Goal: Task Accomplishment & Management: Manage account settings

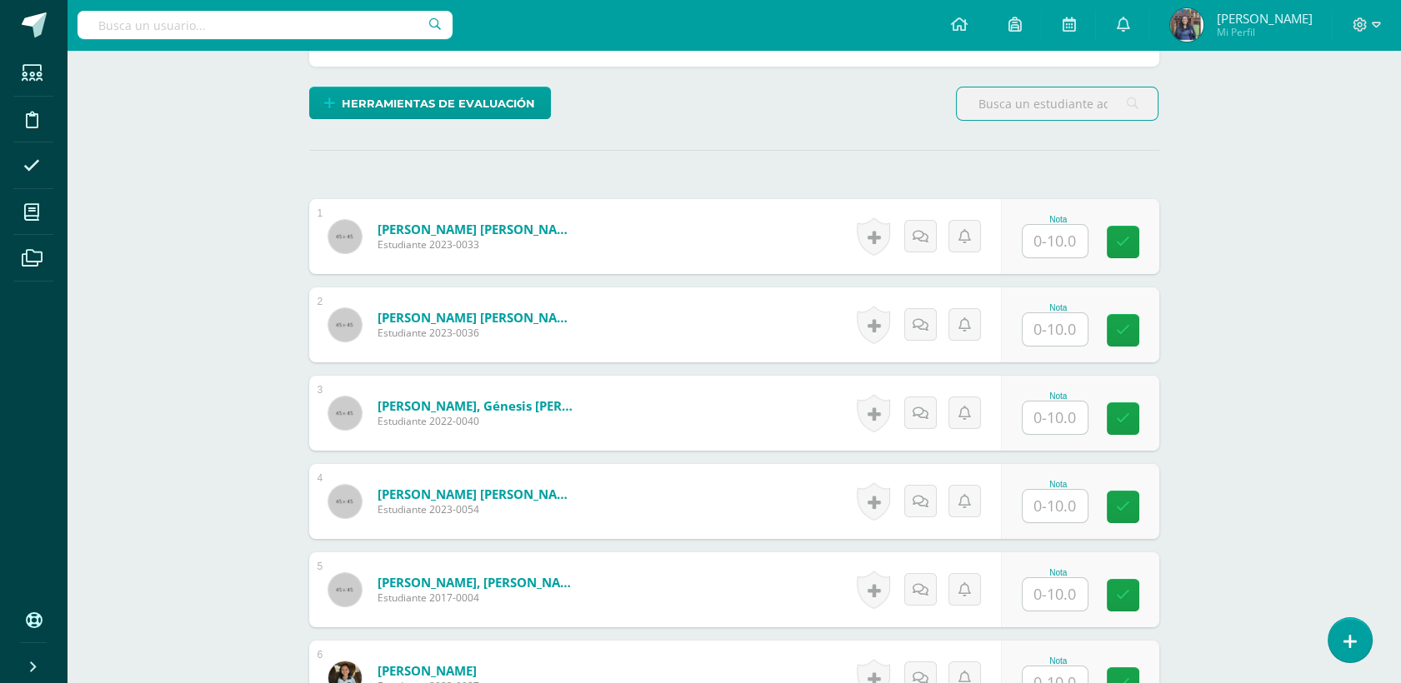
scroll to position [404, 0]
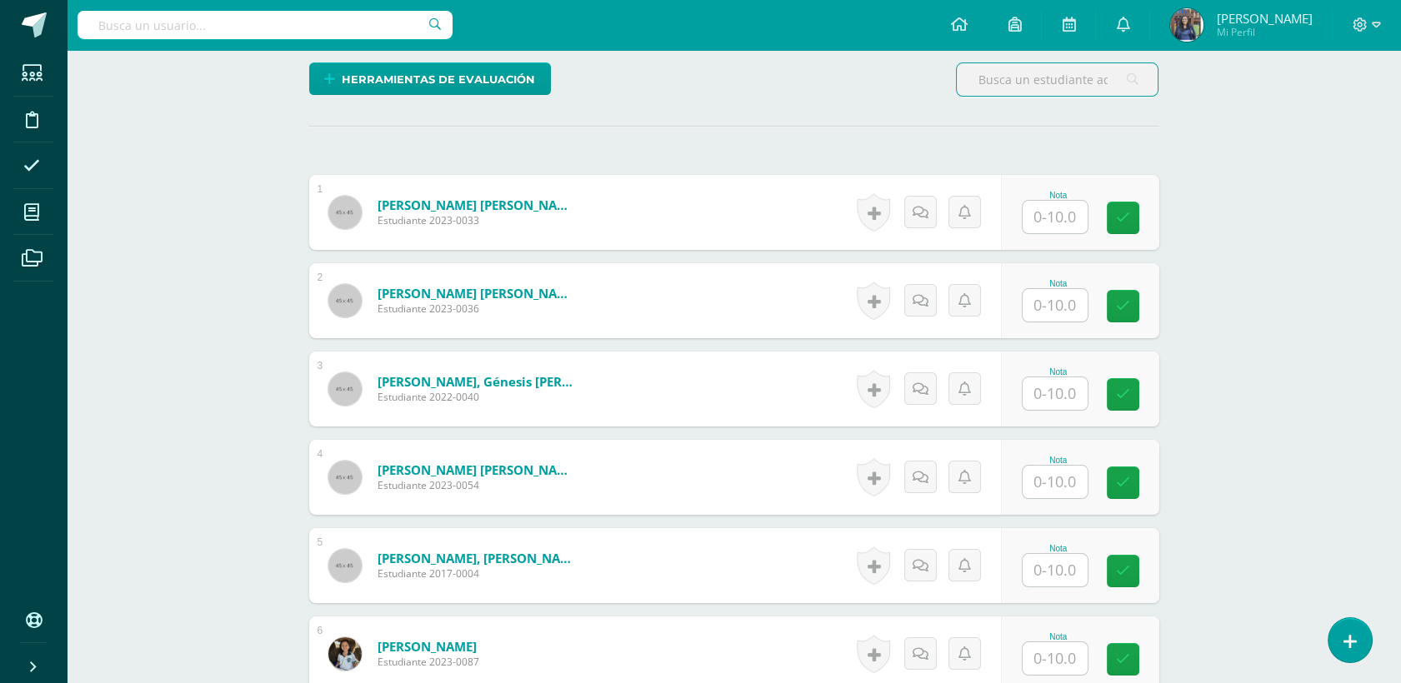
click at [1044, 223] on input "text" at bounding box center [1055, 217] width 65 height 33
type input "10"
click at [1064, 310] on input "text" at bounding box center [1064, 305] width 67 height 33
type input "10"
click at [1052, 398] on input "text" at bounding box center [1055, 394] width 65 height 33
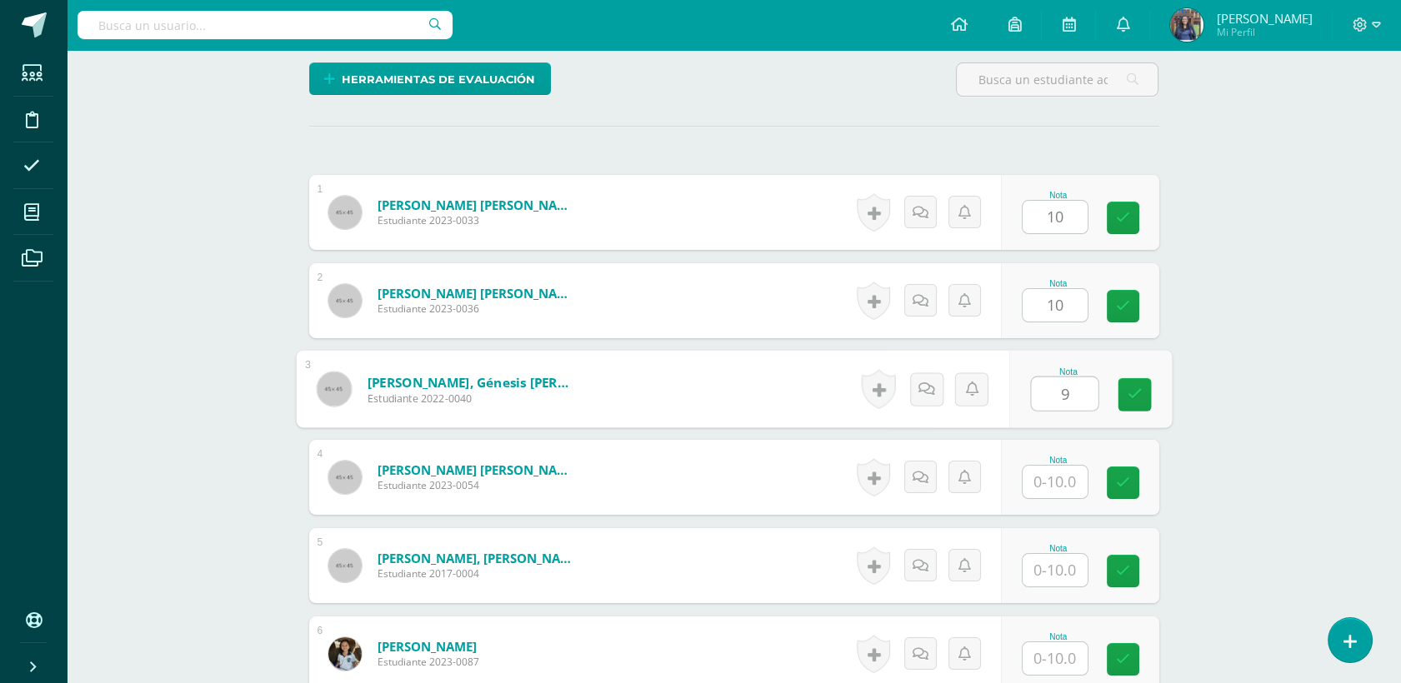
type input "9"
click at [1048, 477] on input "text" at bounding box center [1055, 482] width 65 height 33
type input "10"
click at [1038, 567] on input "text" at bounding box center [1055, 570] width 65 height 33
type input "10"
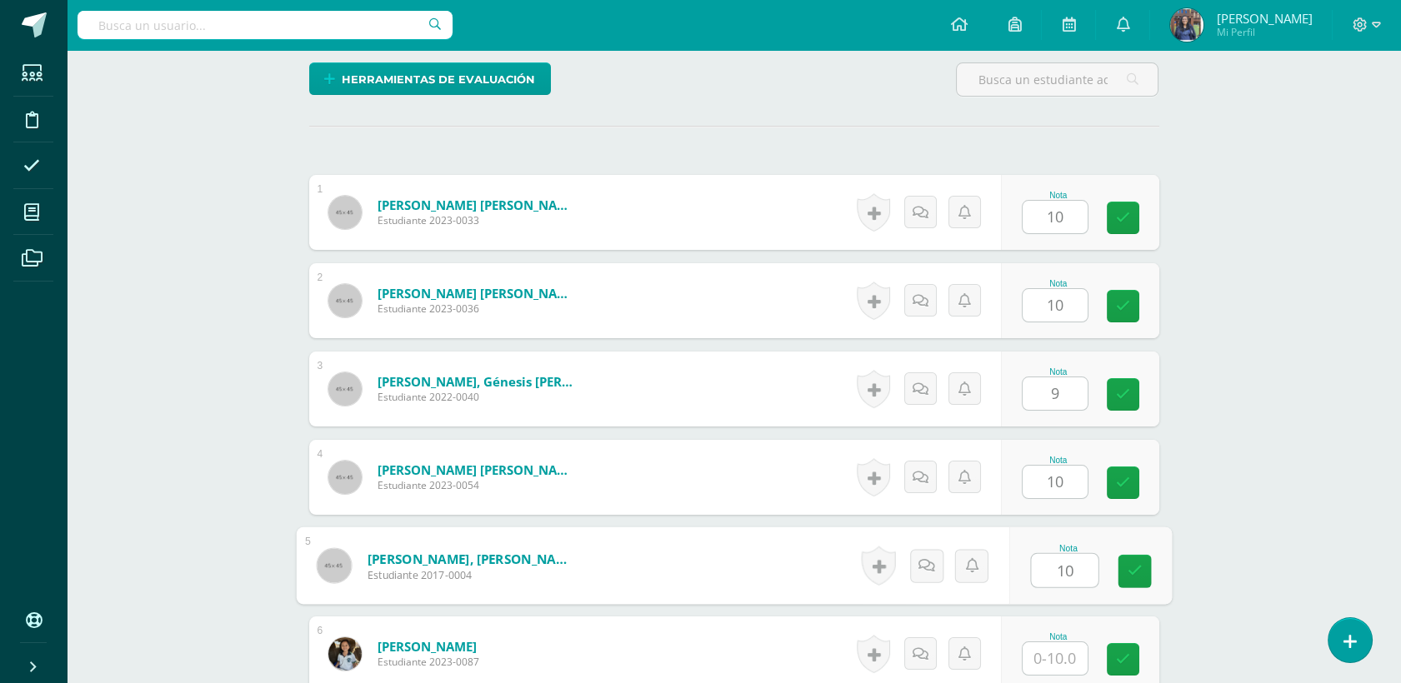
click at [1053, 657] on input "text" at bounding box center [1055, 659] width 65 height 33
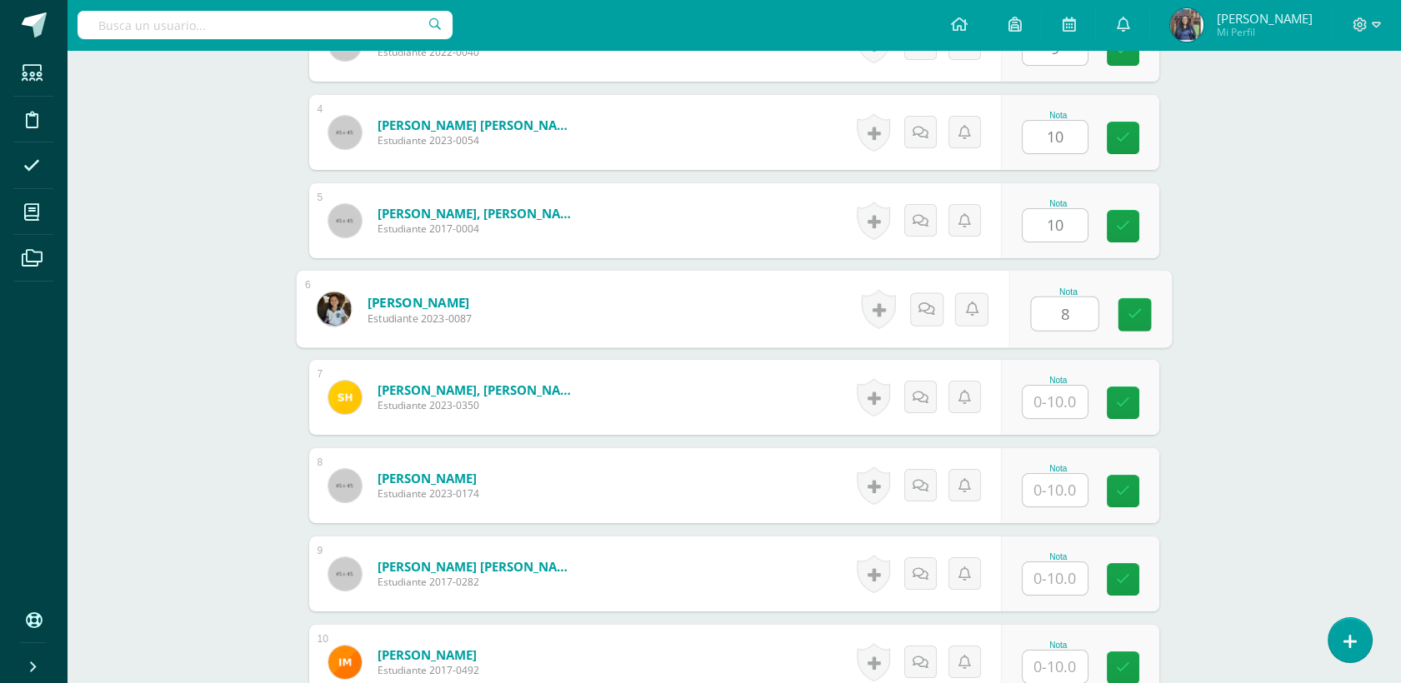
scroll to position [789, 0]
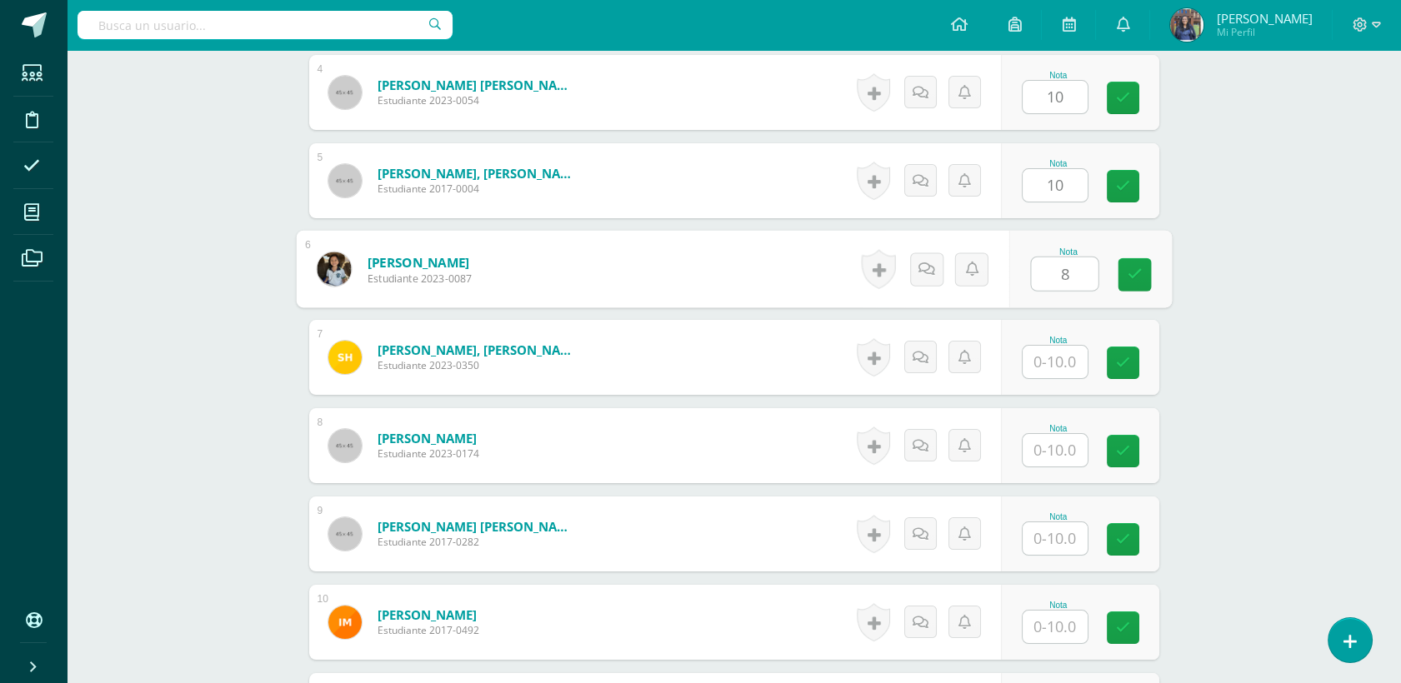
type input "8"
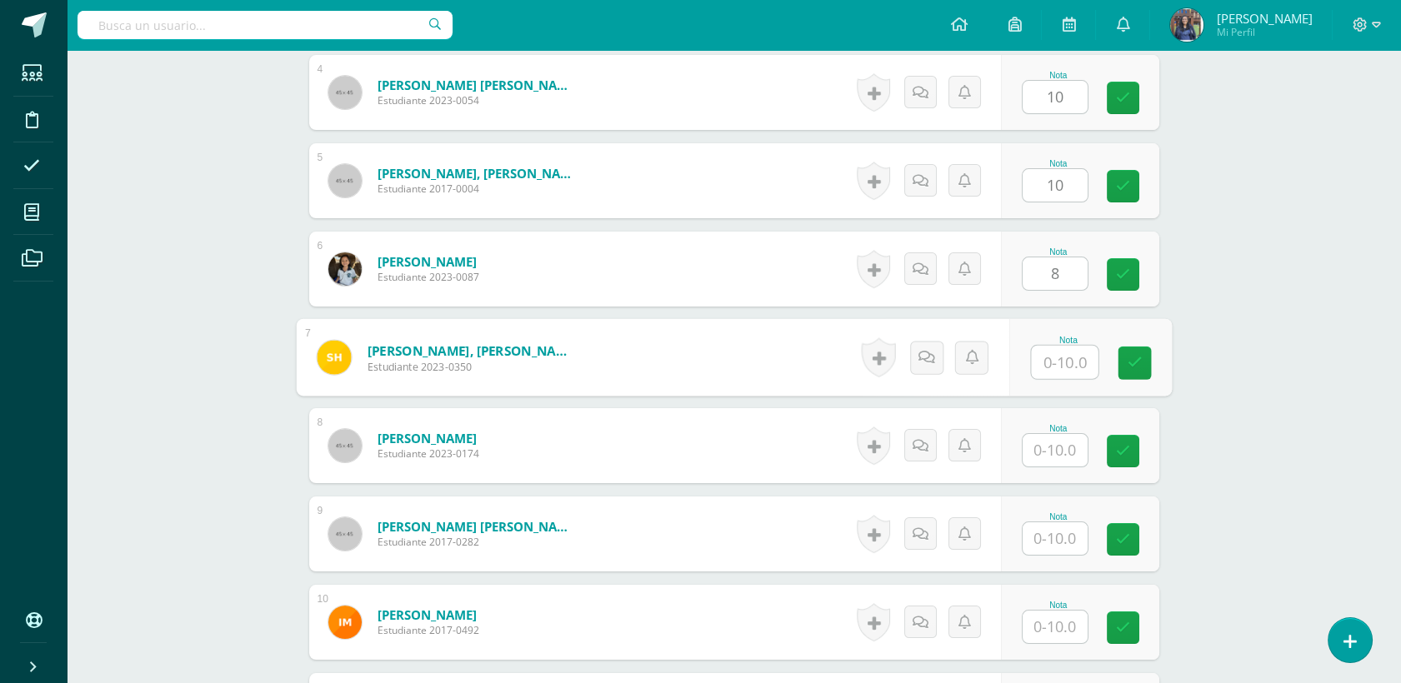
click at [1060, 353] on input "text" at bounding box center [1064, 362] width 67 height 33
type input "7"
click at [1052, 437] on input "text" at bounding box center [1055, 450] width 65 height 33
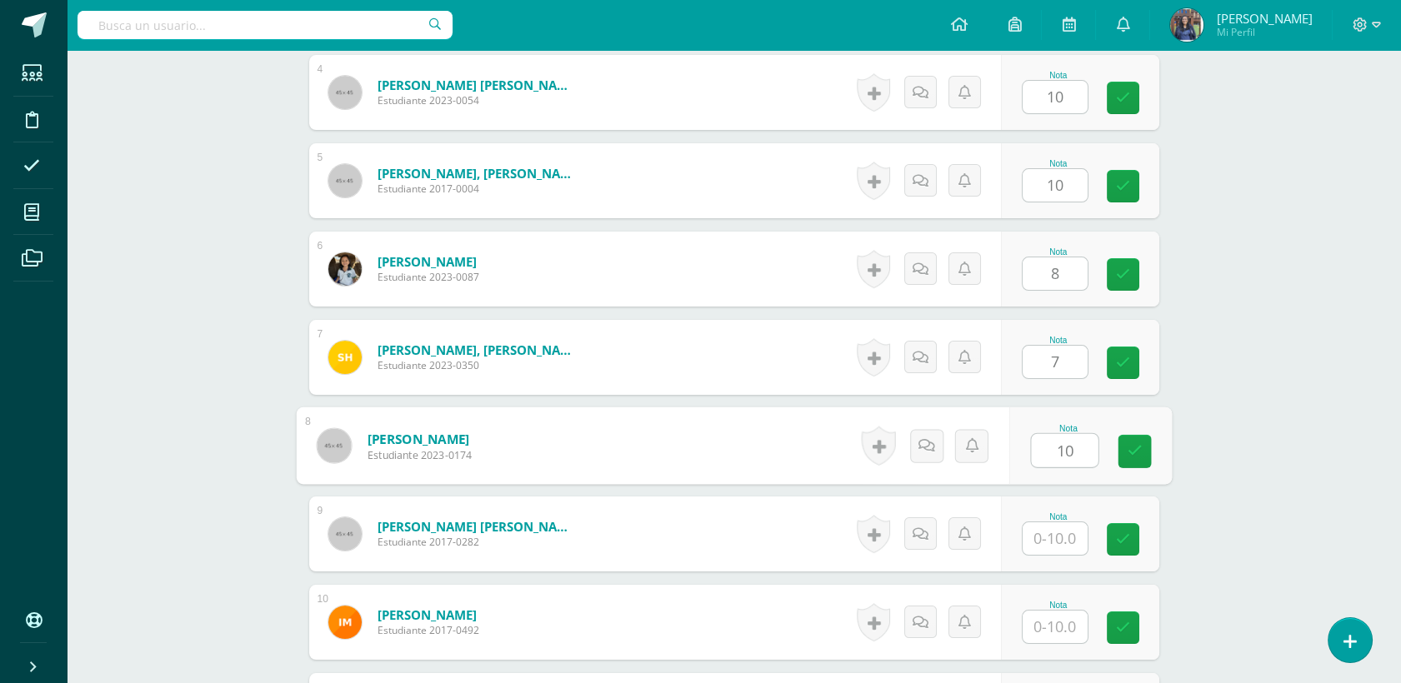
type input "10"
click at [1077, 536] on input "text" at bounding box center [1055, 539] width 65 height 33
type input "10"
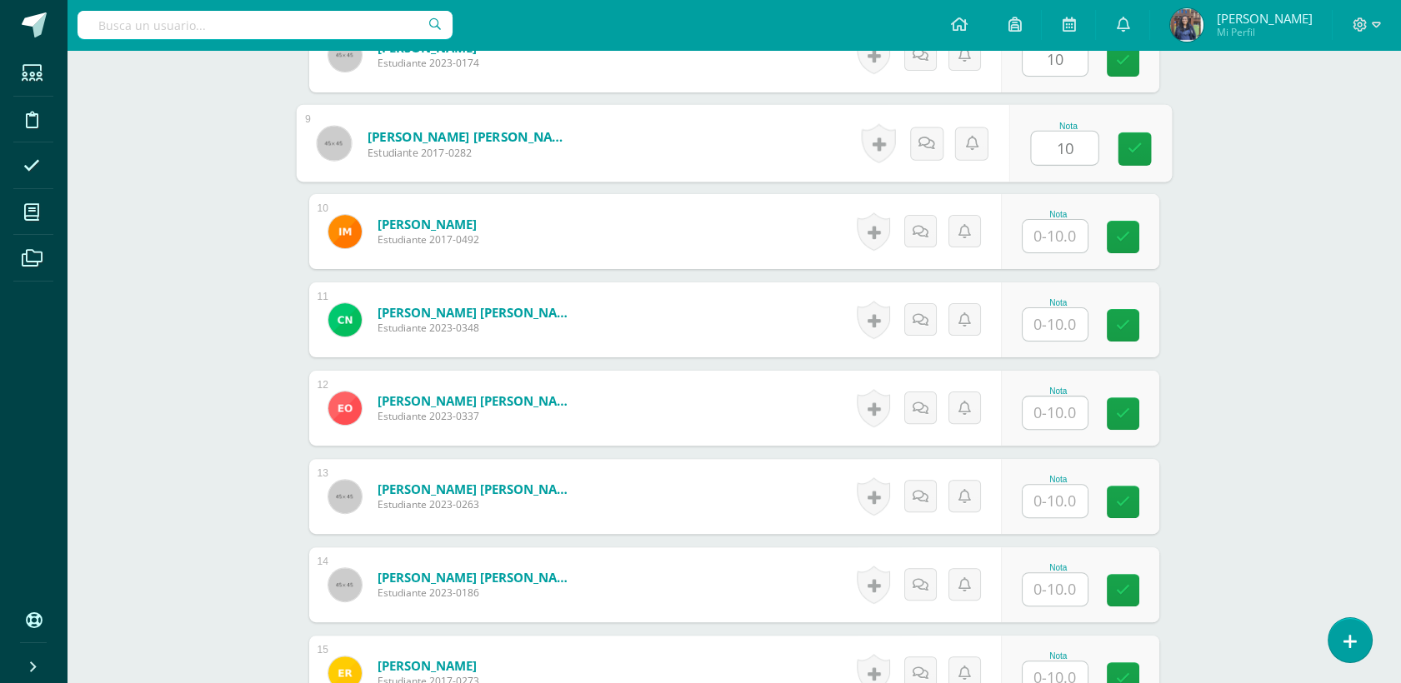
scroll to position [1183, 0]
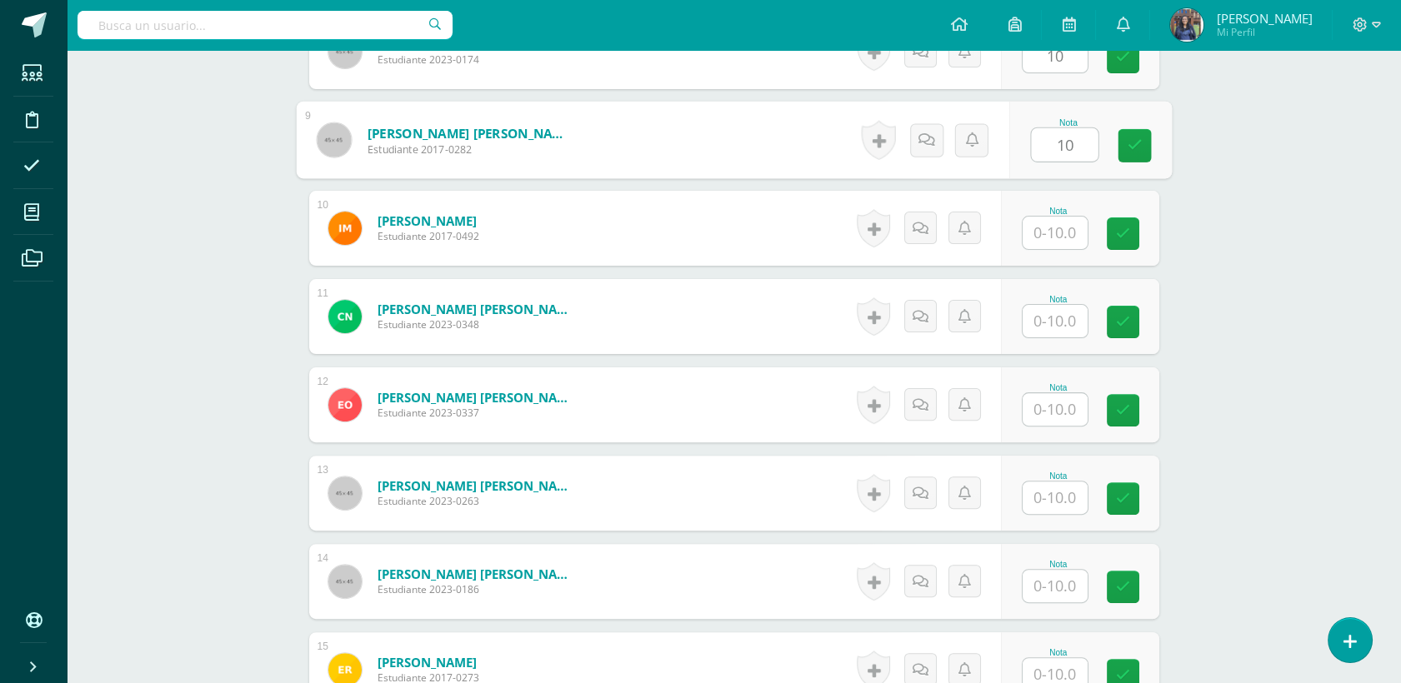
click at [1049, 240] on input "text" at bounding box center [1055, 233] width 65 height 33
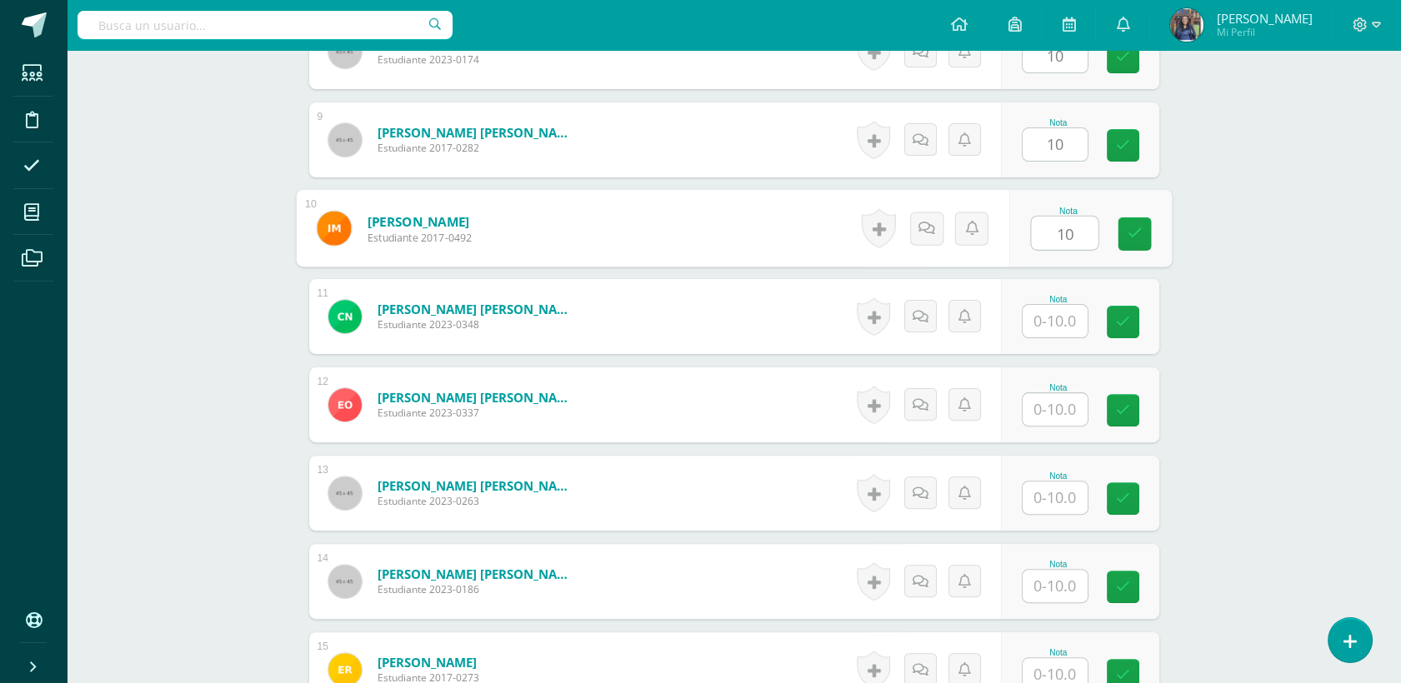
type input "10"
click at [1070, 317] on input "text" at bounding box center [1055, 321] width 65 height 33
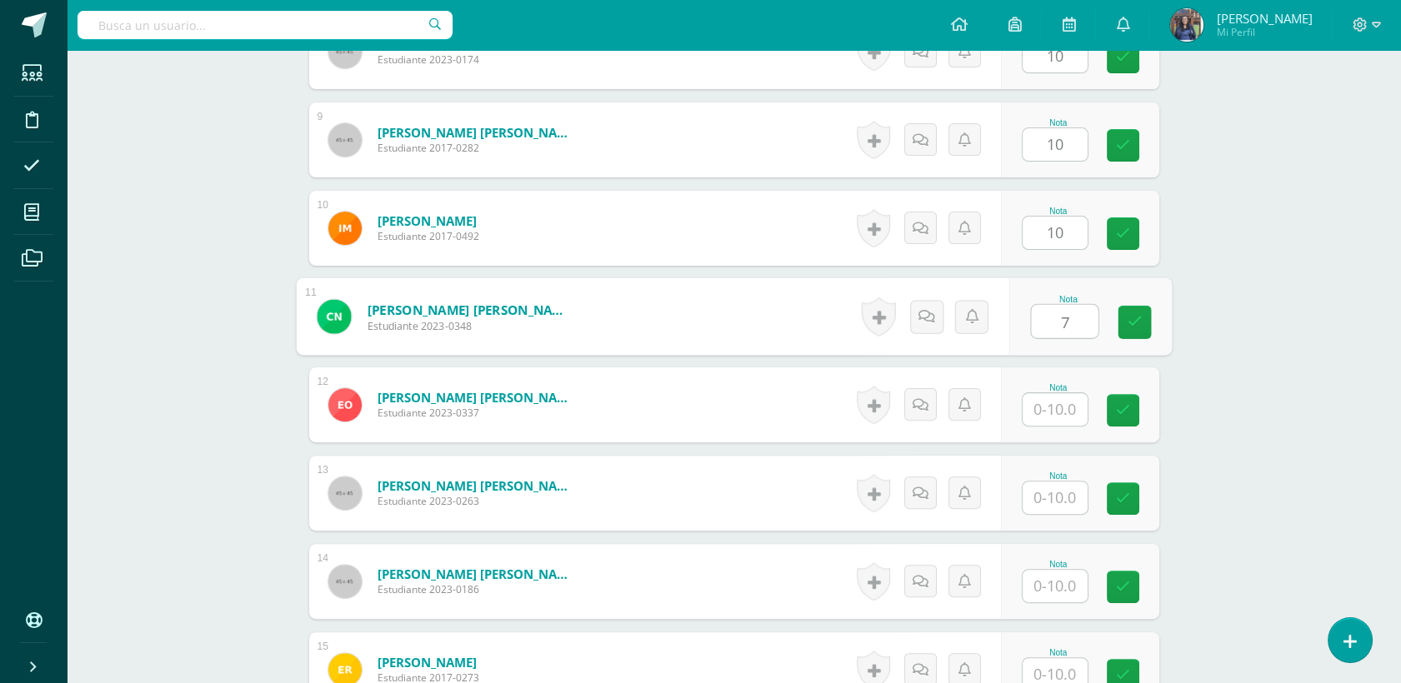
type input "7"
click at [1058, 410] on input "text" at bounding box center [1055, 409] width 65 height 33
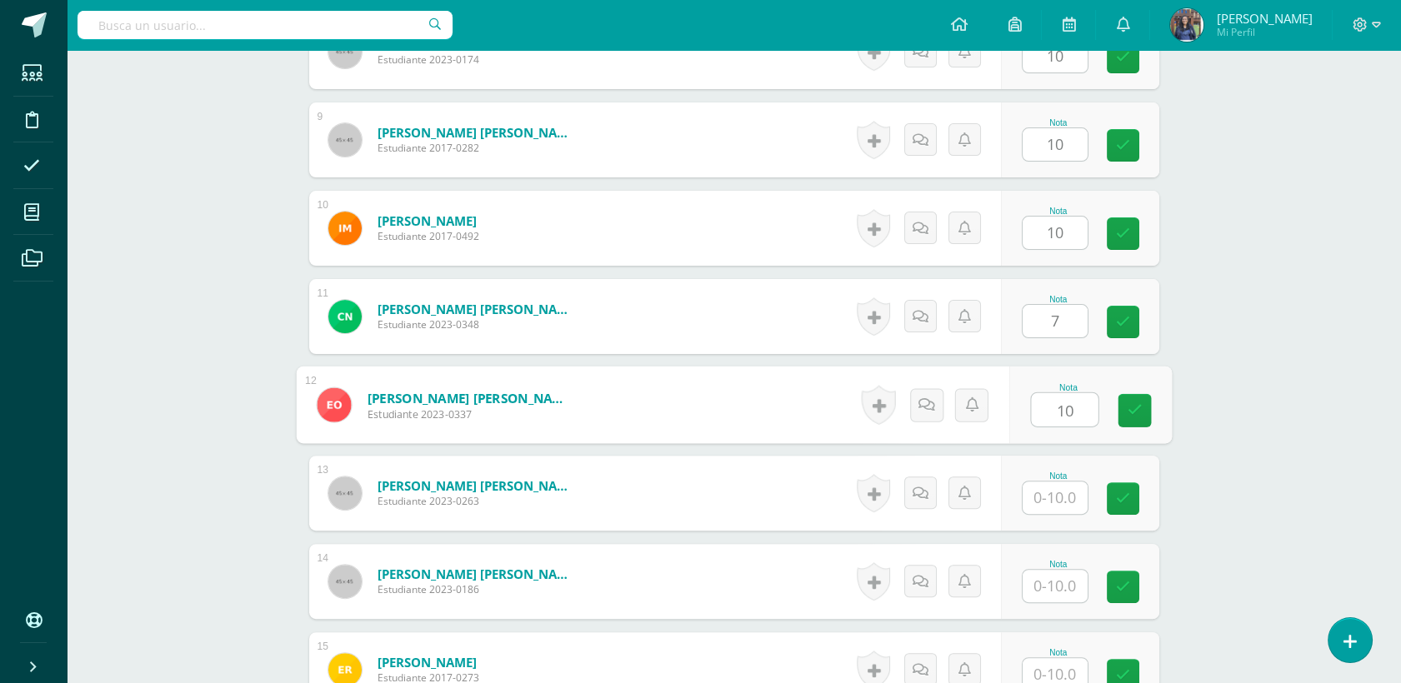
type input "10"
click at [1045, 485] on input "text" at bounding box center [1055, 498] width 65 height 33
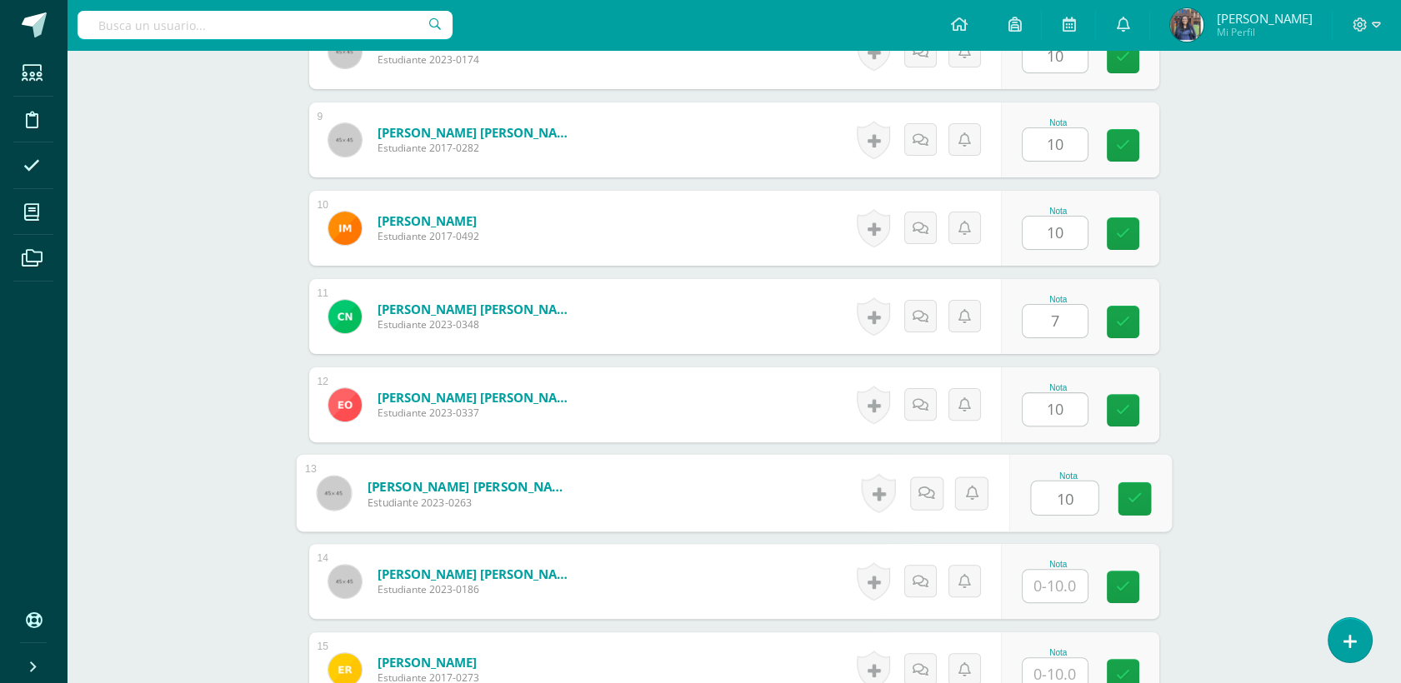
type input "10"
click at [1065, 598] on input "text" at bounding box center [1055, 586] width 65 height 33
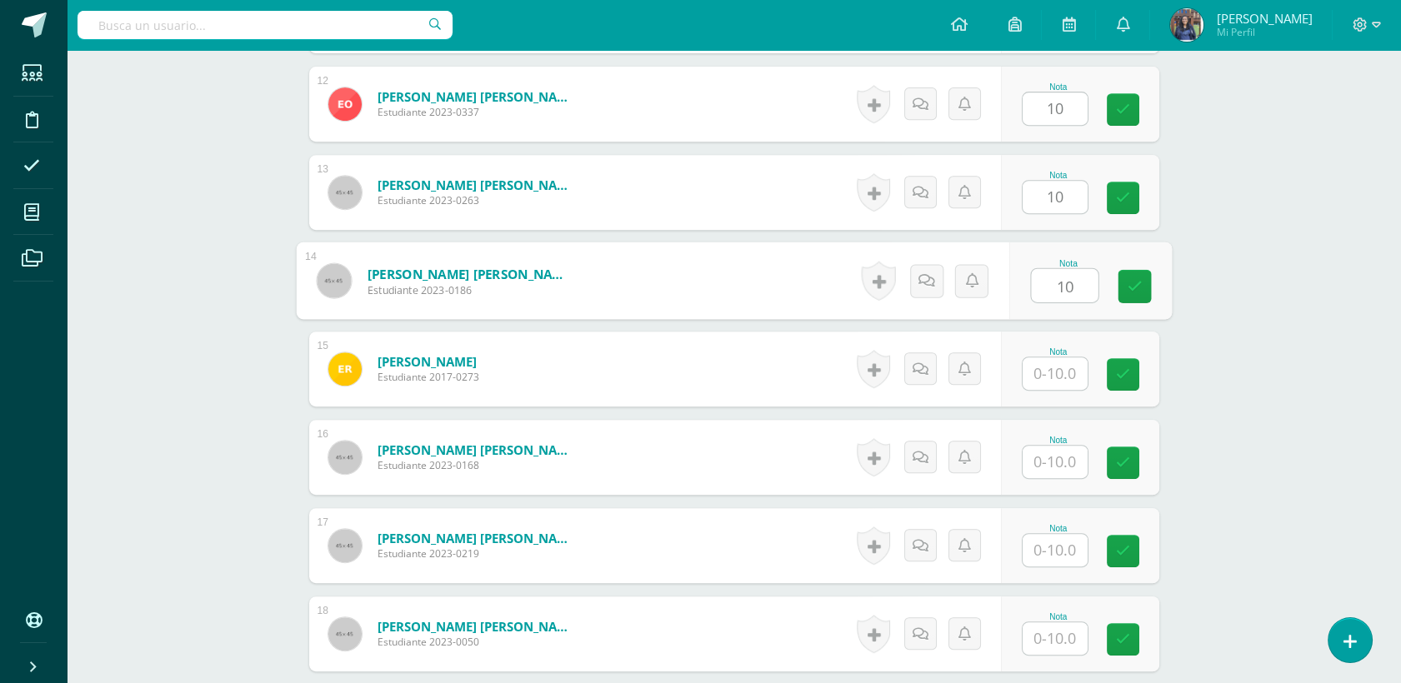
type input "10"
click at [1069, 371] on input "text" at bounding box center [1055, 374] width 65 height 33
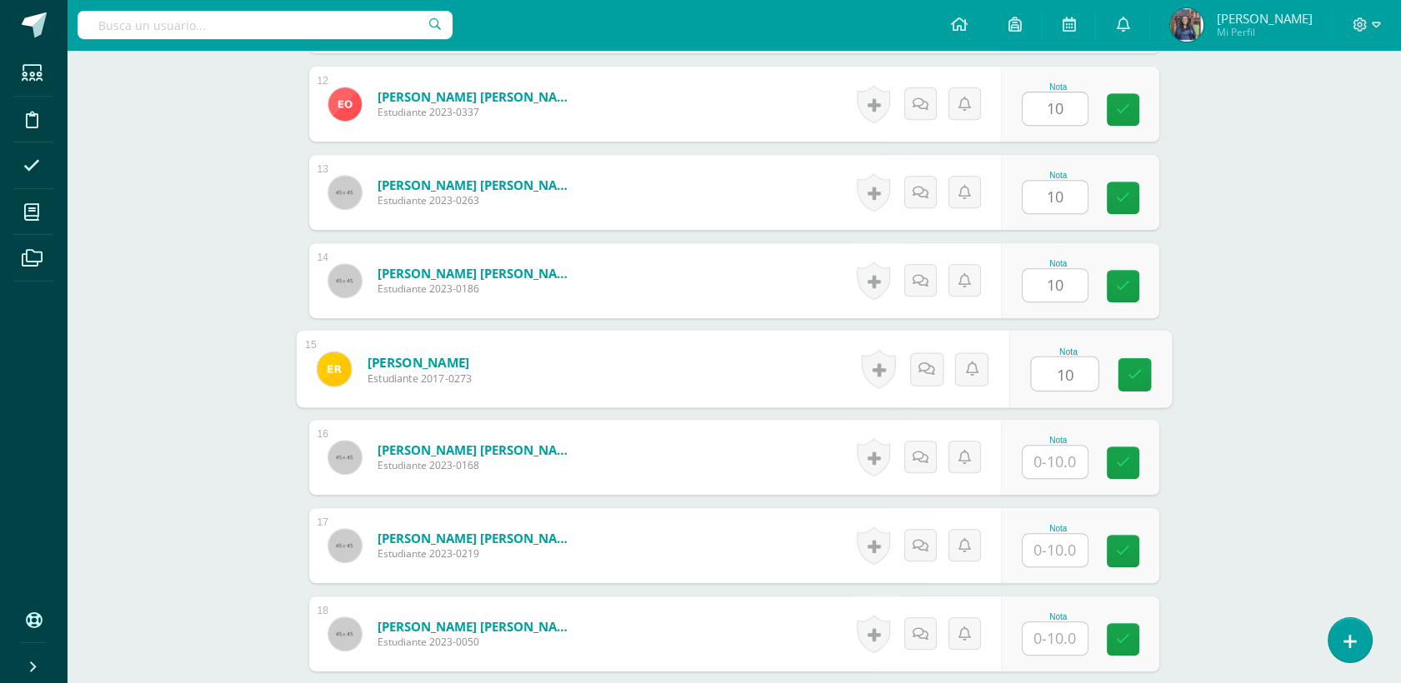
type input "10"
click at [1058, 468] on input "text" at bounding box center [1055, 462] width 65 height 33
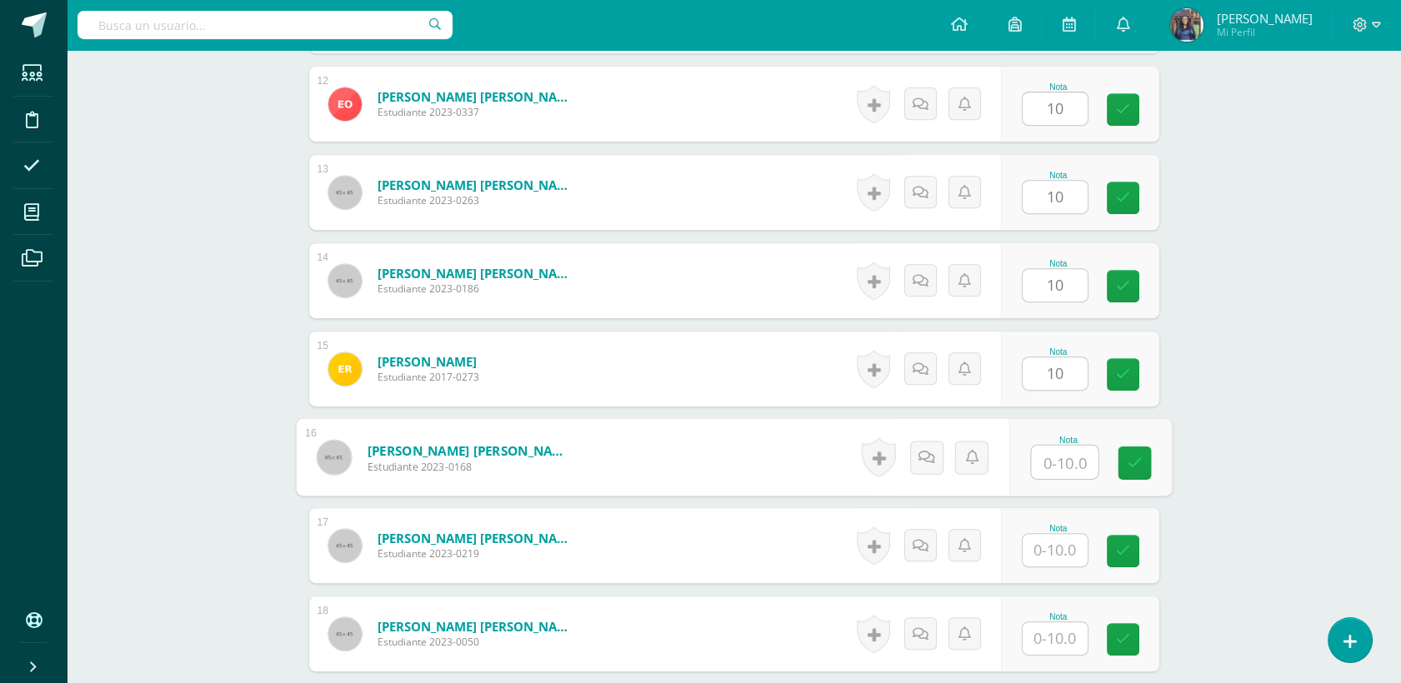
type input "7"
type input "8"
click at [1068, 555] on input "text" at bounding box center [1055, 550] width 65 height 33
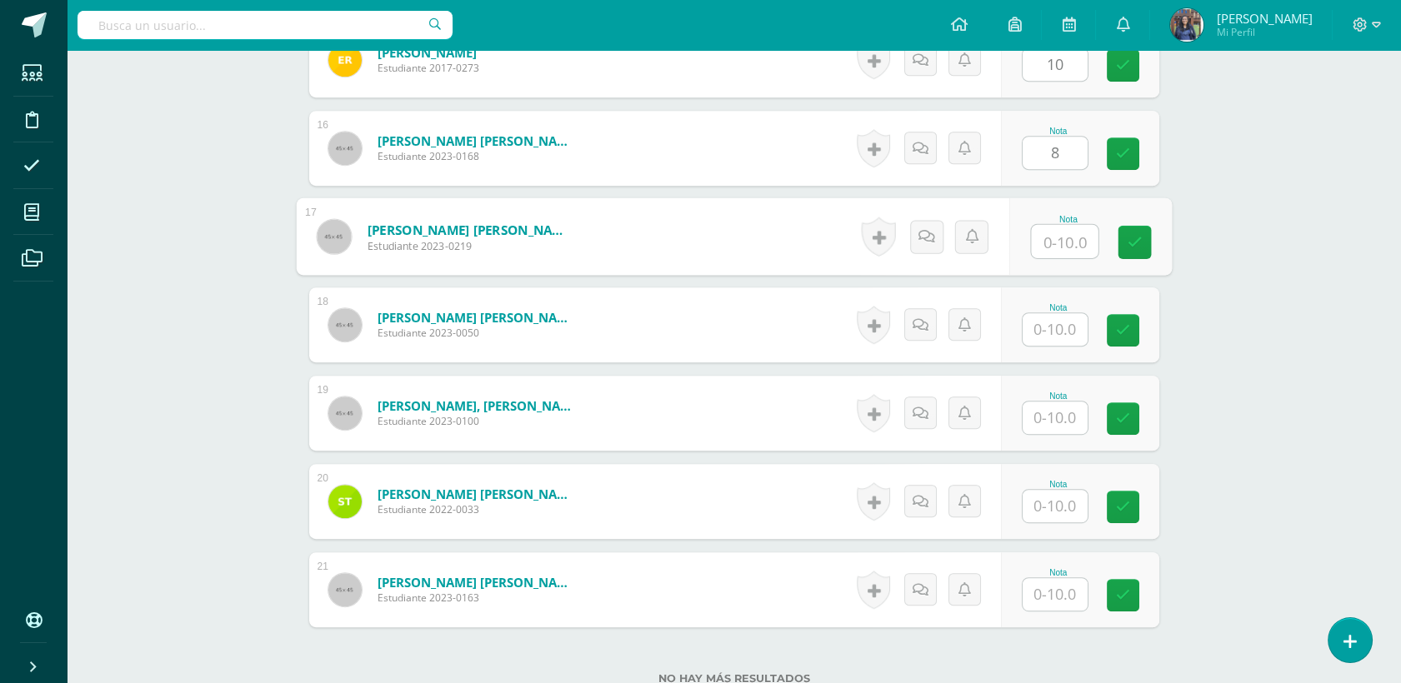
scroll to position [1824, 0]
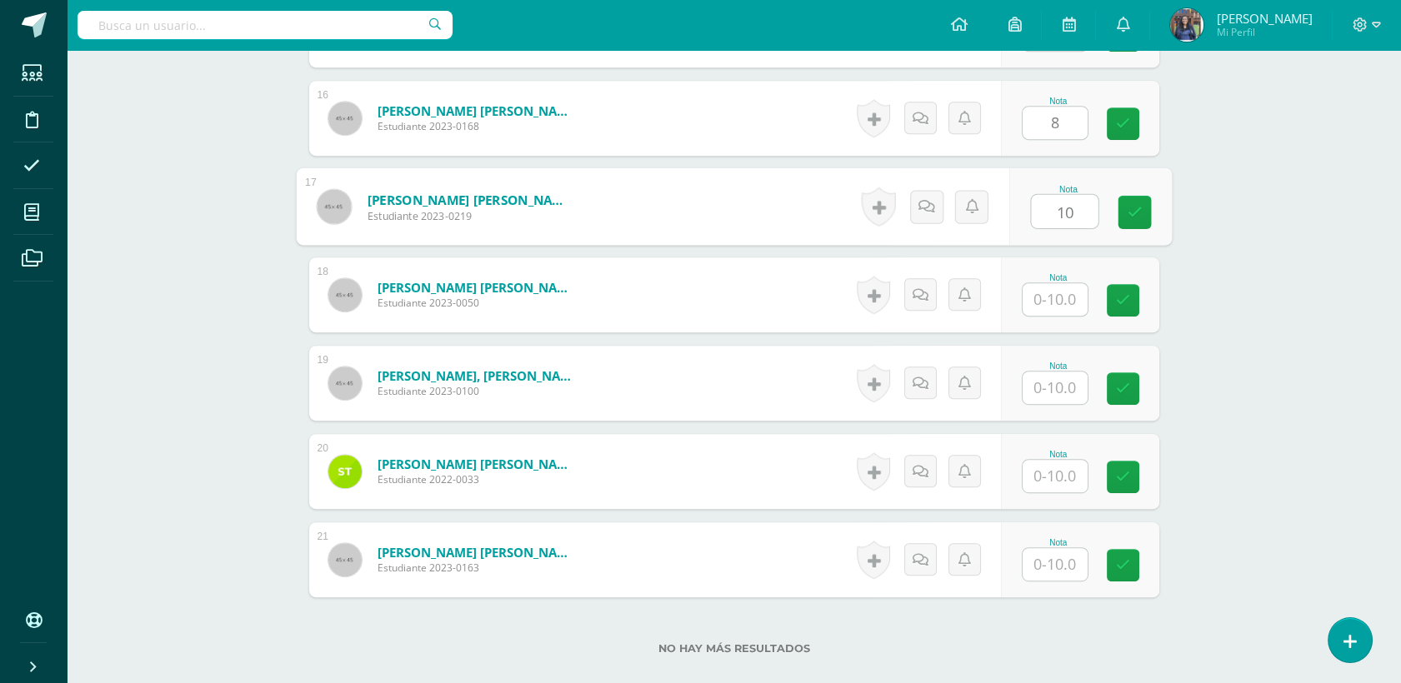
type input "10"
click at [1066, 293] on input "text" at bounding box center [1055, 299] width 65 height 33
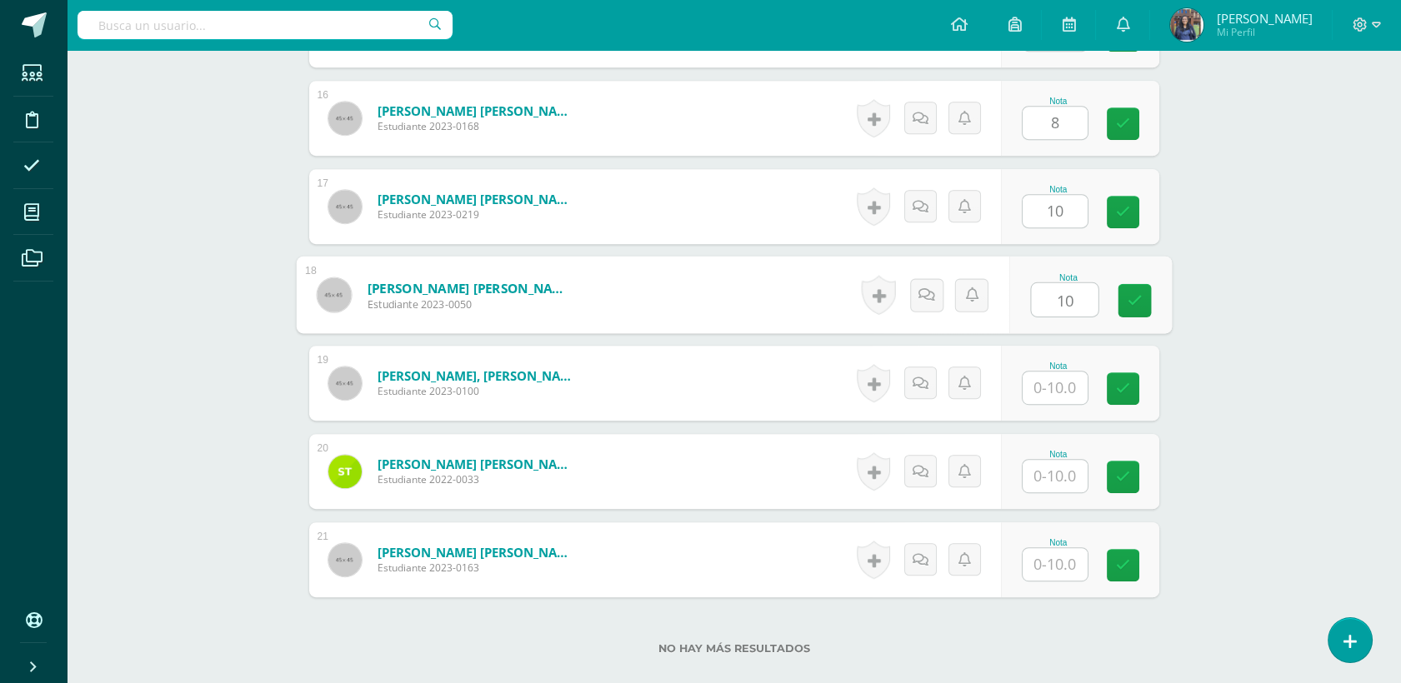
type input "10"
click at [1058, 394] on input "text" at bounding box center [1055, 388] width 65 height 33
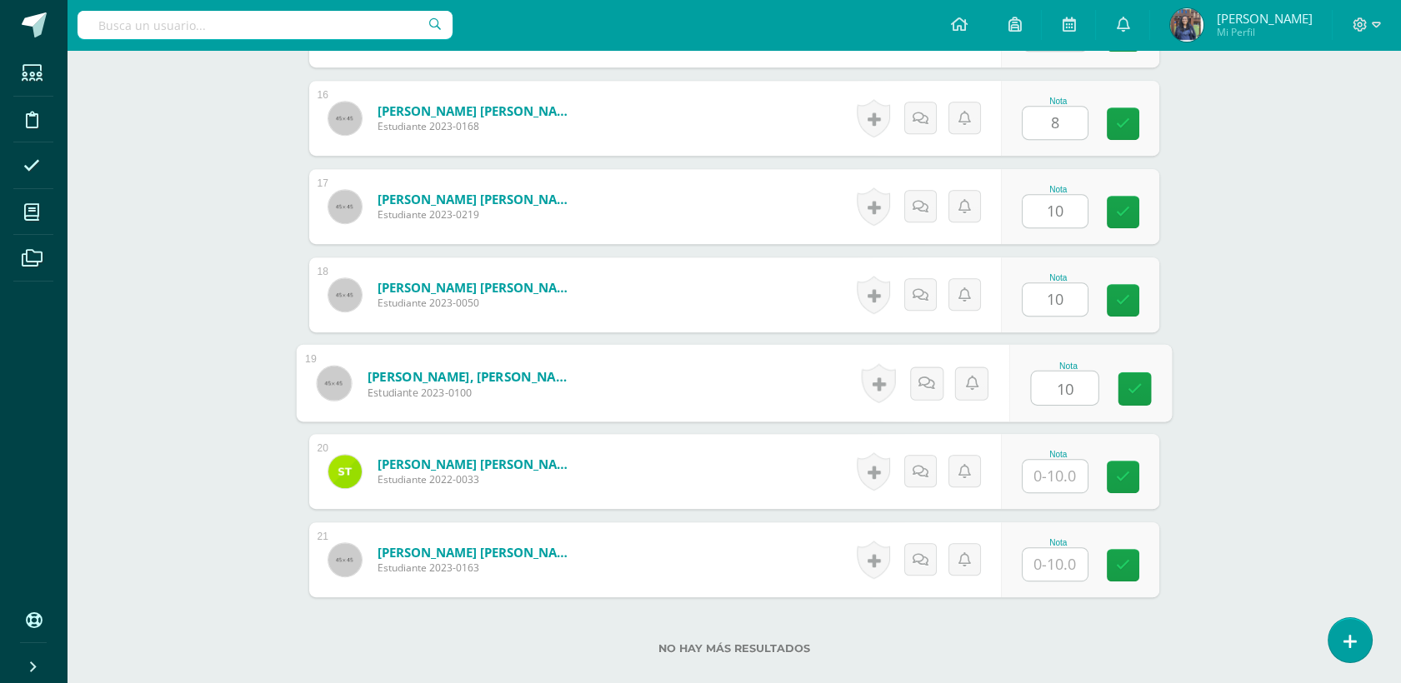
type input "10"
click at [1053, 481] on input "text" at bounding box center [1055, 476] width 65 height 33
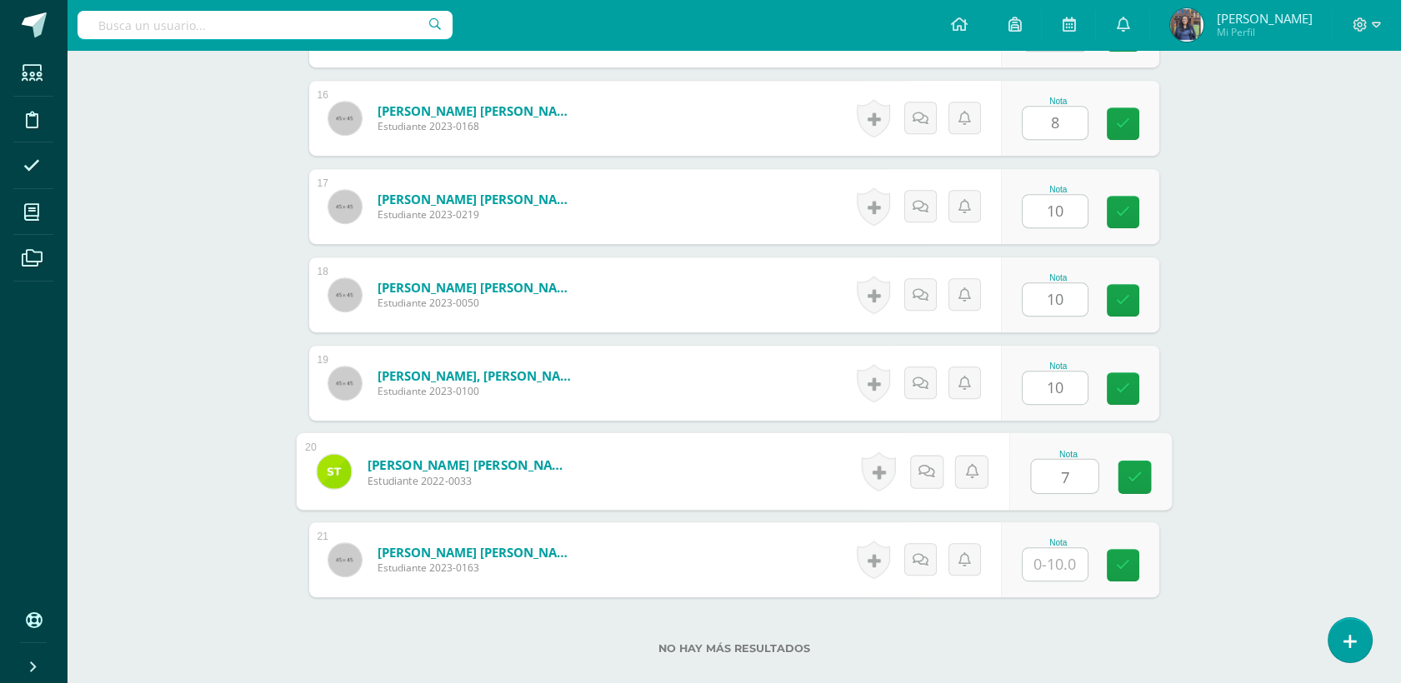
type input "7"
click at [1076, 571] on input "text" at bounding box center [1055, 564] width 65 height 33
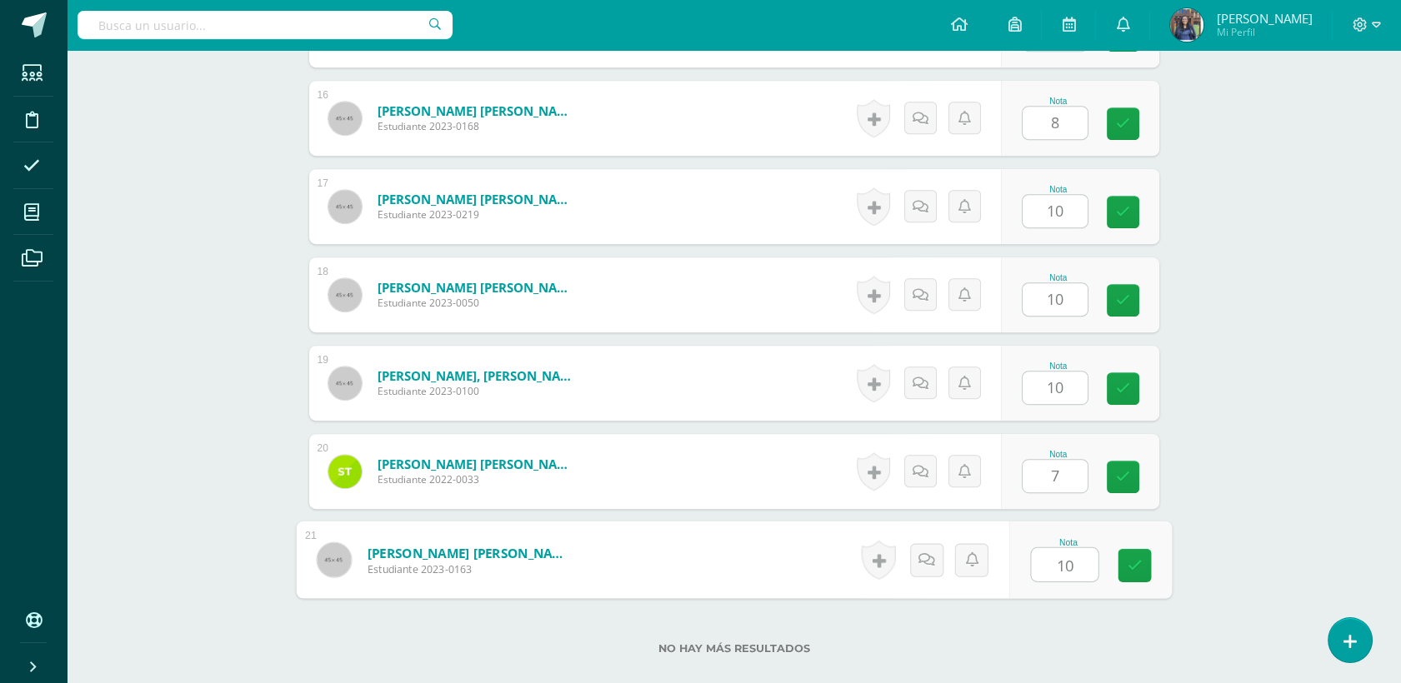
type input "10"
click at [1123, 581] on div "Nota 10" at bounding box center [1080, 560] width 158 height 75
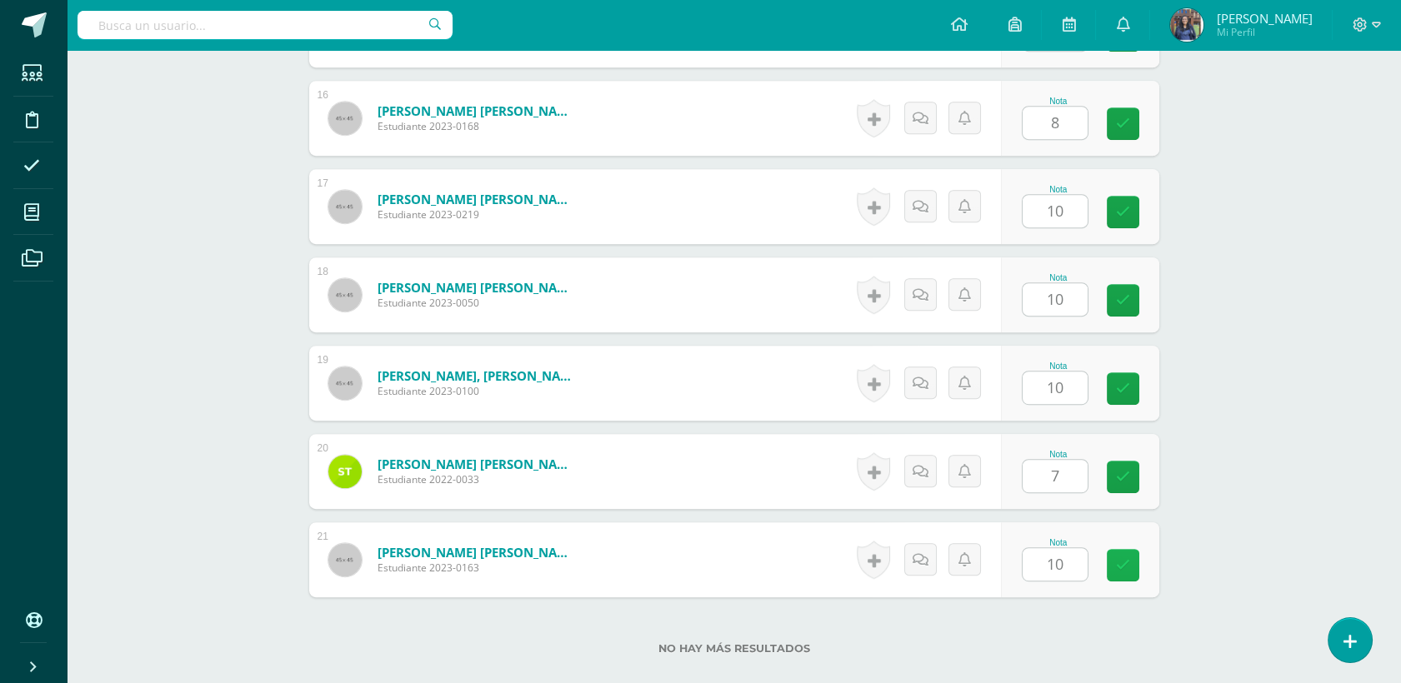
click at [1122, 559] on icon at bounding box center [1123, 565] width 14 height 14
click at [1120, 480] on icon at bounding box center [1123, 477] width 14 height 14
click at [1129, 382] on link at bounding box center [1123, 389] width 33 height 33
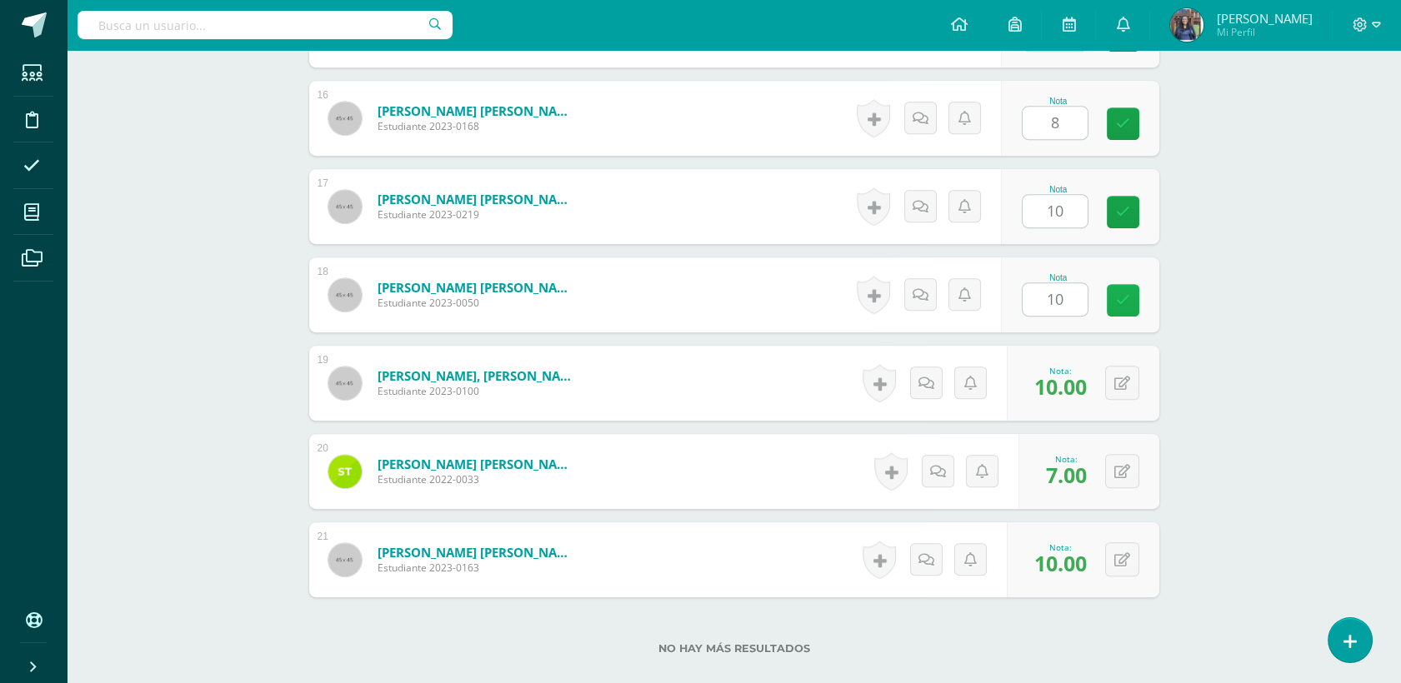
click at [1133, 303] on link at bounding box center [1123, 300] width 33 height 33
click at [1124, 208] on icon at bounding box center [1123, 212] width 14 height 14
click at [1122, 135] on link at bounding box center [1123, 124] width 33 height 33
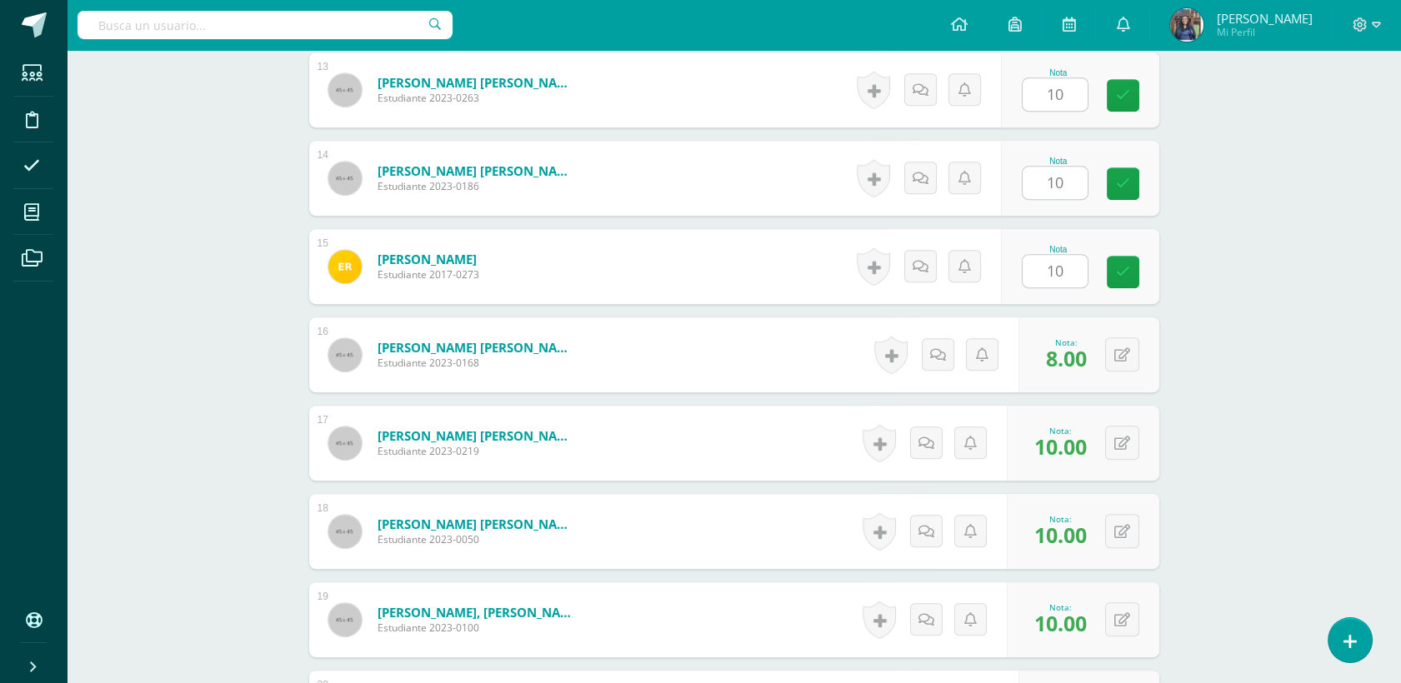
scroll to position [1490, 0]
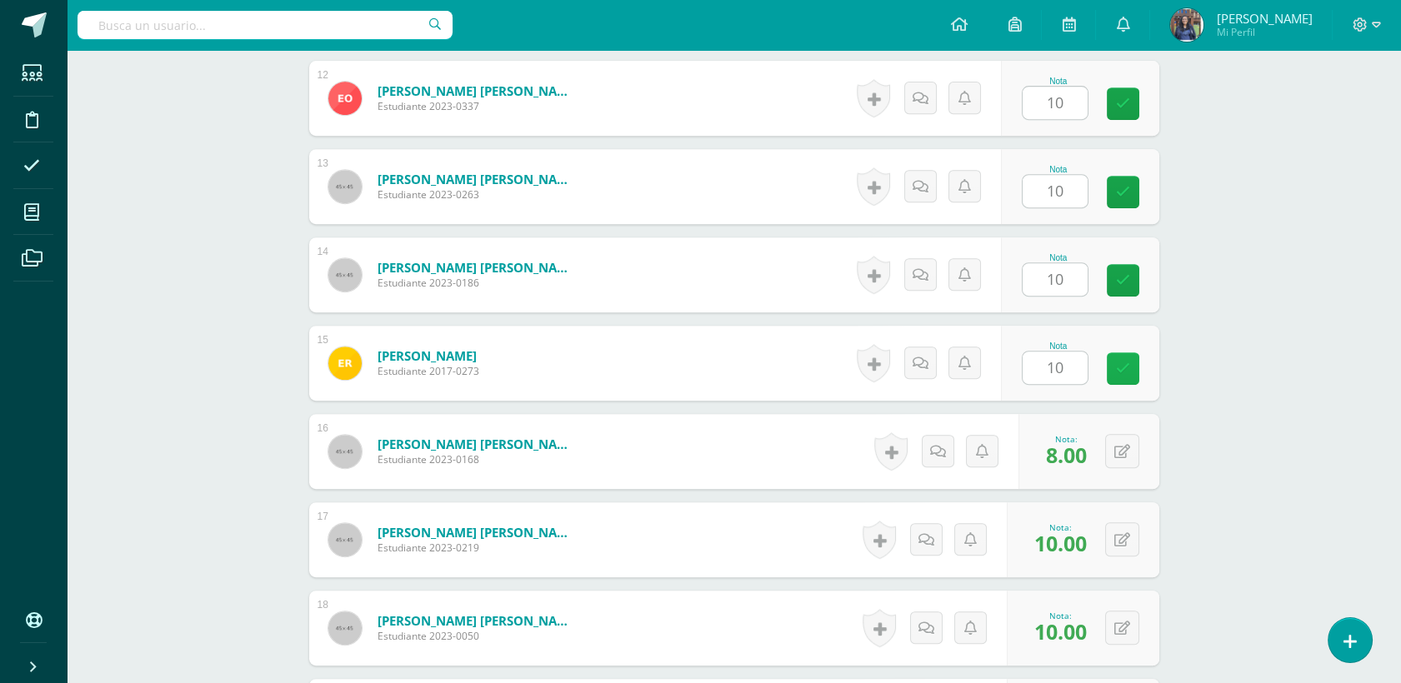
click at [1108, 364] on link at bounding box center [1123, 369] width 33 height 33
click at [1112, 285] on link at bounding box center [1123, 280] width 33 height 33
click at [1104, 191] on div "Nota 10" at bounding box center [1080, 186] width 158 height 75
click at [1120, 178] on link at bounding box center [1123, 192] width 33 height 33
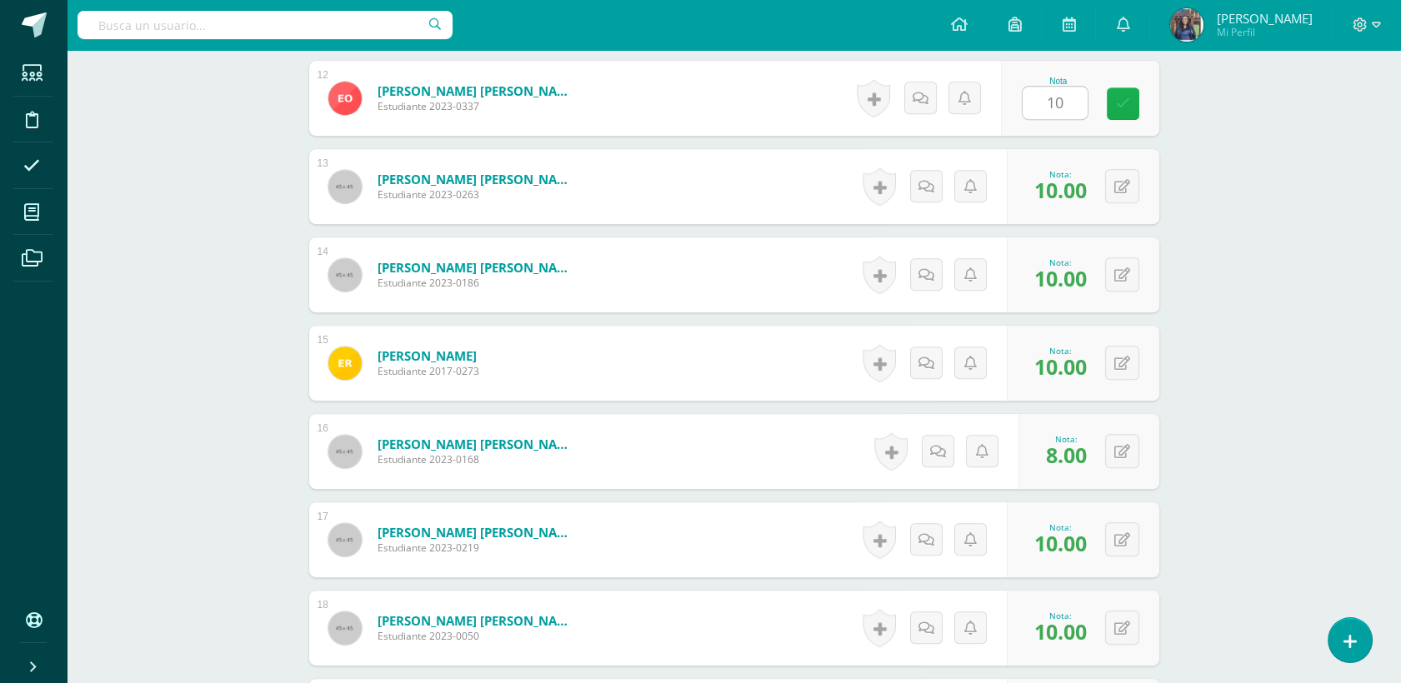
click at [1115, 118] on link at bounding box center [1123, 104] width 33 height 33
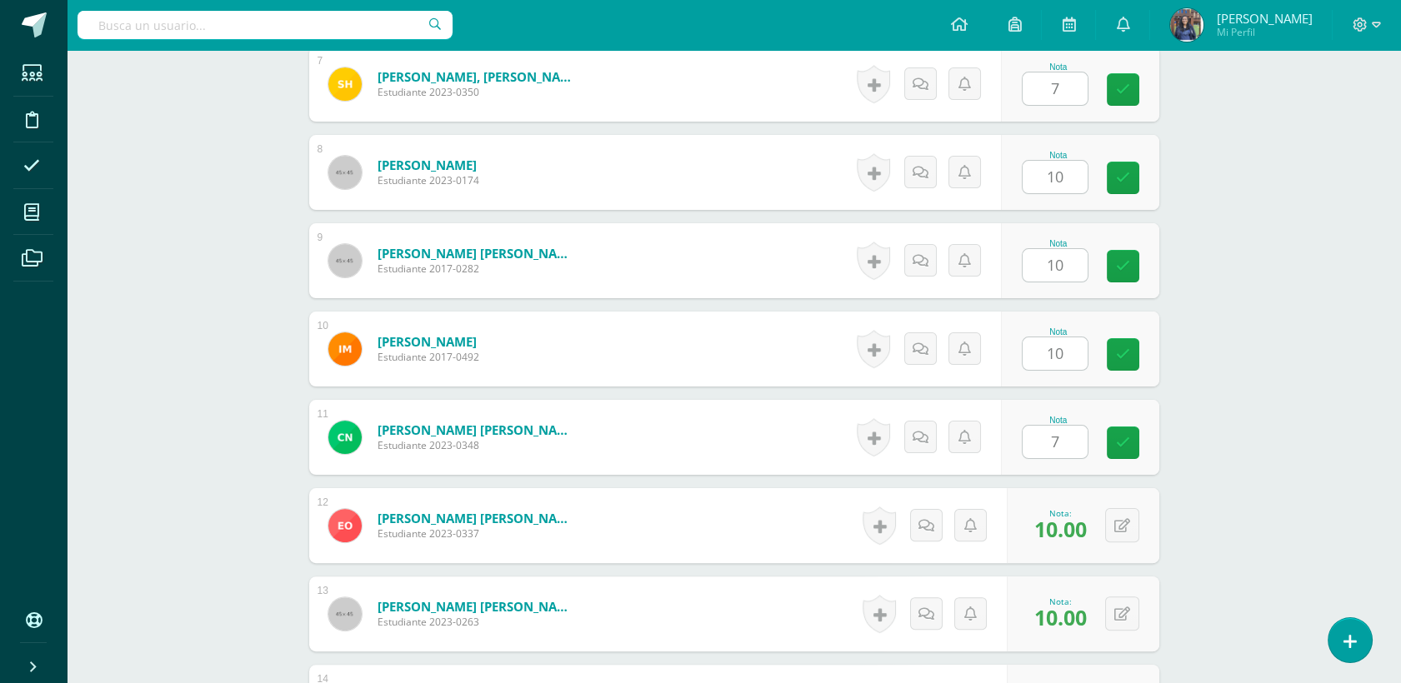
scroll to position [999, 0]
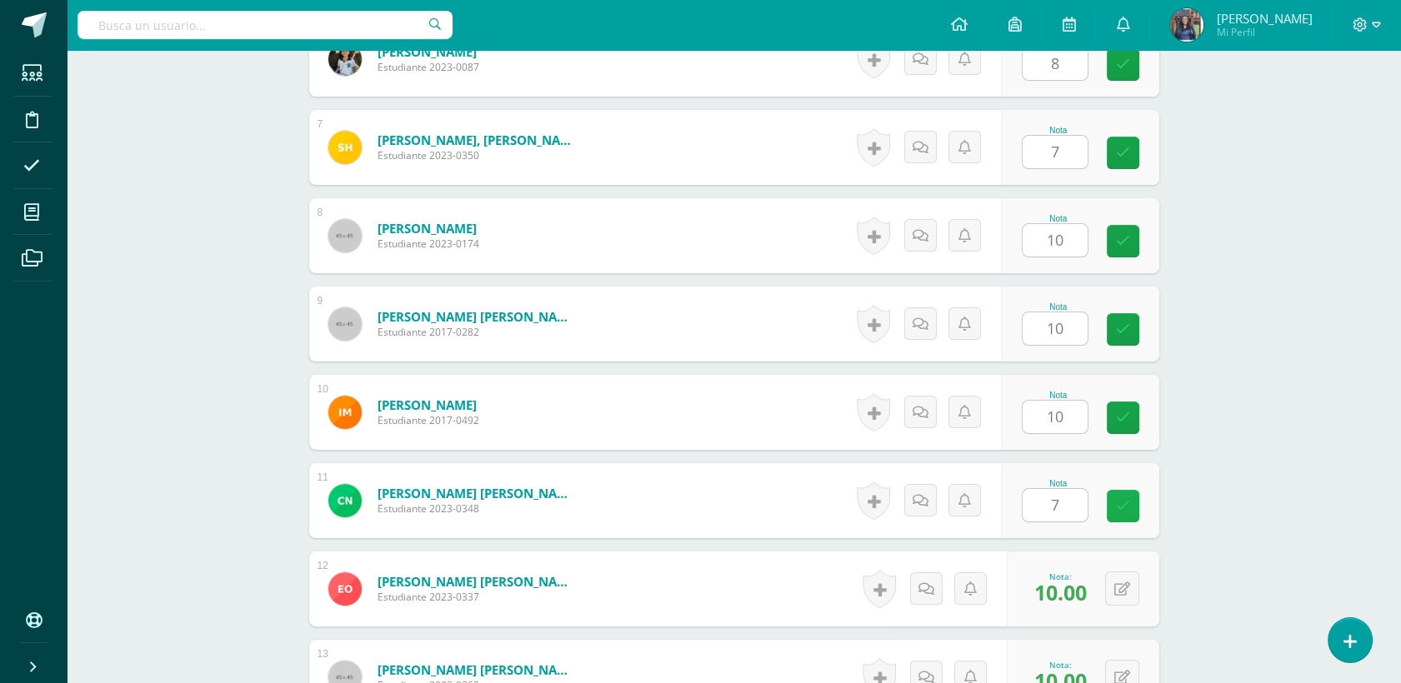
click at [1131, 499] on link at bounding box center [1123, 506] width 33 height 33
click at [1124, 424] on link at bounding box center [1123, 418] width 33 height 33
click at [1134, 303] on div "Nota 10" at bounding box center [1080, 324] width 158 height 75
click at [1118, 328] on icon at bounding box center [1123, 330] width 14 height 14
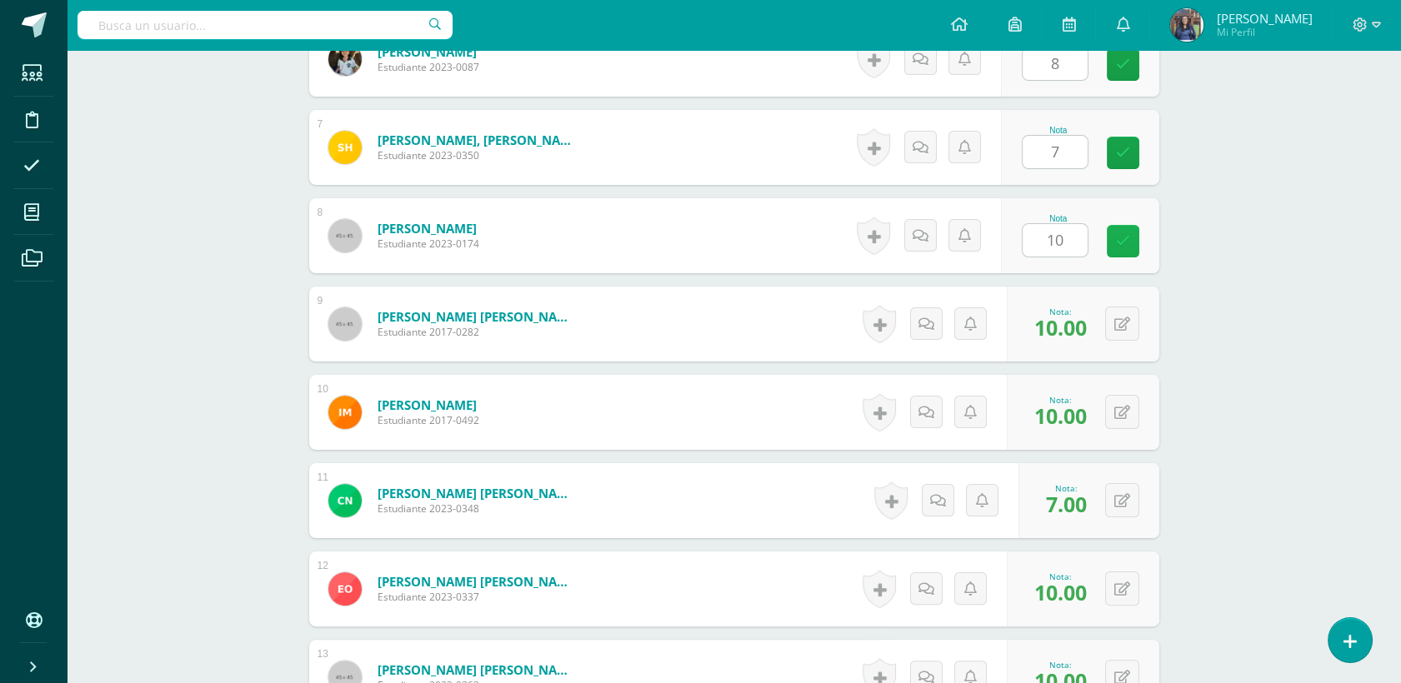
click at [1120, 255] on link at bounding box center [1123, 241] width 33 height 33
click at [1117, 143] on link at bounding box center [1123, 153] width 33 height 33
click at [1129, 68] on link at bounding box center [1123, 64] width 33 height 33
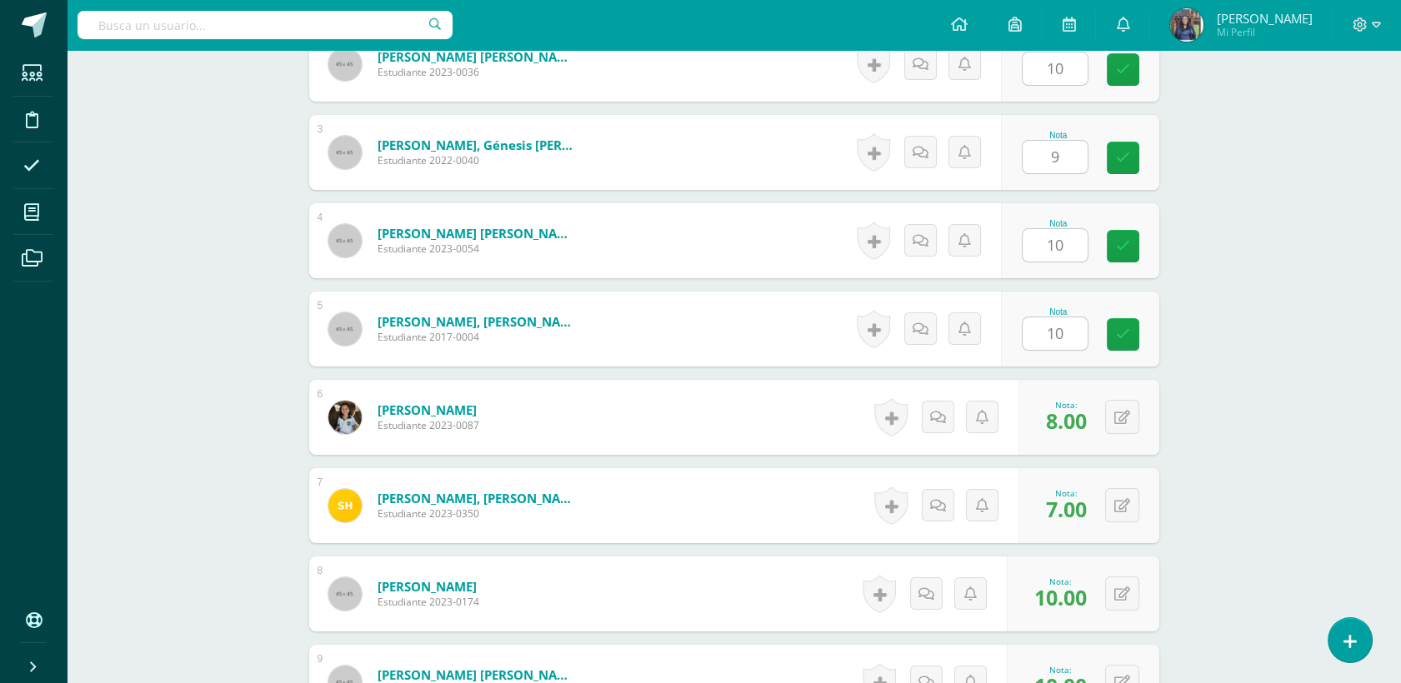
scroll to position [617, 0]
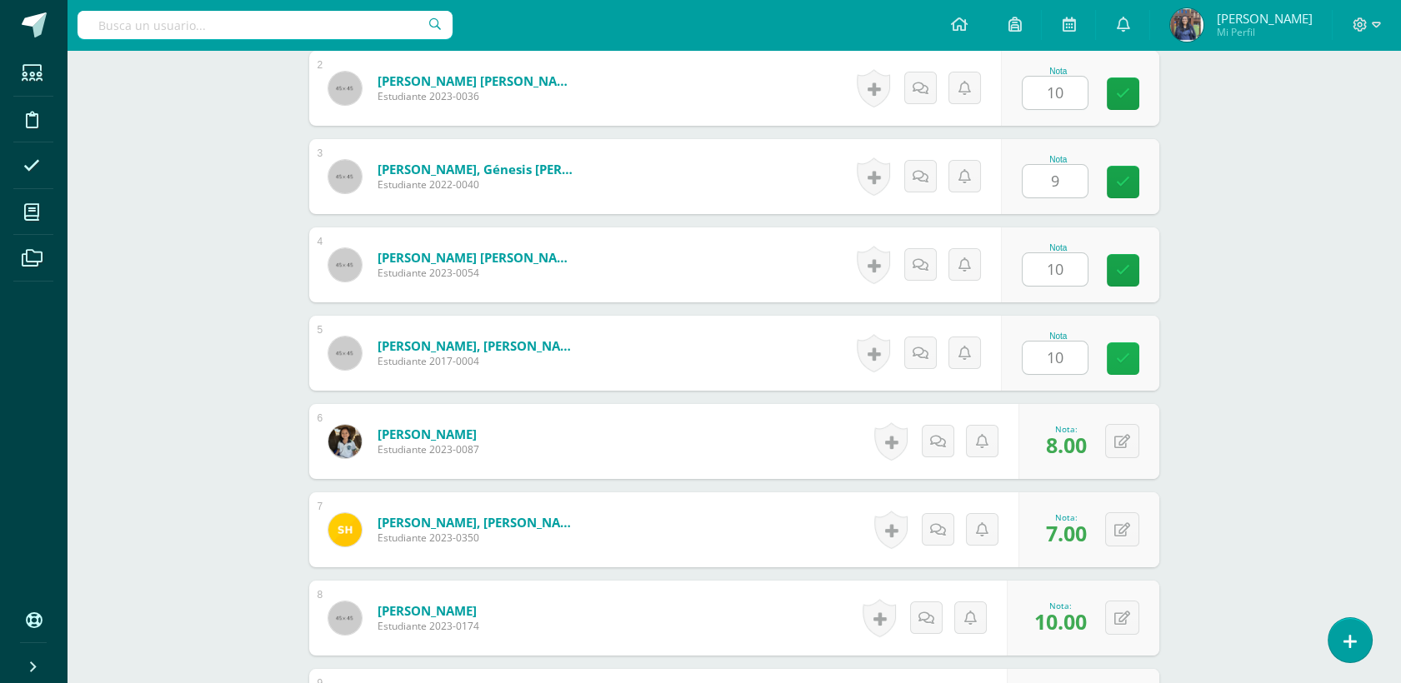
click at [1129, 366] on link at bounding box center [1123, 359] width 33 height 33
click at [1119, 272] on icon at bounding box center [1123, 270] width 14 height 14
click at [1133, 183] on link at bounding box center [1123, 182] width 33 height 33
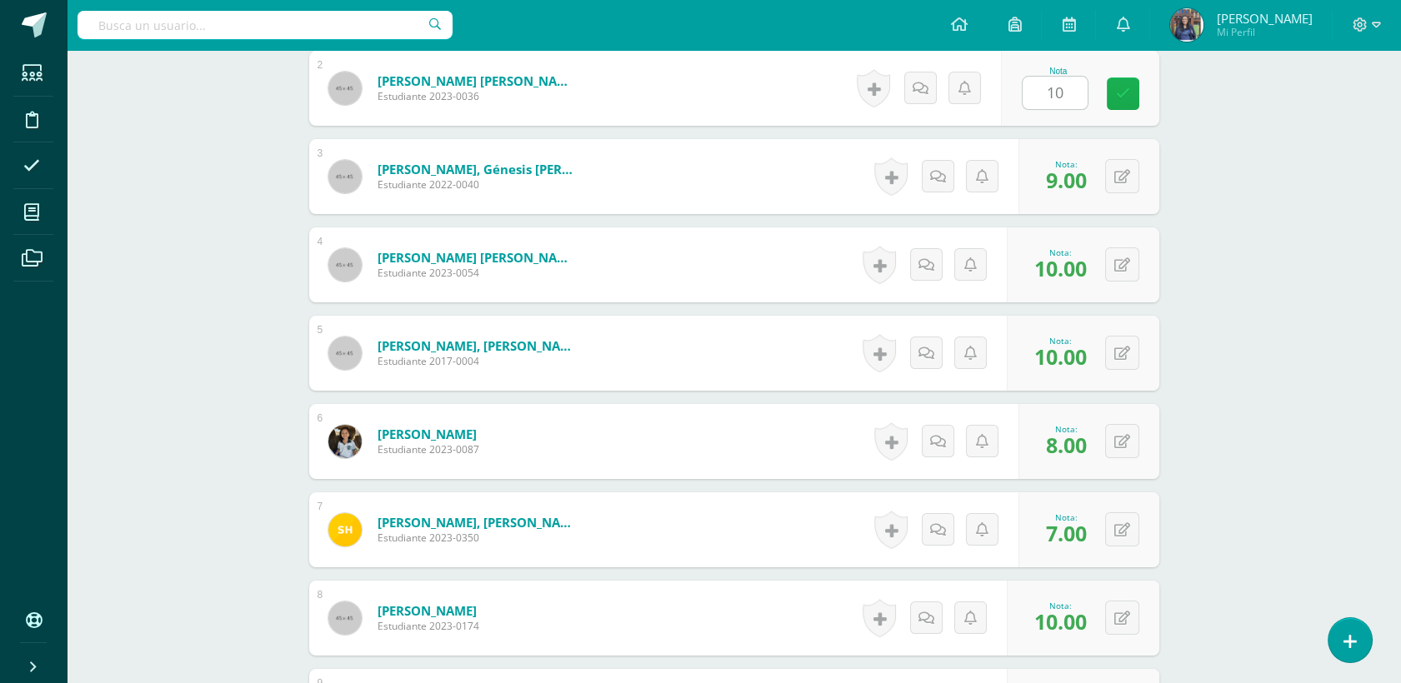
click at [1128, 88] on icon at bounding box center [1123, 94] width 14 height 14
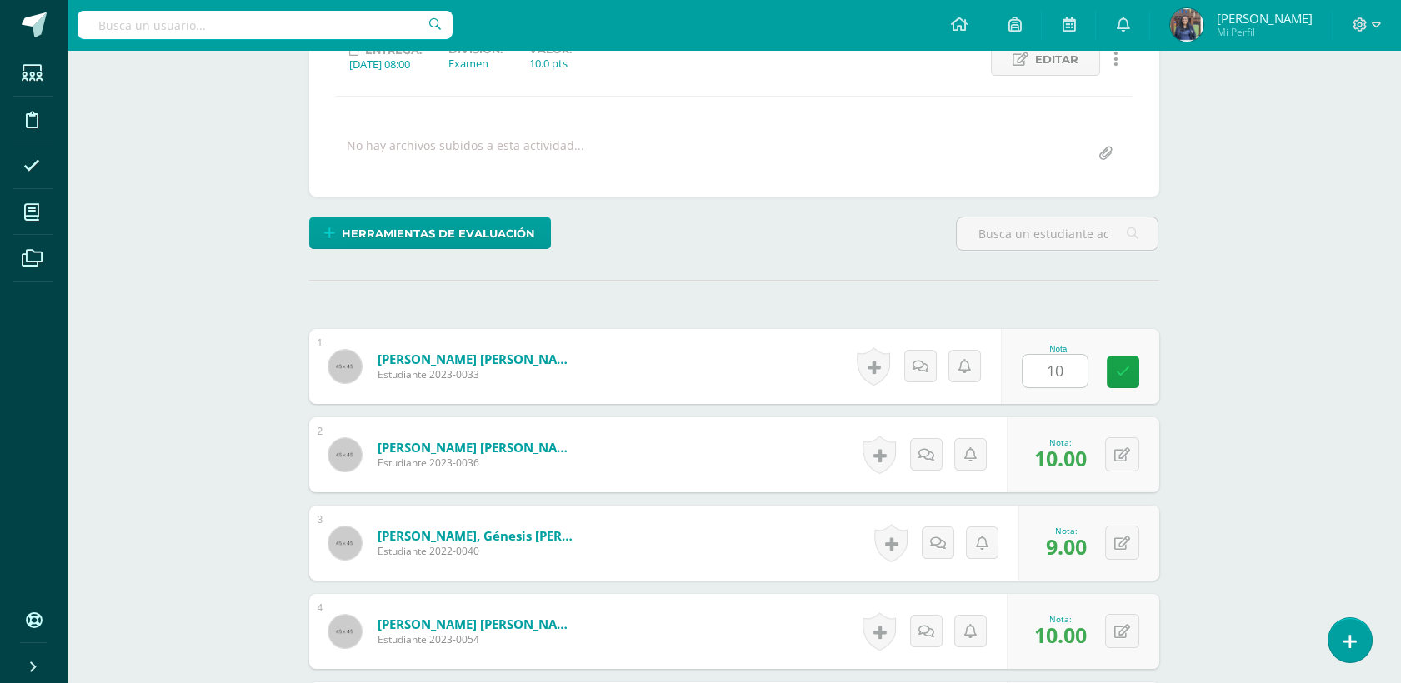
scroll to position [240, 0]
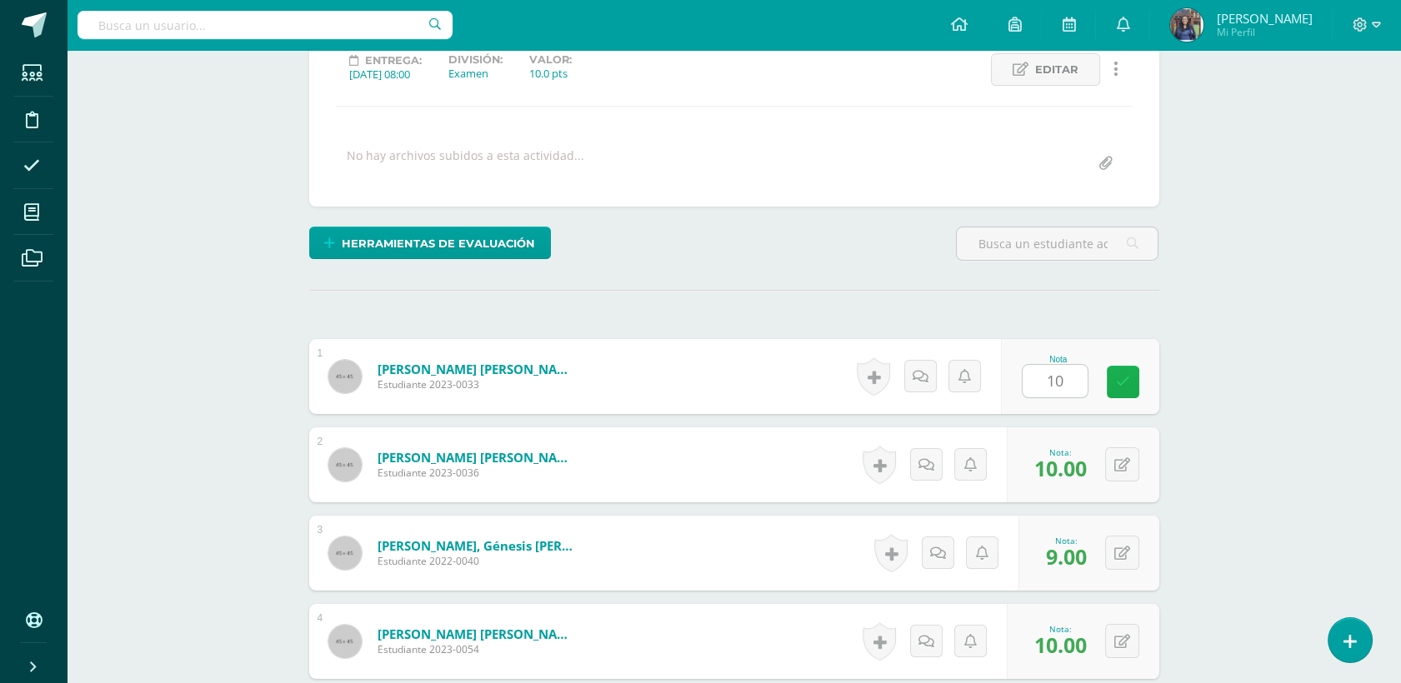
click at [1128, 383] on link at bounding box center [1123, 382] width 33 height 33
click at [1131, 383] on link at bounding box center [1123, 382] width 33 height 33
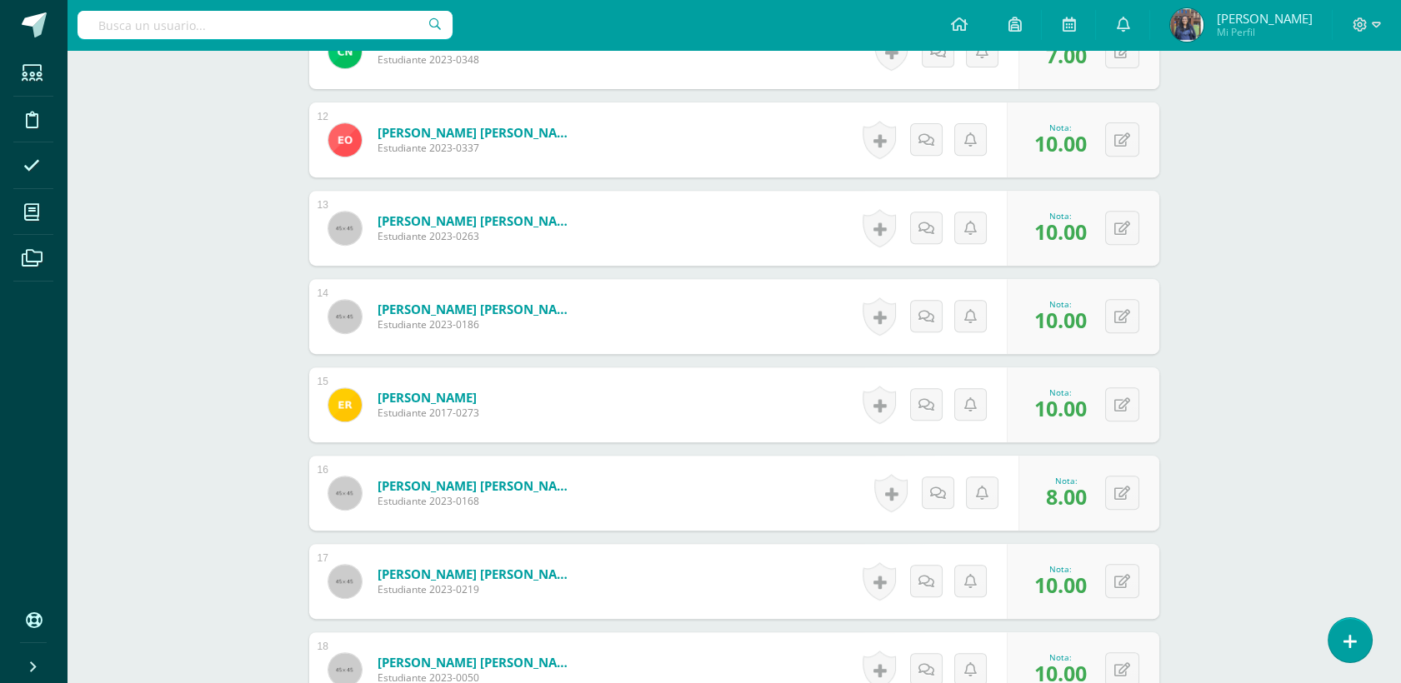
scroll to position [1458, 0]
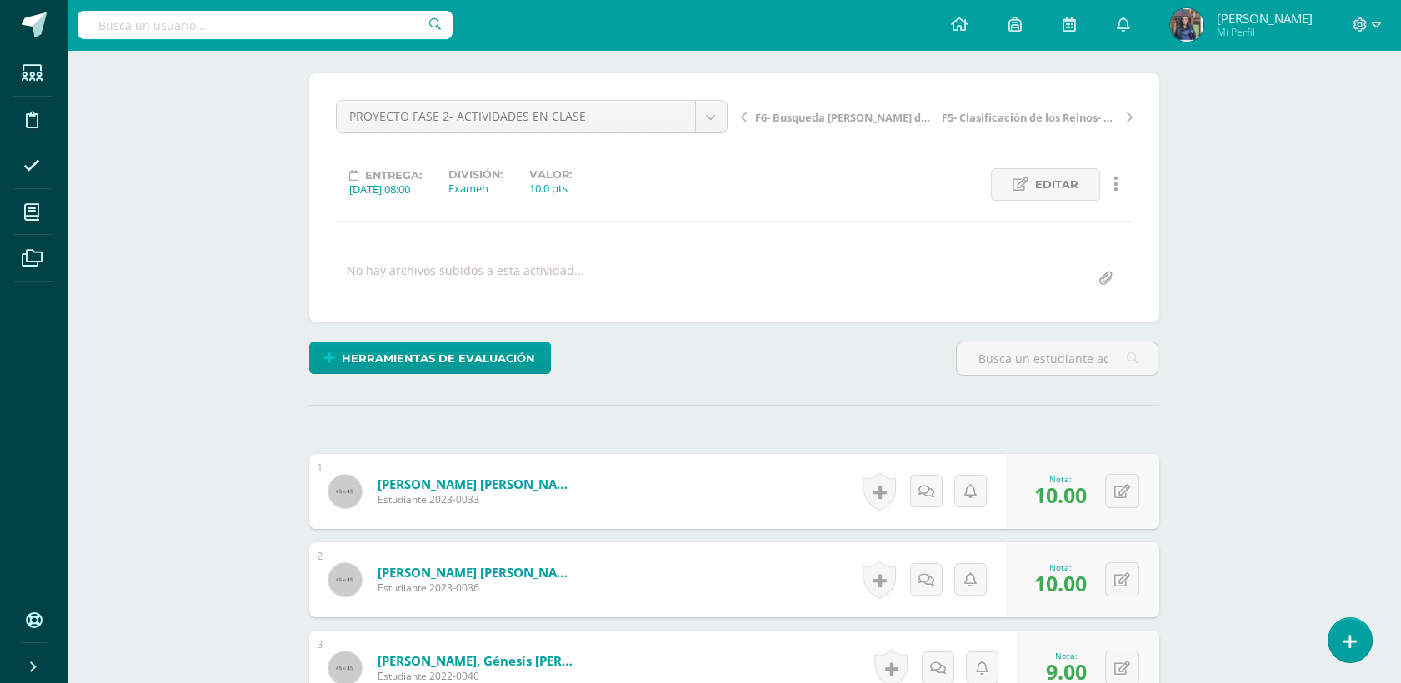
scroll to position [13, 0]
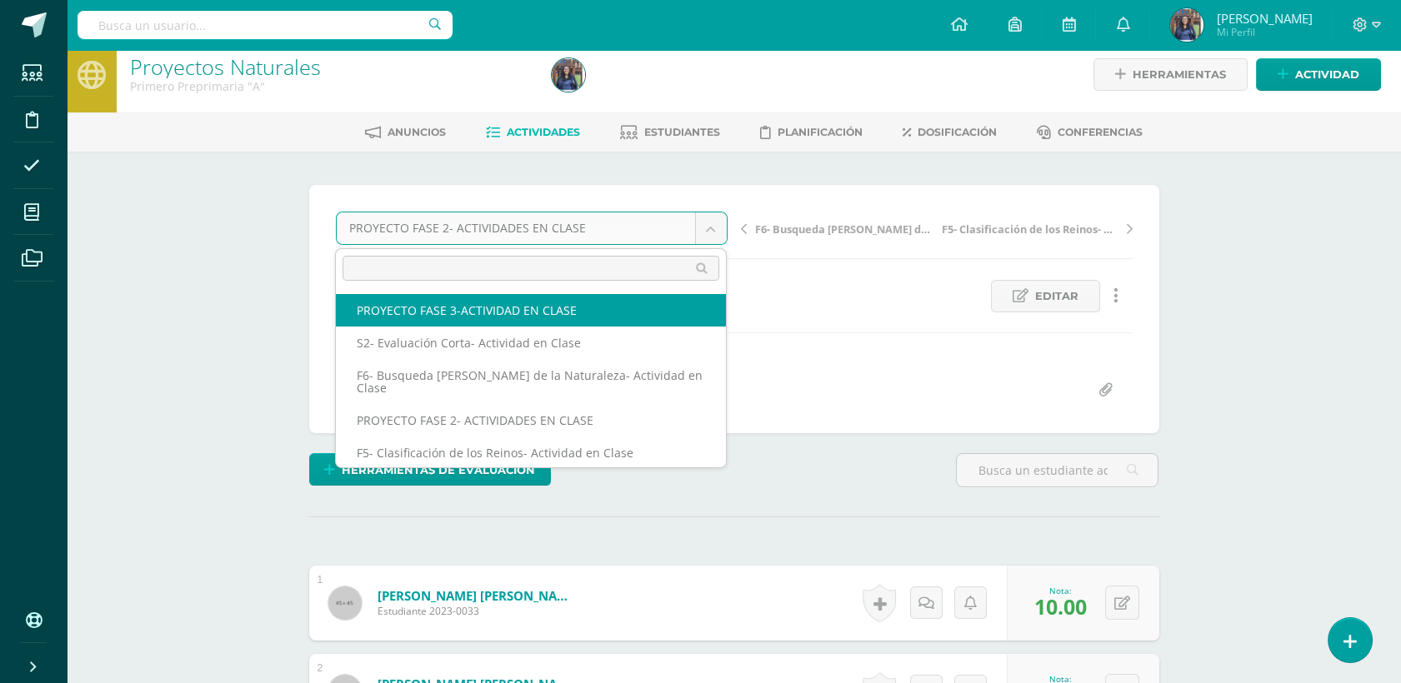
select select "/dashboard/teacher/grade-activity/50263/"
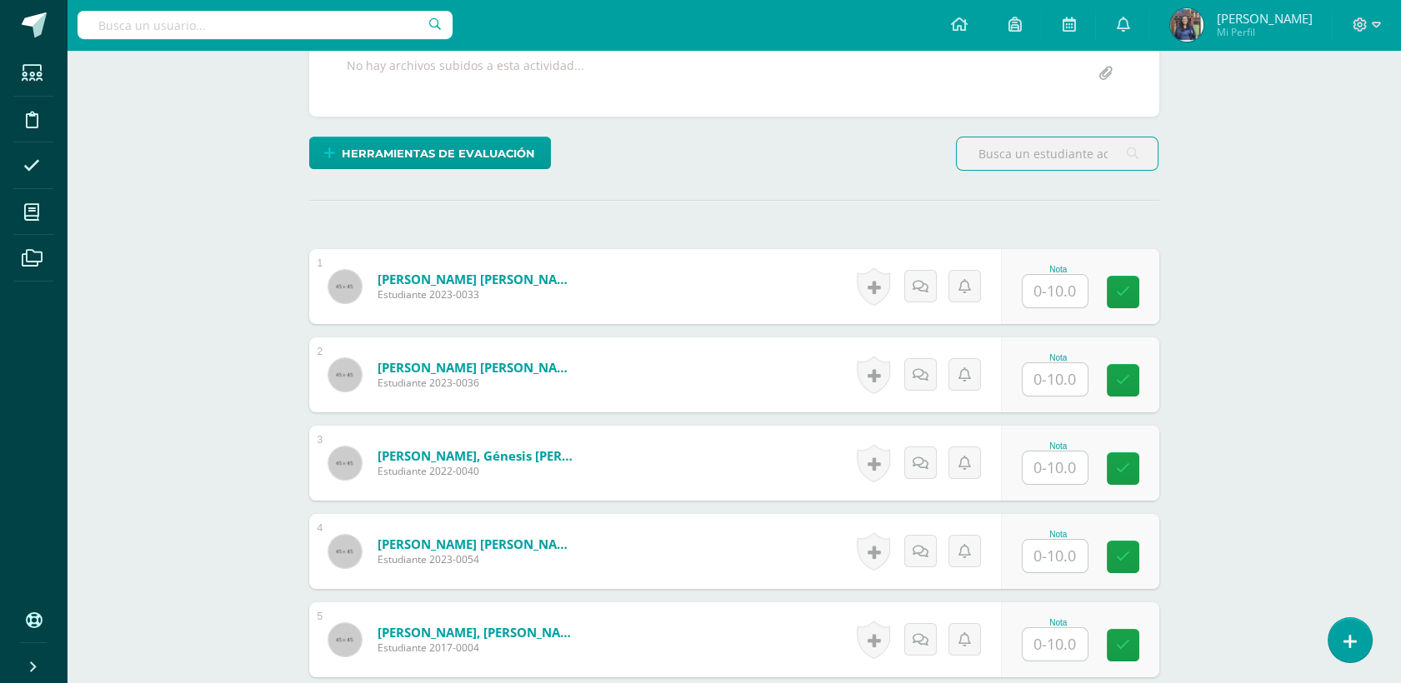
scroll to position [457, 0]
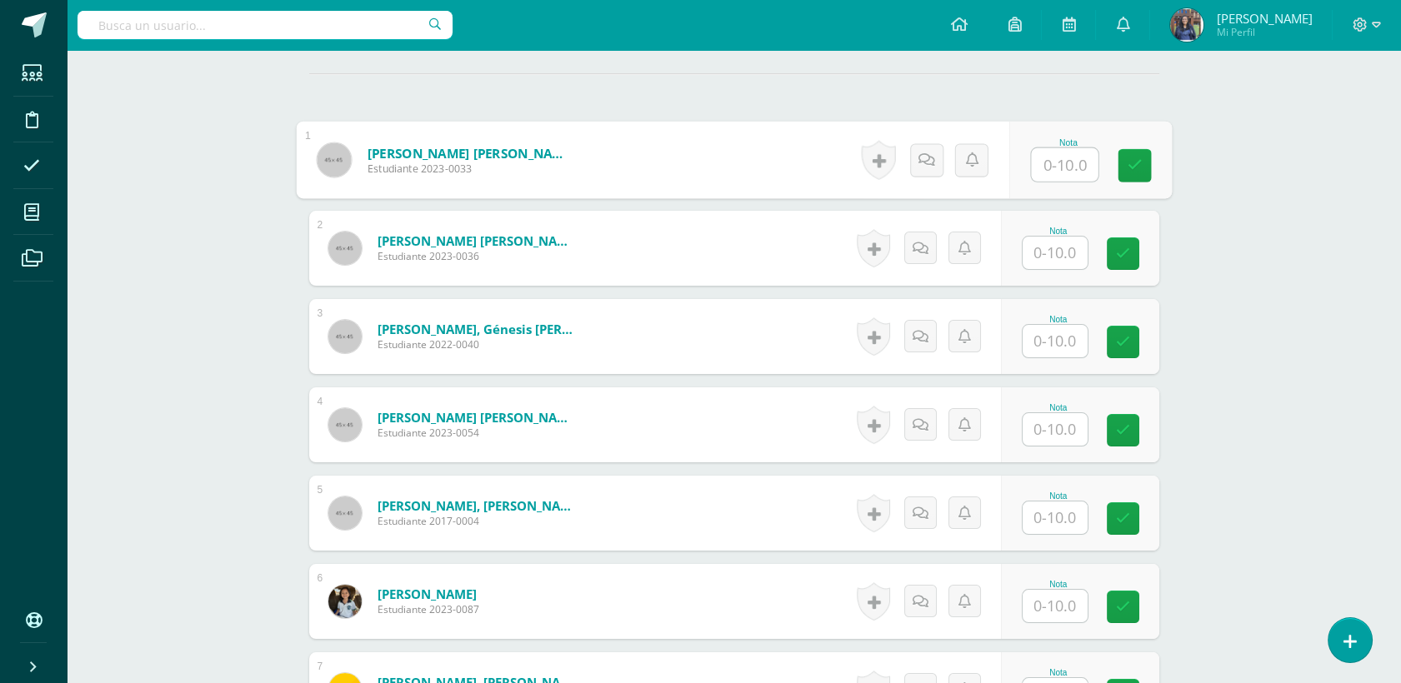
click at [1054, 170] on input "text" at bounding box center [1064, 164] width 67 height 33
type input "10"
click at [1058, 247] on input "text" at bounding box center [1064, 253] width 67 height 33
type input "10"
click at [1060, 337] on input "text" at bounding box center [1055, 341] width 65 height 33
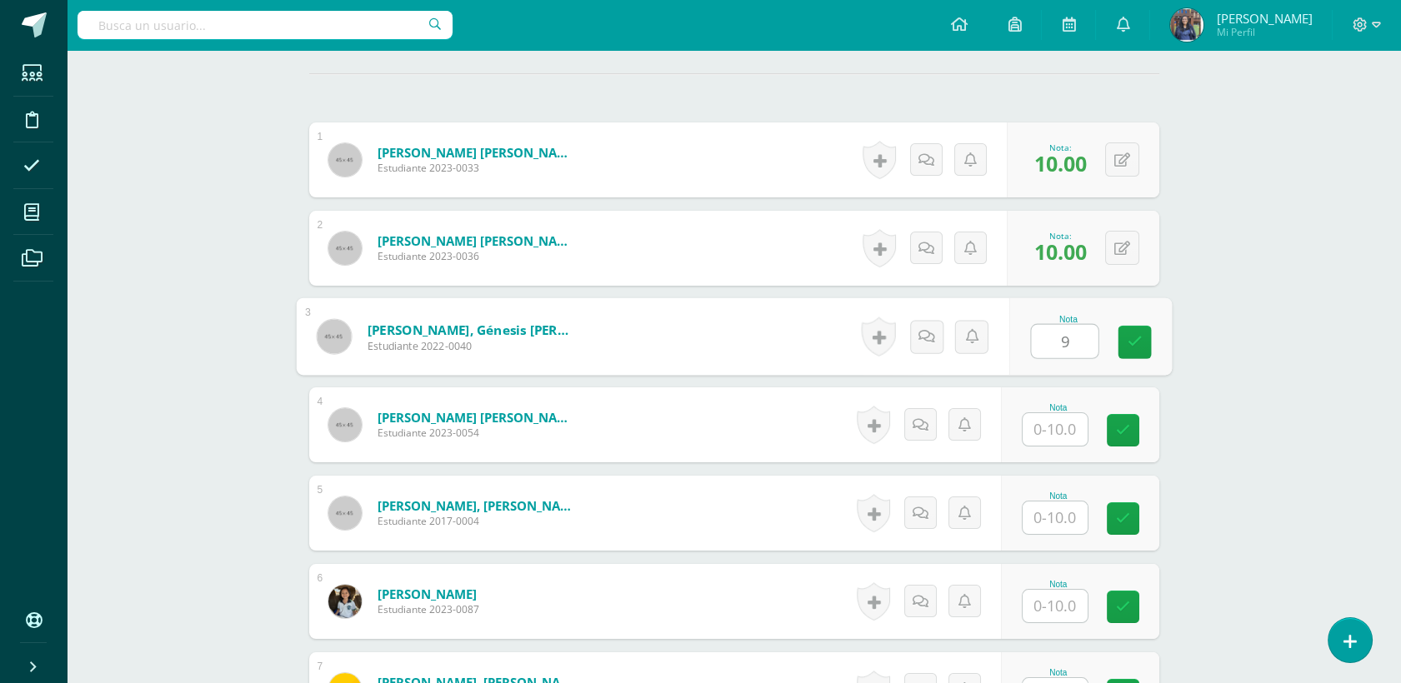
type input "9"
click at [1062, 432] on input "text" at bounding box center [1055, 429] width 65 height 33
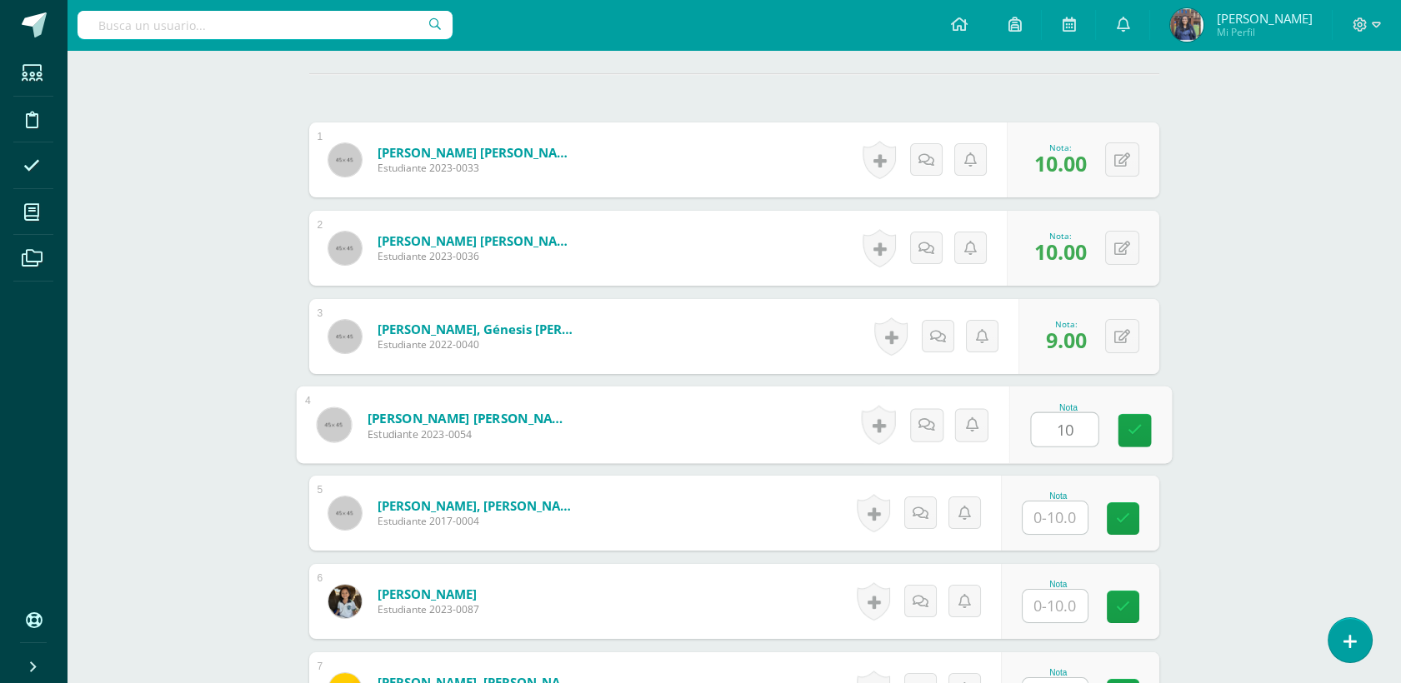
type input "10"
click at [1073, 525] on input "text" at bounding box center [1055, 518] width 65 height 33
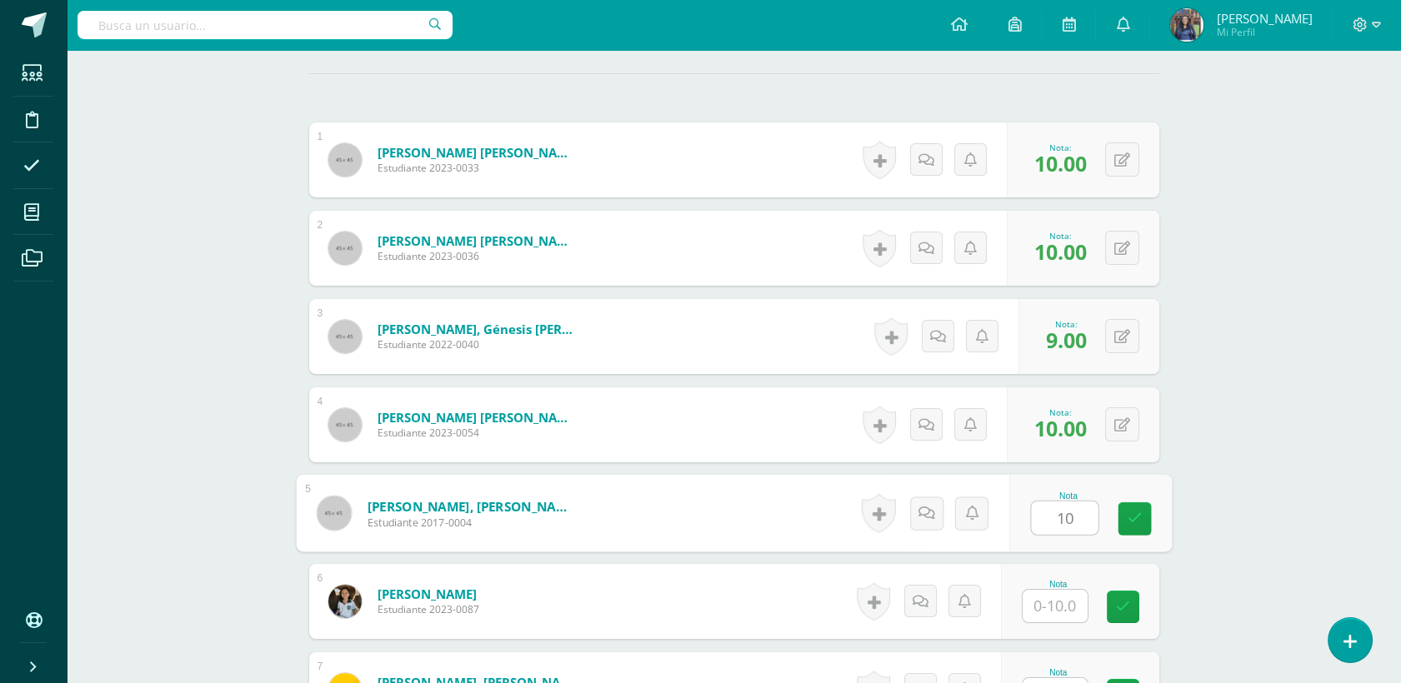
type input "10"
click at [1048, 616] on input "text" at bounding box center [1055, 606] width 65 height 33
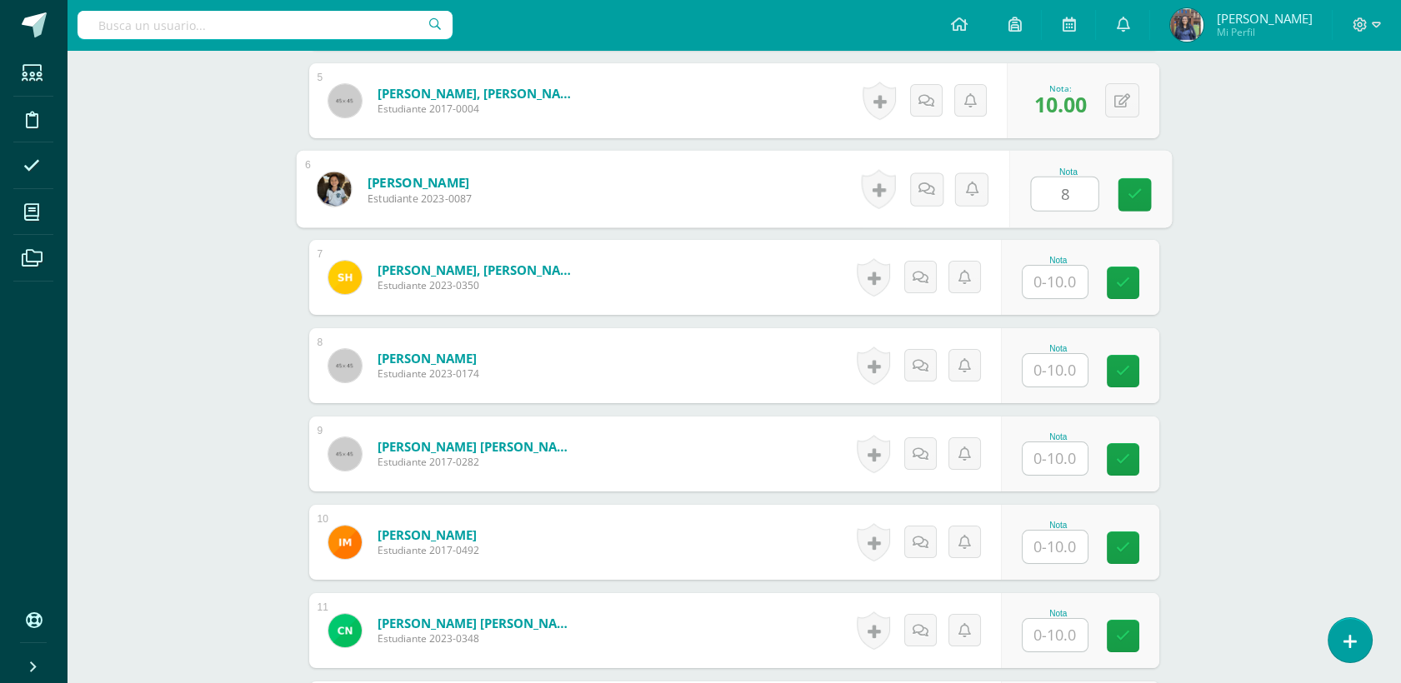
scroll to position [923, 0]
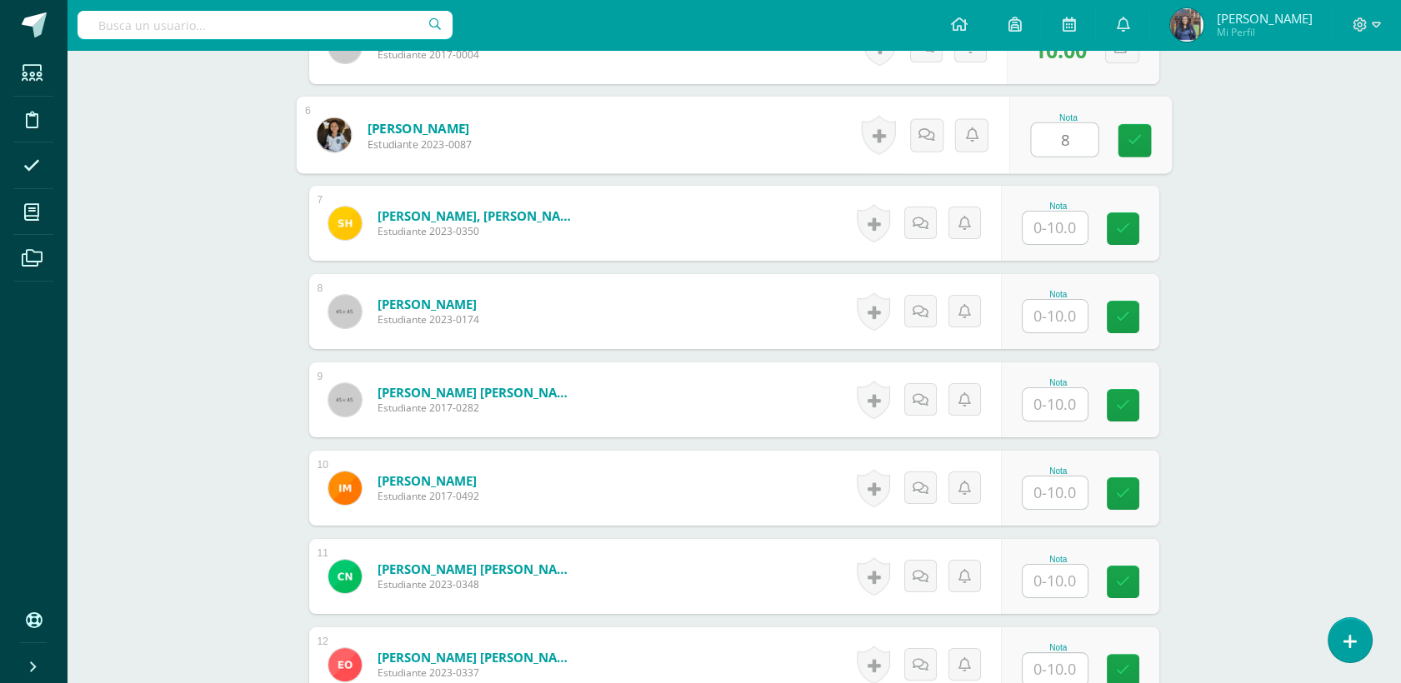
type input "8"
click at [1052, 242] on input "text" at bounding box center [1055, 228] width 65 height 33
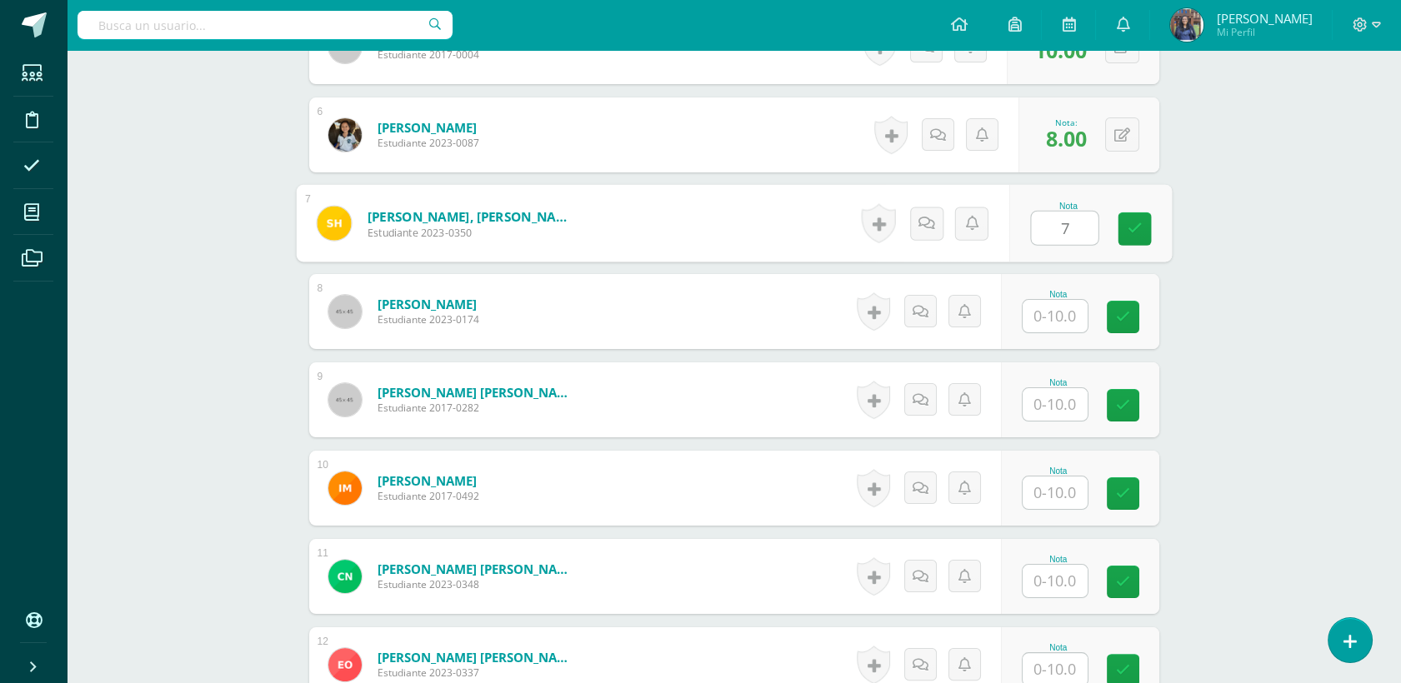
type input "7"
click at [1053, 308] on input "text" at bounding box center [1055, 316] width 65 height 33
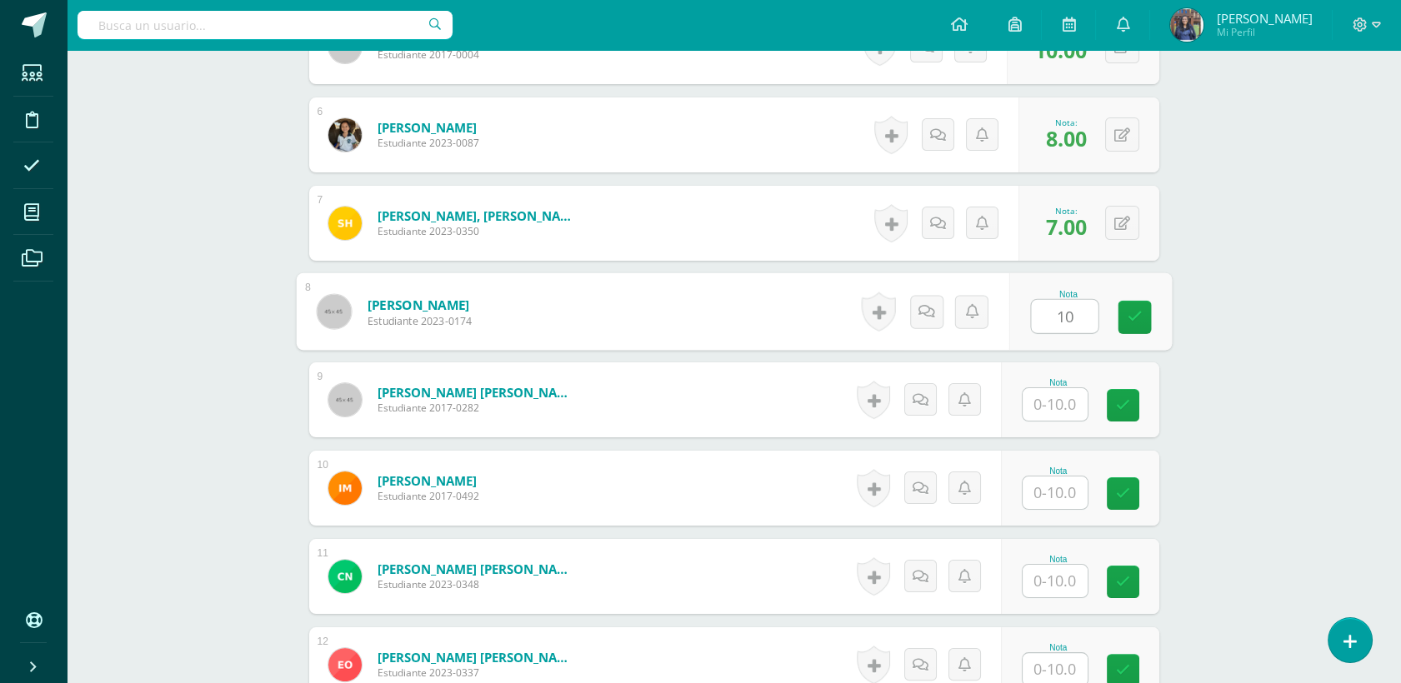
type input "10"
click at [1080, 405] on input "text" at bounding box center [1055, 404] width 65 height 33
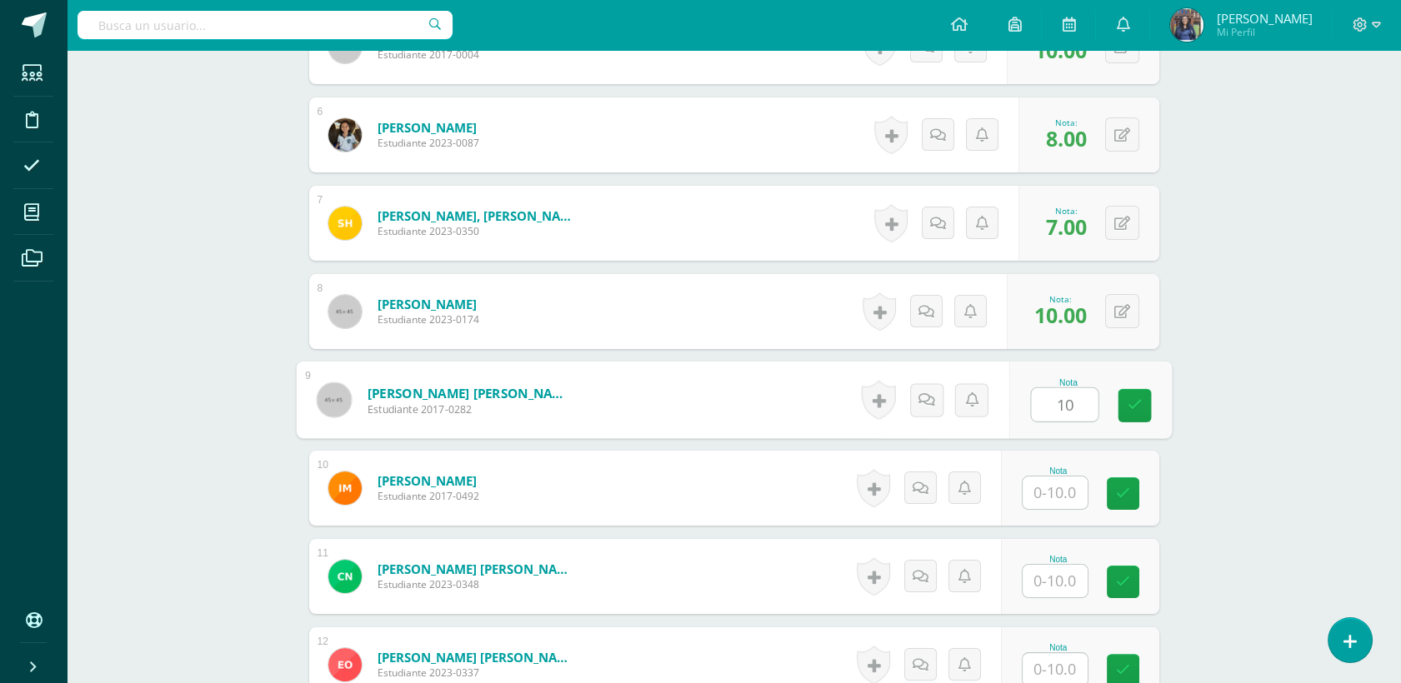
type input "10"
click at [1069, 496] on input "text" at bounding box center [1055, 493] width 65 height 33
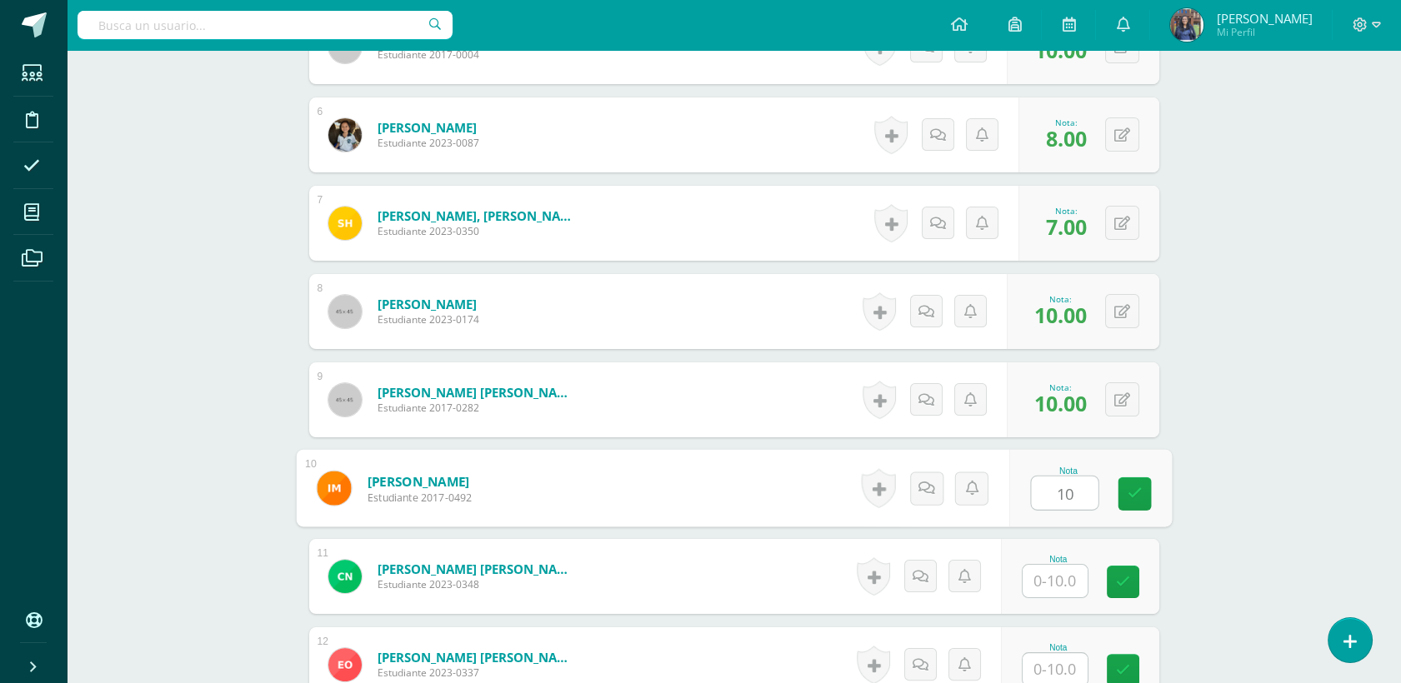
type input "10"
click at [1060, 581] on input "text" at bounding box center [1055, 581] width 65 height 33
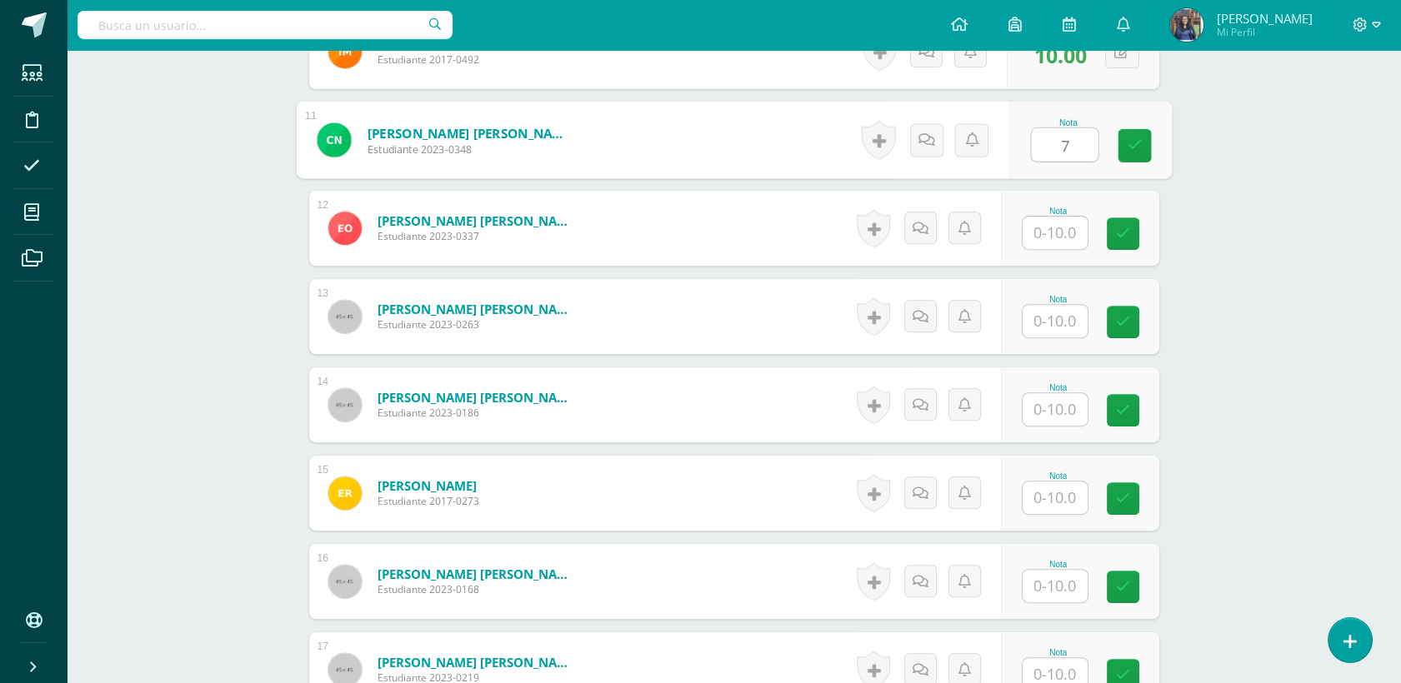
scroll to position [1375, 0]
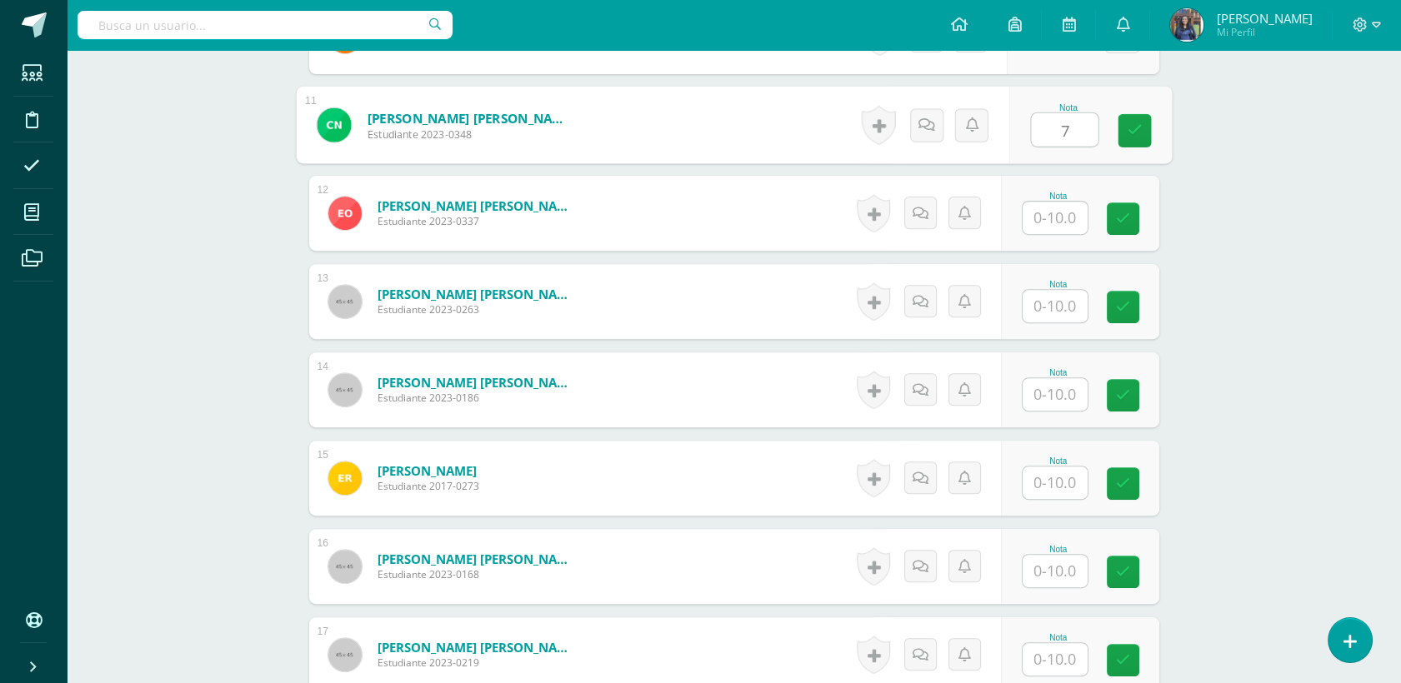
type input "7"
click at [1038, 217] on input "text" at bounding box center [1055, 218] width 65 height 33
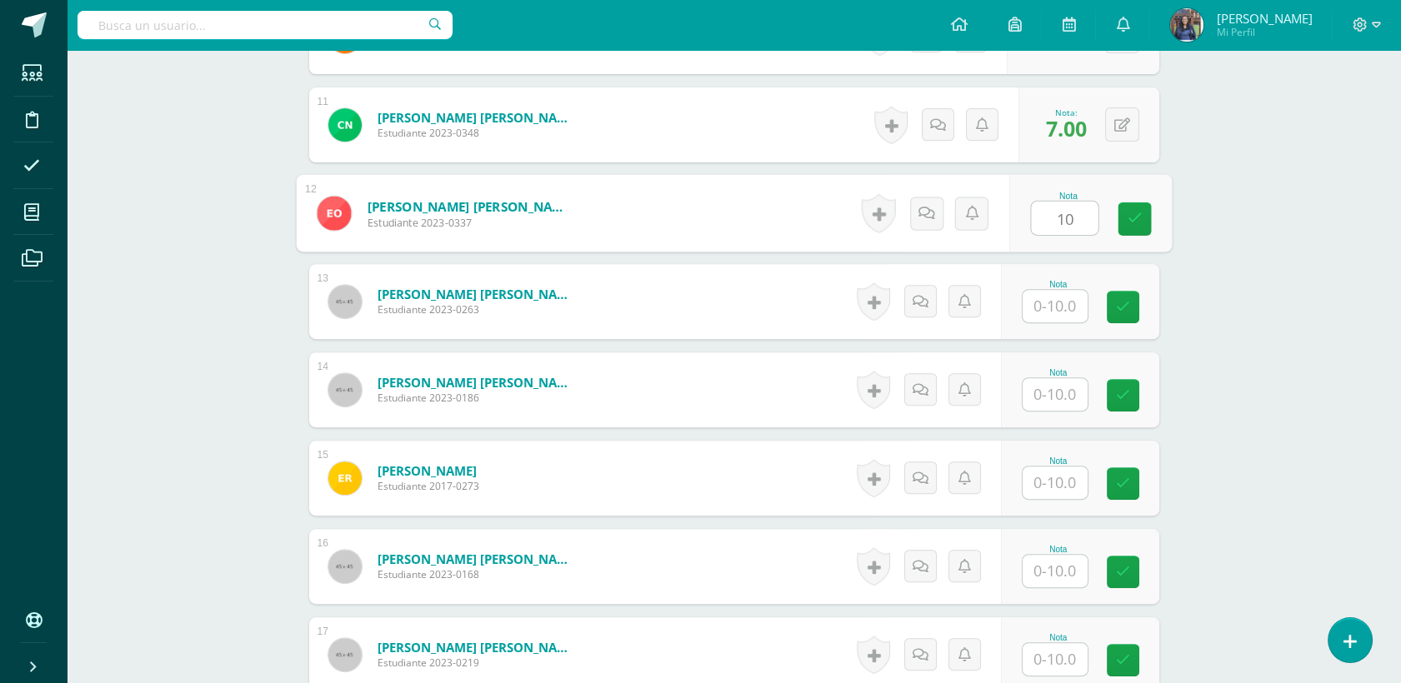
type input "10"
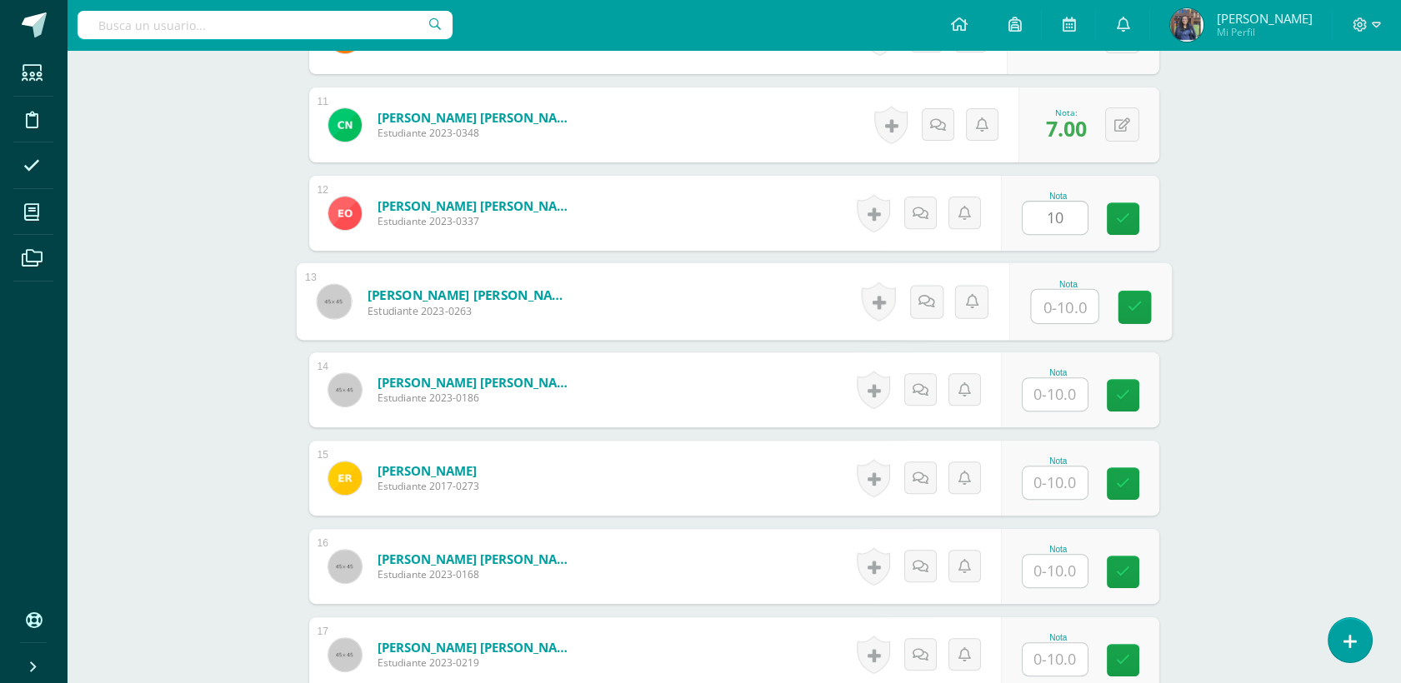
click at [1050, 315] on input "text" at bounding box center [1064, 306] width 67 height 33
type input "10"
click at [1072, 391] on input "text" at bounding box center [1055, 394] width 65 height 33
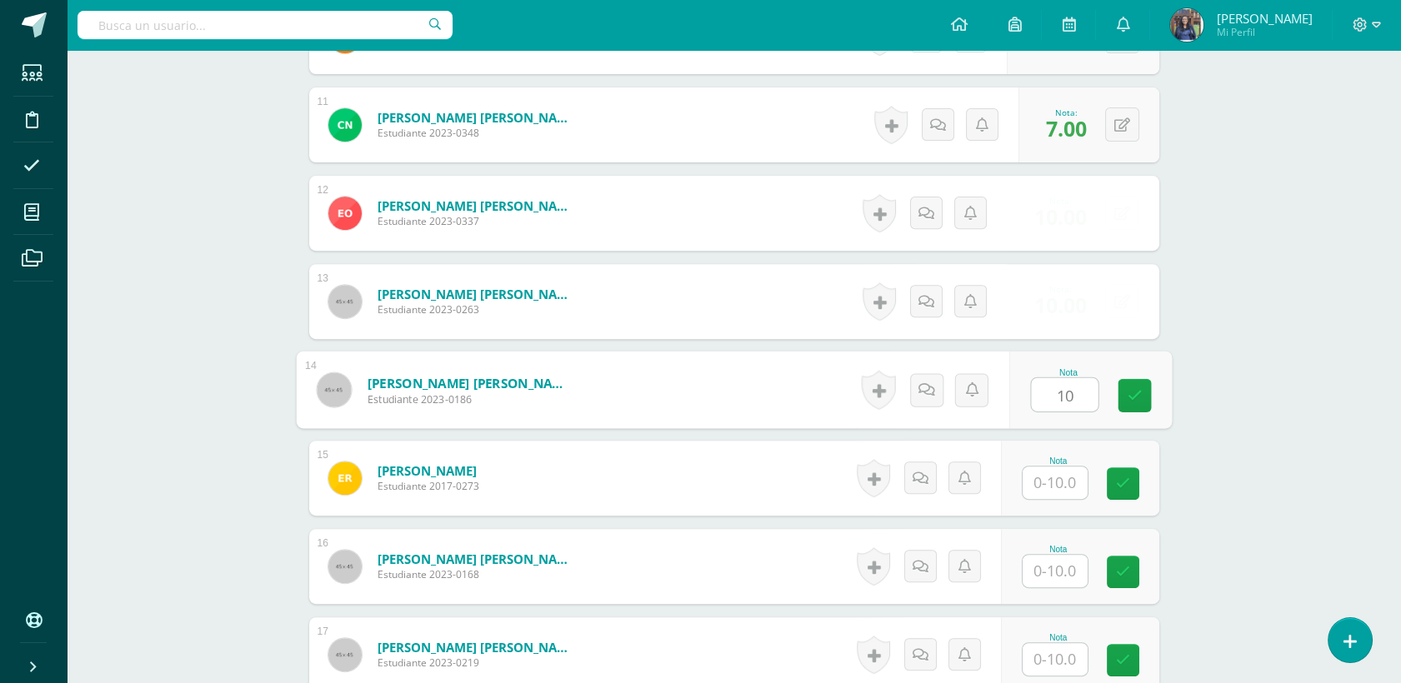
type input "10"
click at [1054, 477] on input "text" at bounding box center [1055, 483] width 65 height 33
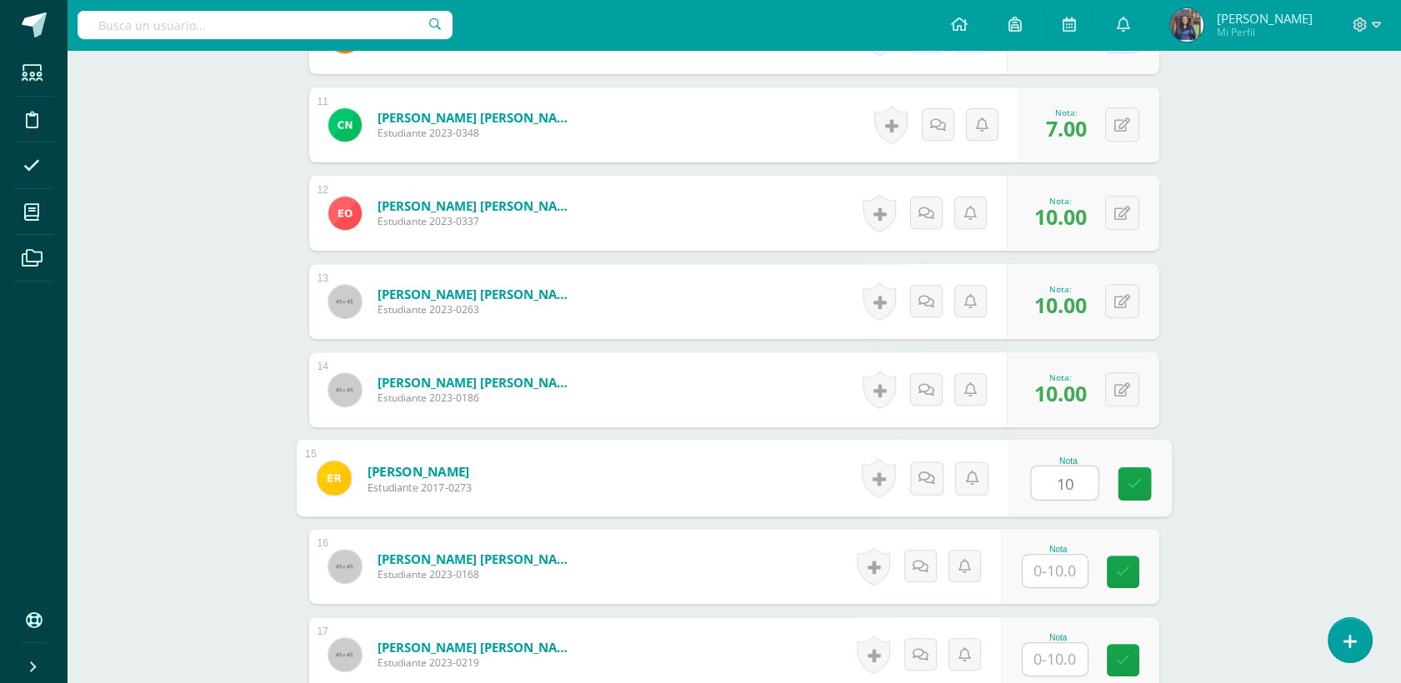
type input "10"
click at [1058, 564] on input "text" at bounding box center [1064, 571] width 67 height 33
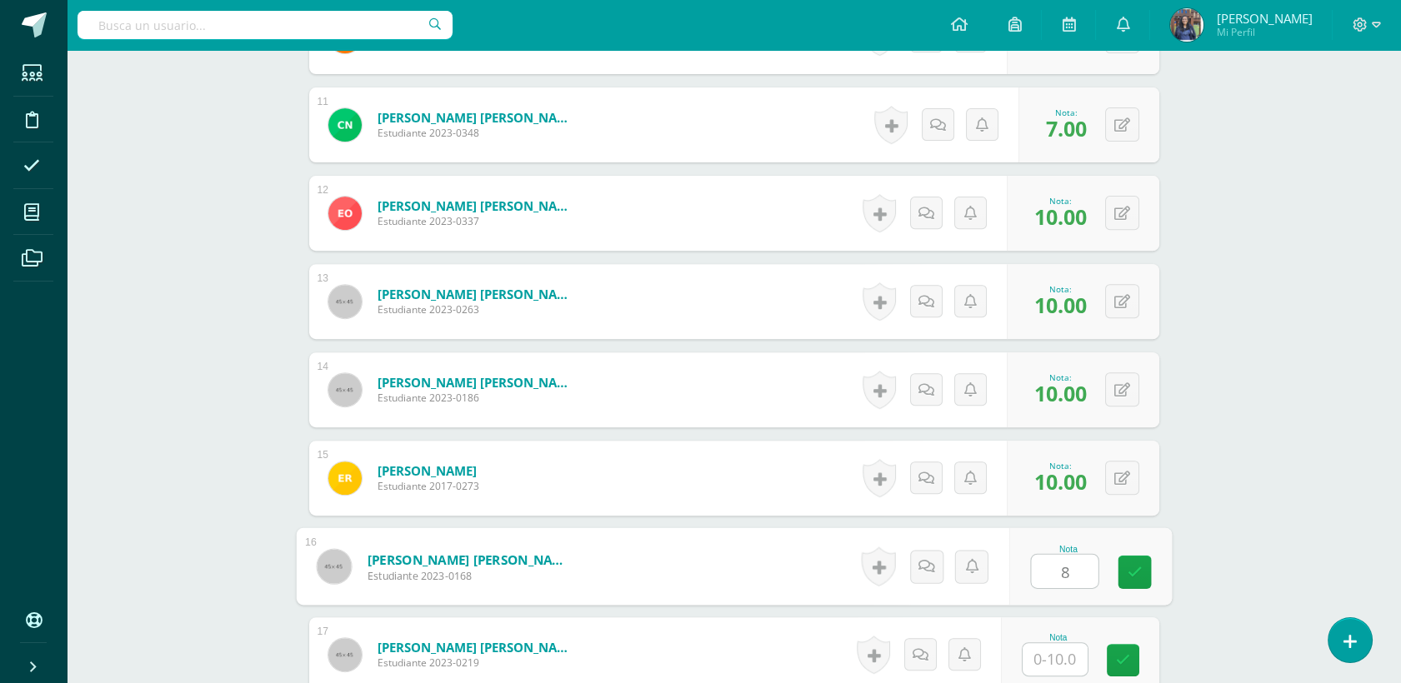
type input "8"
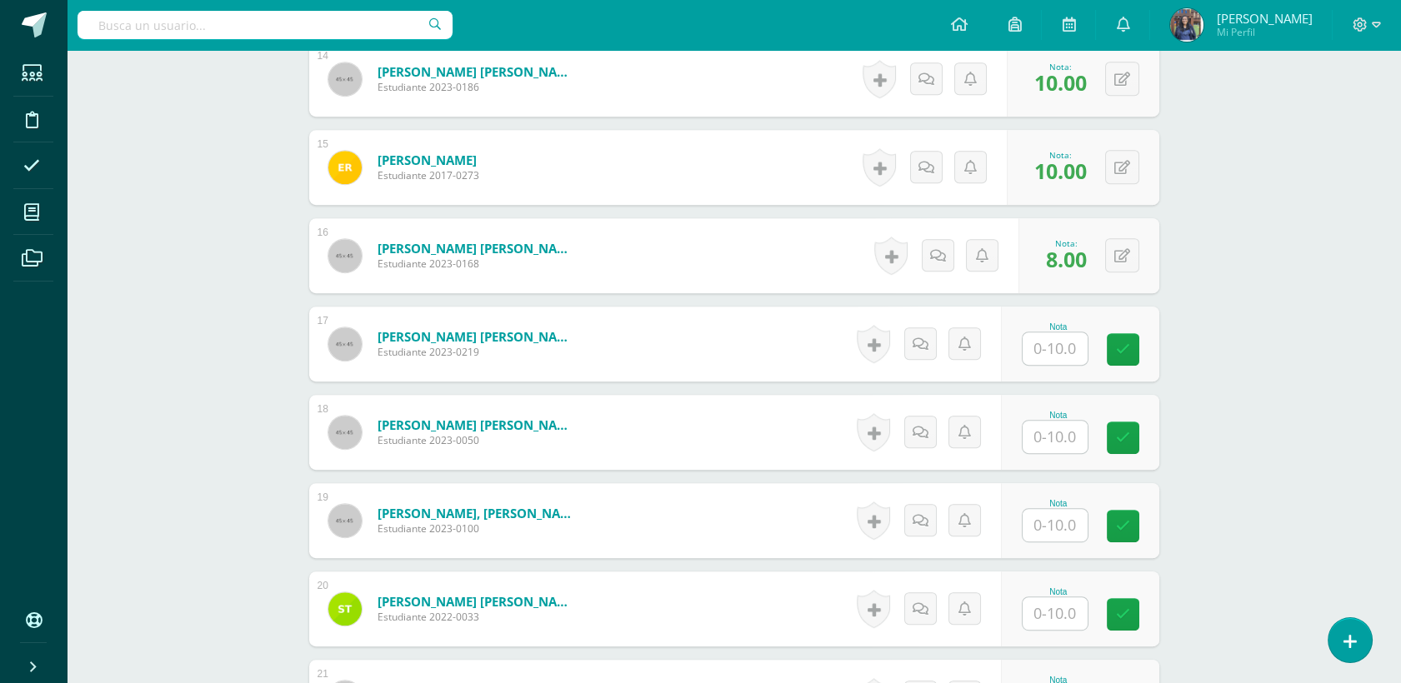
scroll to position [1704, 0]
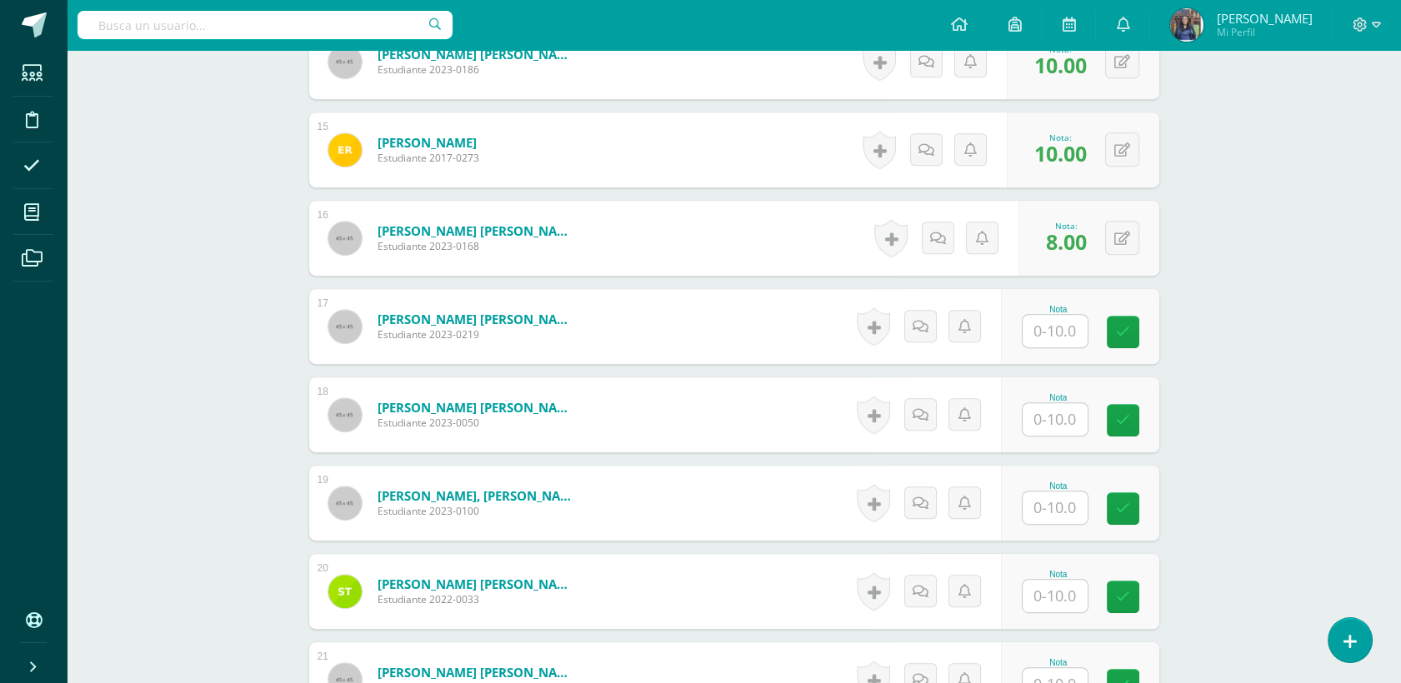
click at [1086, 323] on input "text" at bounding box center [1055, 331] width 65 height 33
type input "10"
click at [1076, 418] on input "text" at bounding box center [1055, 419] width 65 height 33
type input "10"
click at [1053, 498] on input "text" at bounding box center [1055, 508] width 65 height 33
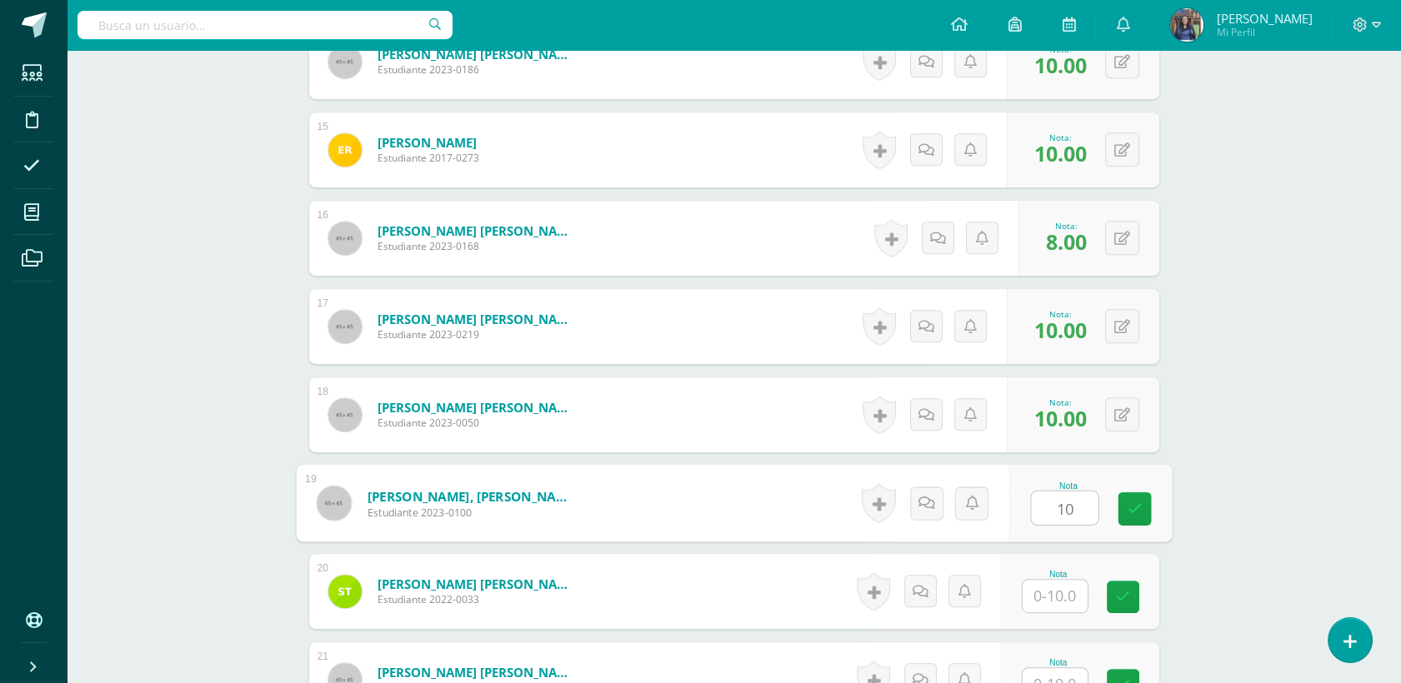
type input "10"
click at [1060, 598] on input "text" at bounding box center [1055, 596] width 65 height 33
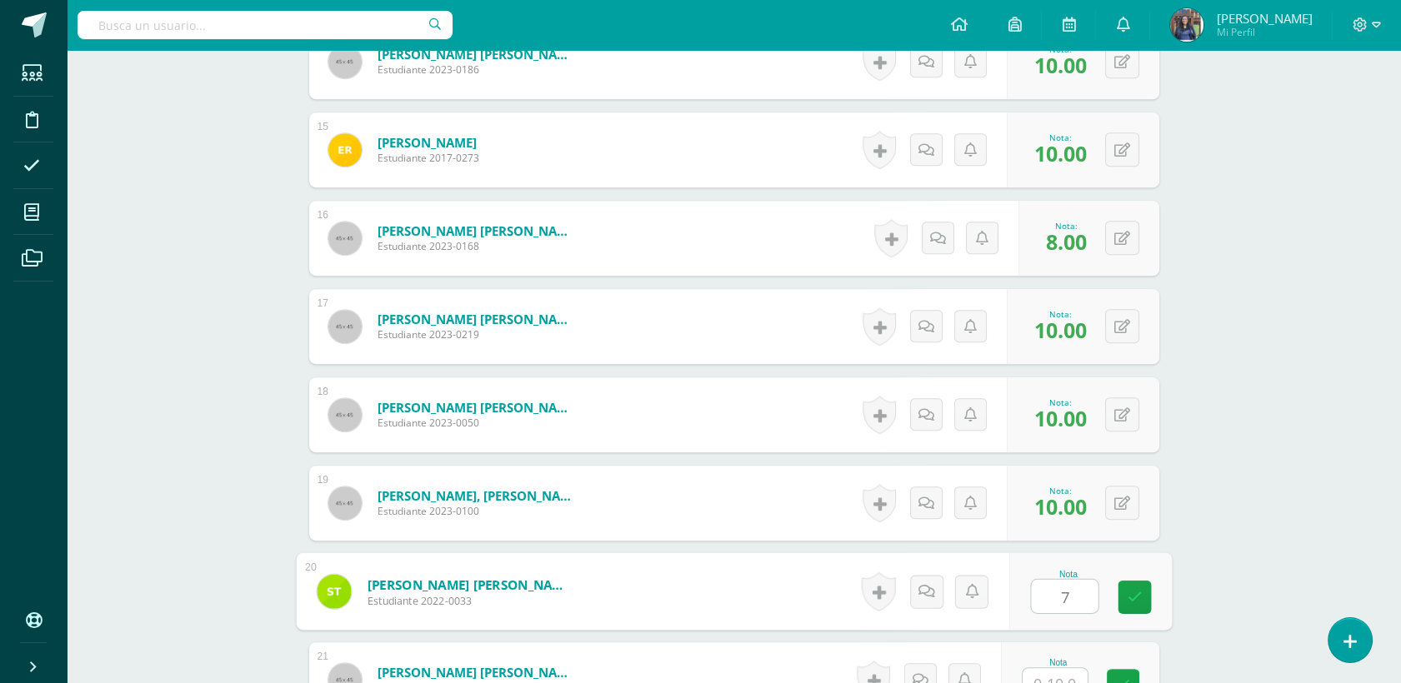
scroll to position [1930, 0]
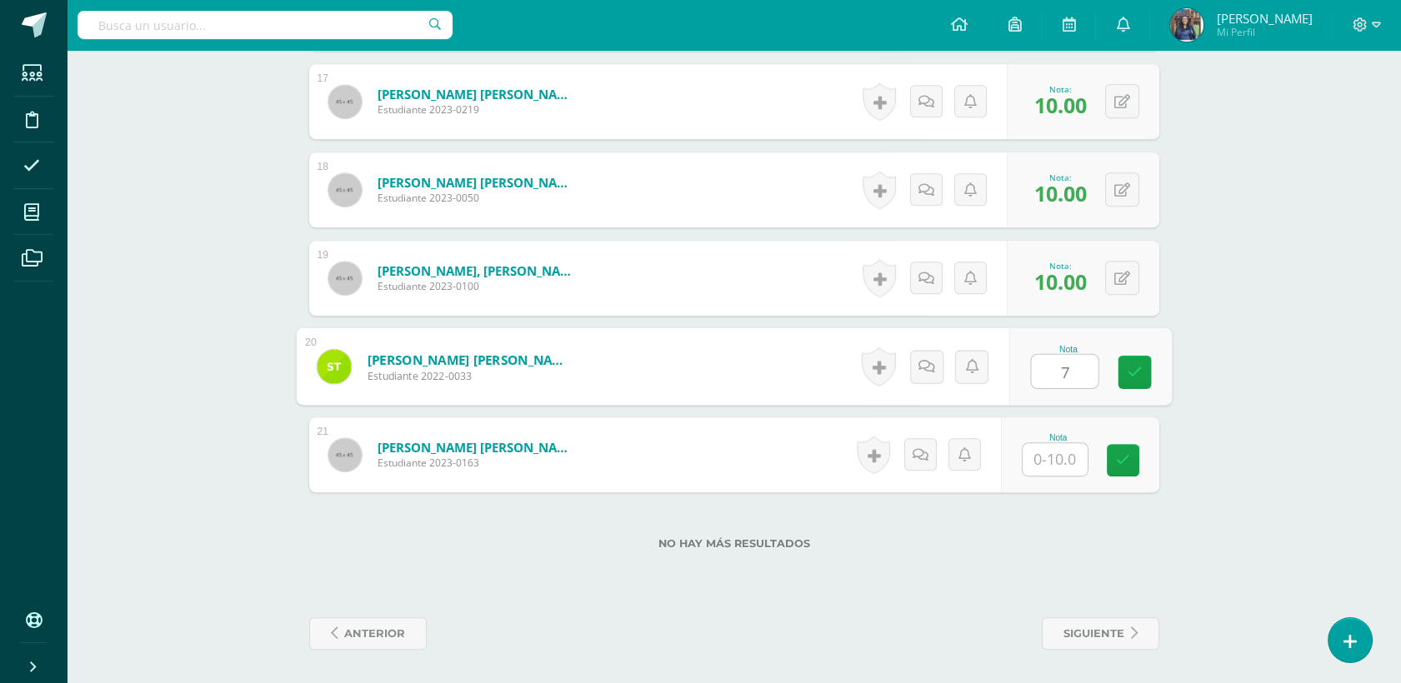
type input "7"
click at [1073, 461] on input "text" at bounding box center [1055, 459] width 65 height 33
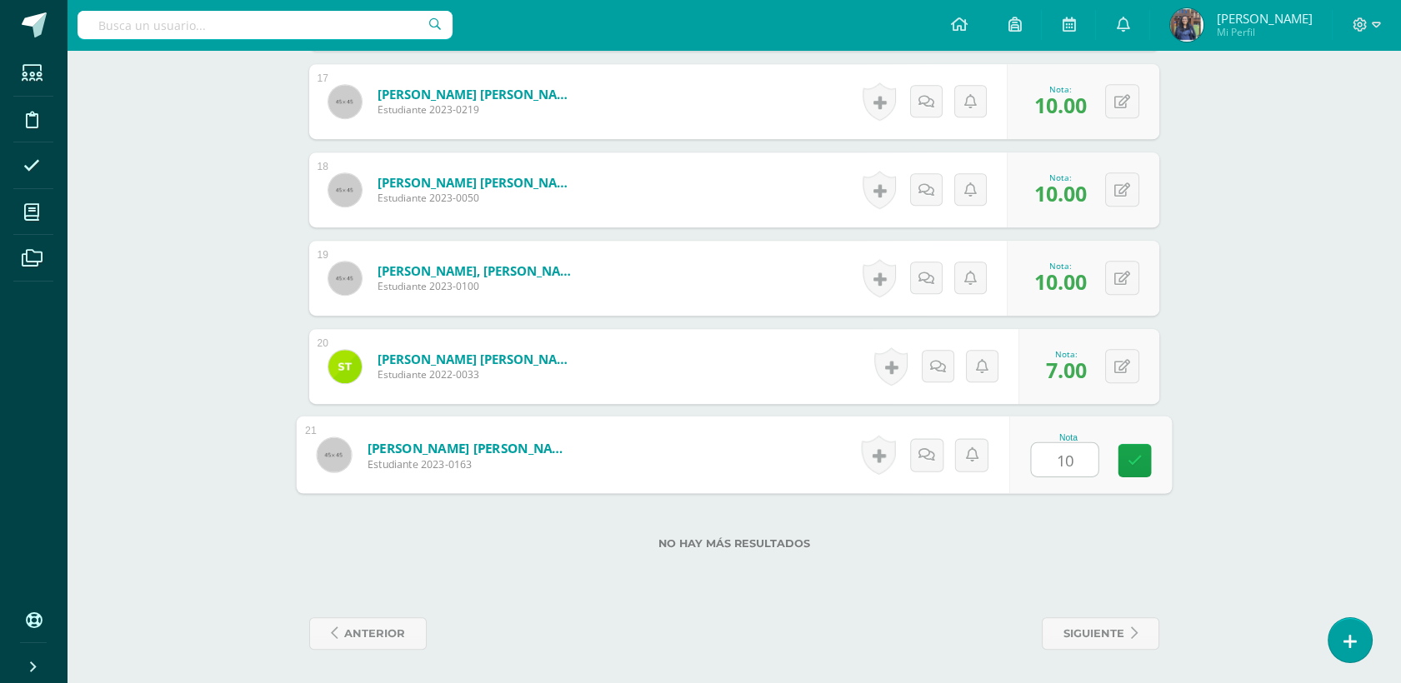
type input "10"
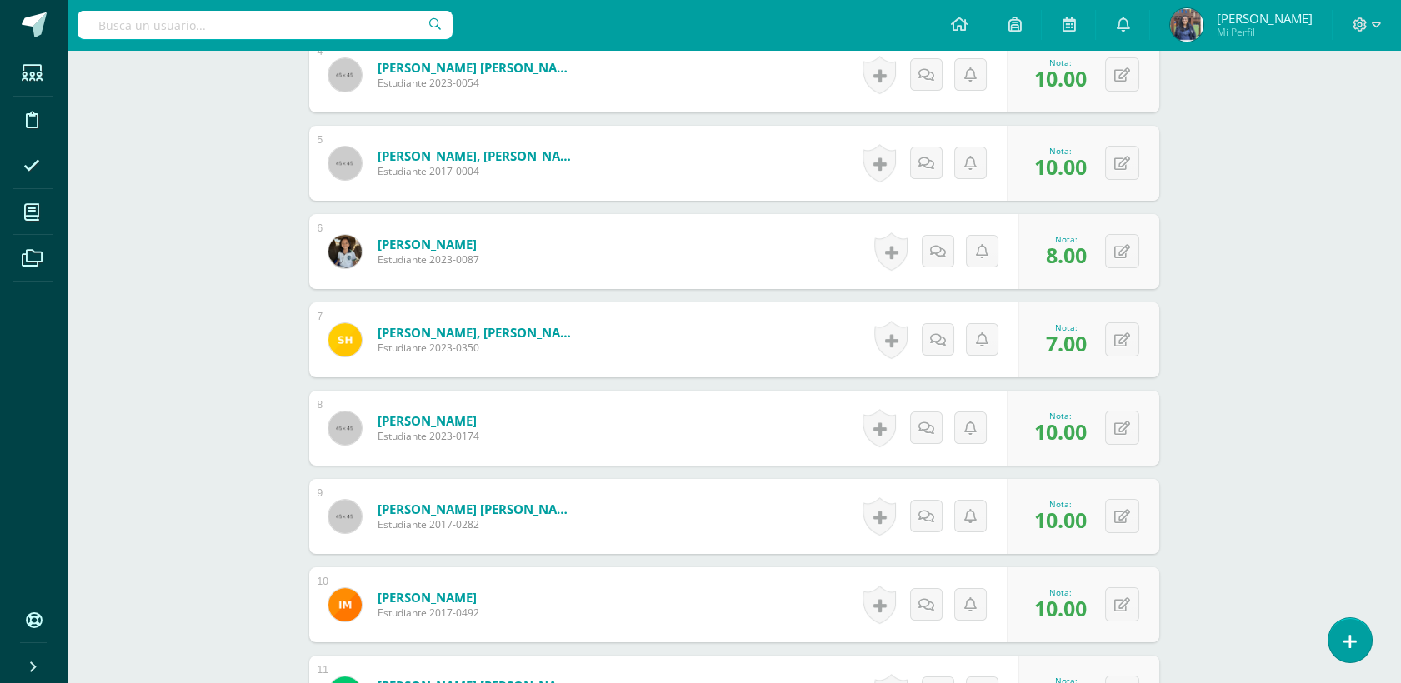
scroll to position [0, 0]
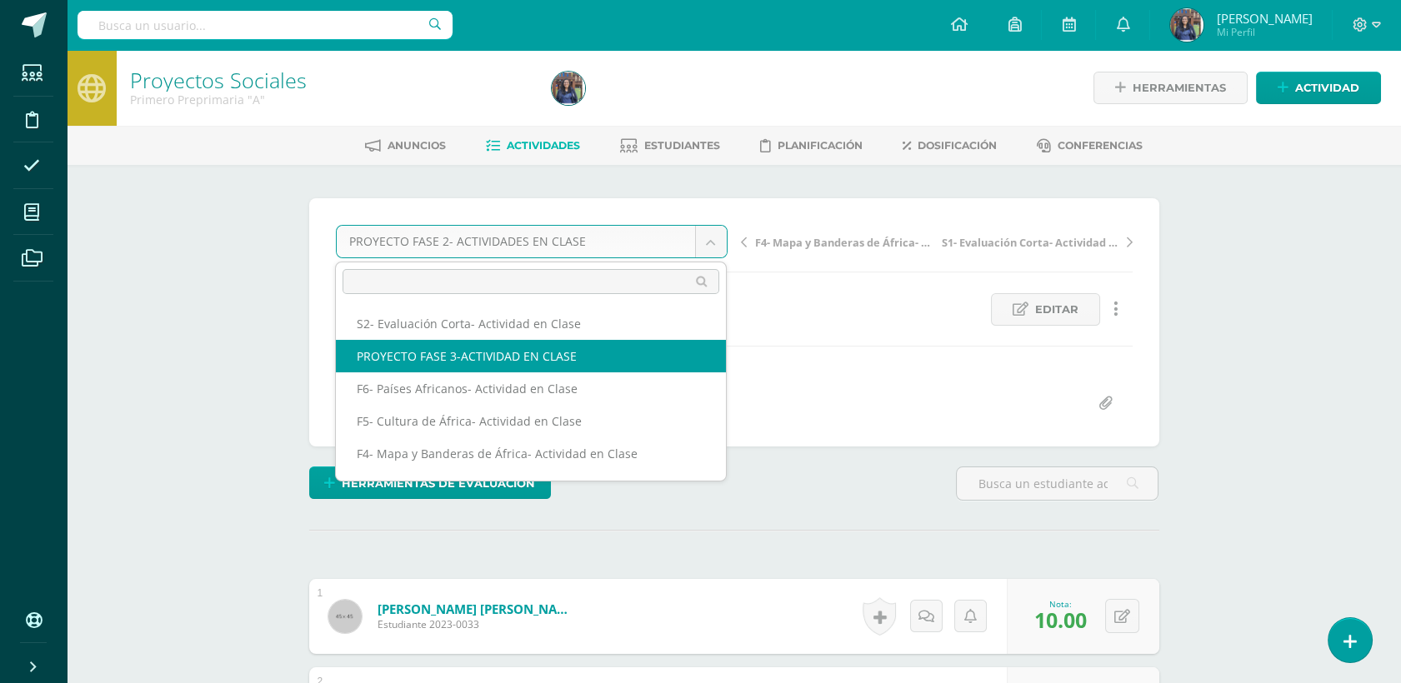
select select "/dashboard/teacher/grade-activity/50266/"
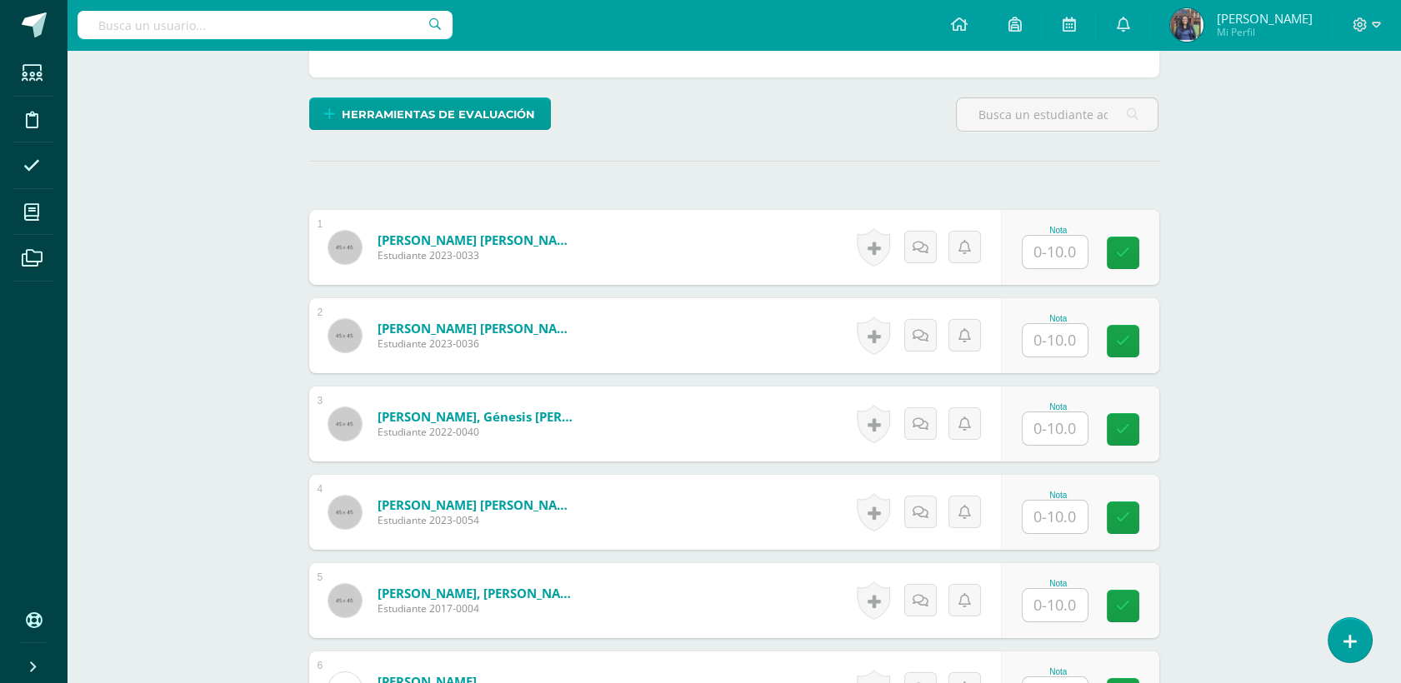
scroll to position [357, 0]
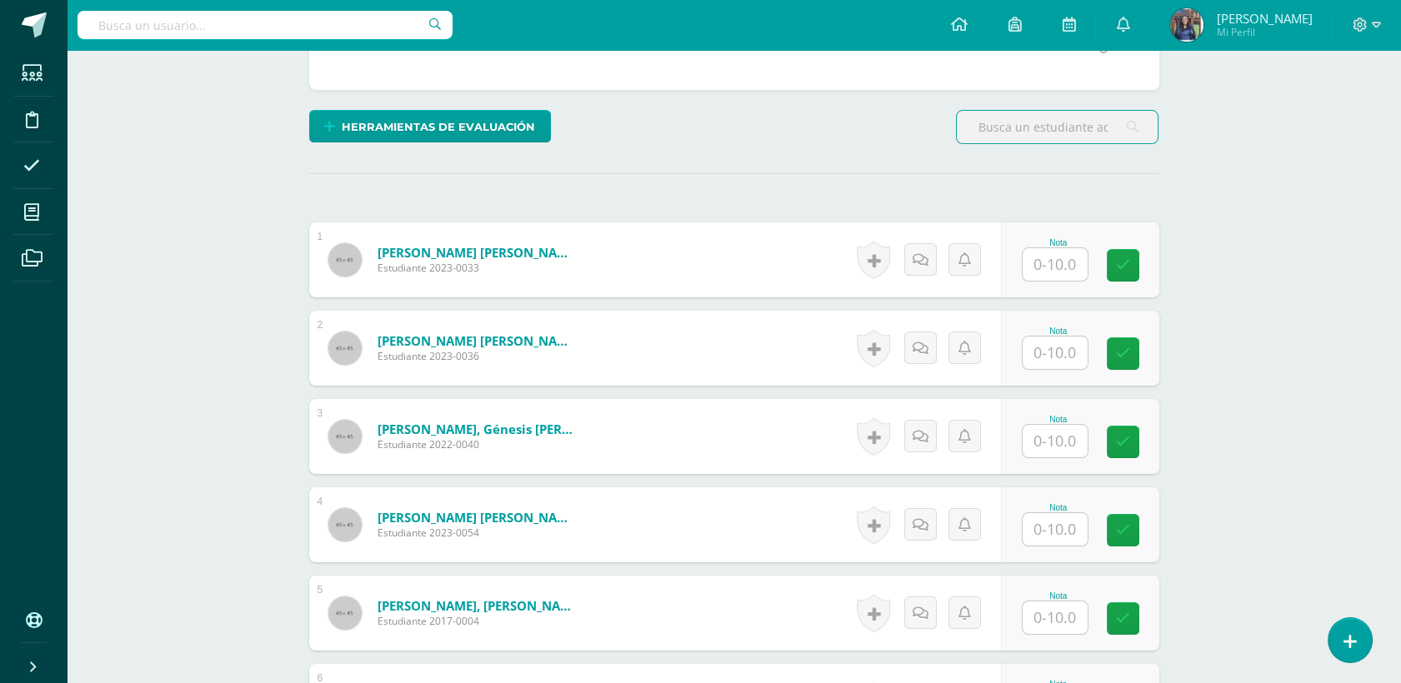
click at [1041, 270] on input "text" at bounding box center [1055, 264] width 65 height 33
type input "7"
click at [1068, 348] on input "text" at bounding box center [1064, 353] width 67 height 33
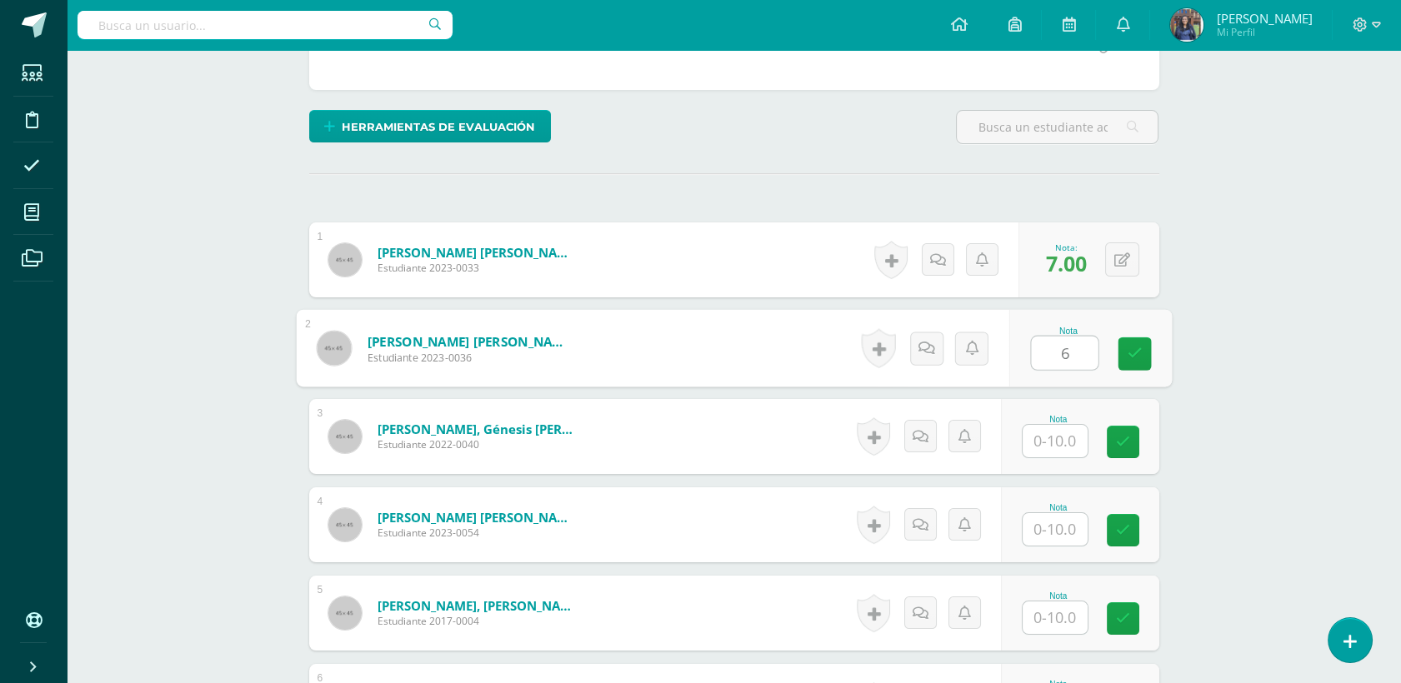
type input "6"
click at [1067, 437] on input "text" at bounding box center [1055, 441] width 65 height 33
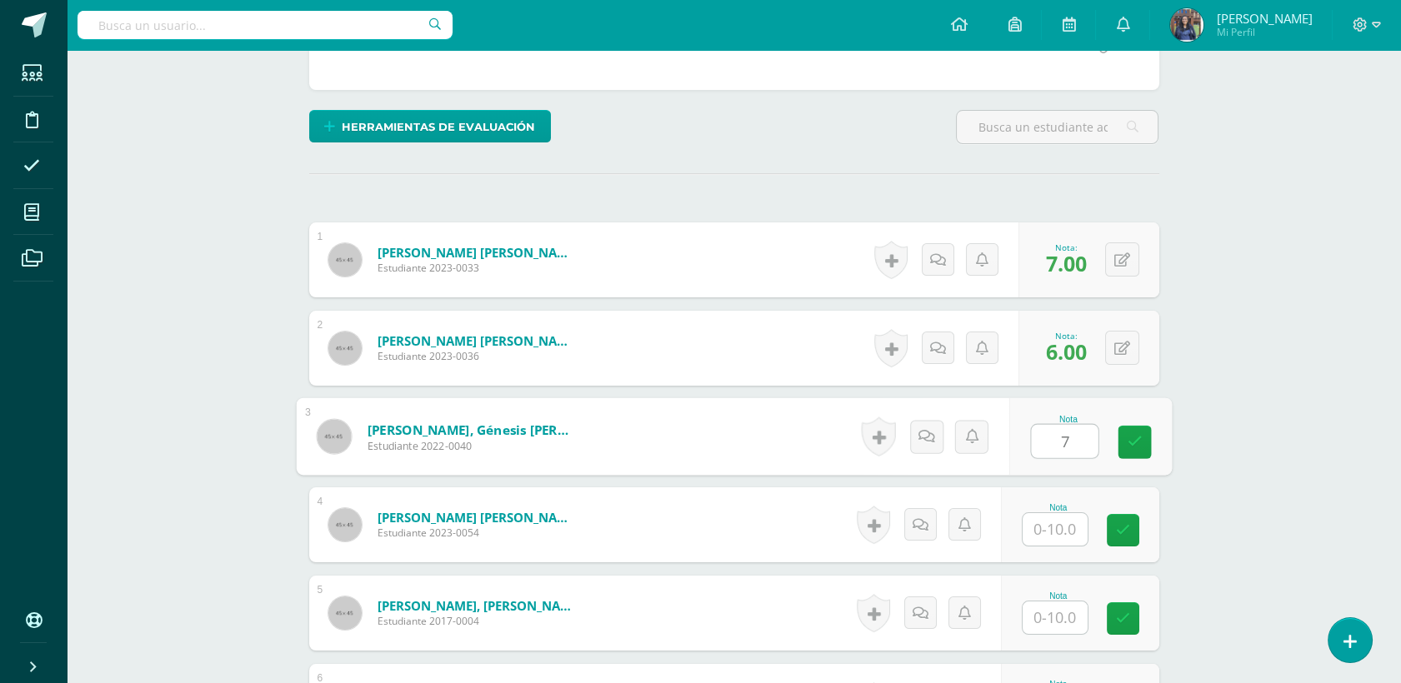
type input "7"
click at [1072, 537] on input "text" at bounding box center [1064, 529] width 67 height 33
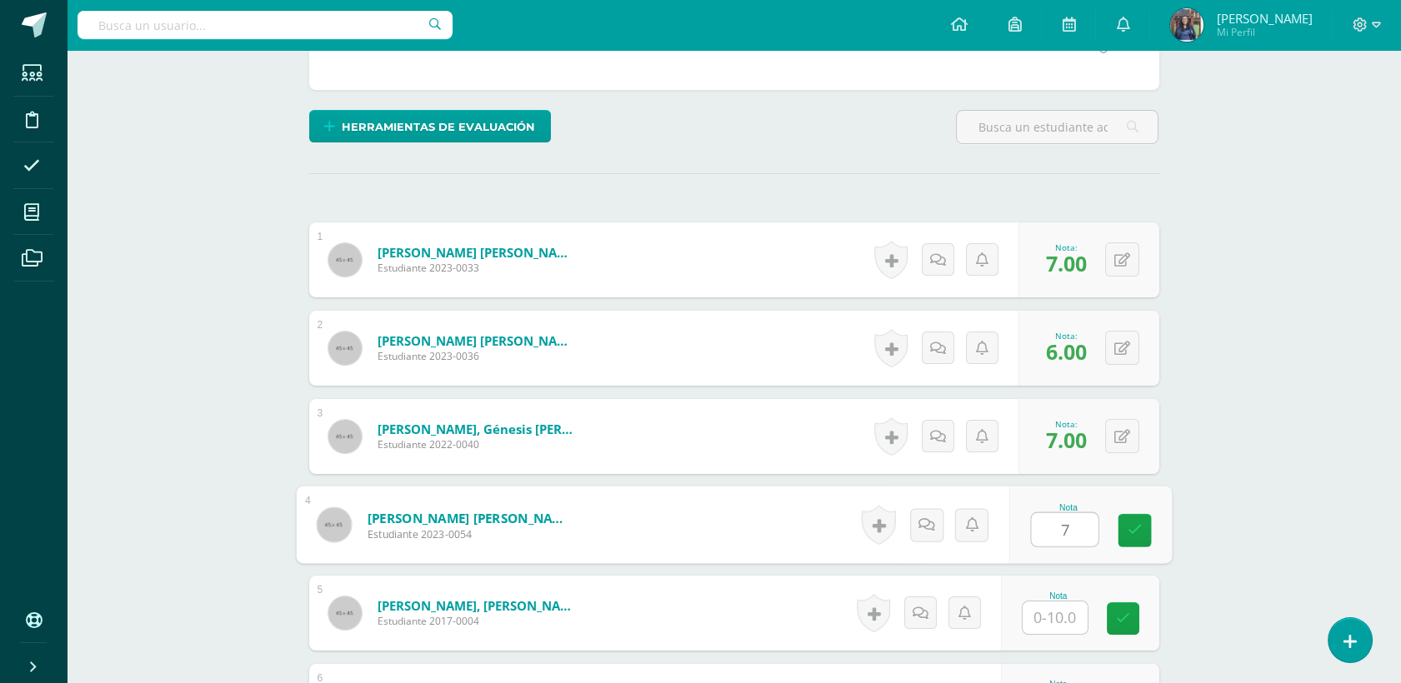
type input "7"
click at [1060, 611] on input "text" at bounding box center [1055, 618] width 65 height 33
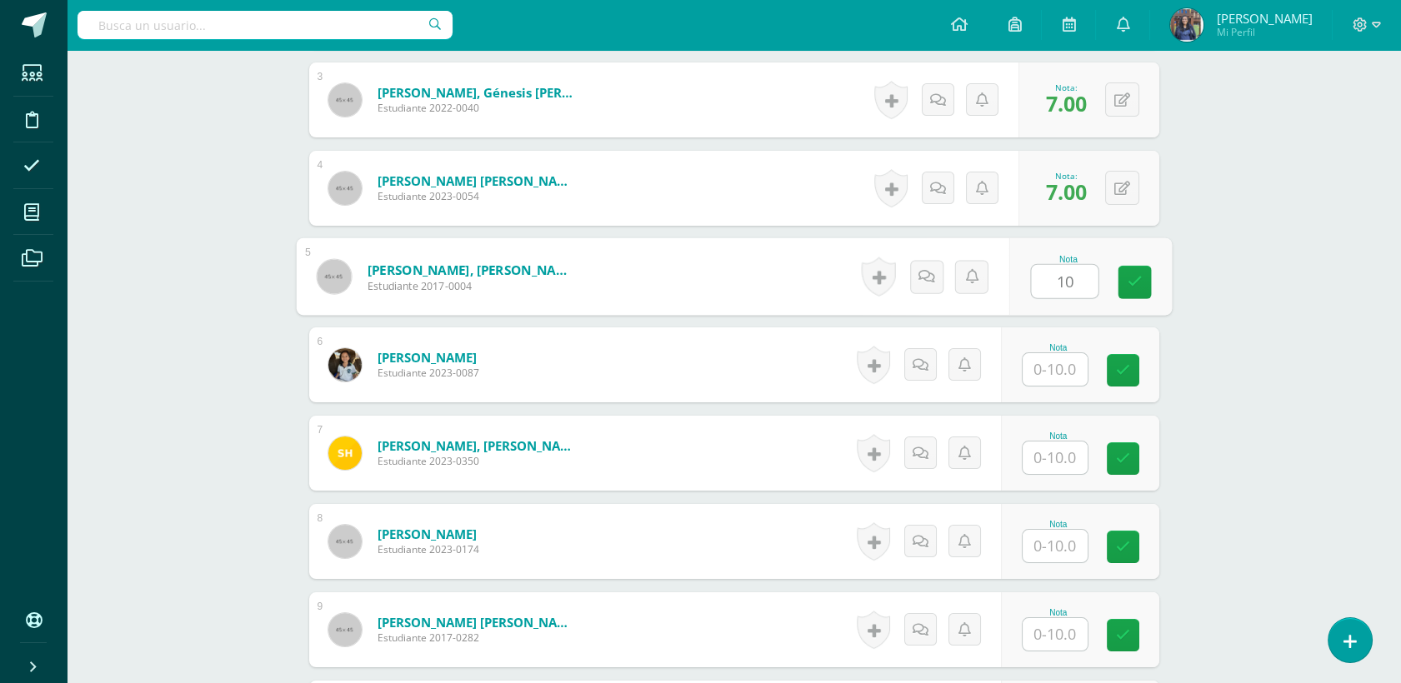
scroll to position [739, 0]
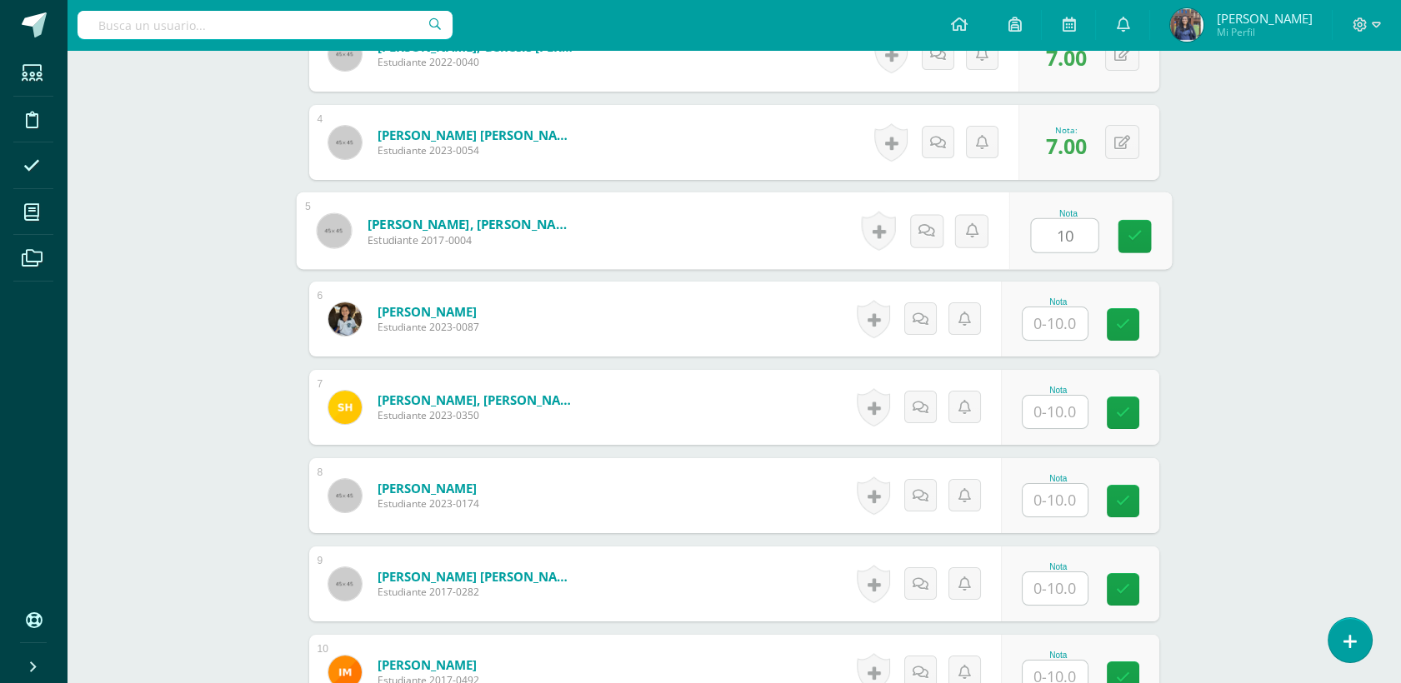
type input "10"
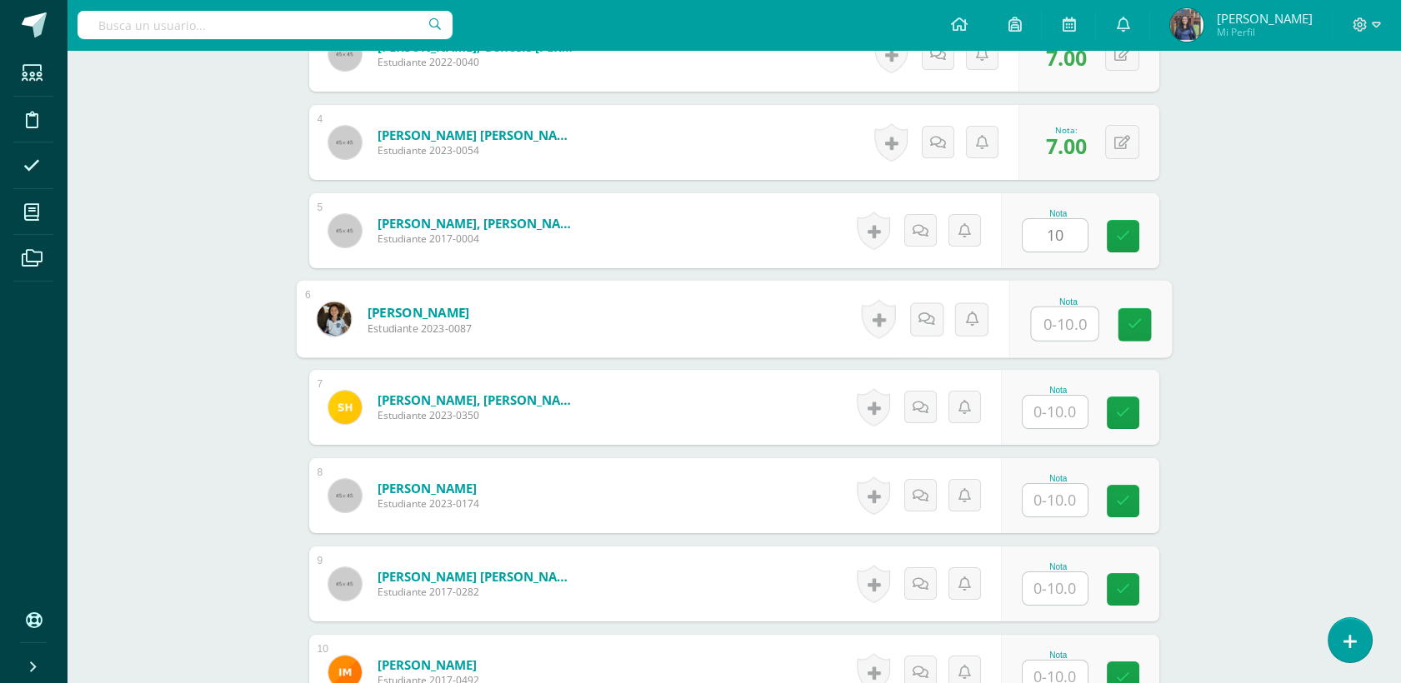
click at [1080, 330] on input "text" at bounding box center [1064, 324] width 67 height 33
type input "10"
click at [1049, 414] on input "text" at bounding box center [1055, 412] width 65 height 33
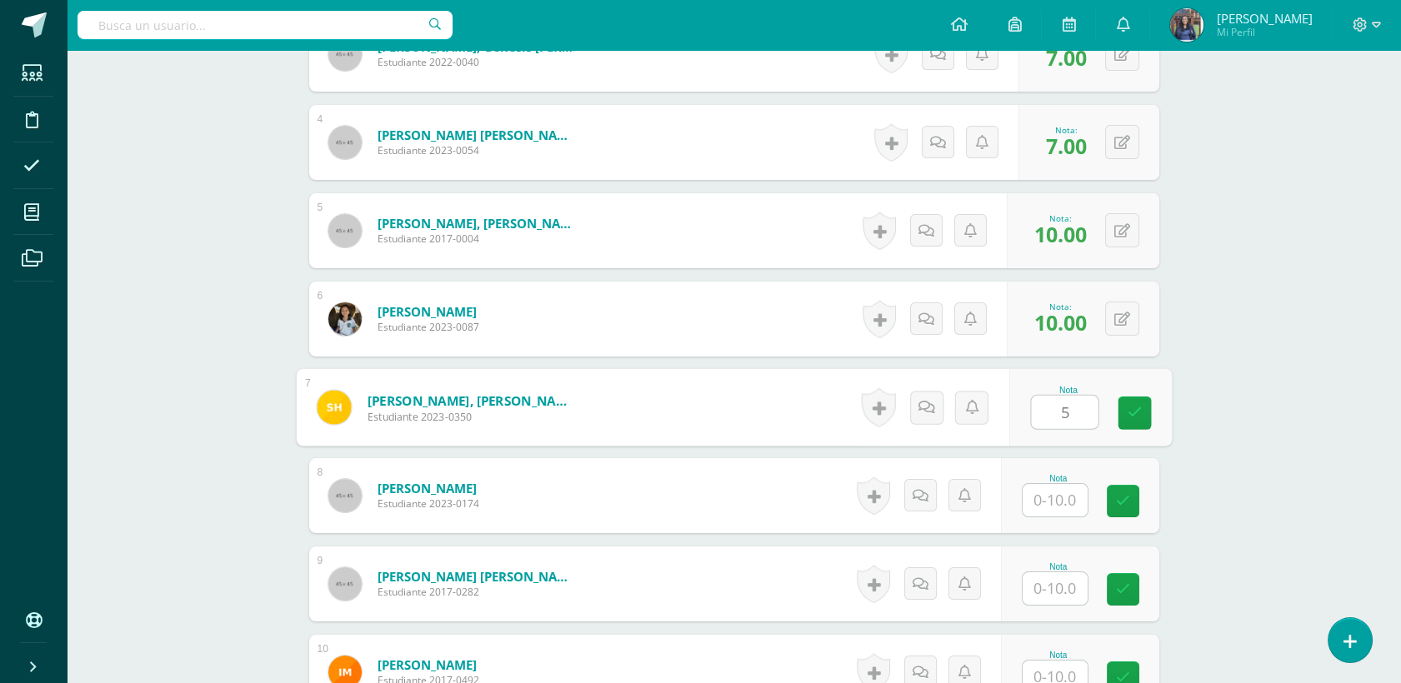
type input "5"
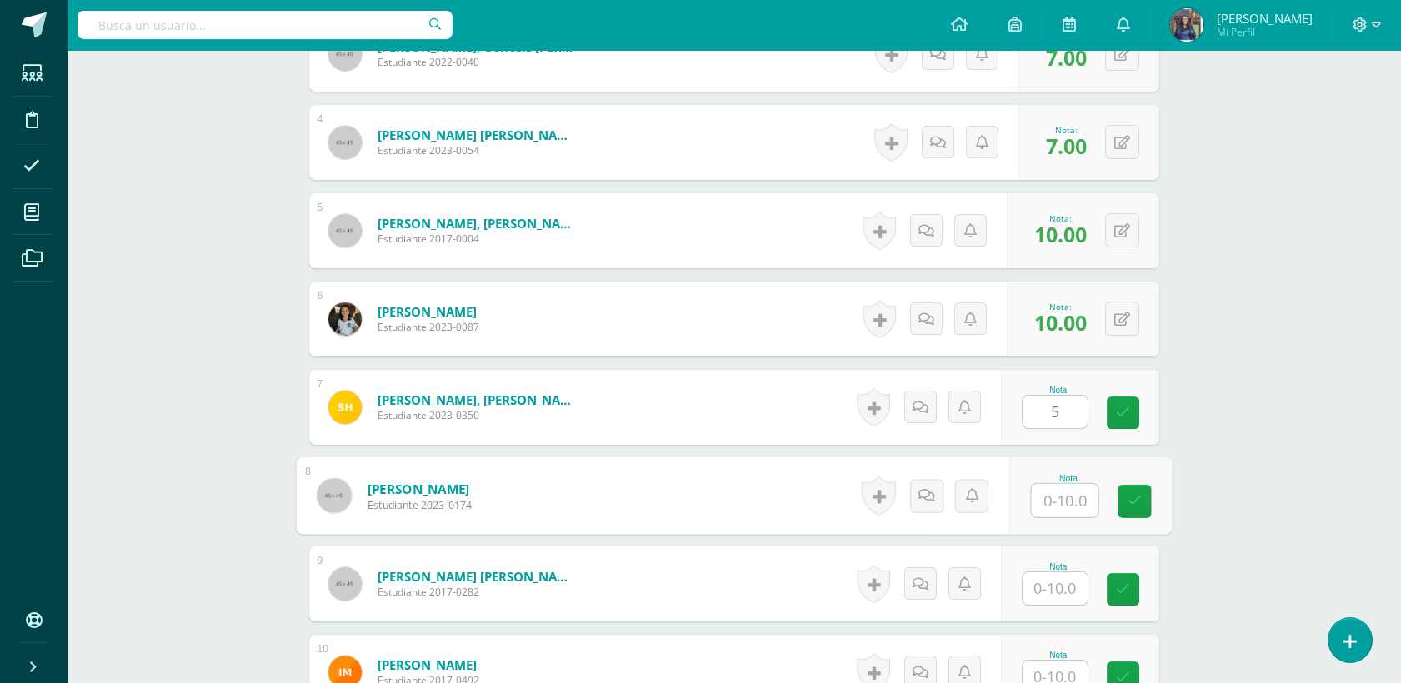
click at [1063, 508] on input "text" at bounding box center [1064, 500] width 67 height 33
type input "9"
click at [1073, 608] on div "Nota" at bounding box center [1080, 584] width 158 height 75
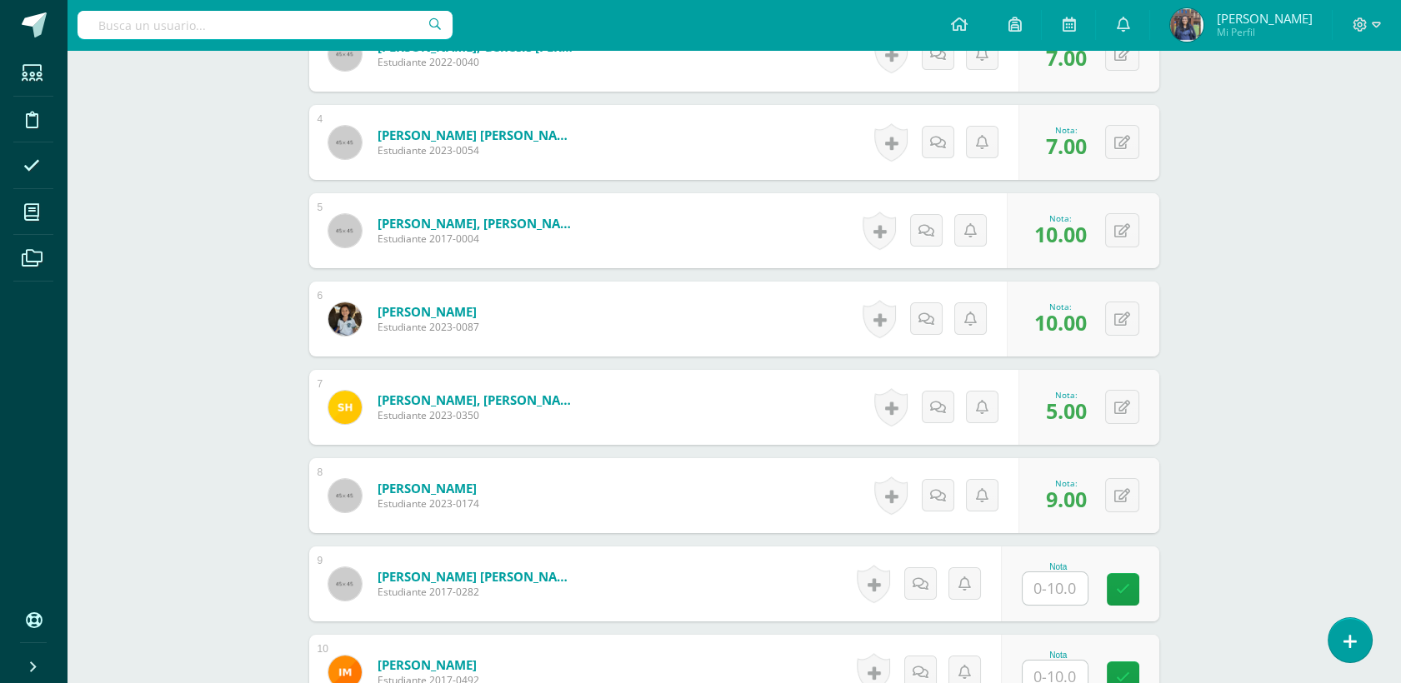
click at [1069, 593] on input "text" at bounding box center [1055, 589] width 65 height 33
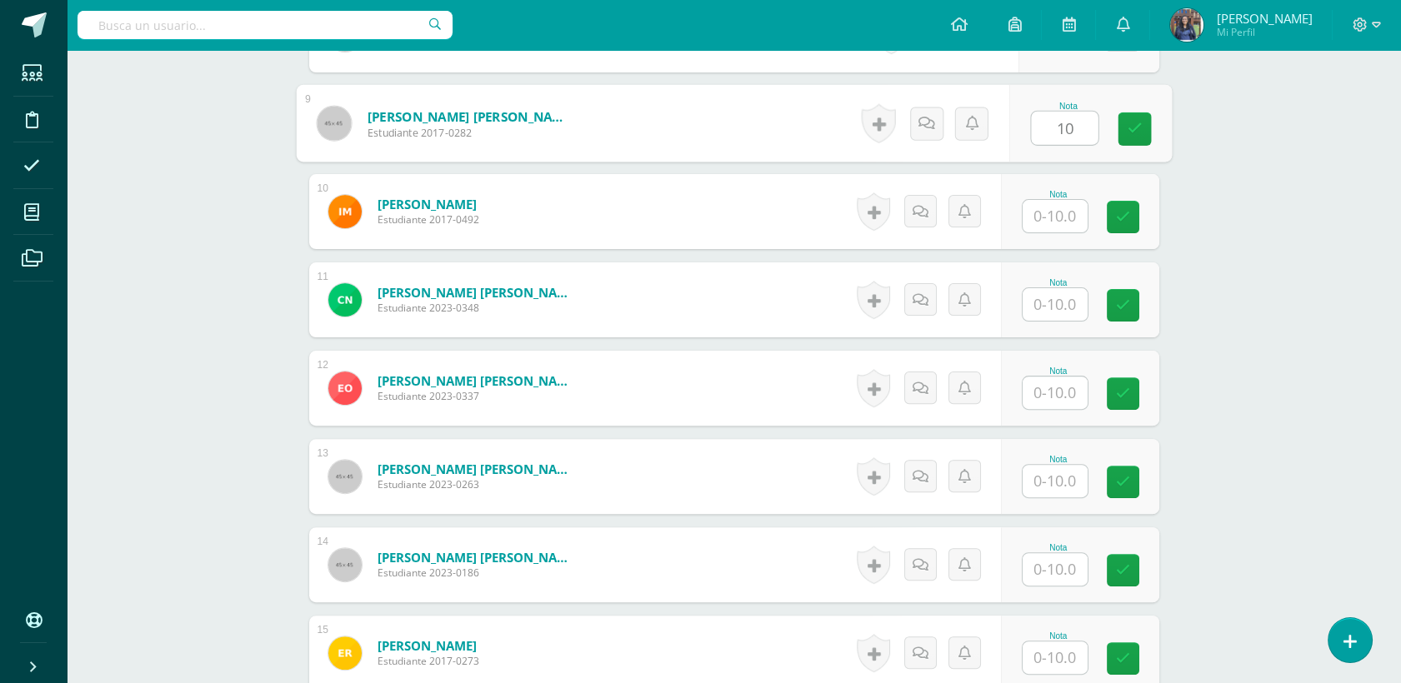
type input "10"
click at [1066, 223] on input "text" at bounding box center [1055, 216] width 65 height 33
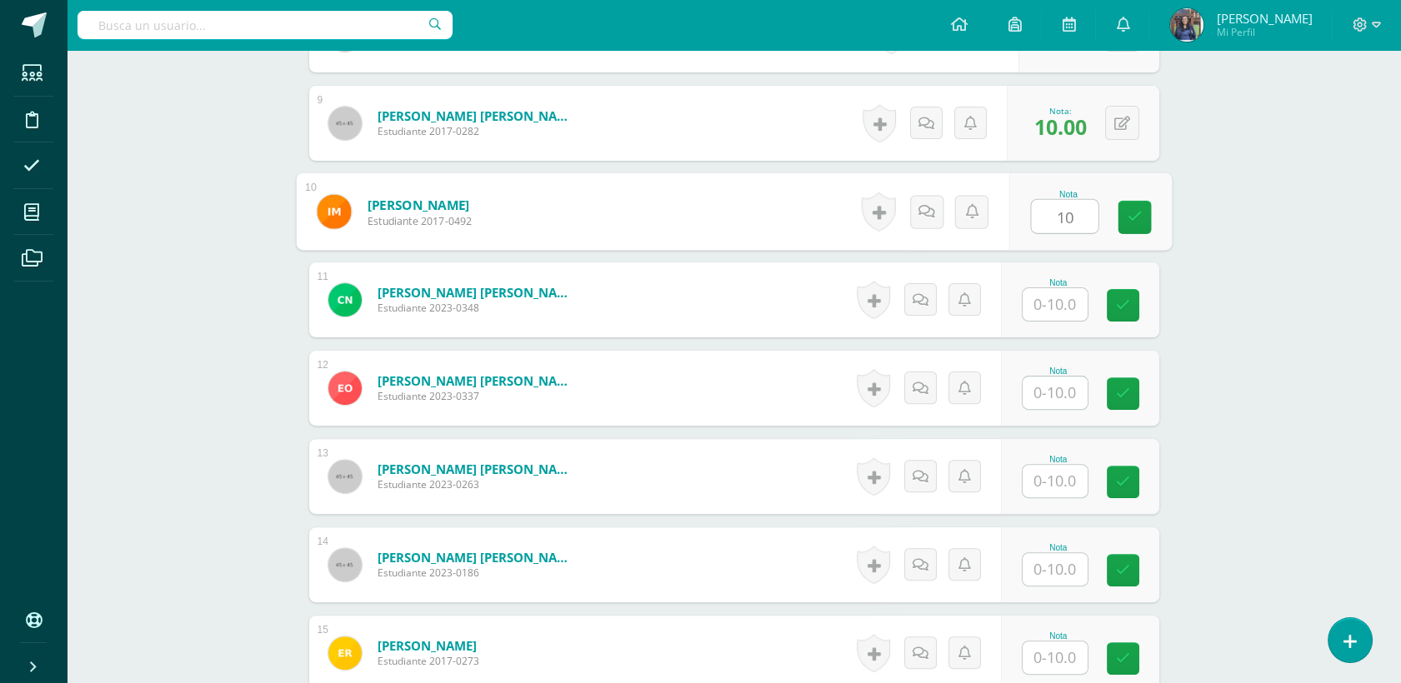
type input "10"
click at [1071, 310] on input "text" at bounding box center [1055, 304] width 65 height 33
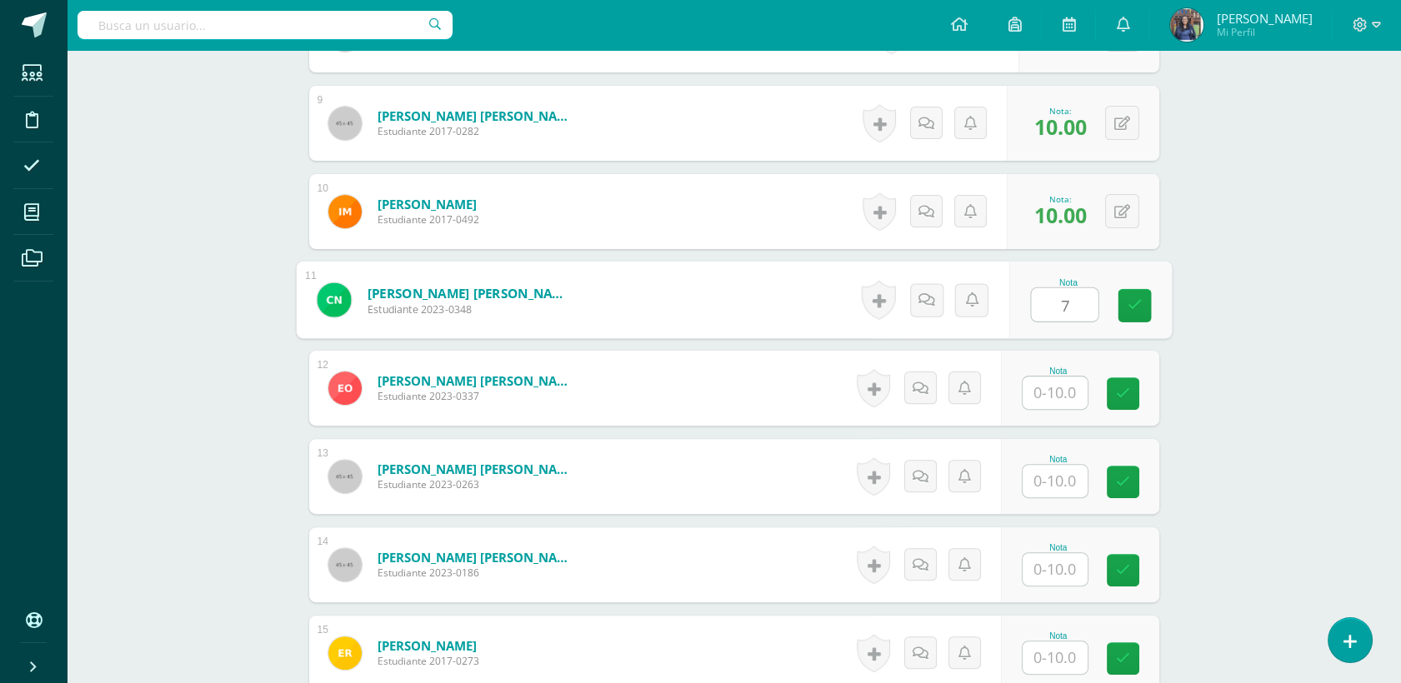
type input "7"
click at [1067, 387] on input "text" at bounding box center [1055, 393] width 65 height 33
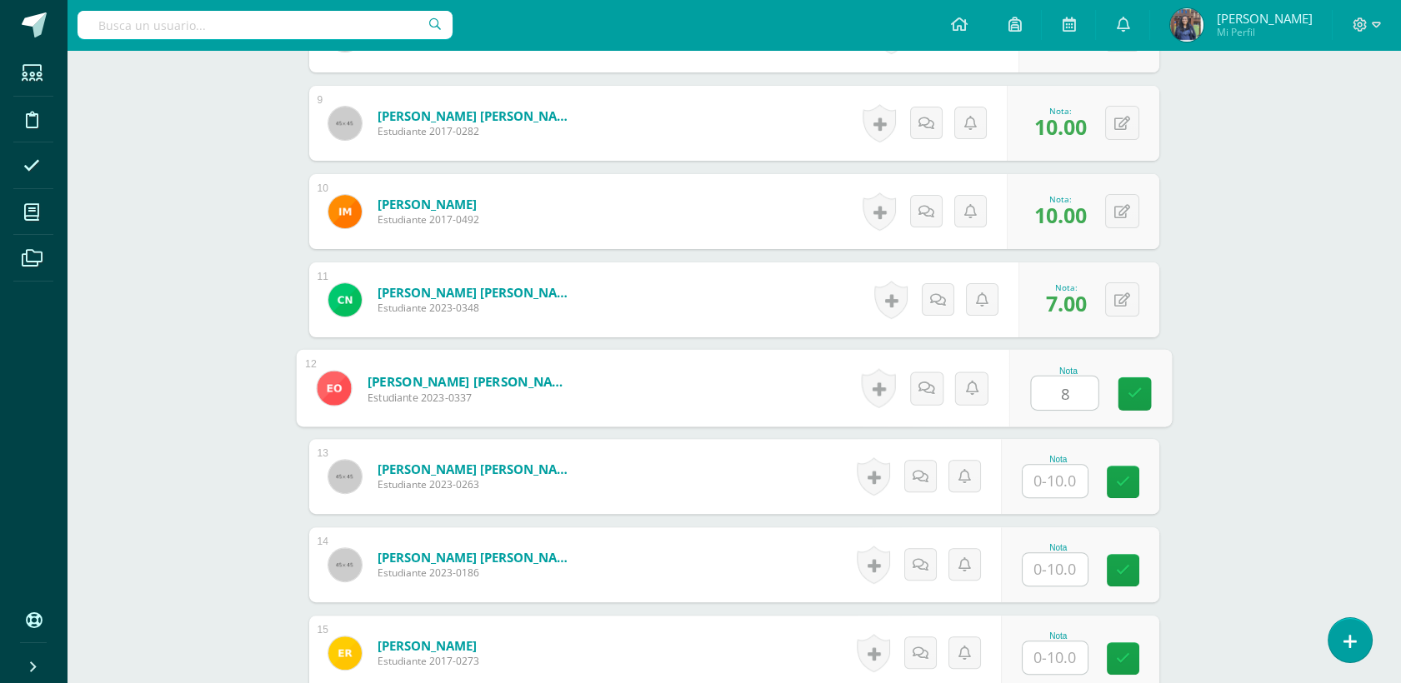
type input "8"
click at [1077, 490] on input "text" at bounding box center [1055, 481] width 65 height 33
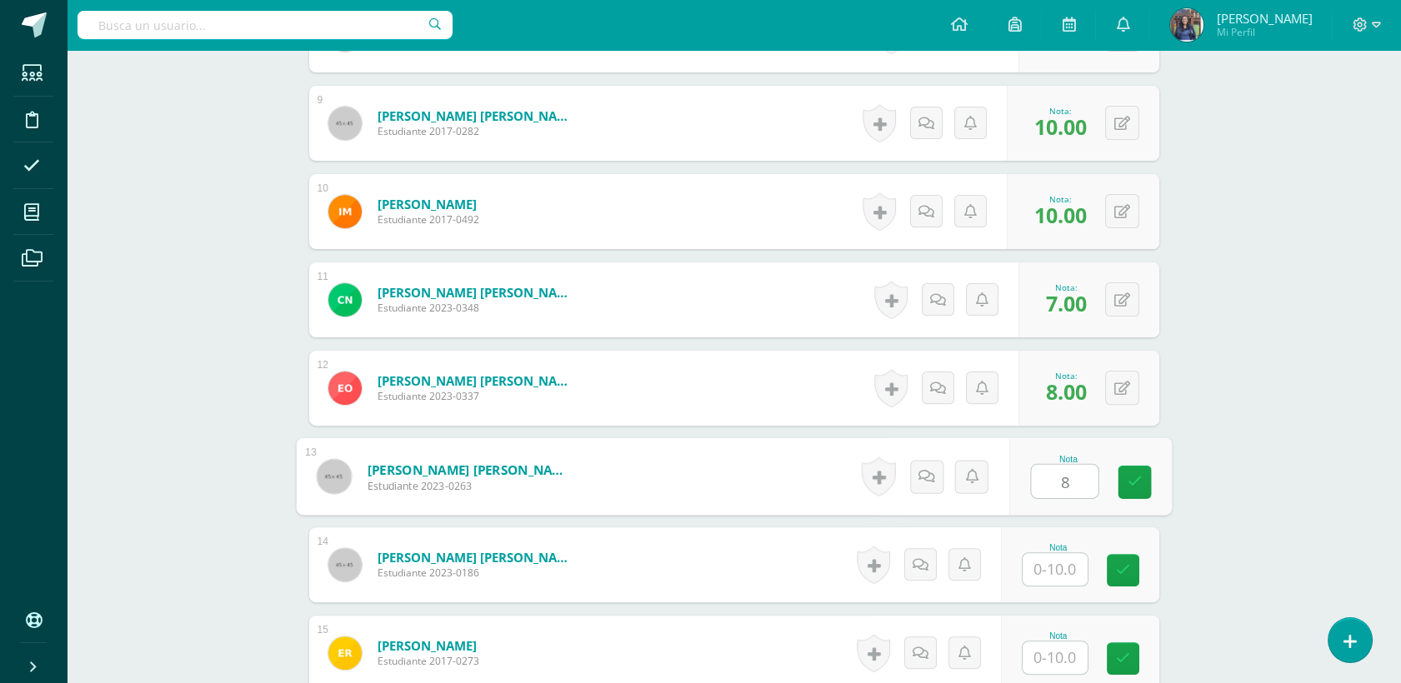
type input "8"
click at [1050, 576] on input "text" at bounding box center [1055, 569] width 65 height 33
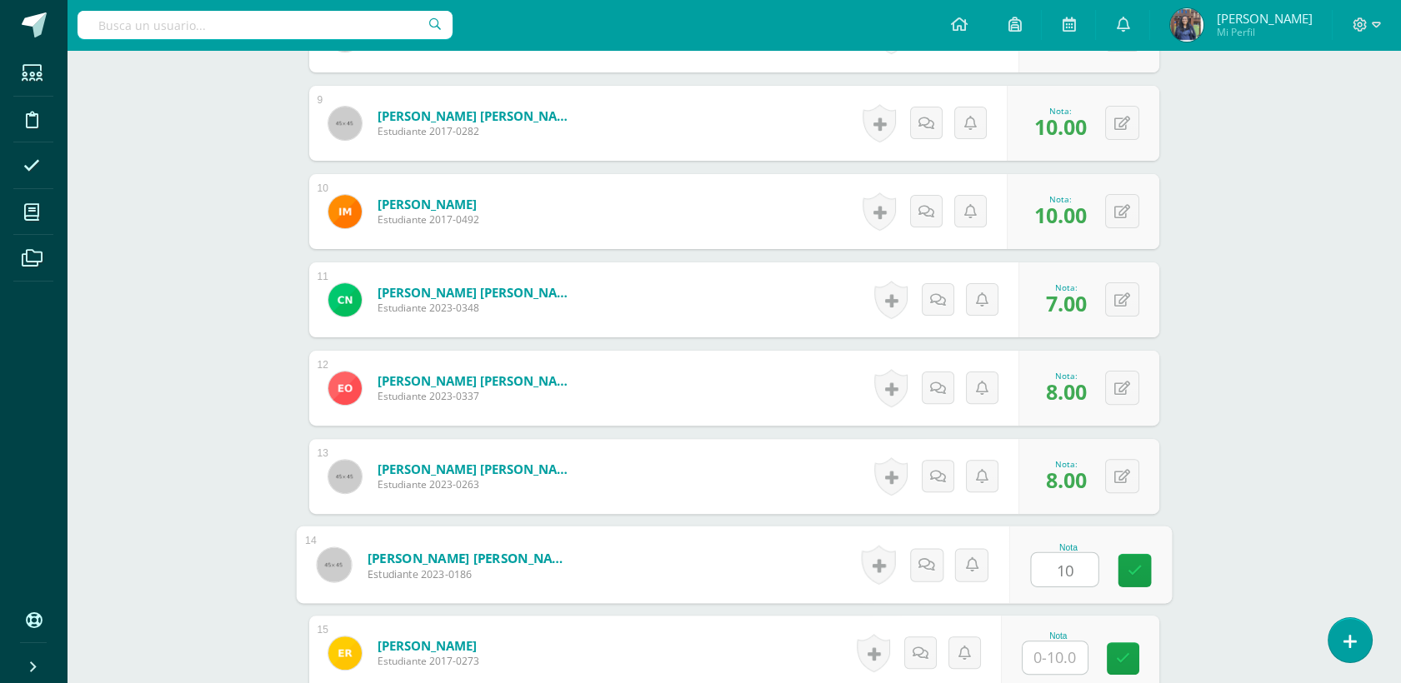
type input "10"
click at [1059, 655] on input "text" at bounding box center [1055, 658] width 65 height 33
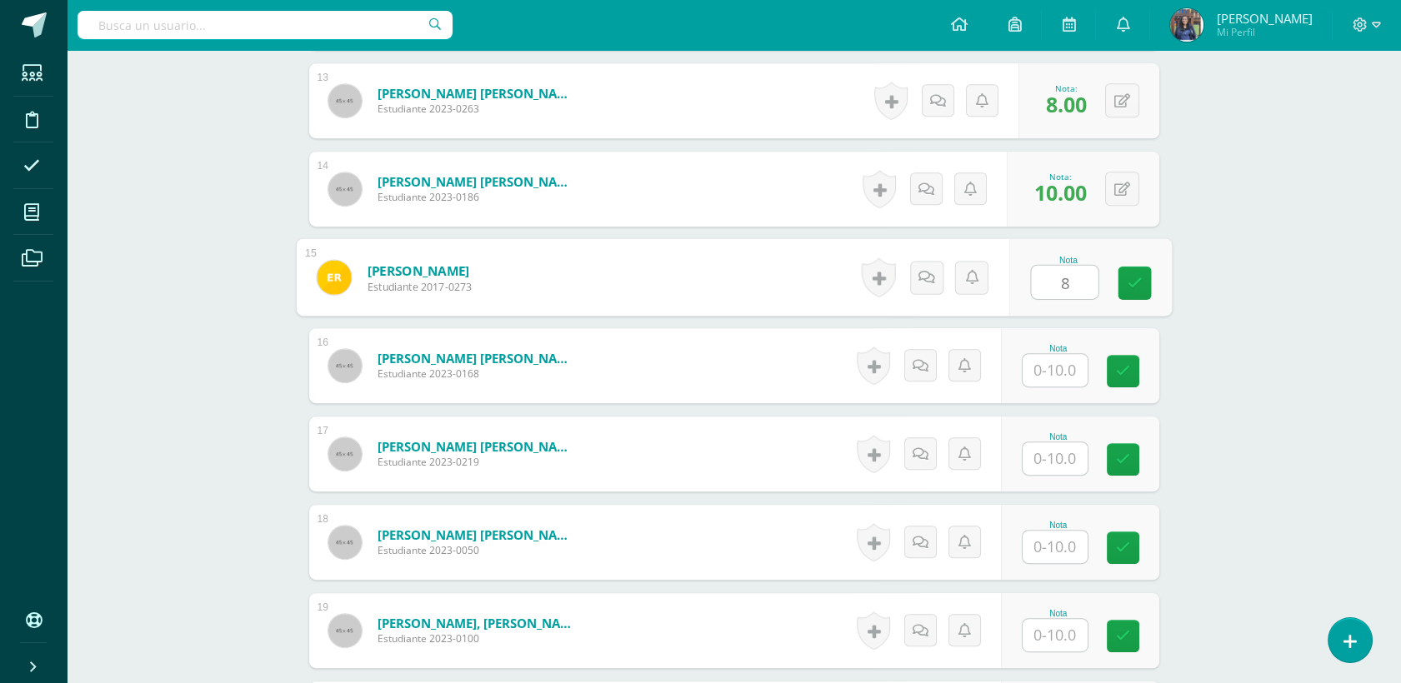
scroll to position [1721, 0]
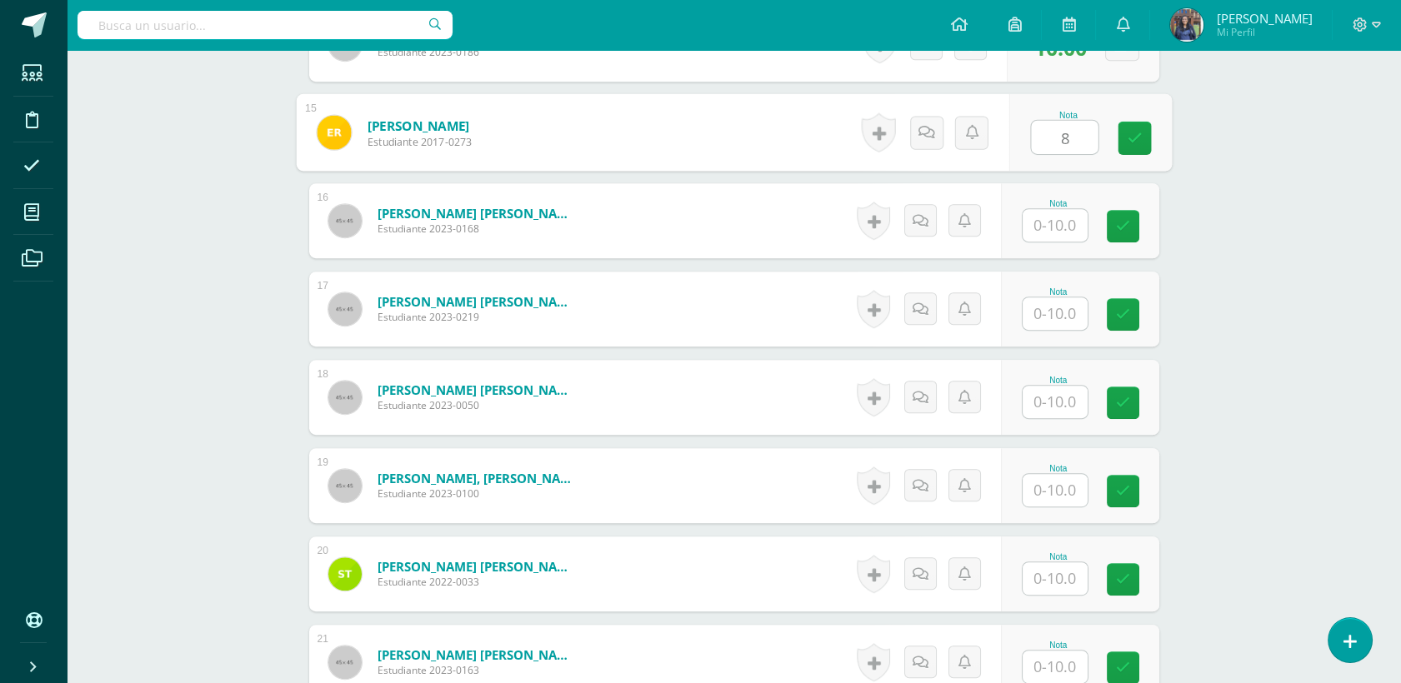
type input "8"
click at [1068, 226] on input "text" at bounding box center [1055, 225] width 65 height 33
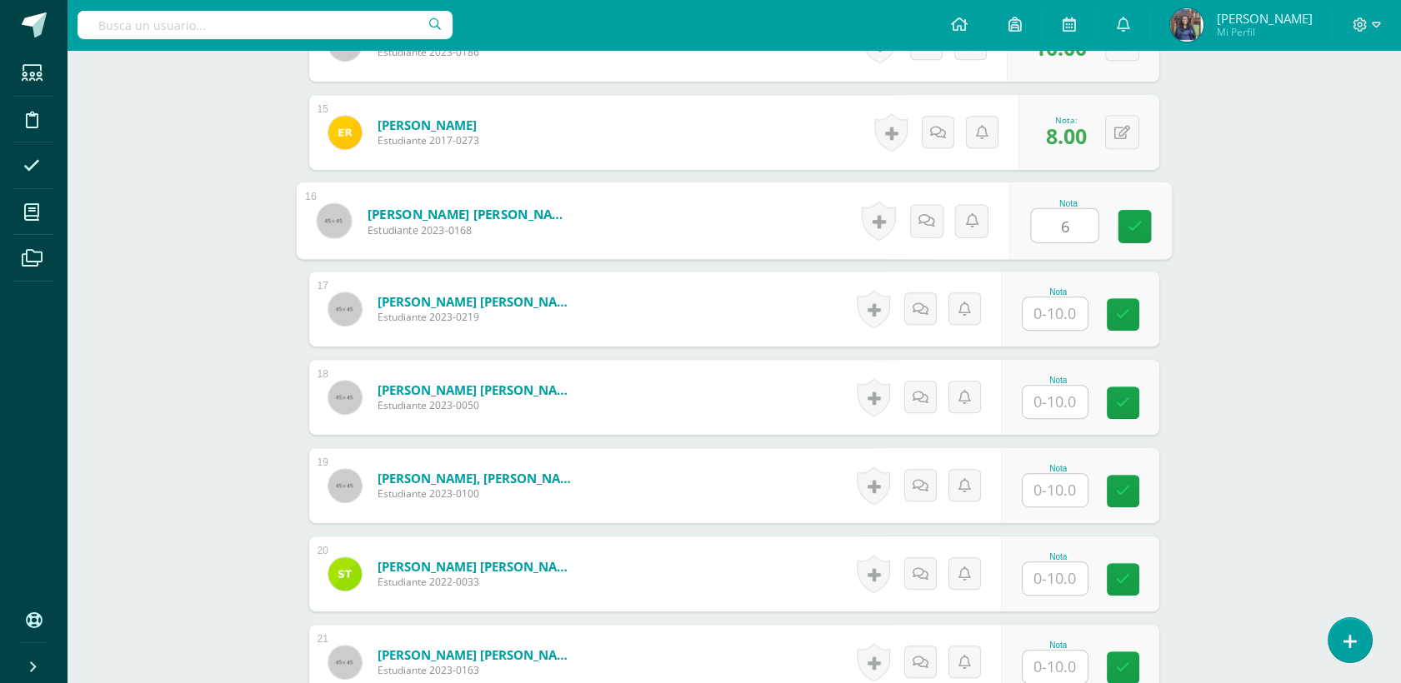
type input "6"
click at [1078, 301] on input "text" at bounding box center [1055, 314] width 65 height 33
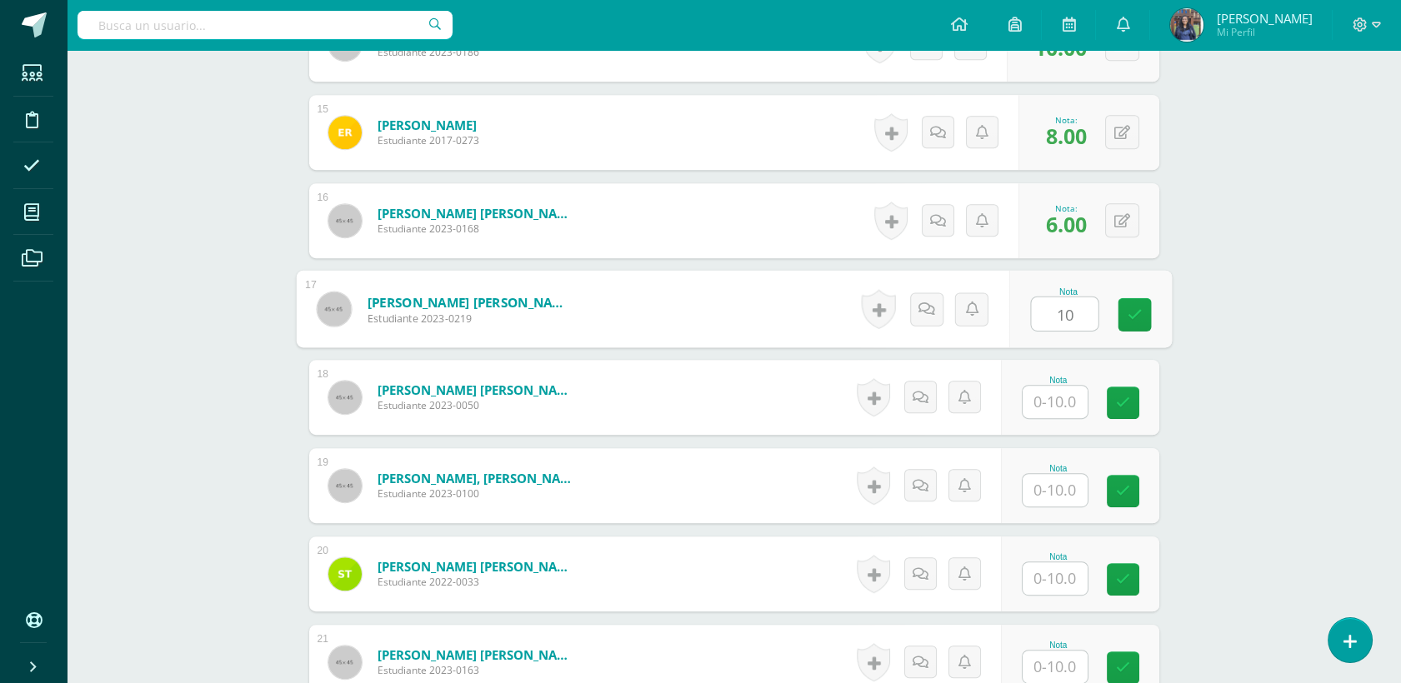
type input "10"
click at [1074, 386] on input "text" at bounding box center [1055, 402] width 65 height 33
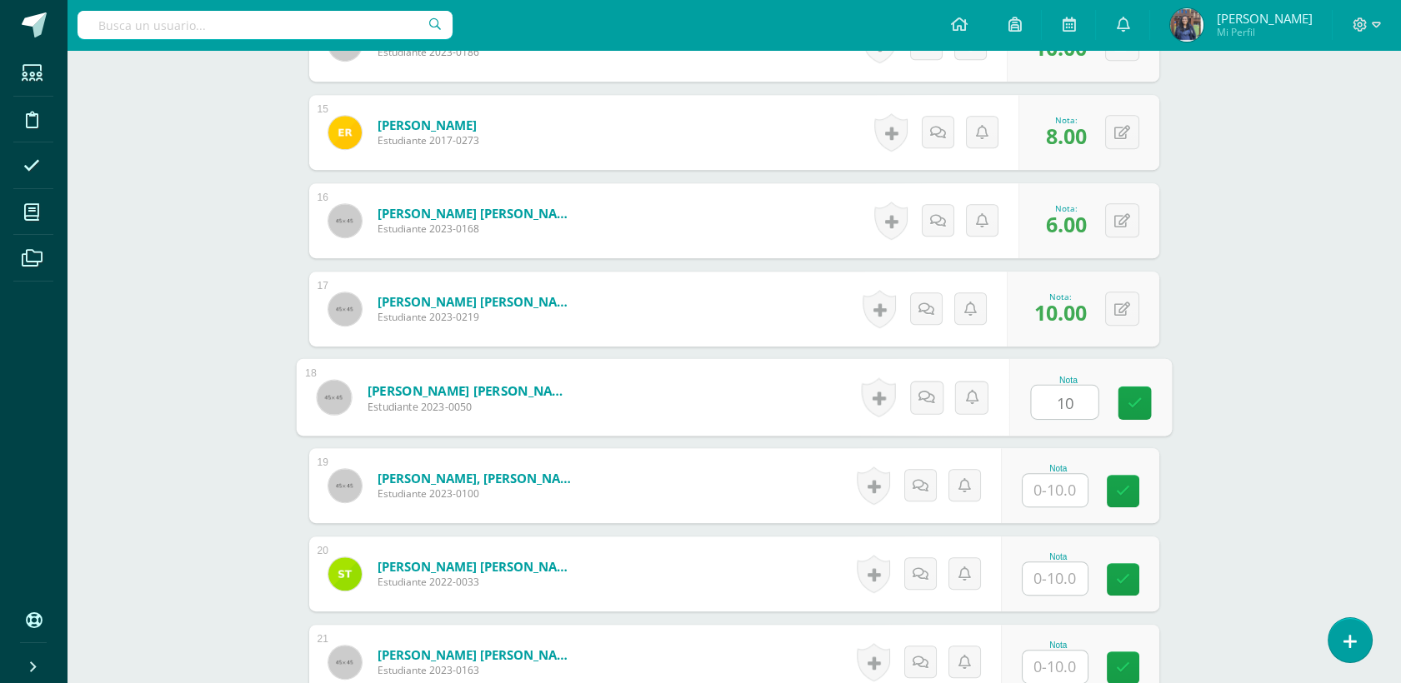
type input "10"
click at [1041, 490] on input "text" at bounding box center [1055, 490] width 65 height 33
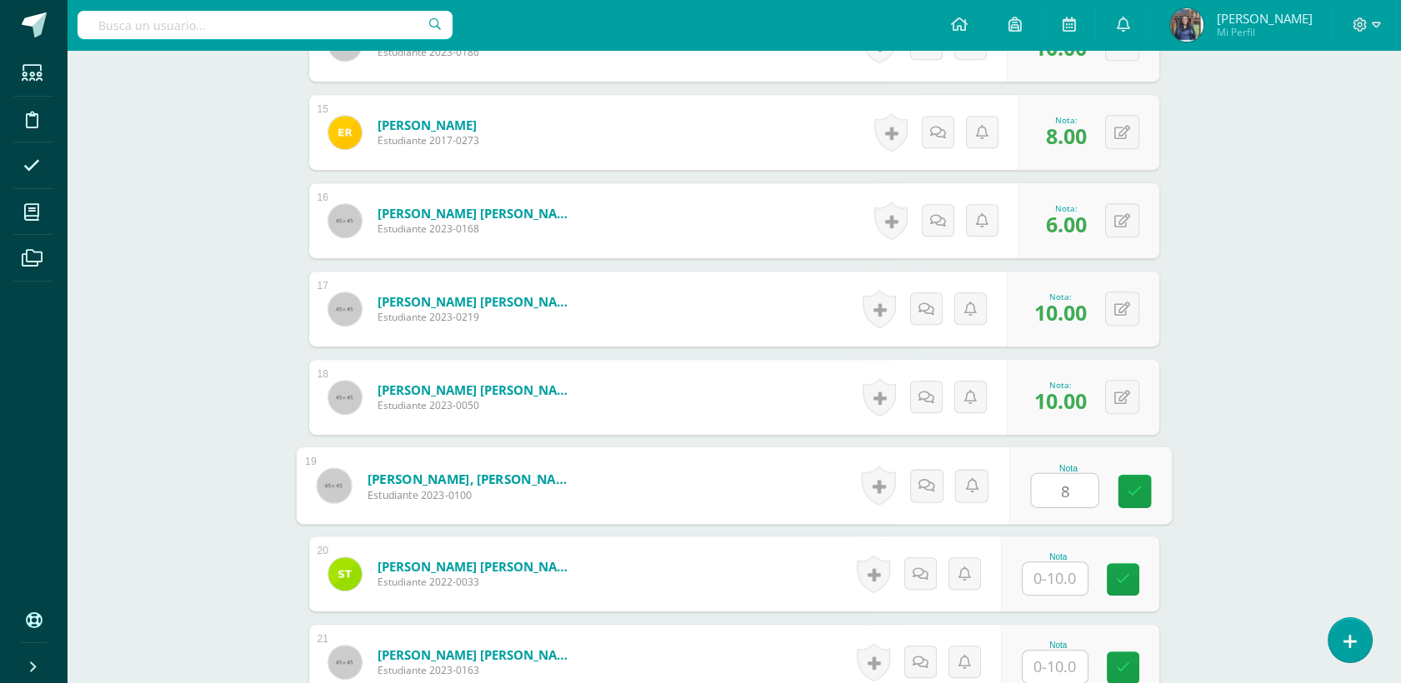
type input "8"
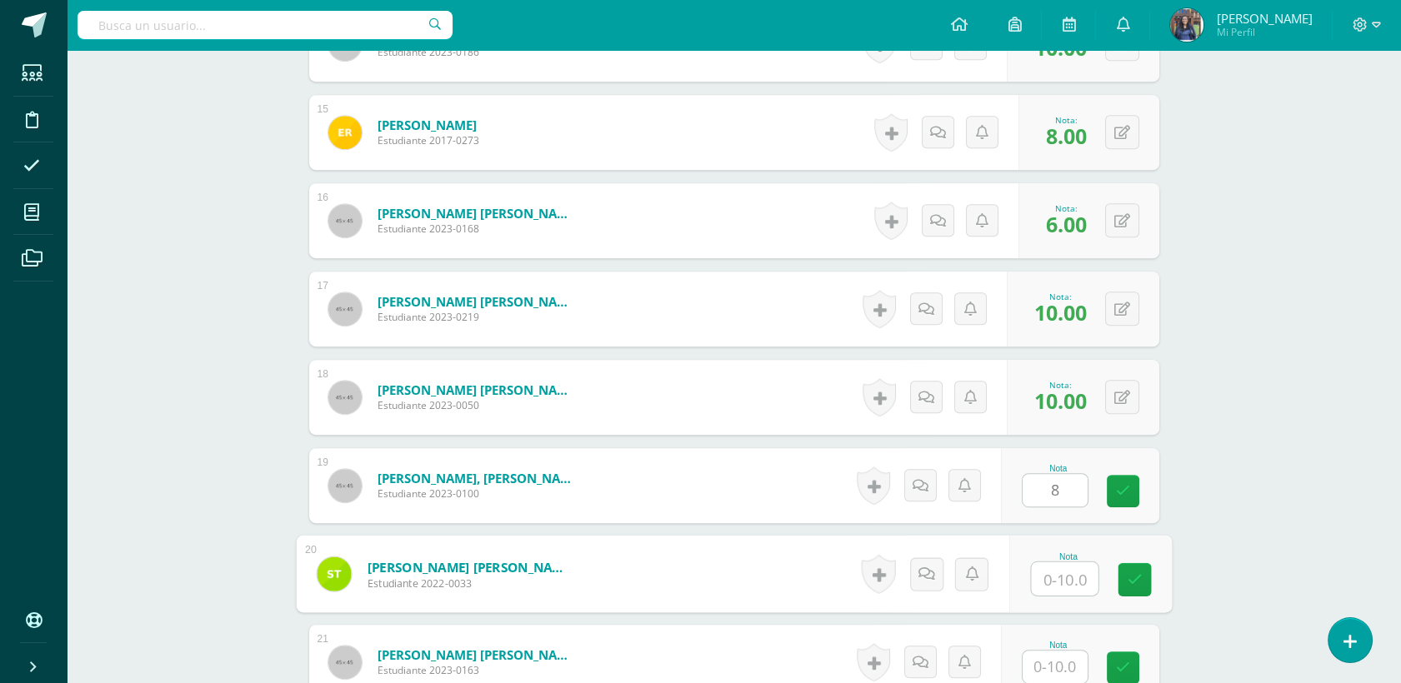
click at [1048, 570] on input "text" at bounding box center [1064, 579] width 67 height 33
type input "8"
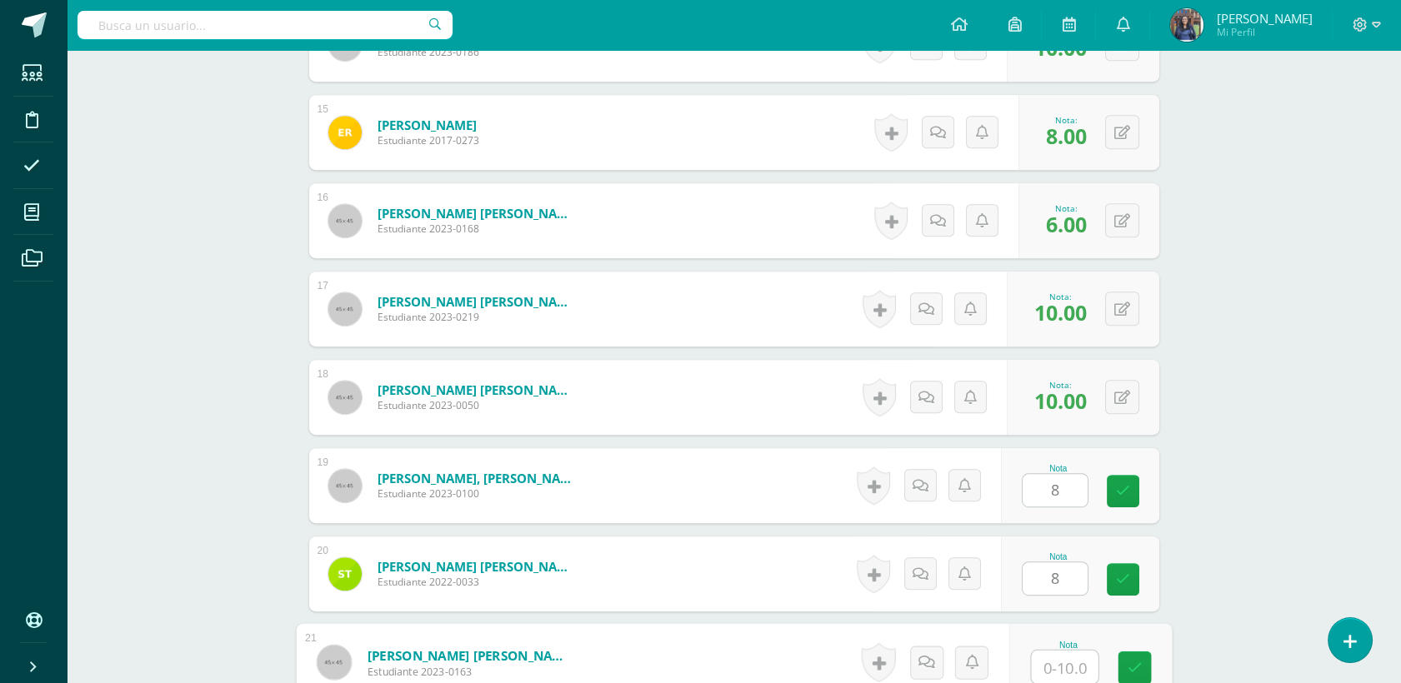
click at [1049, 655] on input "text" at bounding box center [1064, 667] width 67 height 33
type input "10"
click at [1117, 493] on icon at bounding box center [1123, 491] width 14 height 14
click at [1128, 561] on div "Nota 8" at bounding box center [1080, 574] width 158 height 75
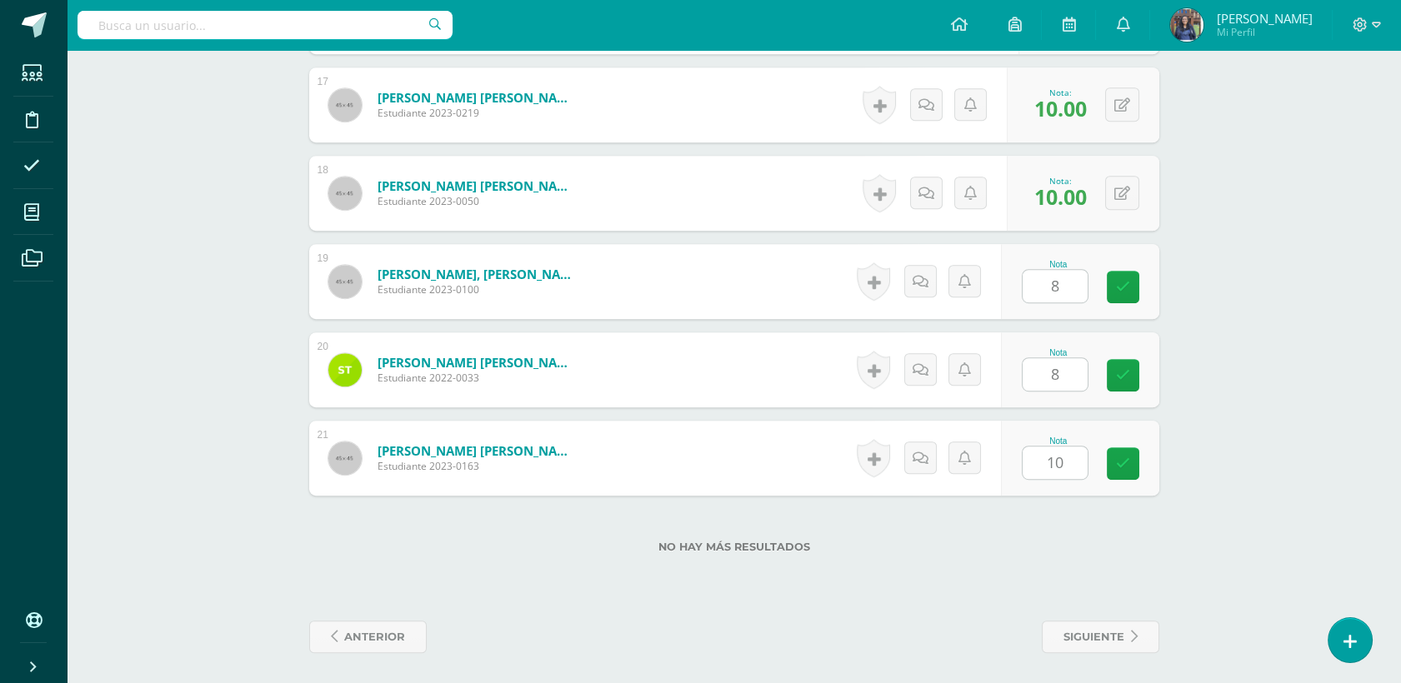
scroll to position [1930, 0]
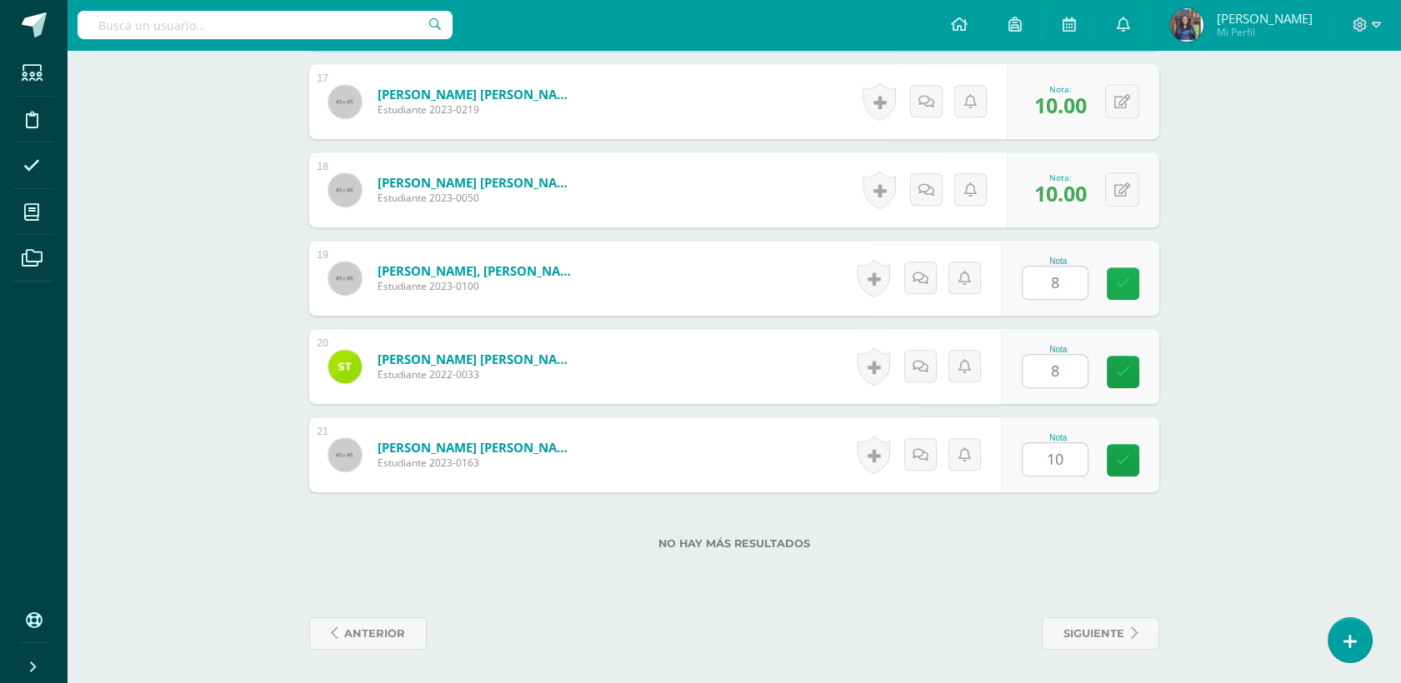
click at [1127, 285] on icon at bounding box center [1123, 284] width 14 height 14
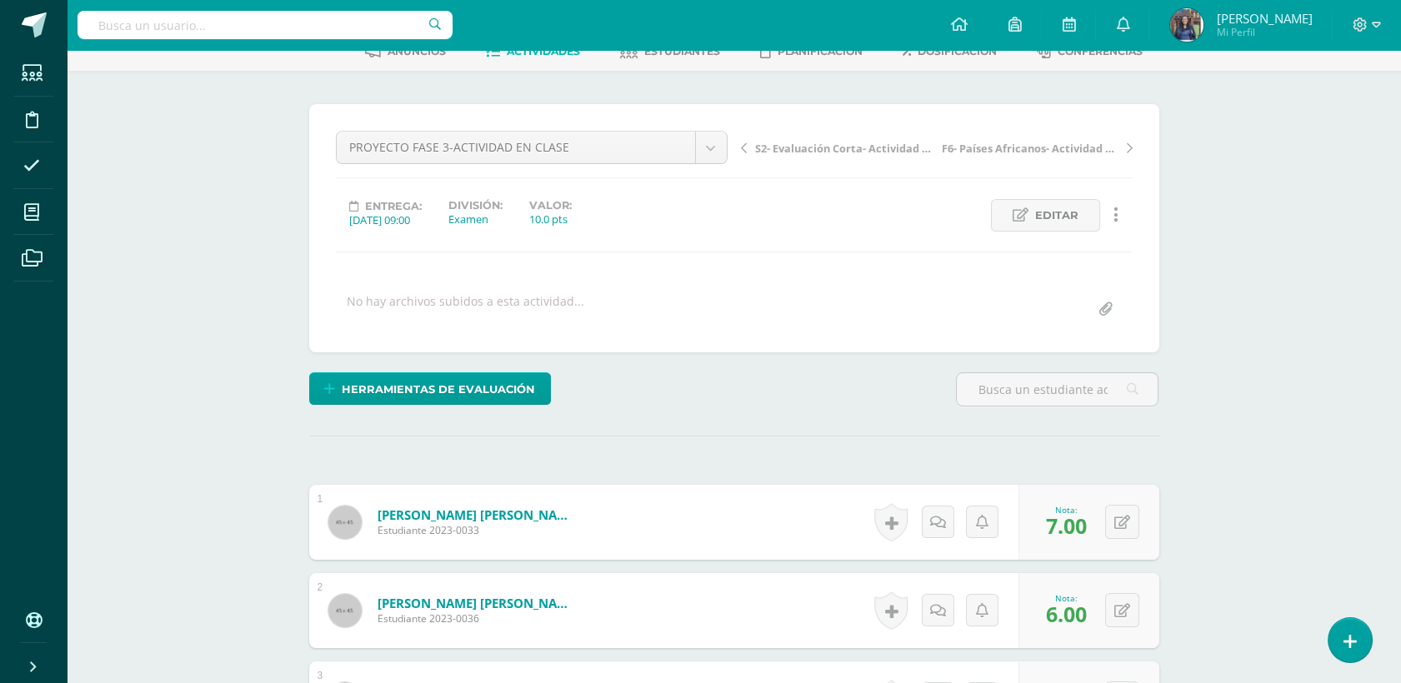
scroll to position [43, 0]
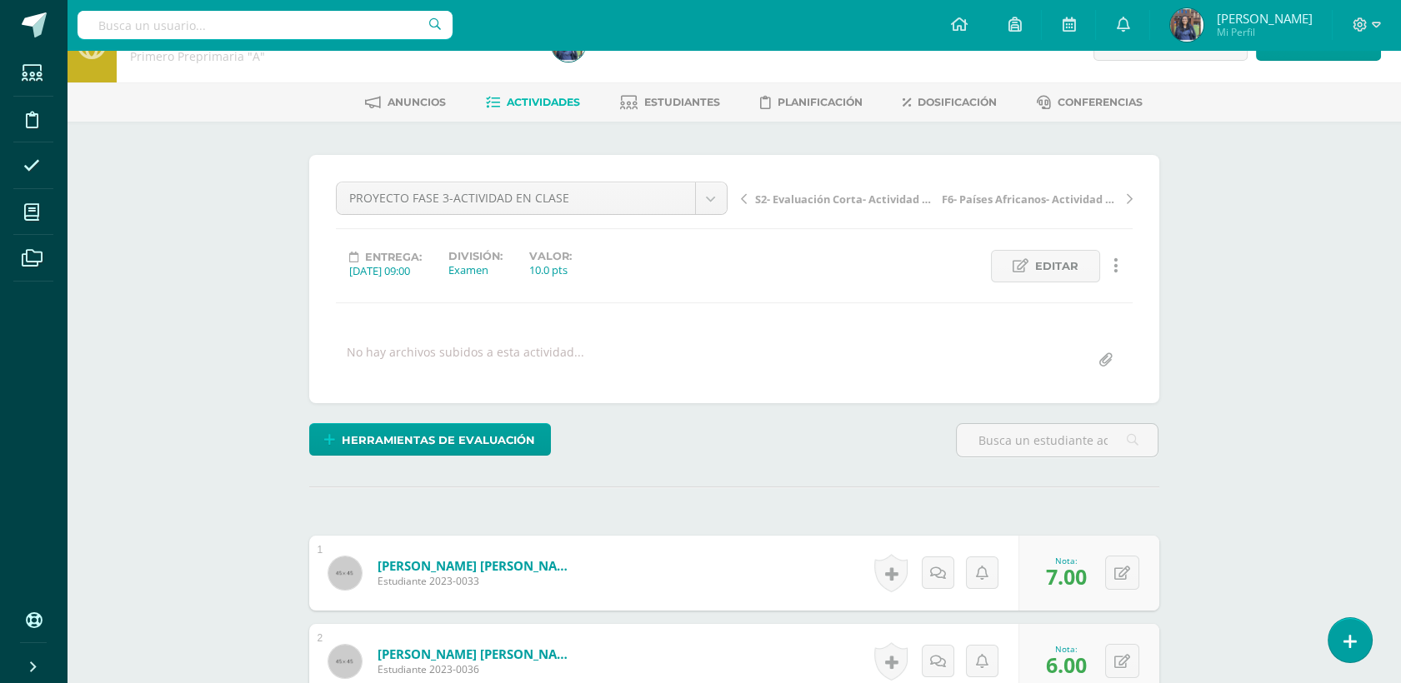
click at [538, 102] on span "Actividades" at bounding box center [543, 102] width 73 height 13
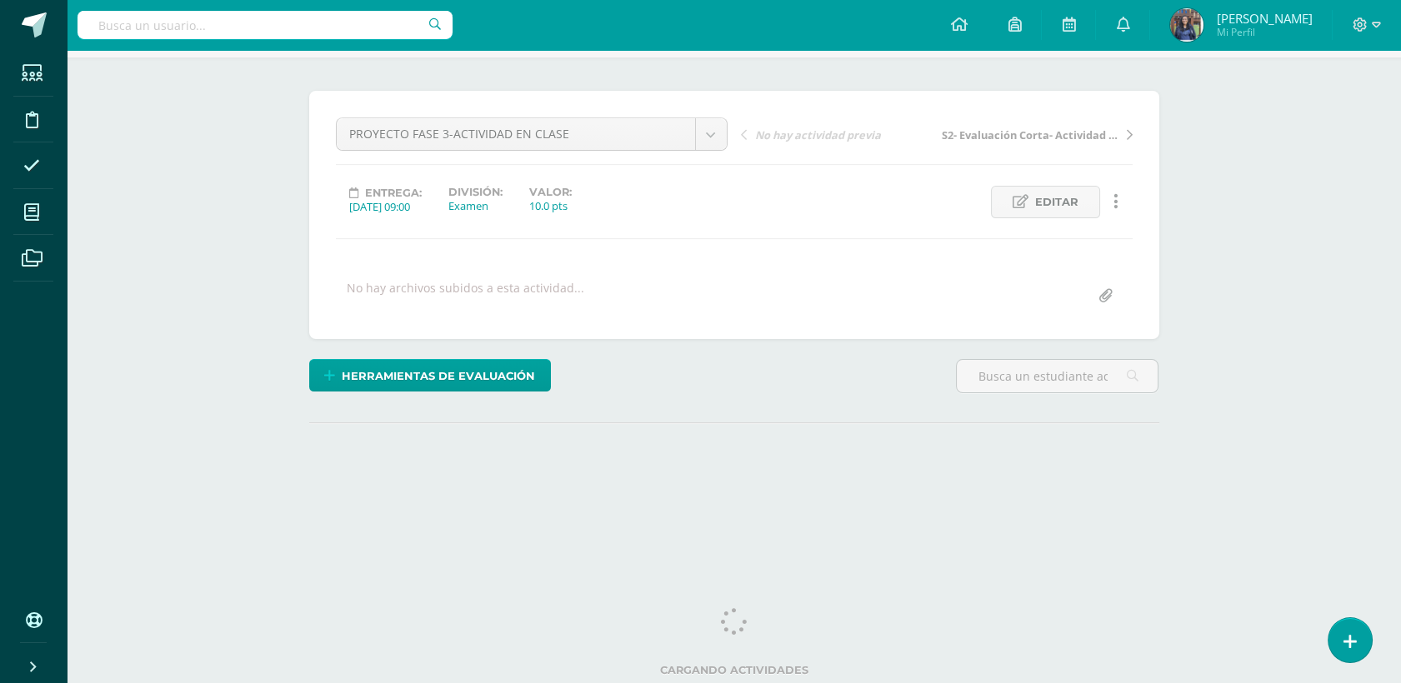
click at [951, 448] on div "¿Estás seguro que quieres eliminar esta actividad? Esto borrará la actividad y …" at bounding box center [734, 305] width 863 height 428
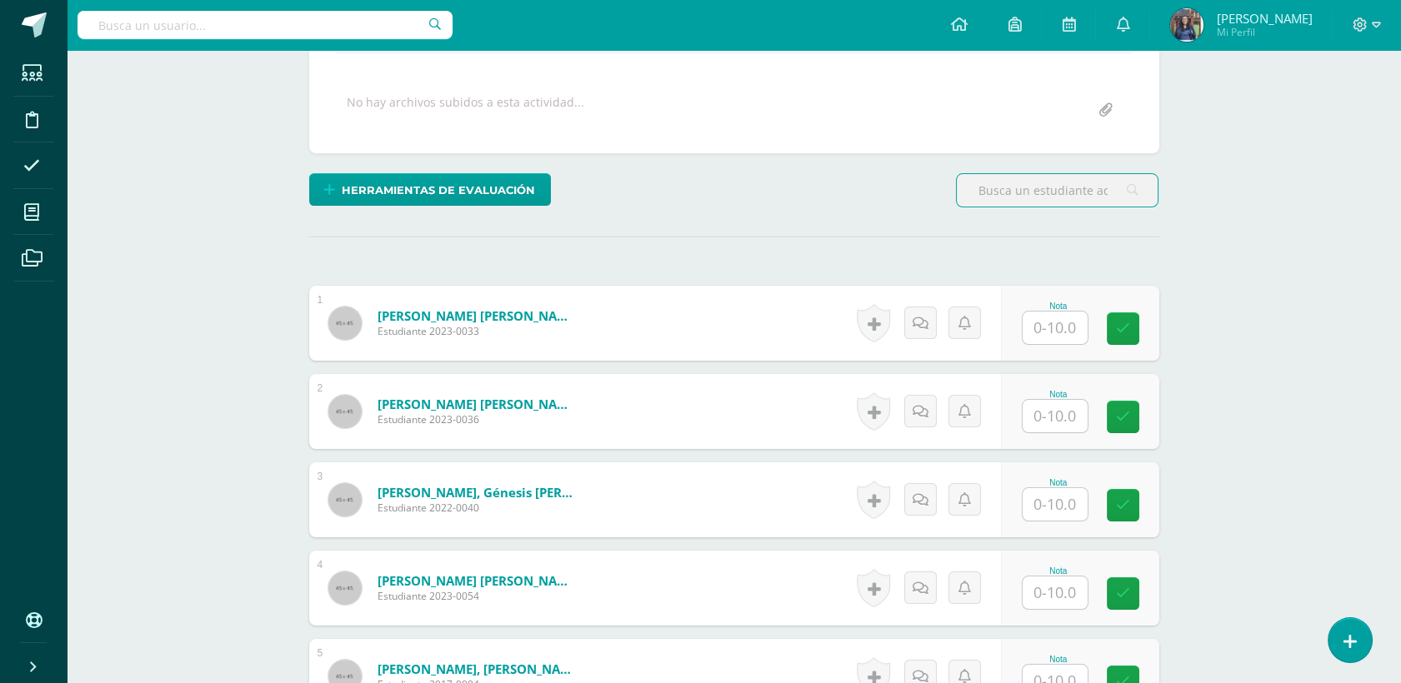
scroll to position [294, 0]
click at [1073, 330] on input "text" at bounding box center [1055, 327] width 65 height 33
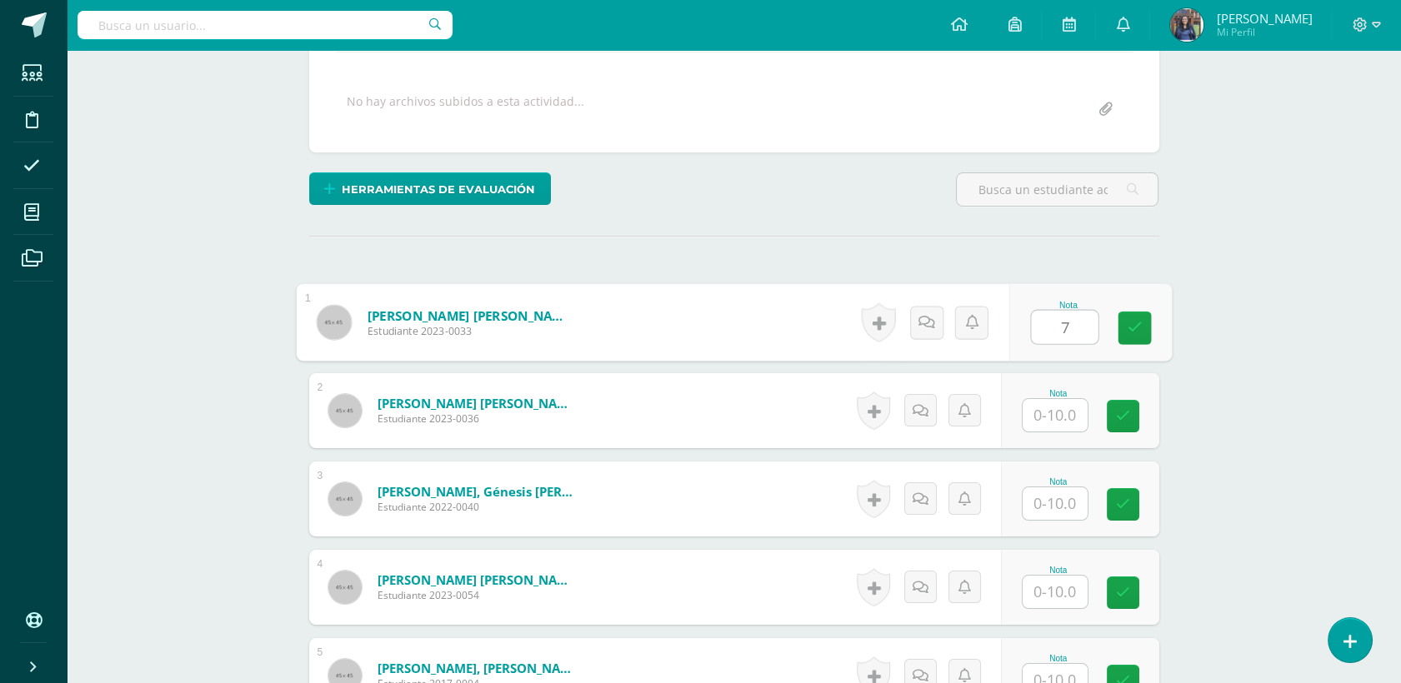
type input "7"
click at [1063, 413] on input "text" at bounding box center [1055, 415] width 65 height 33
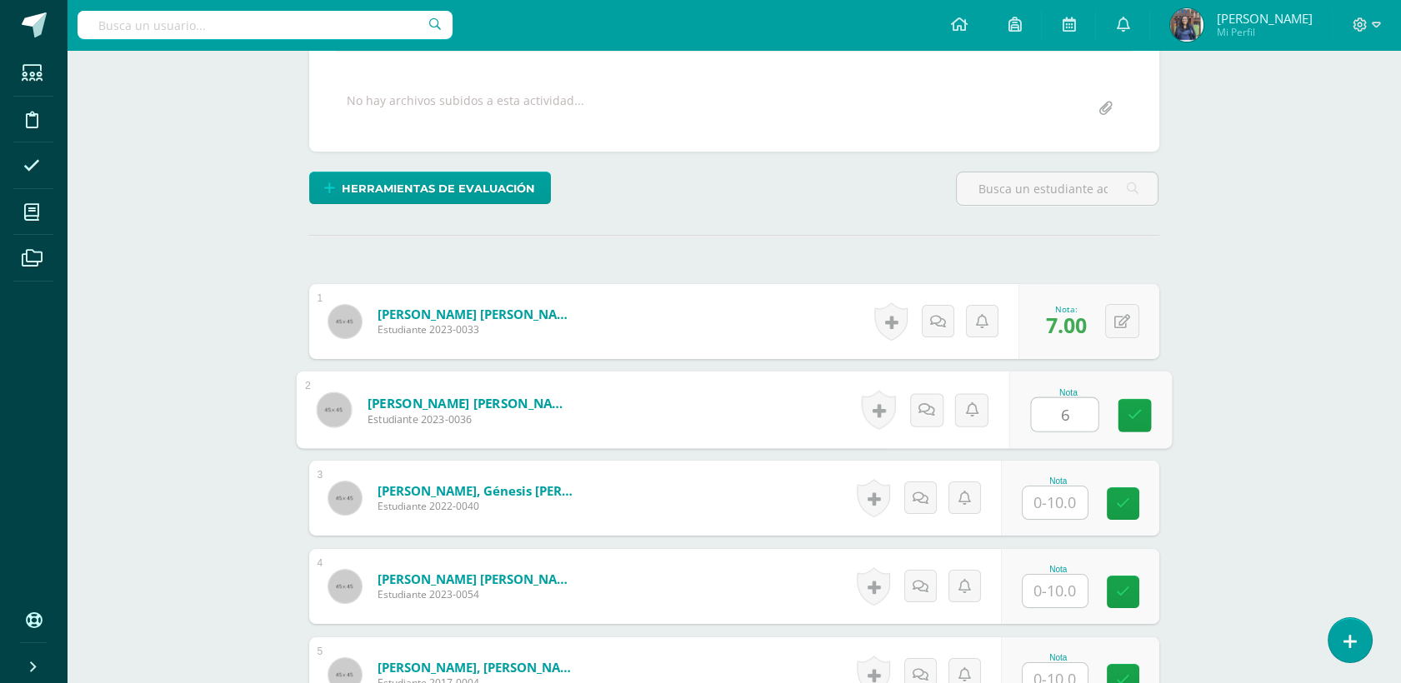
scroll to position [296, 0]
type input "6"
click at [1067, 508] on input "text" at bounding box center [1055, 502] width 65 height 33
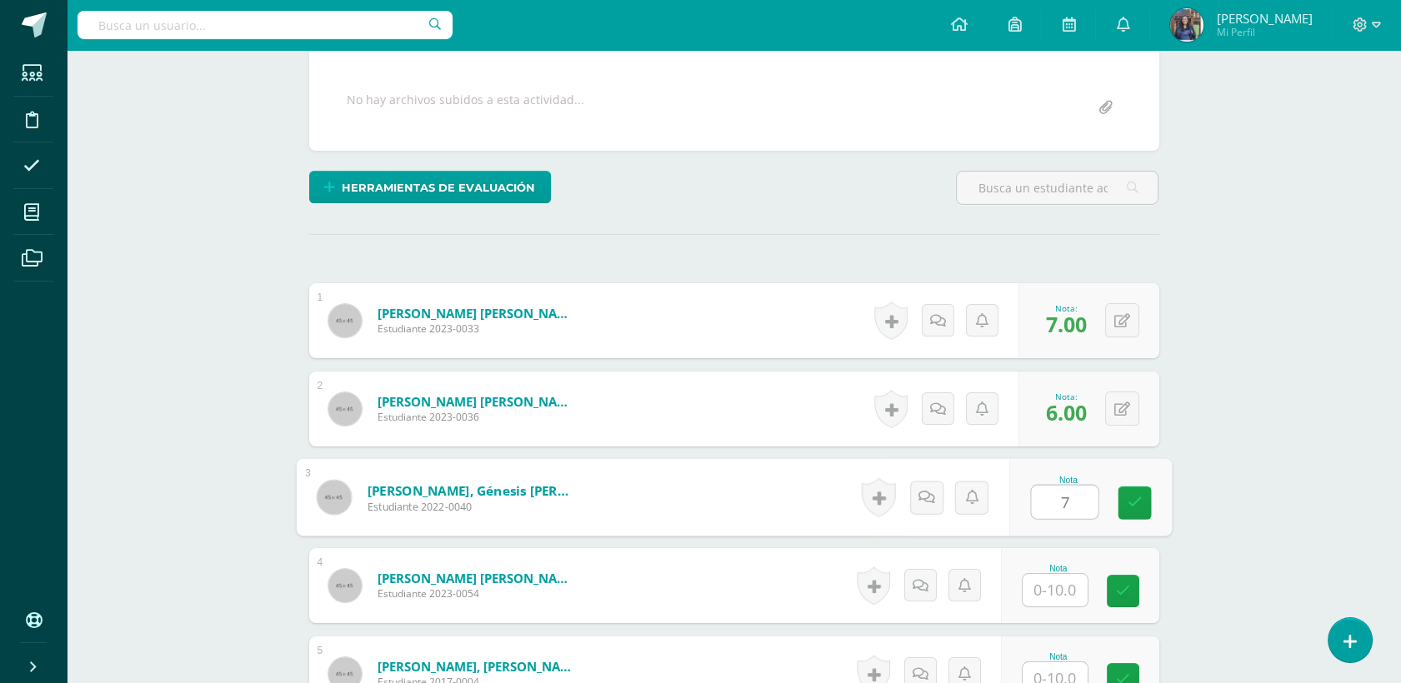
type input "7"
click at [1055, 590] on input "text" at bounding box center [1055, 590] width 65 height 33
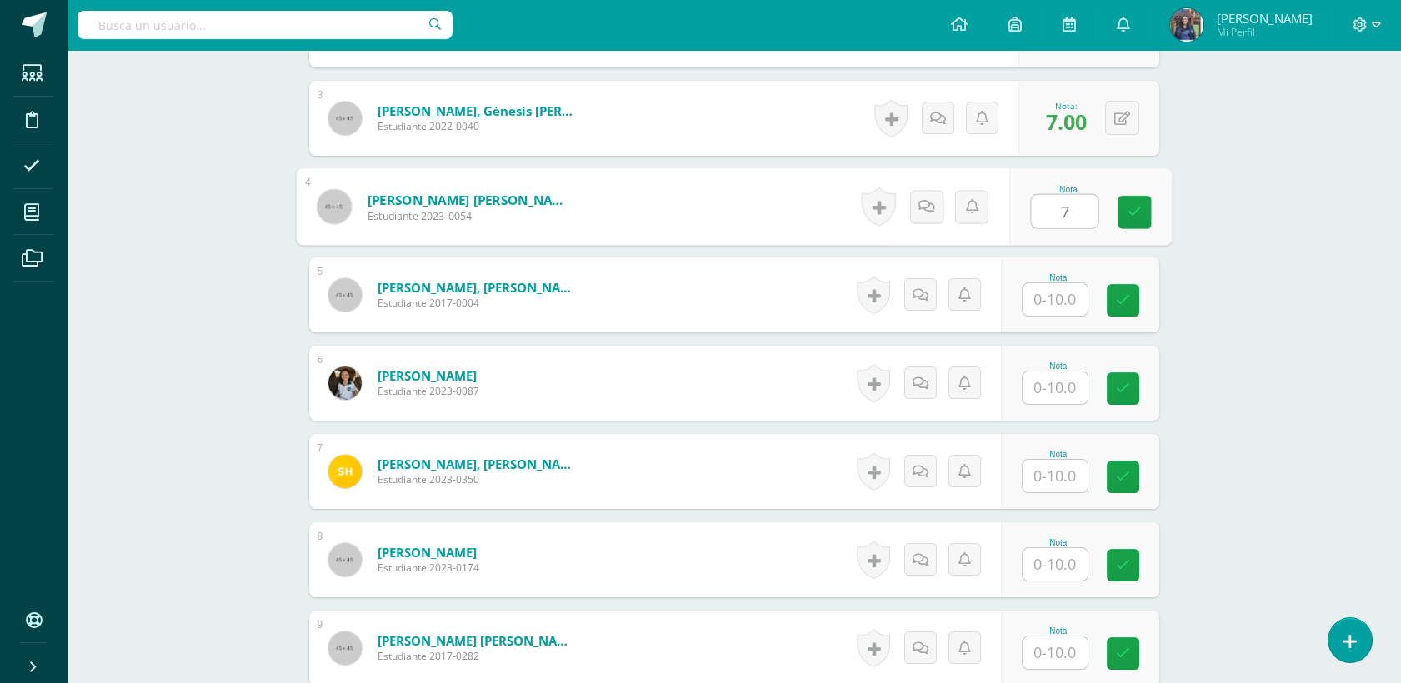
scroll to position [760, 0]
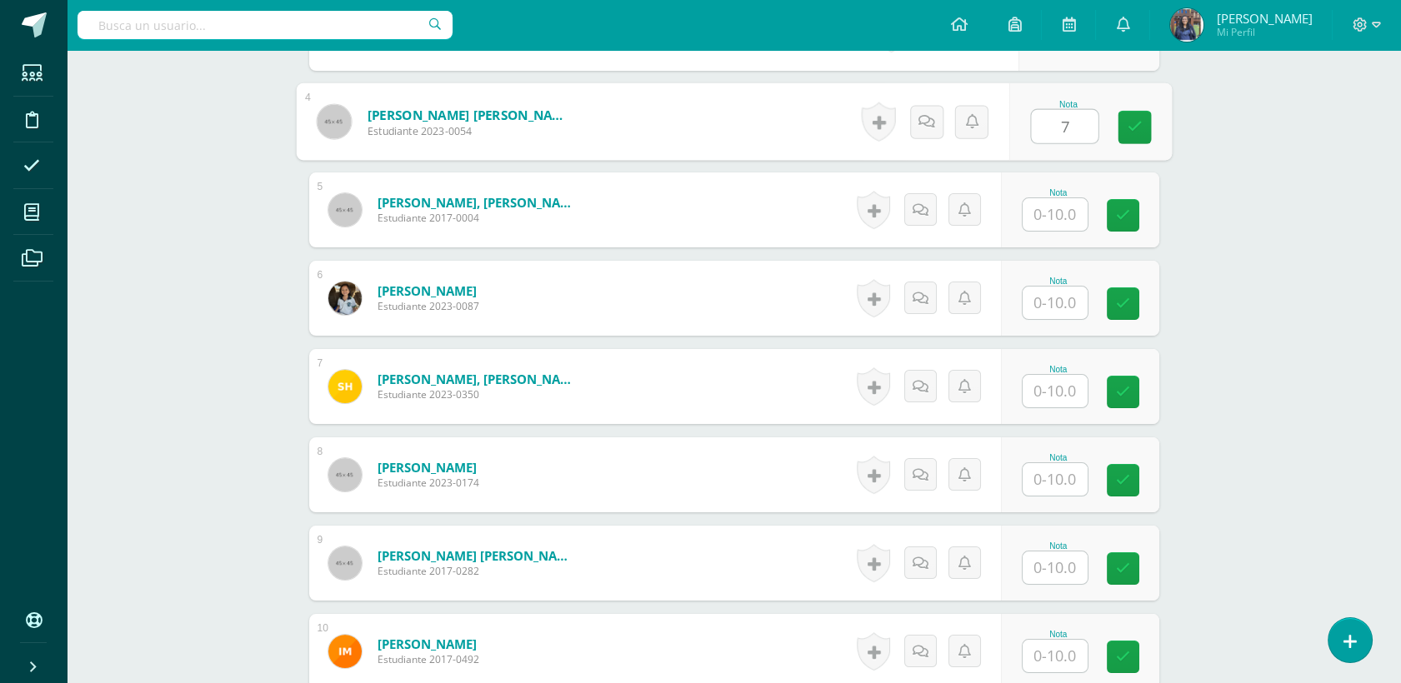
type input "7"
click at [1083, 219] on input "text" at bounding box center [1055, 214] width 65 height 33
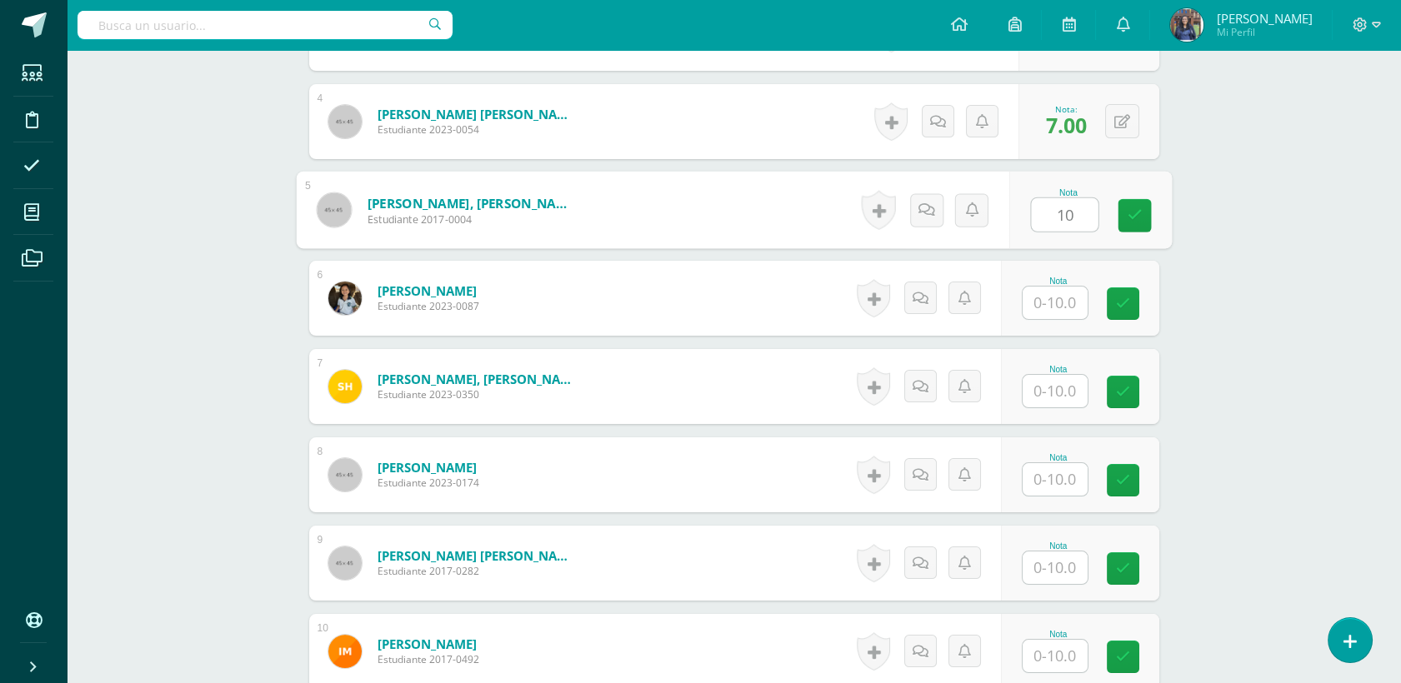
type input "10"
click at [1054, 303] on input "text" at bounding box center [1055, 303] width 65 height 33
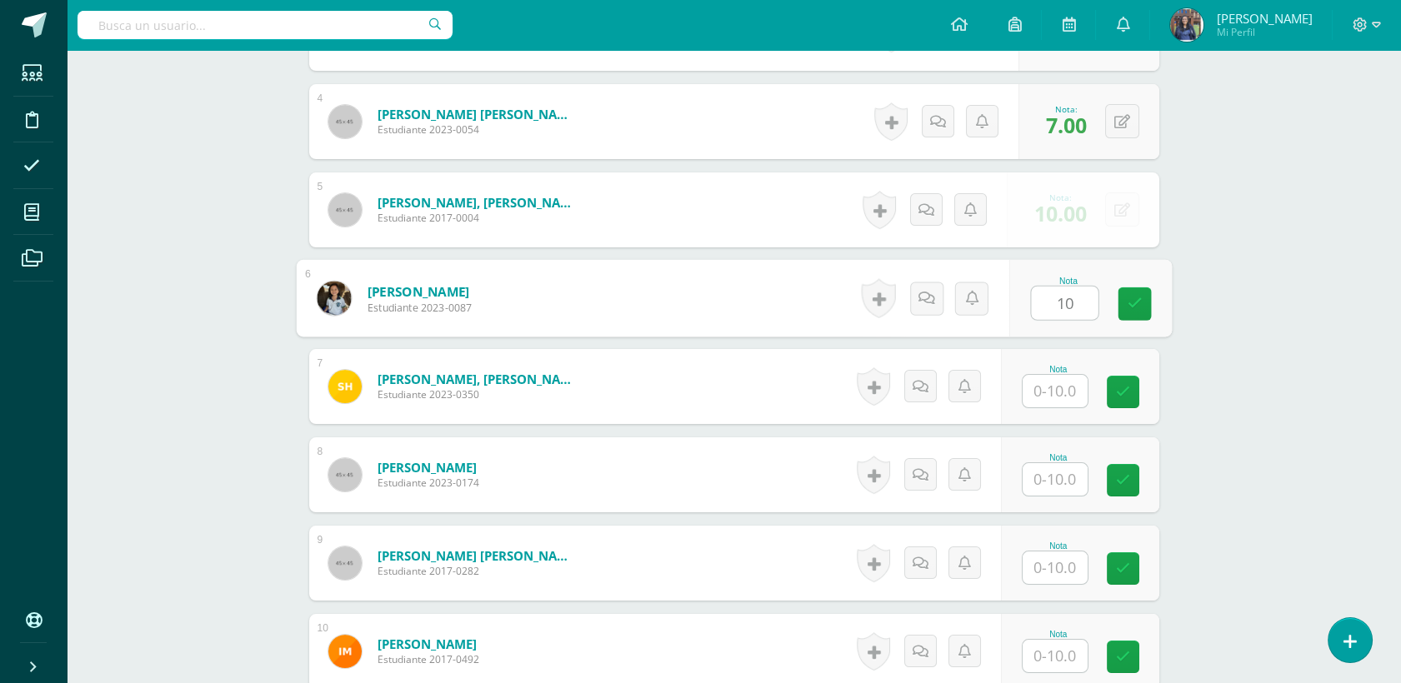
type input "10"
click at [1058, 370] on div "Nota" at bounding box center [1058, 369] width 73 height 9
click at [1048, 383] on input "text" at bounding box center [1055, 391] width 65 height 33
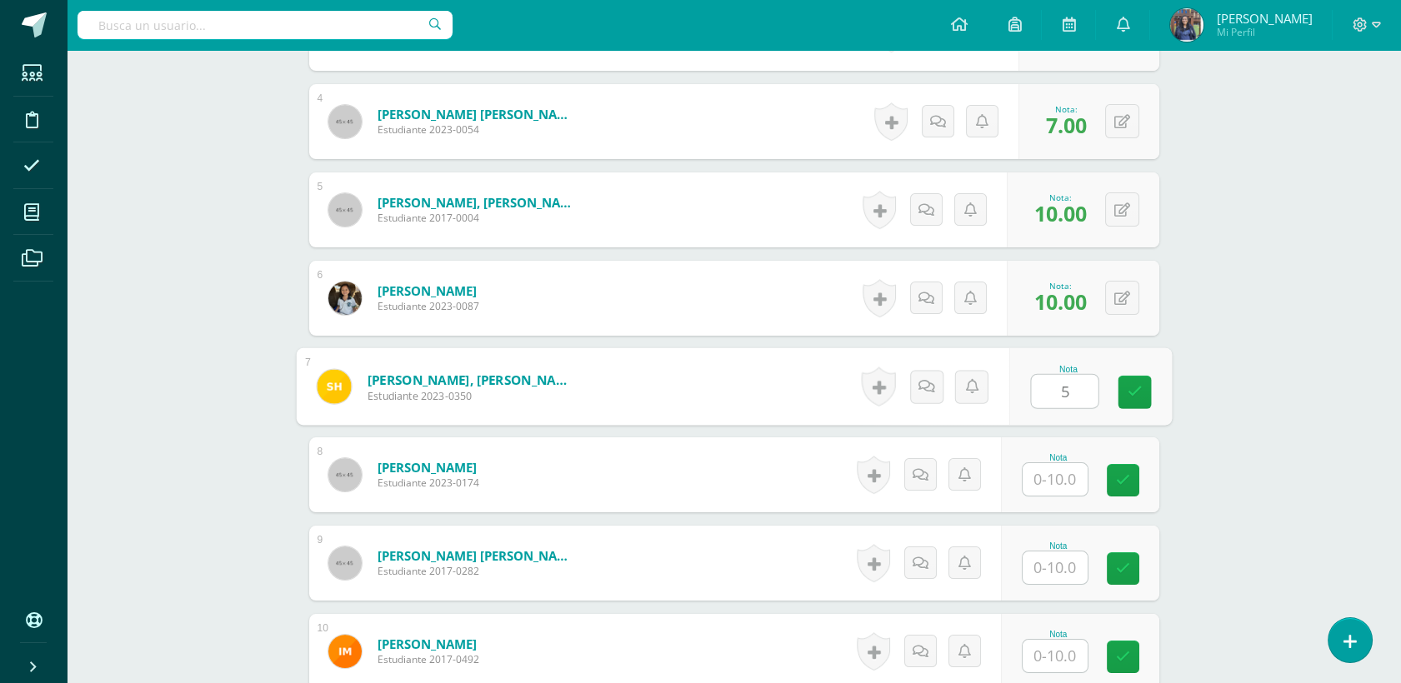
type input "5"
click at [1067, 478] on input "text" at bounding box center [1055, 479] width 65 height 33
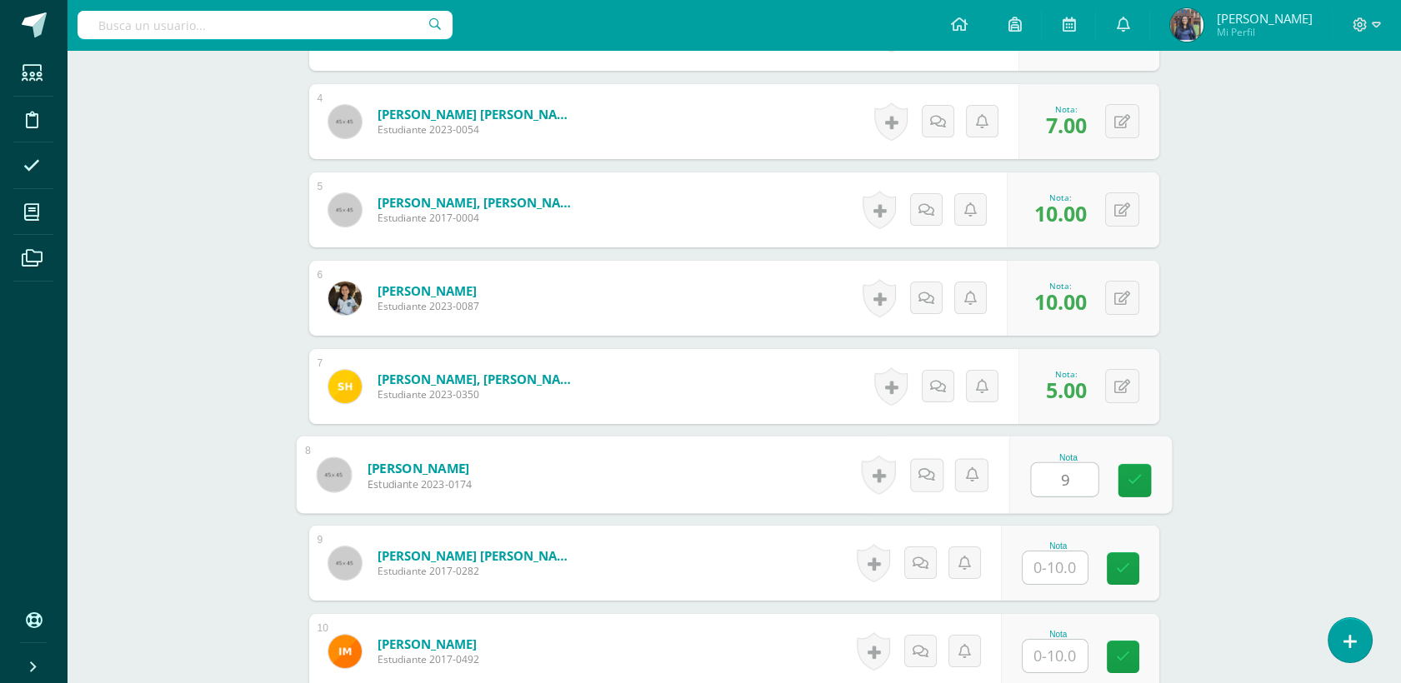
type input "9"
click at [1048, 570] on input "text" at bounding box center [1055, 568] width 65 height 33
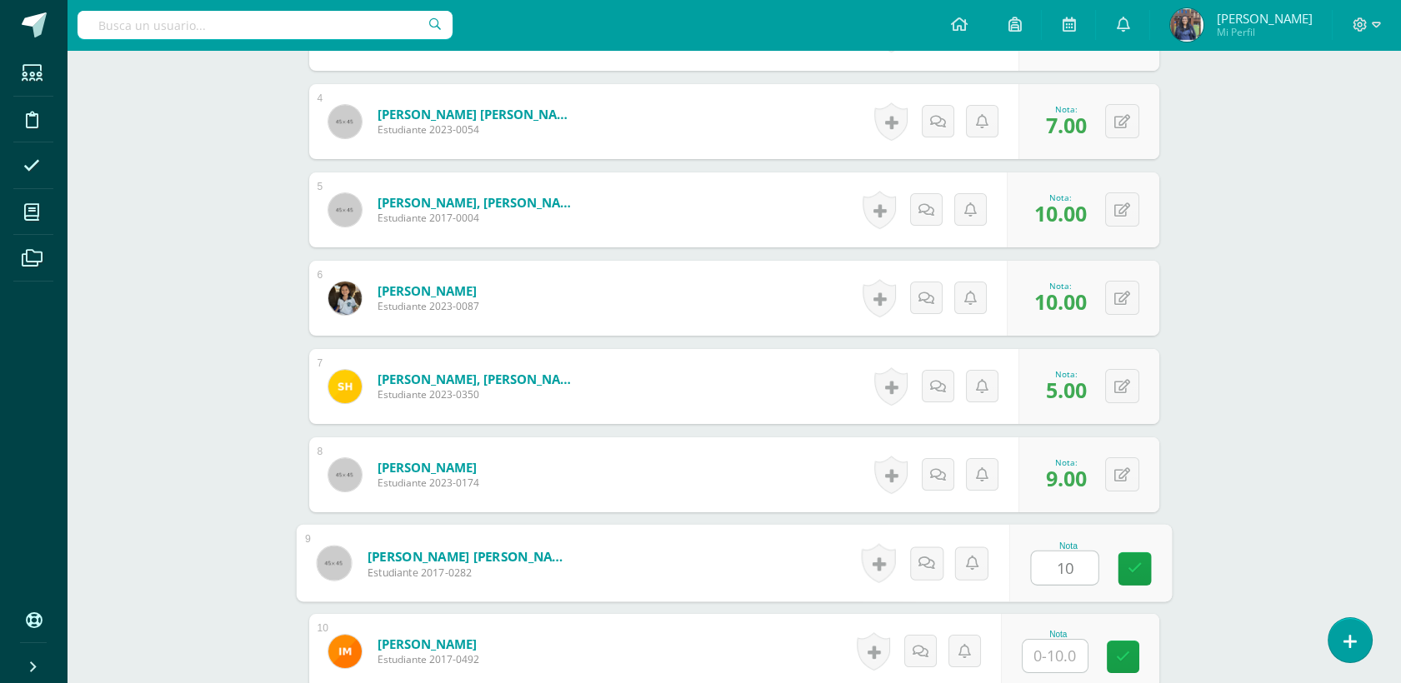
type input "10"
click at [1058, 652] on input "text" at bounding box center [1055, 656] width 65 height 33
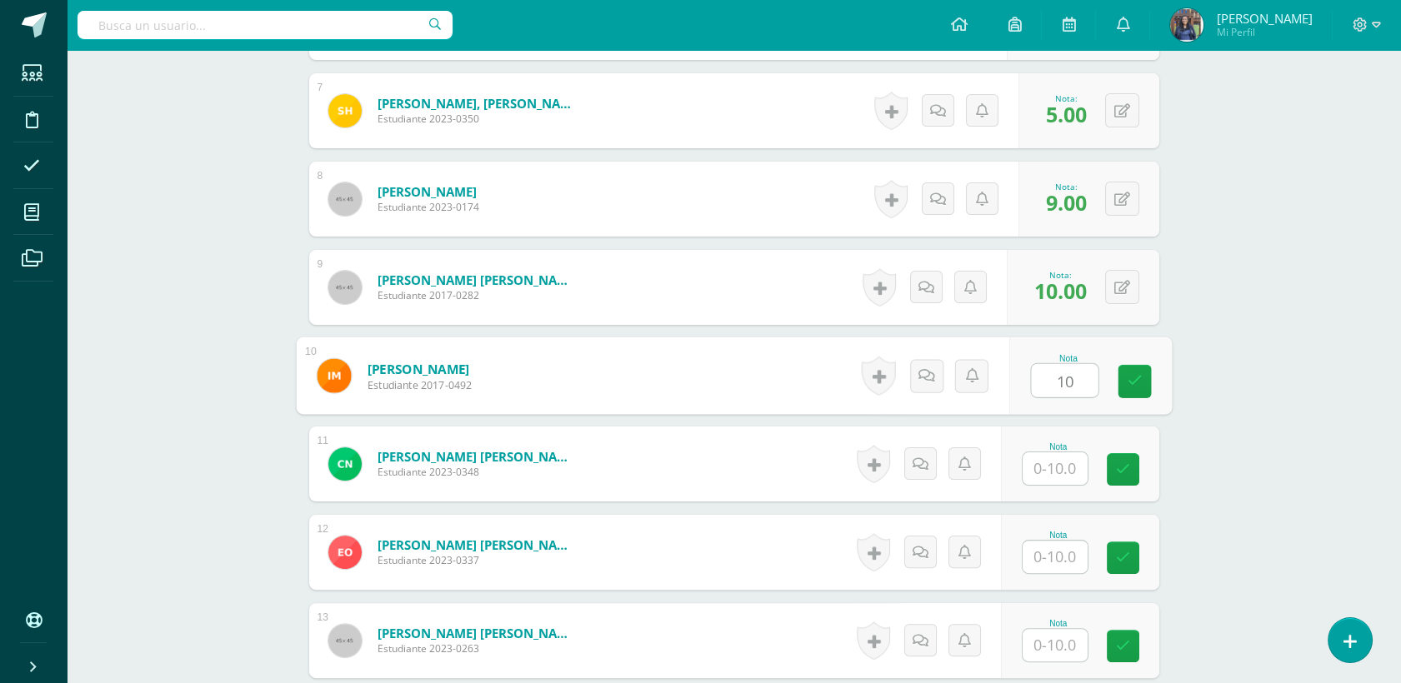
scroll to position [1203, 0]
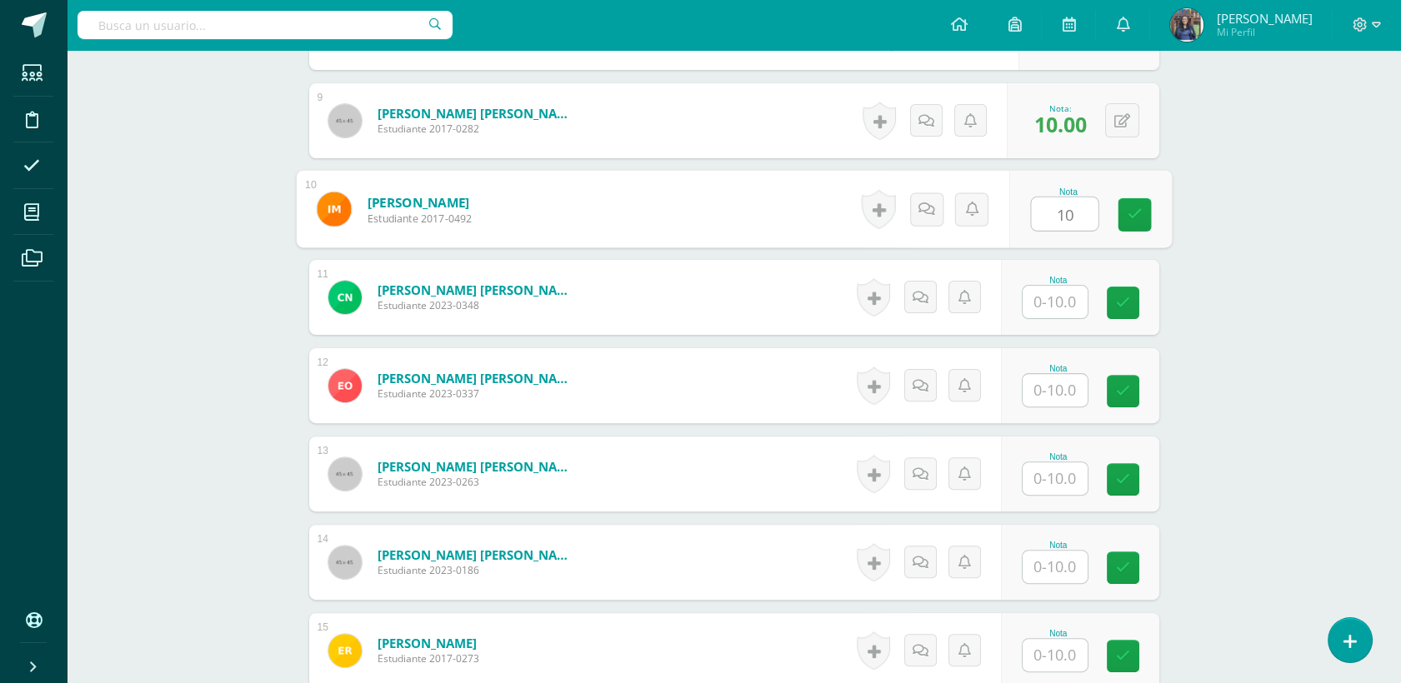
type input "10"
click at [1053, 283] on div "Nota" at bounding box center [1058, 280] width 73 height 9
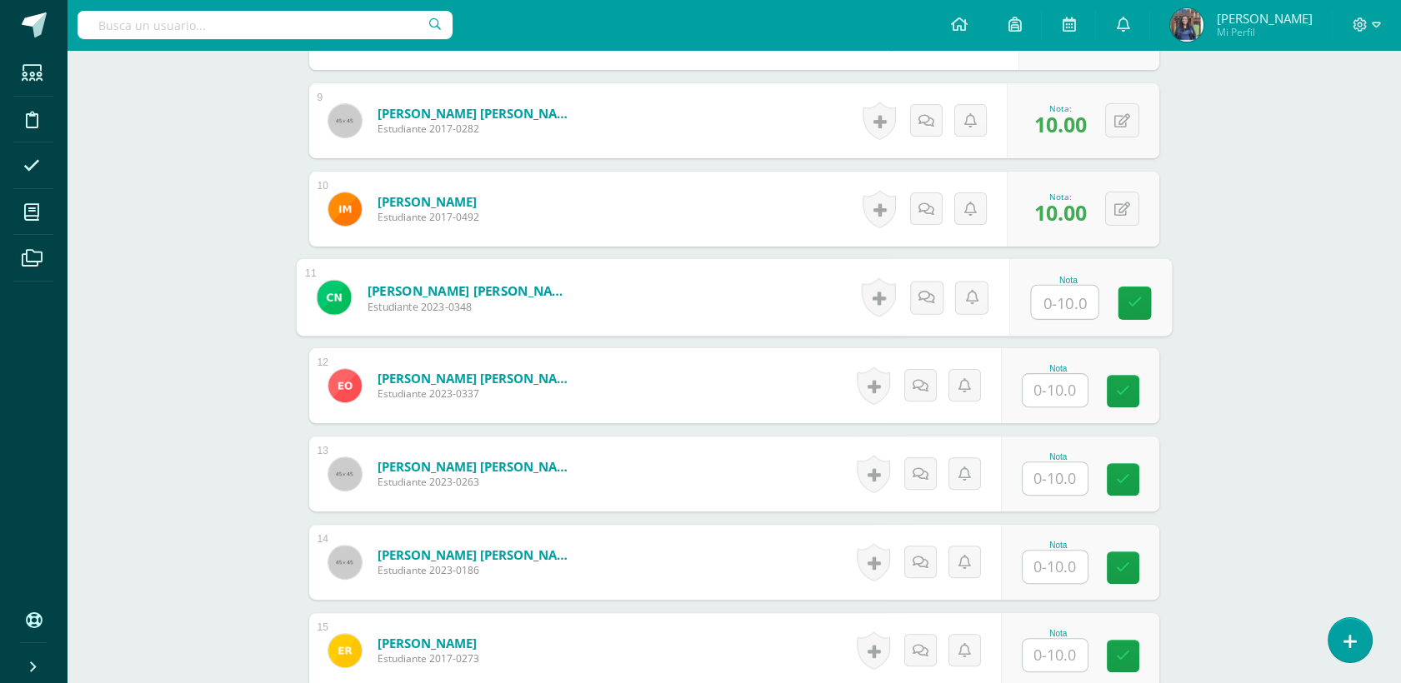
click at [1054, 291] on input "text" at bounding box center [1064, 302] width 67 height 33
type input "7"
click at [1063, 382] on input "text" at bounding box center [1055, 390] width 65 height 33
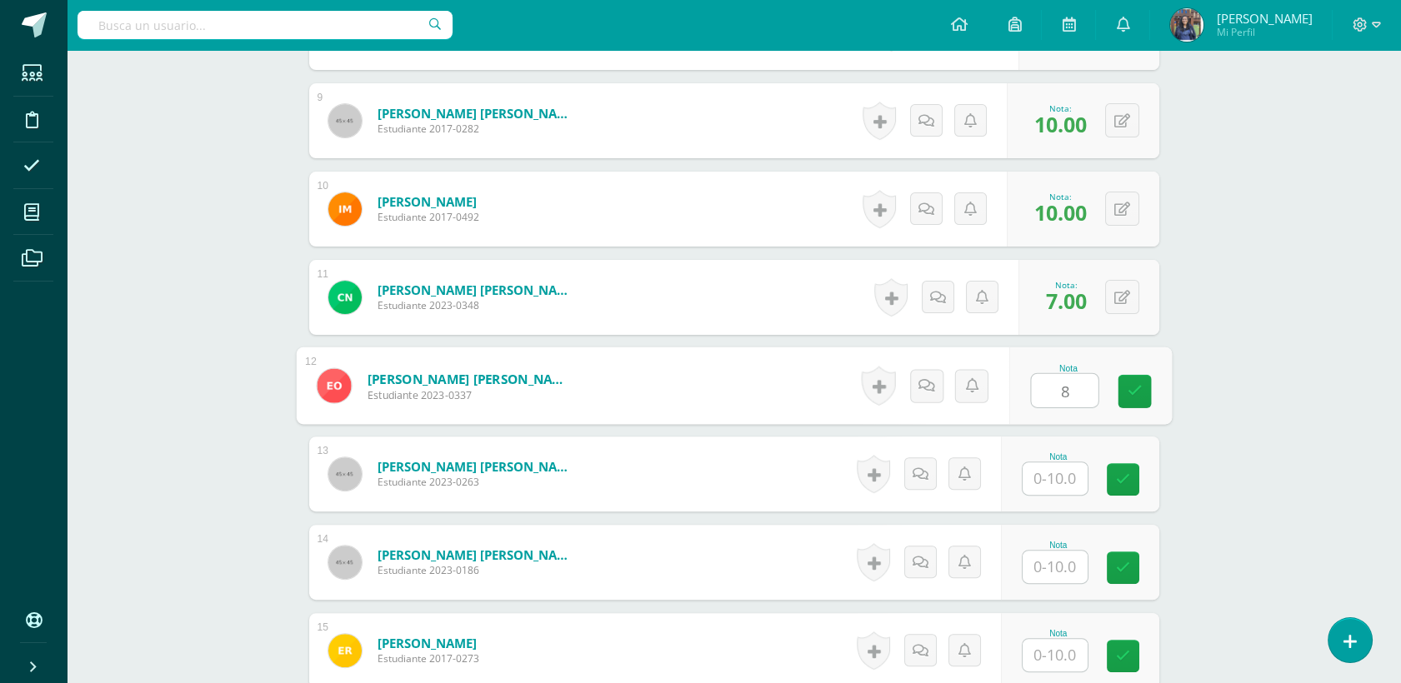
type input "8"
click at [1060, 490] on input "text" at bounding box center [1055, 479] width 65 height 33
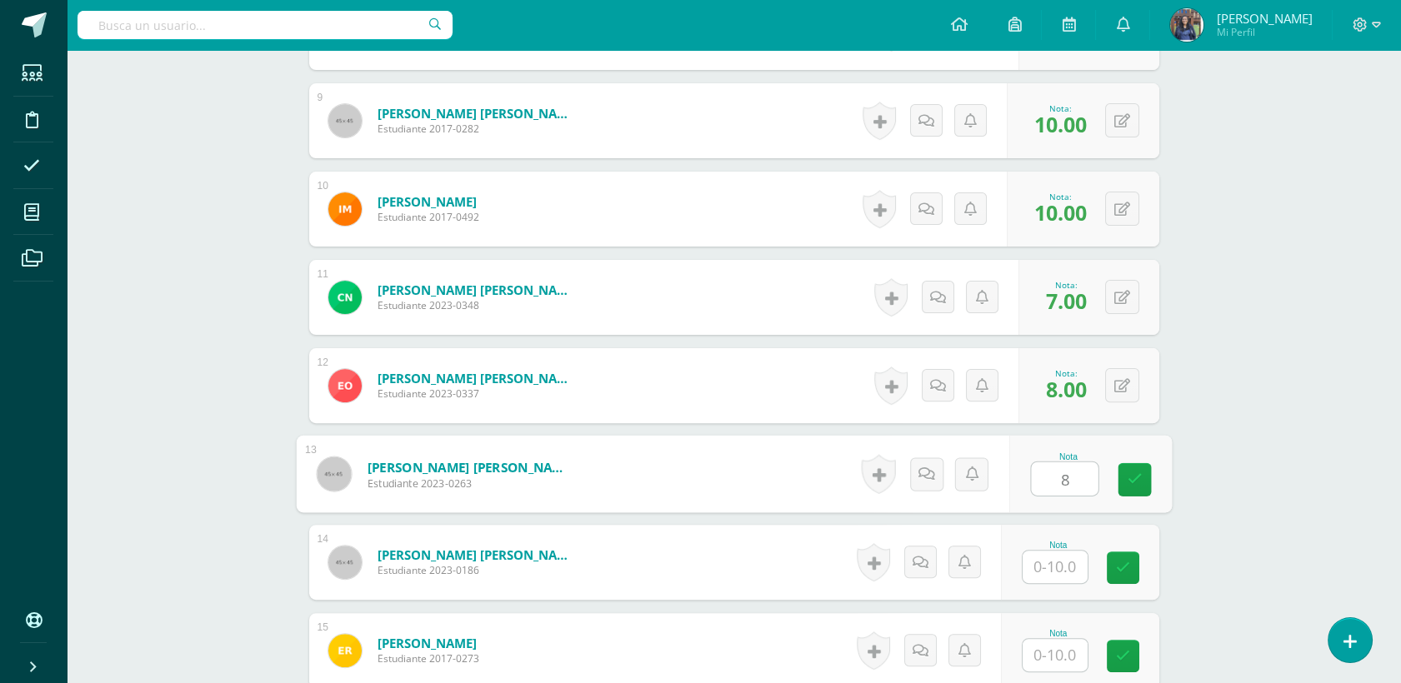
type input "8"
click at [1060, 573] on input "text" at bounding box center [1055, 567] width 65 height 33
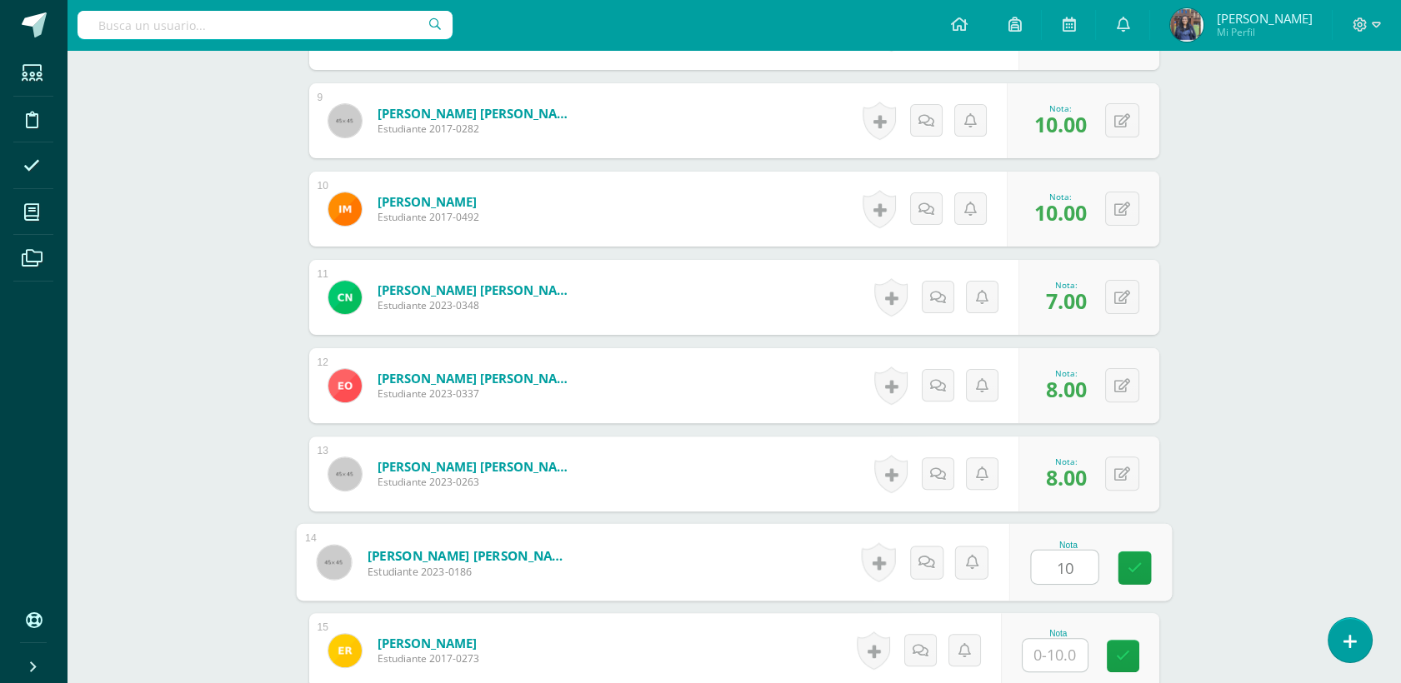
type input "10"
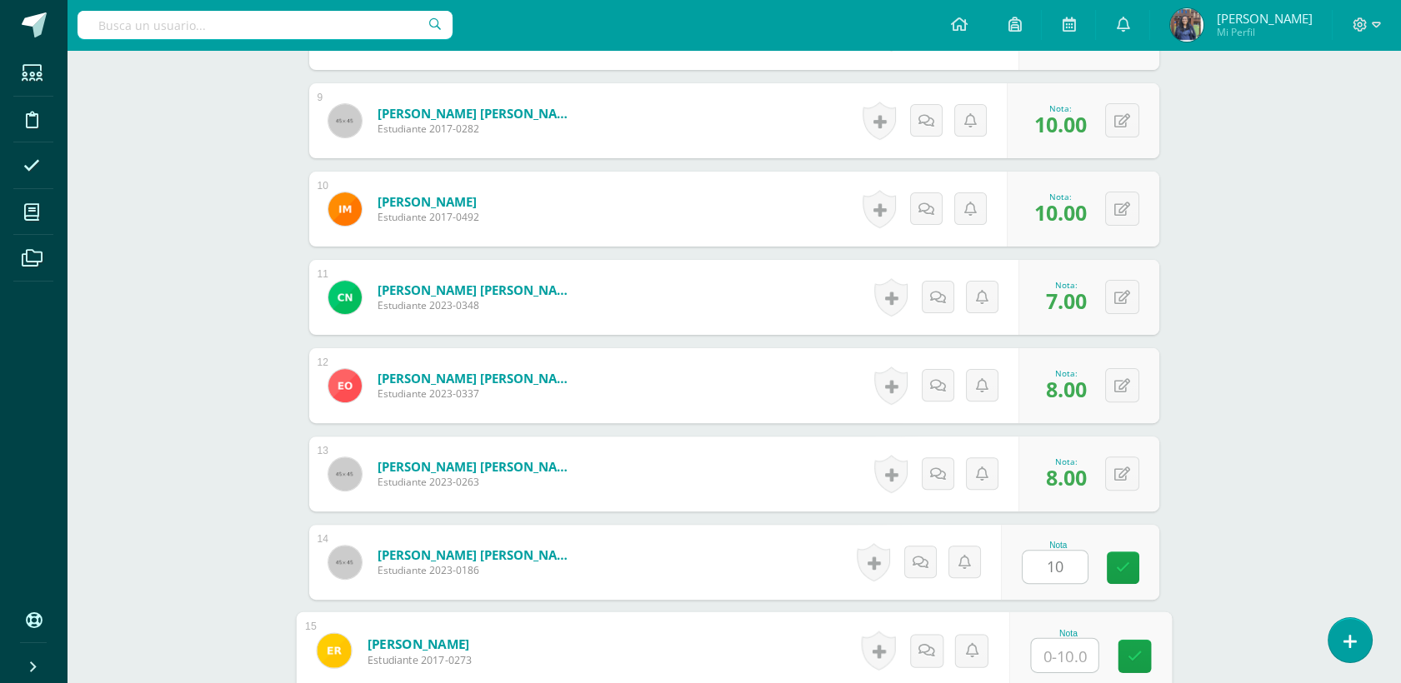
click at [1068, 655] on input "text" at bounding box center [1064, 655] width 67 height 33
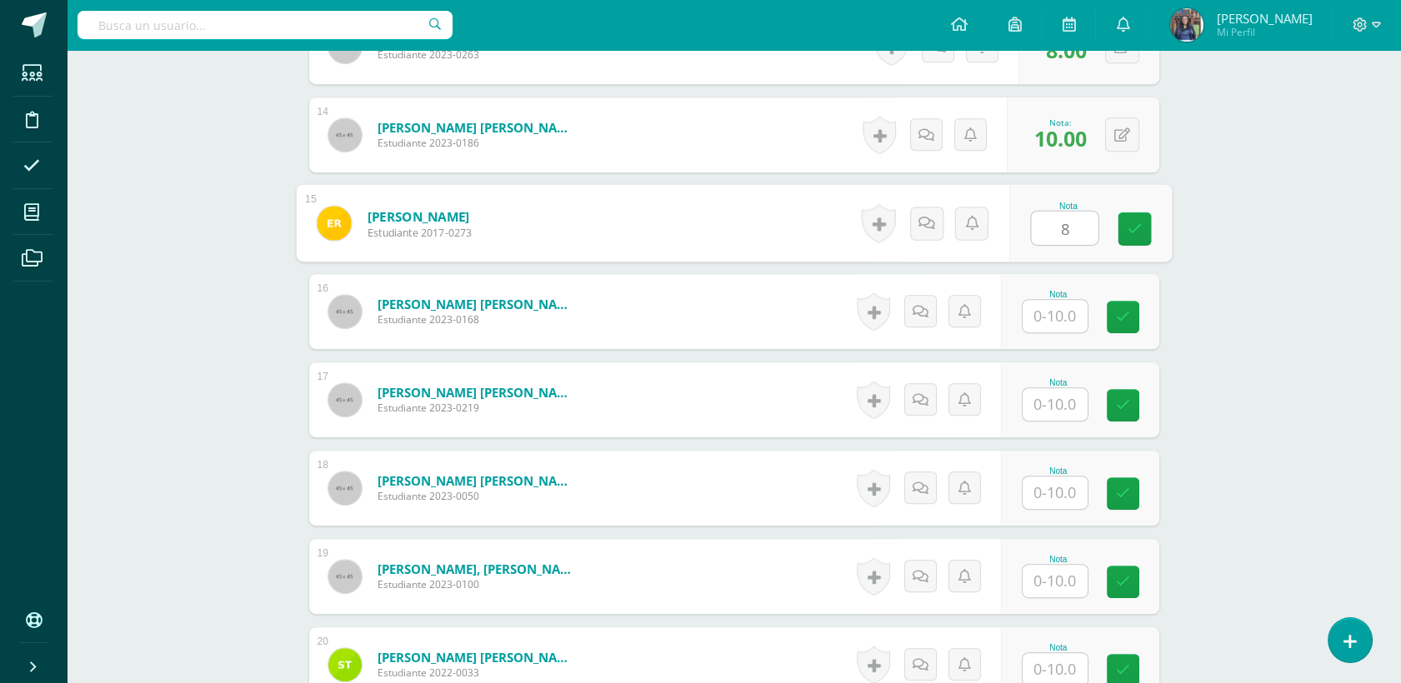
scroll to position [1667, 0]
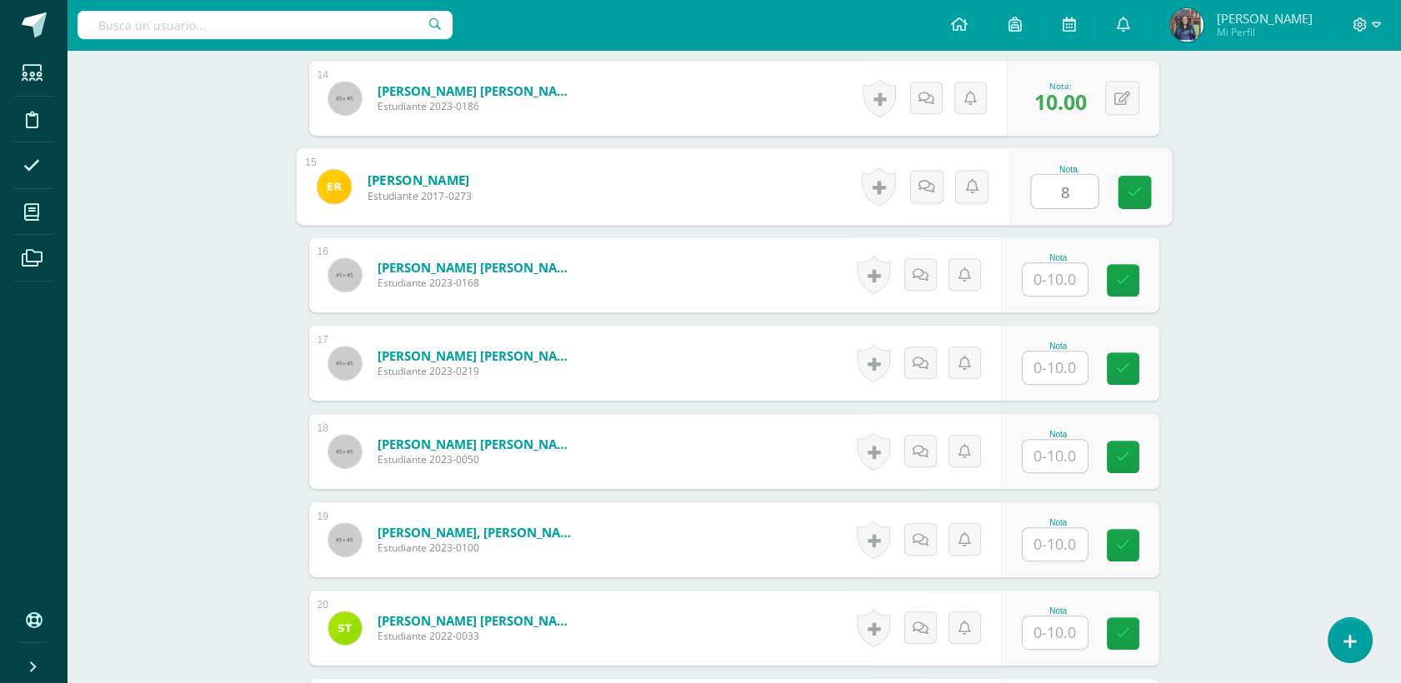
type input "8"
click at [1062, 290] on input "text" at bounding box center [1064, 279] width 67 height 33
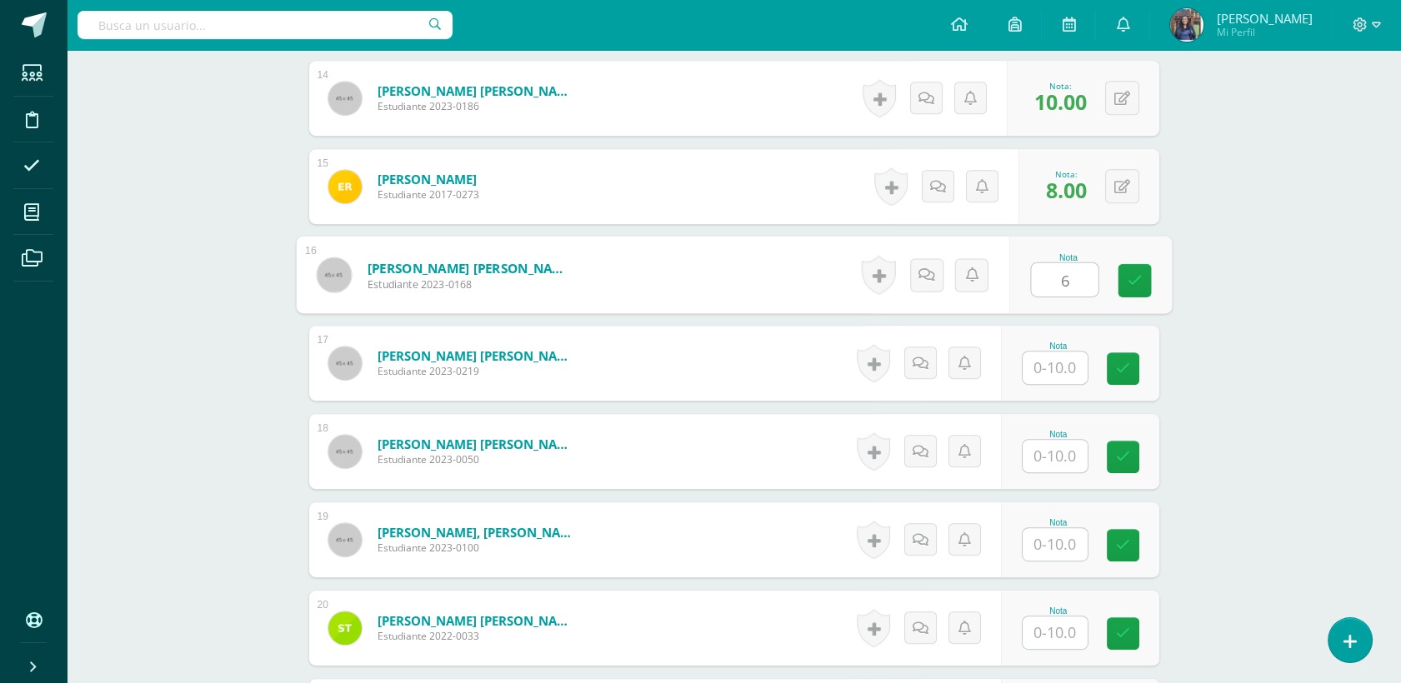
type input "6"
click at [1053, 367] on input "text" at bounding box center [1055, 368] width 65 height 33
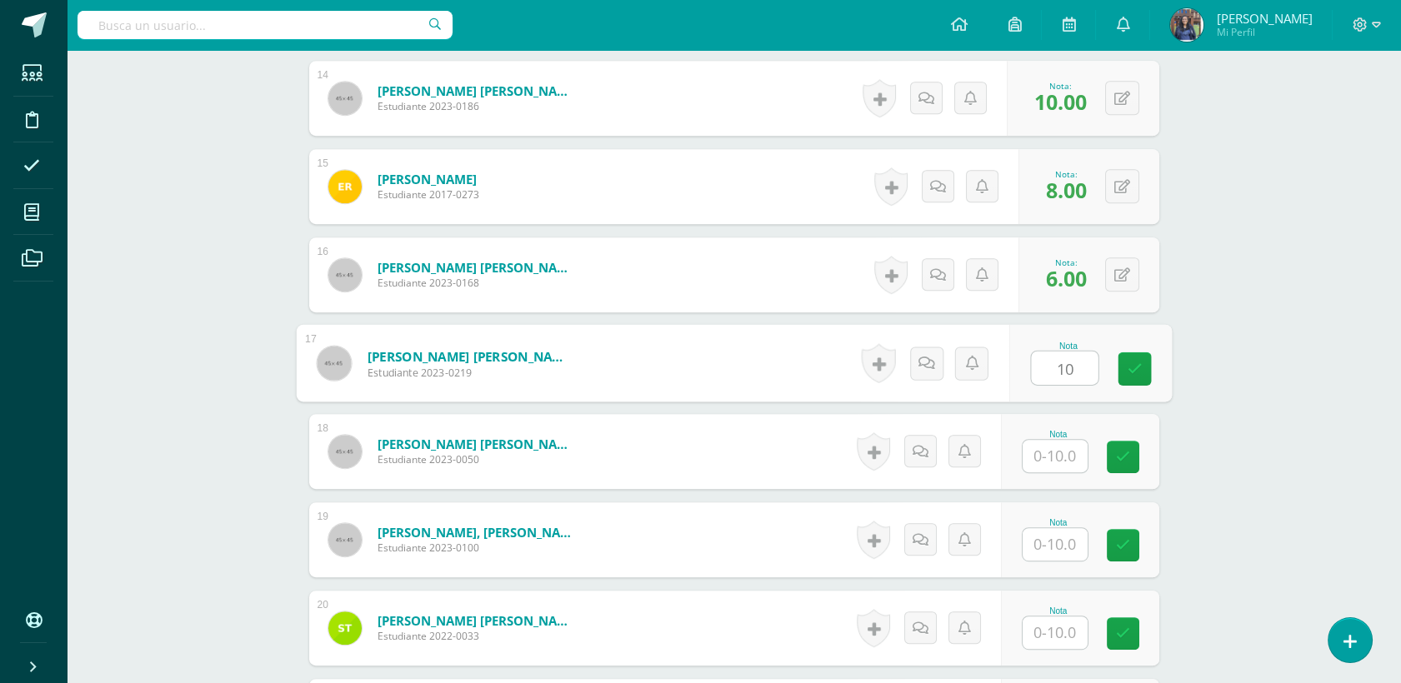
type input "10"
click at [1050, 452] on input "text" at bounding box center [1064, 456] width 67 height 33
type input "10"
click at [1070, 544] on input "text" at bounding box center [1055, 544] width 65 height 33
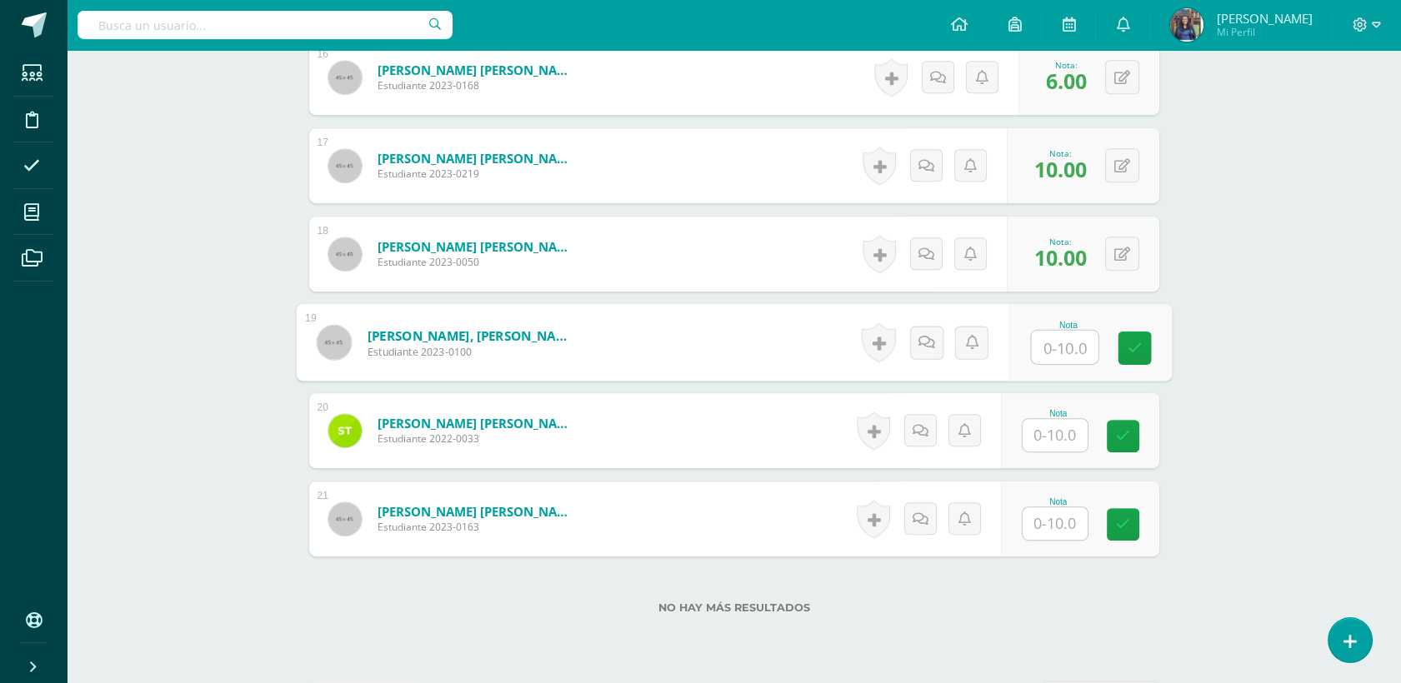
scroll to position [1930, 0]
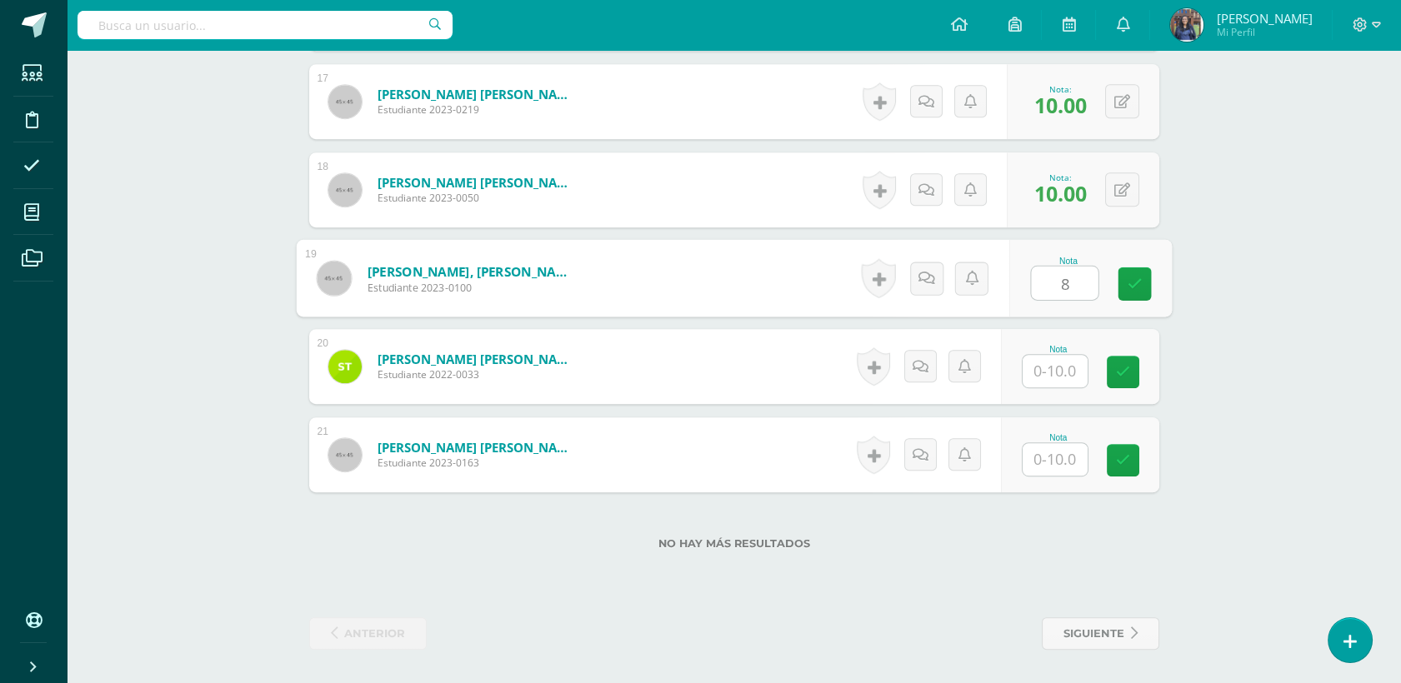
type input "8"
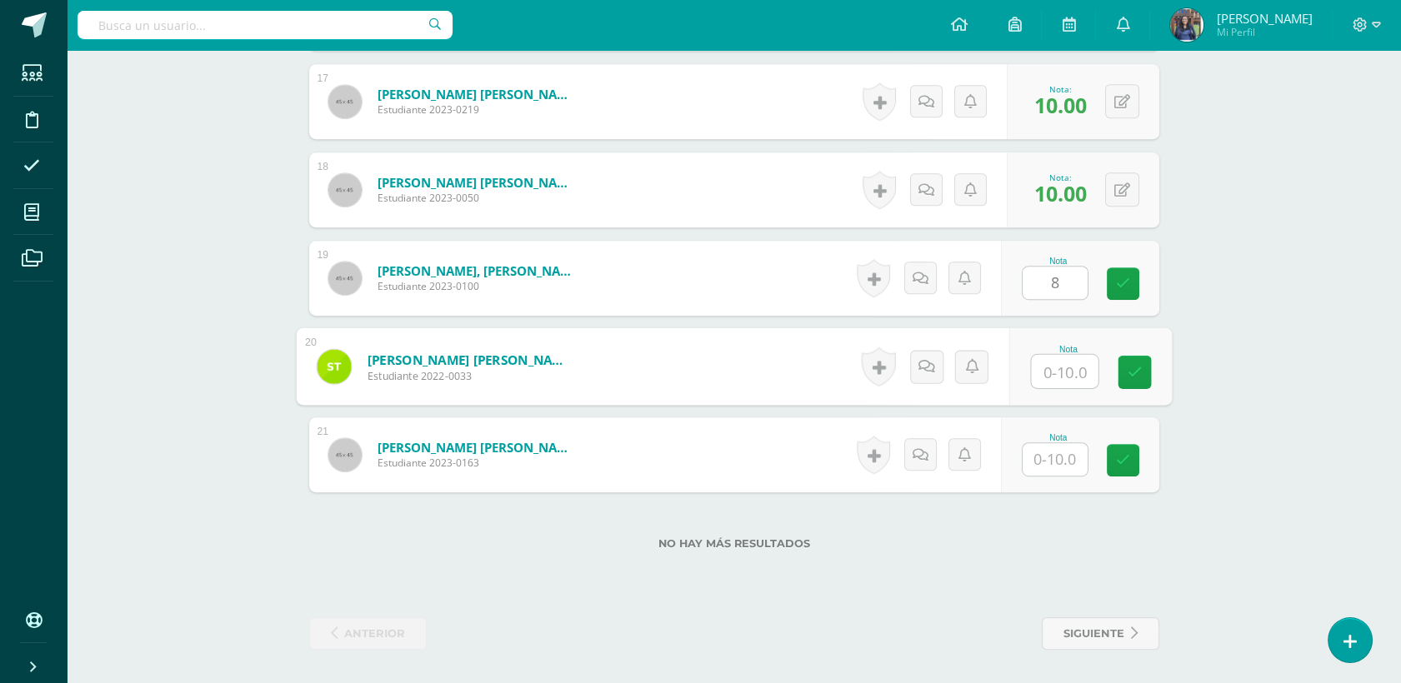
click at [1075, 373] on input "text" at bounding box center [1064, 371] width 67 height 33
type input "8"
click at [1073, 456] on input "text" at bounding box center [1055, 459] width 65 height 33
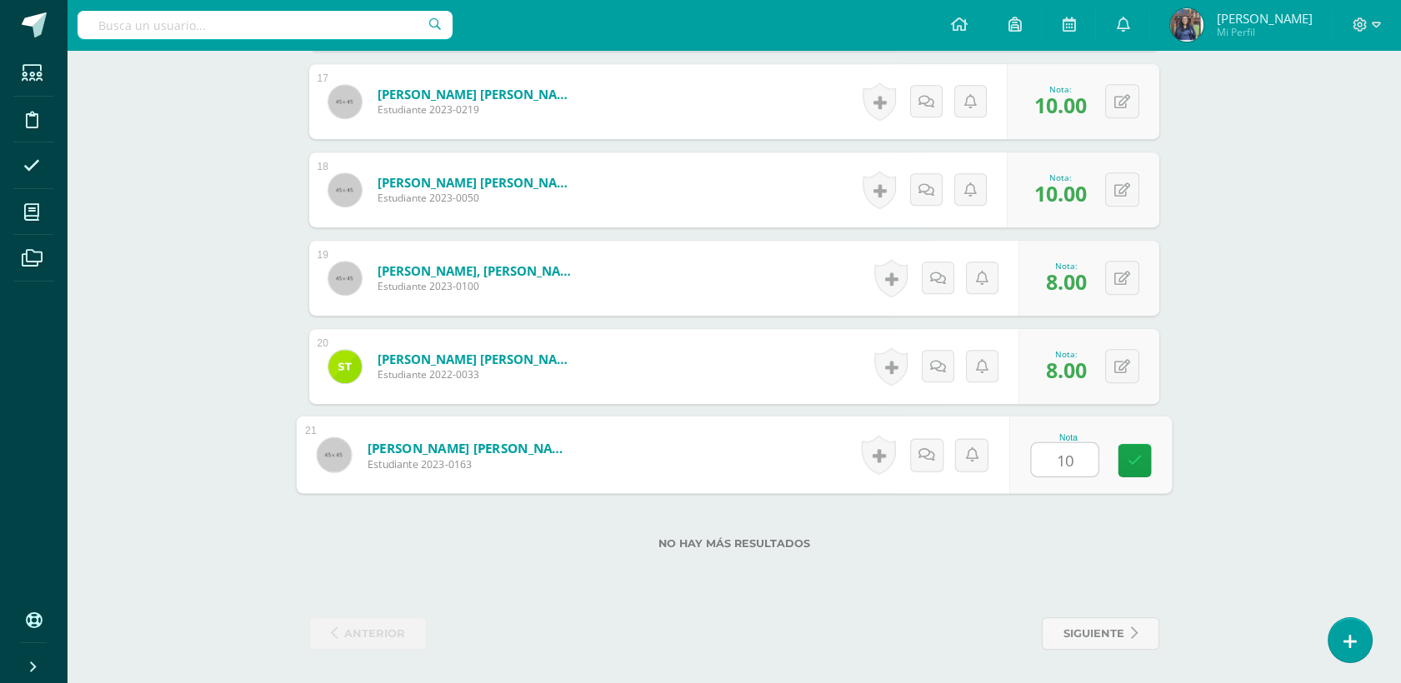
type input "10"
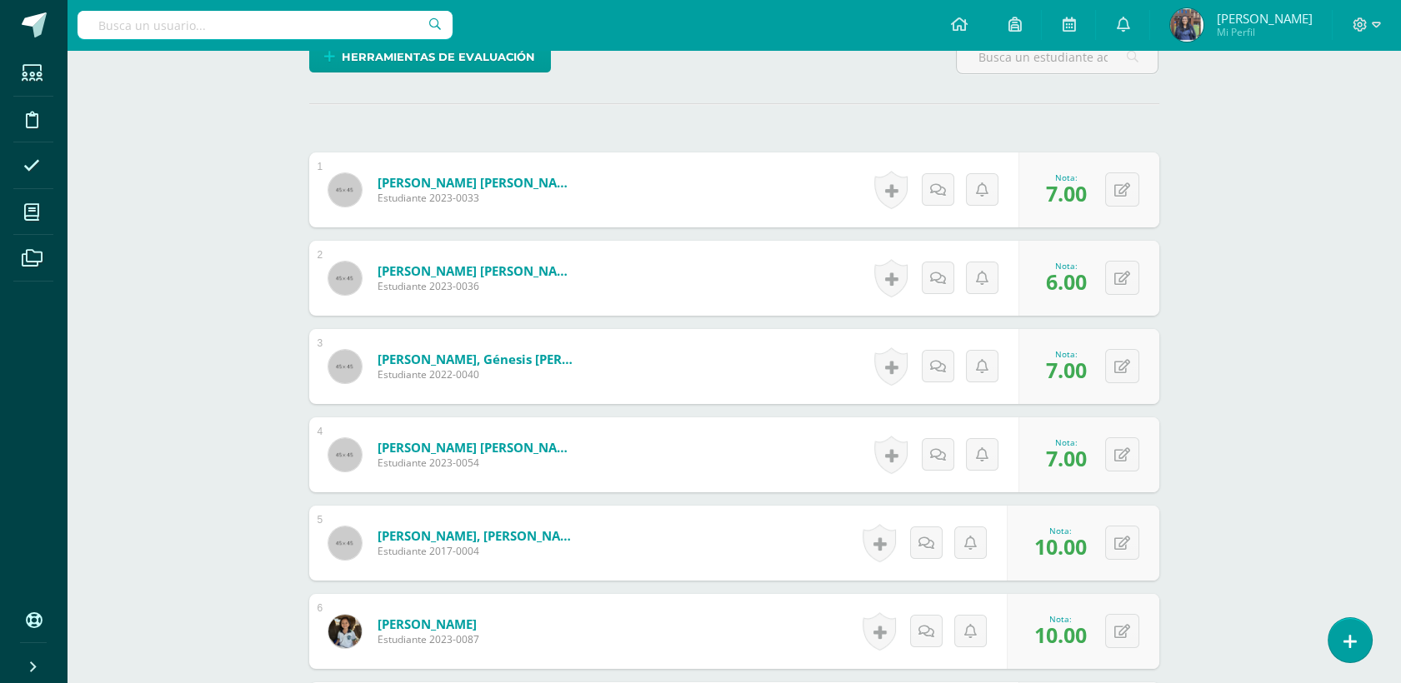
scroll to position [0, 0]
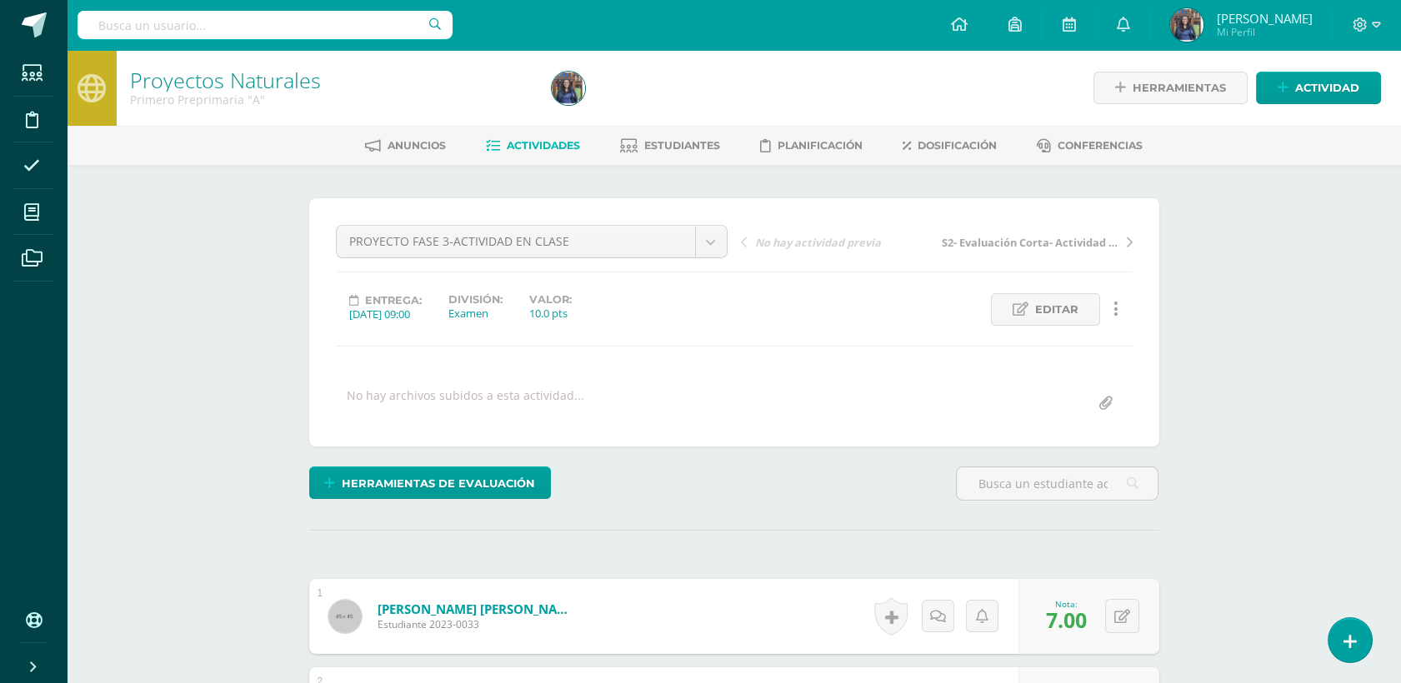
click at [543, 148] on span "Actividades" at bounding box center [543, 145] width 73 height 13
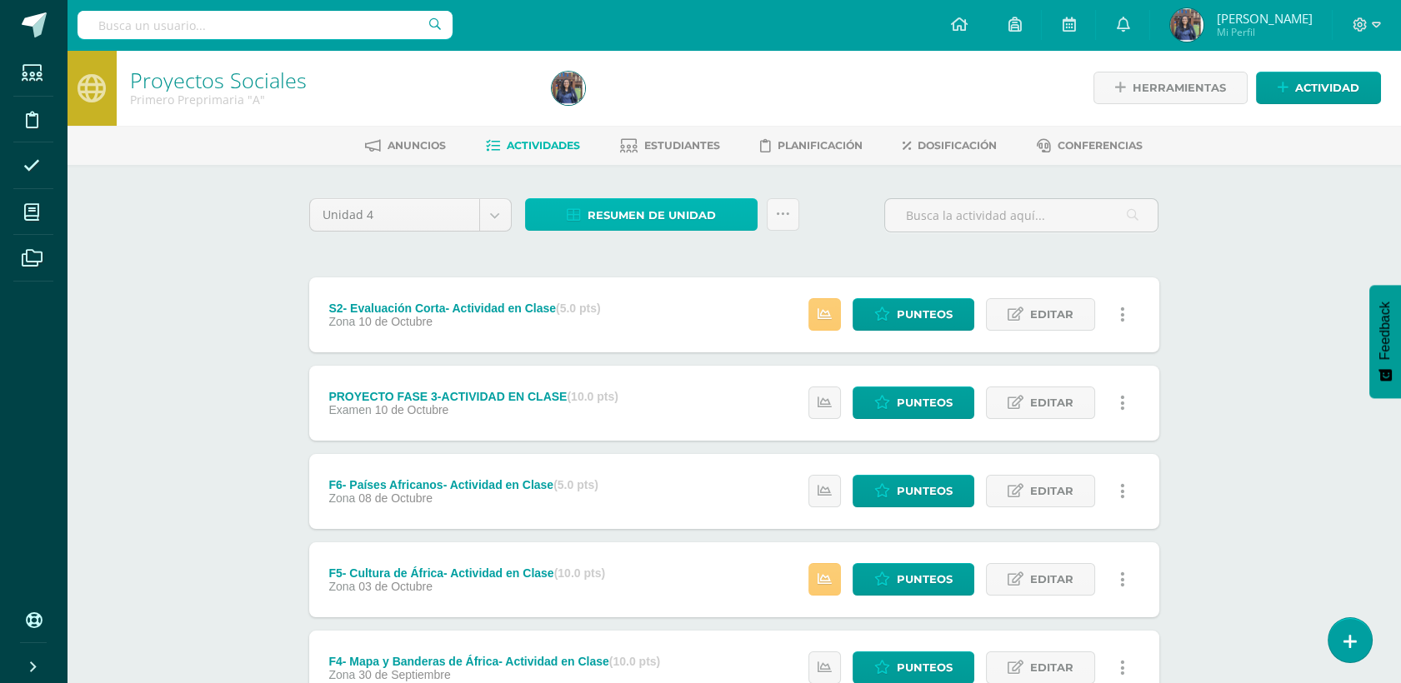
click at [593, 214] on span "Resumen de unidad" at bounding box center [652, 215] width 128 height 31
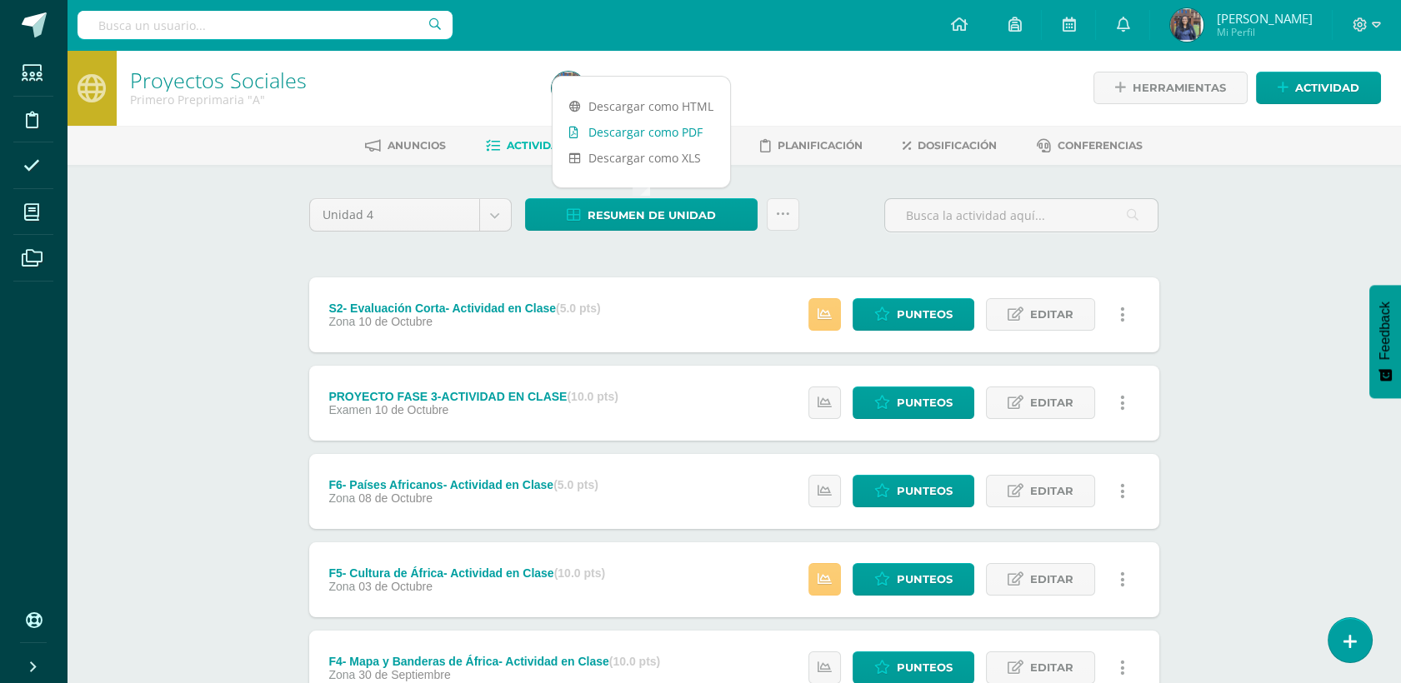
click at [627, 134] on link "Descargar como PDF" at bounding box center [642, 132] width 178 height 26
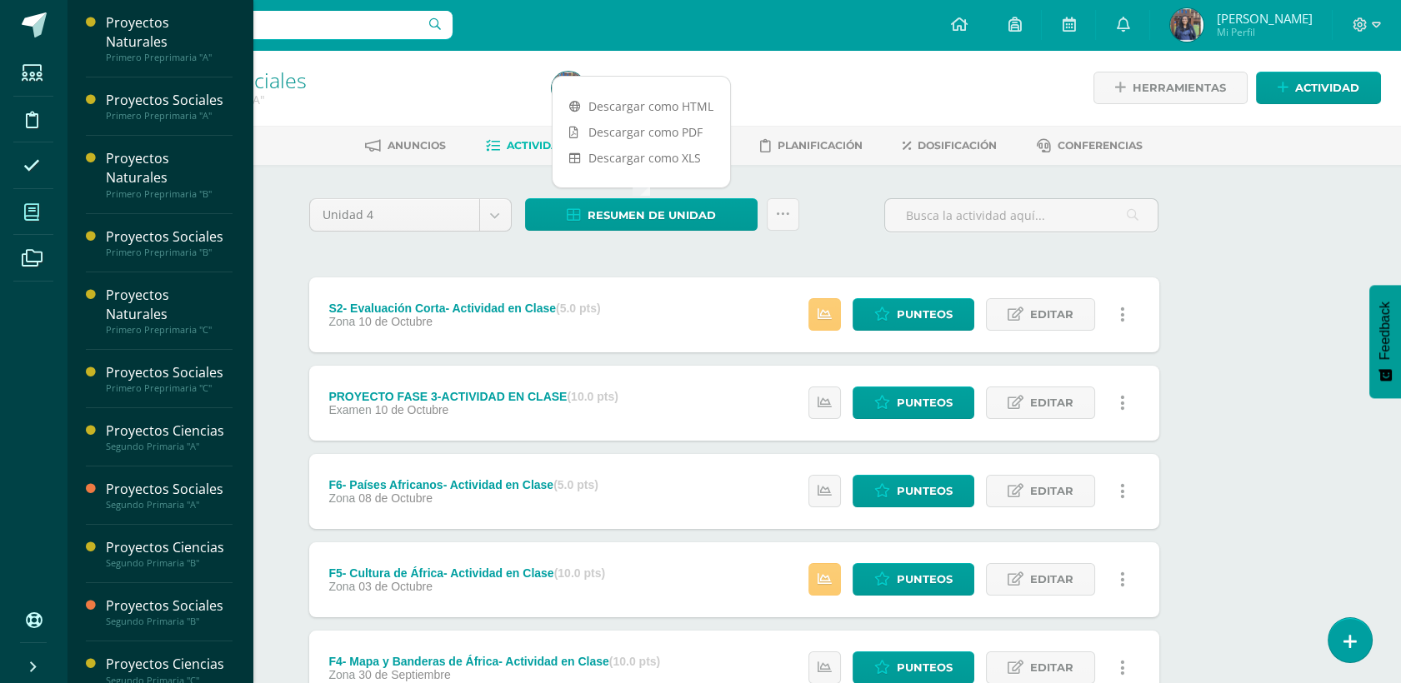
click at [32, 213] on icon at bounding box center [31, 212] width 15 height 17
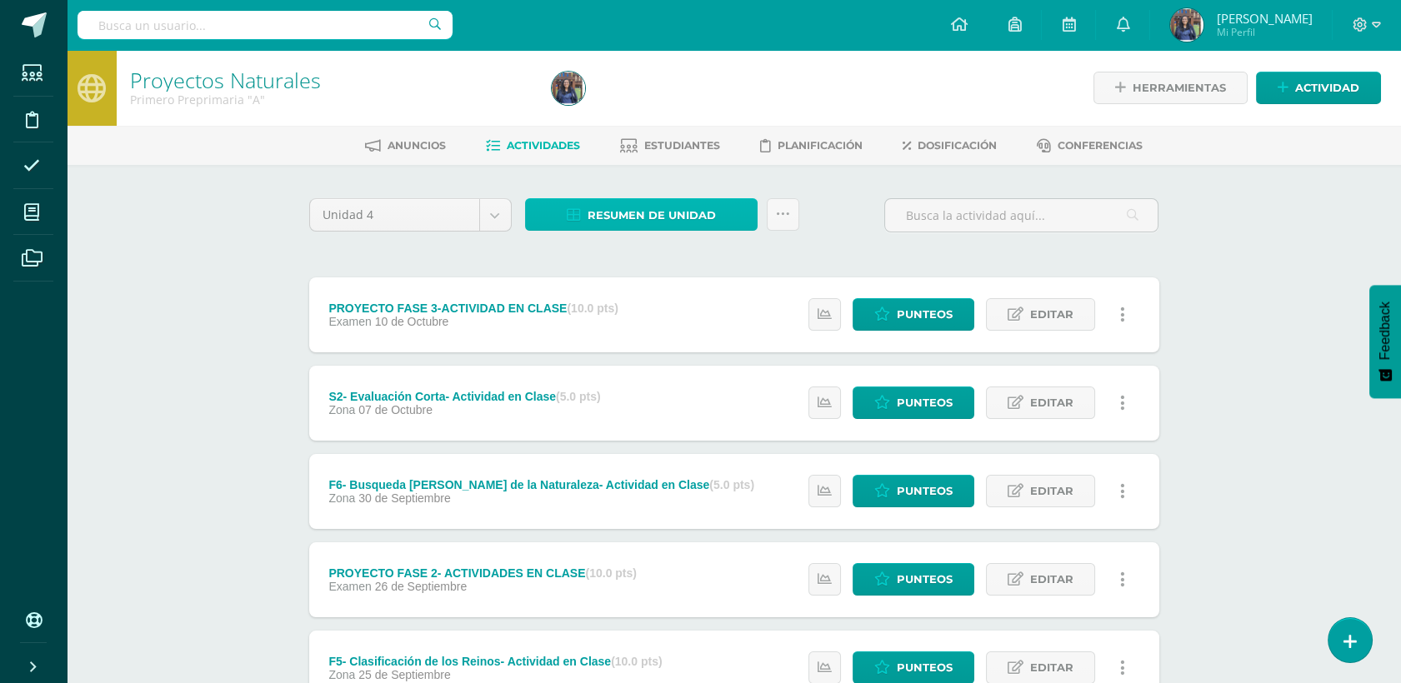
click at [625, 218] on span "Resumen de unidad" at bounding box center [652, 215] width 128 height 31
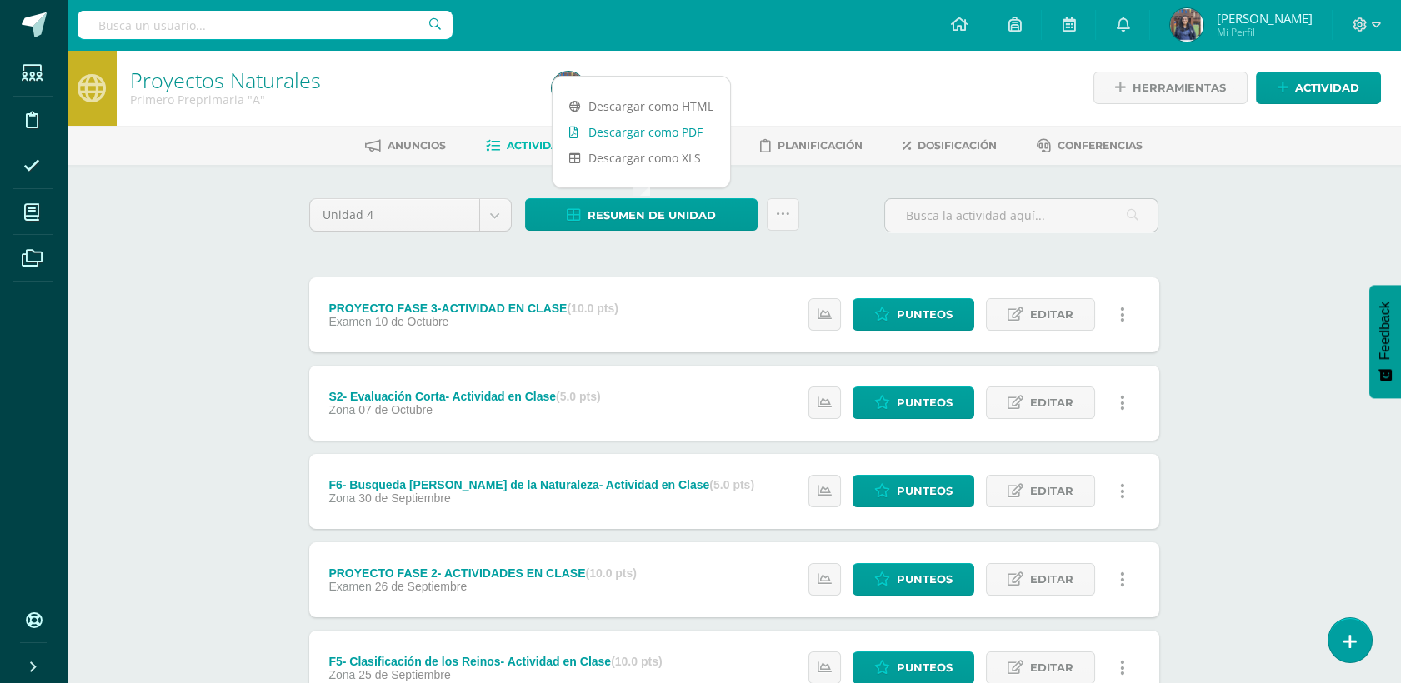
click at [647, 135] on link "Descargar como PDF" at bounding box center [642, 132] width 178 height 26
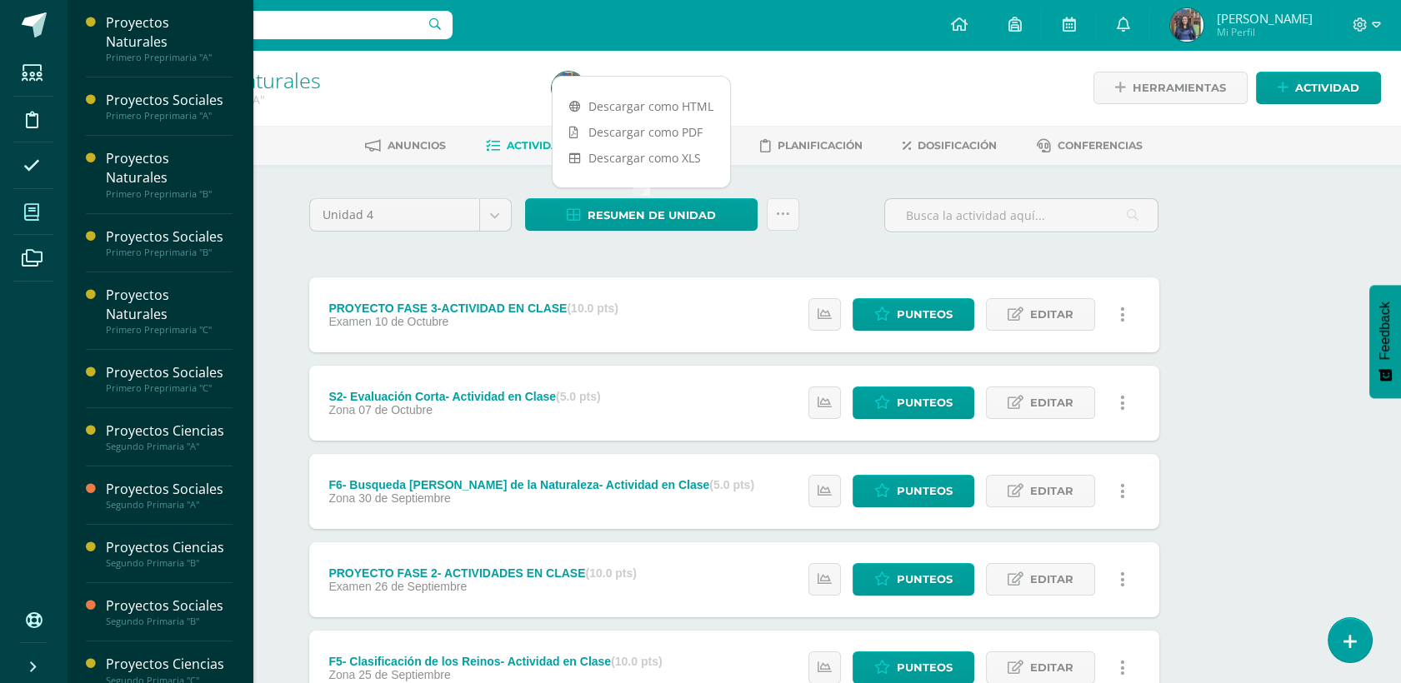
click at [26, 207] on icon at bounding box center [31, 212] width 15 height 17
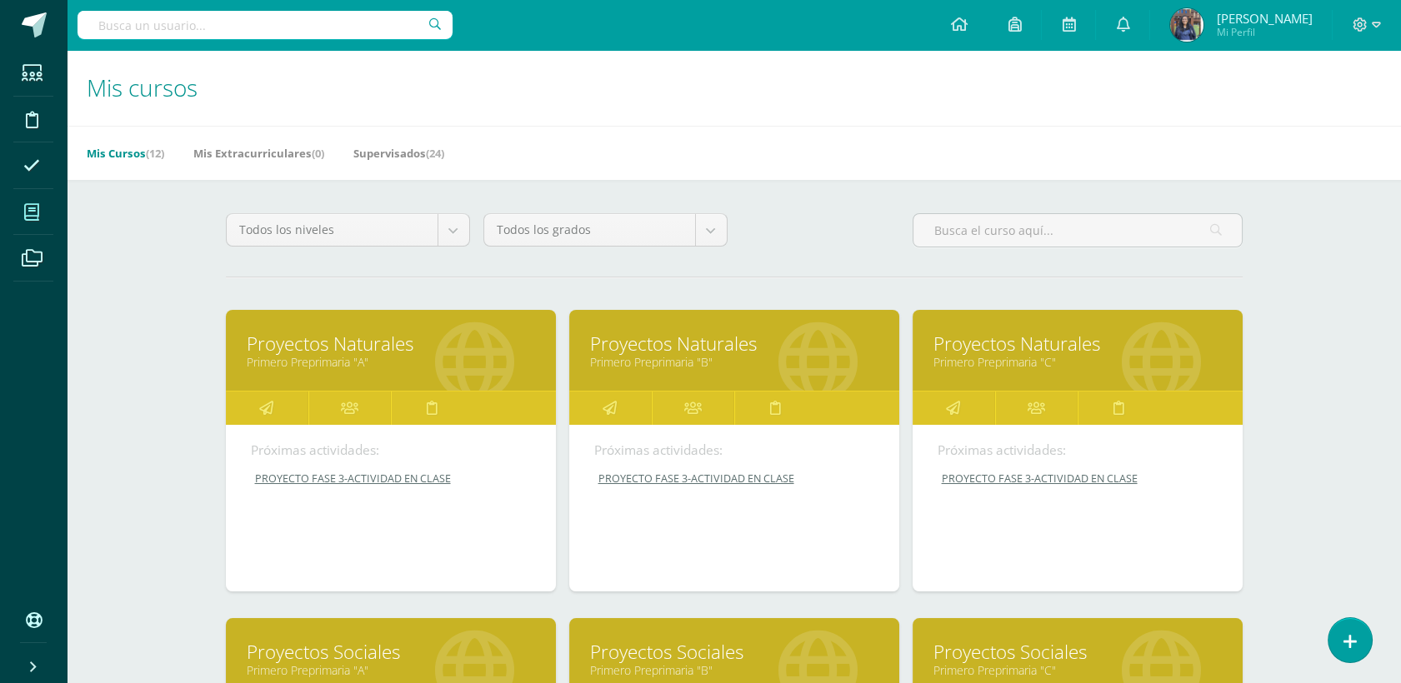
click at [705, 651] on link "Proyectos Sociales" at bounding box center [734, 652] width 288 height 26
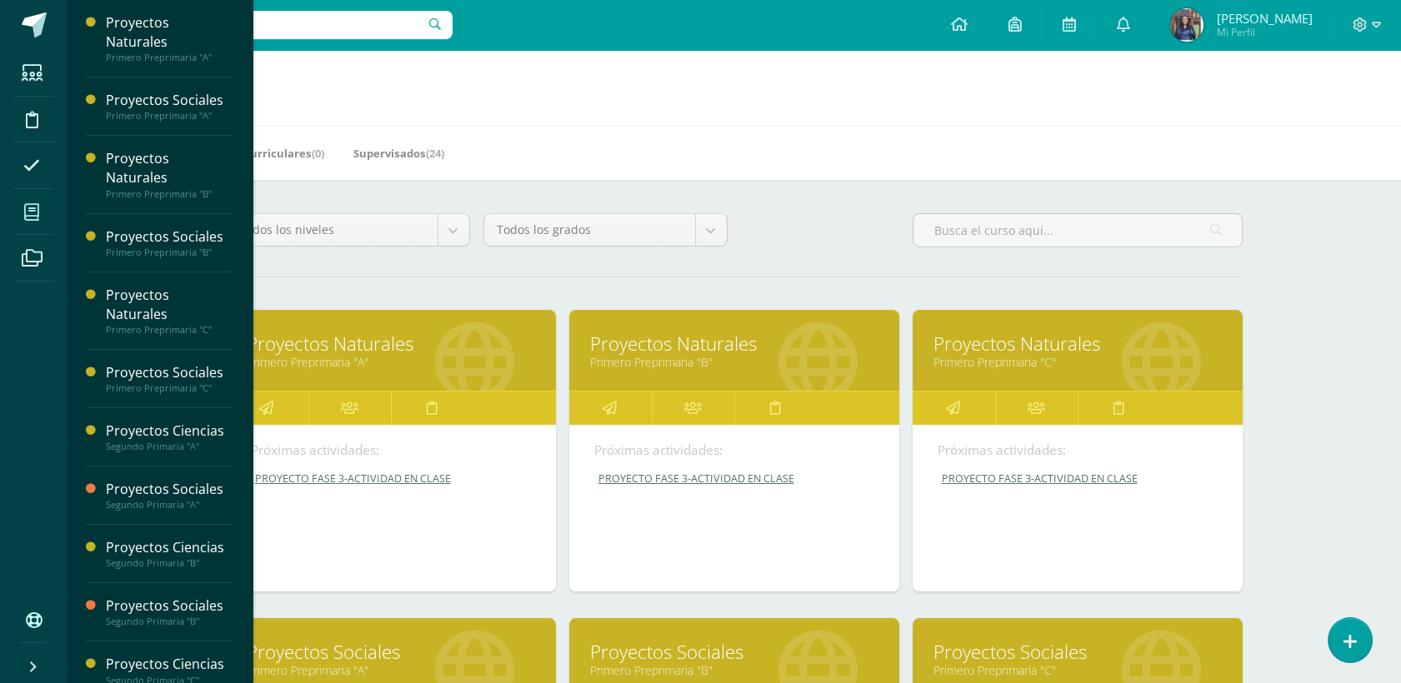
click at [683, 343] on link "Proyectos Naturales" at bounding box center [734, 344] width 288 height 26
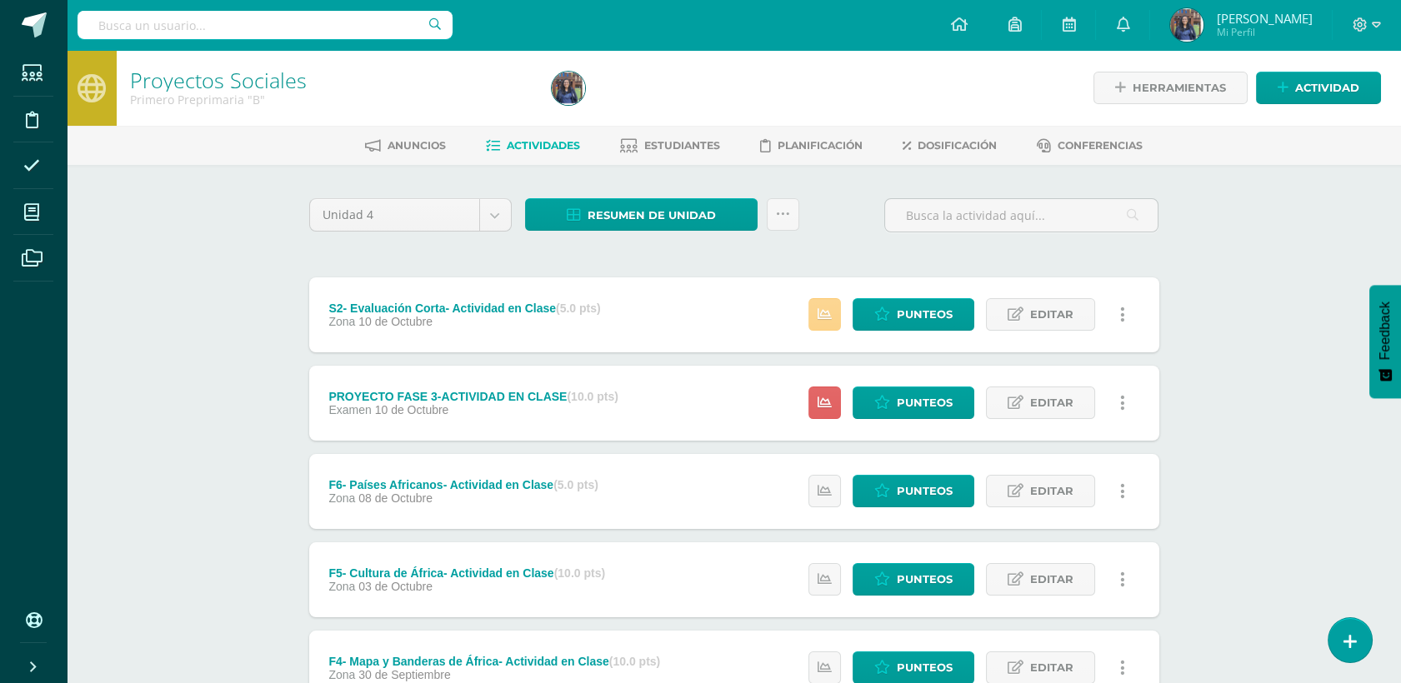
click at [821, 317] on icon at bounding box center [825, 315] width 14 height 14
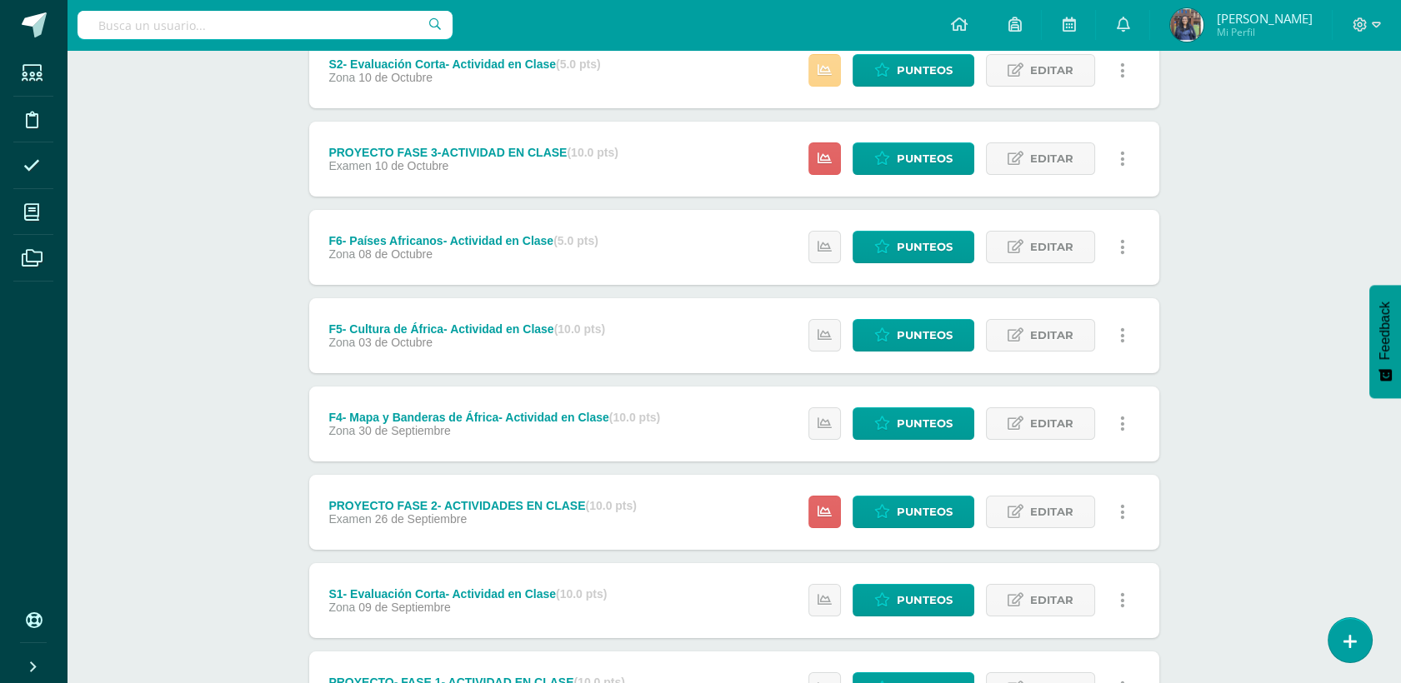
scroll to position [248, 0]
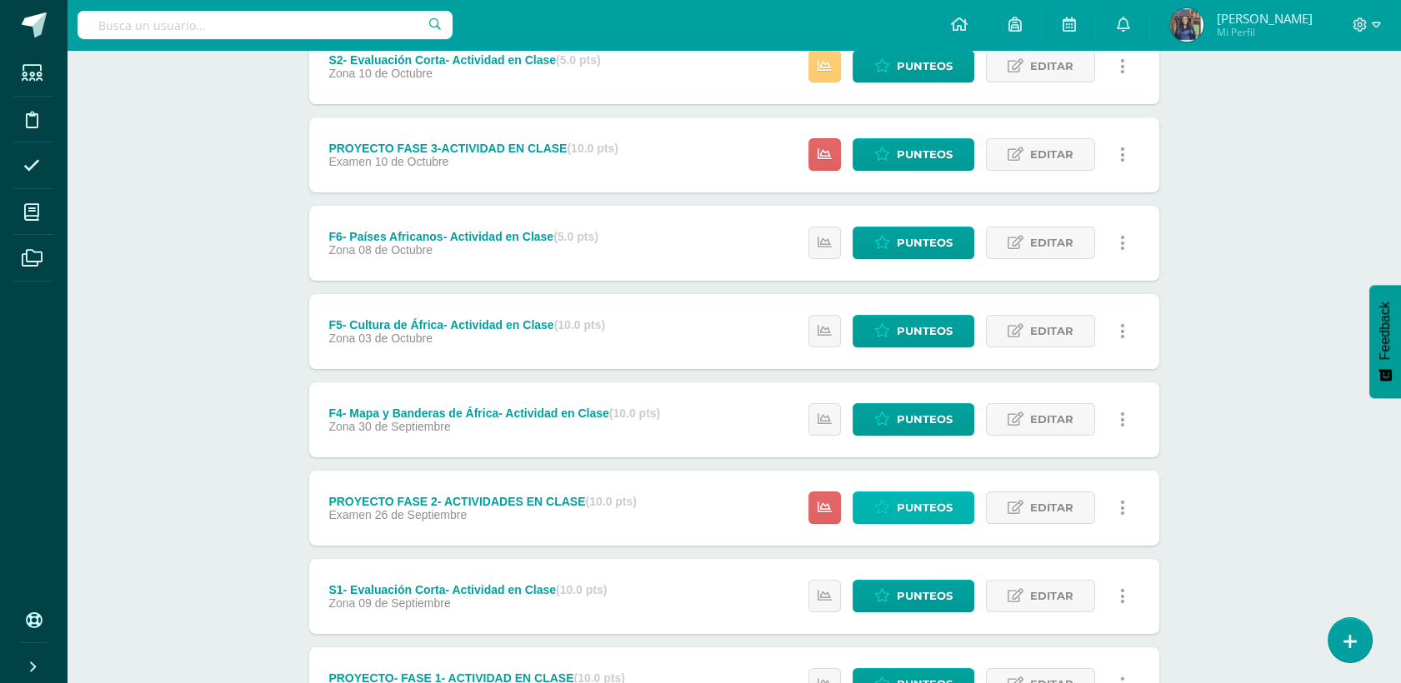
click at [899, 508] on span "Punteos" at bounding box center [925, 508] width 56 height 31
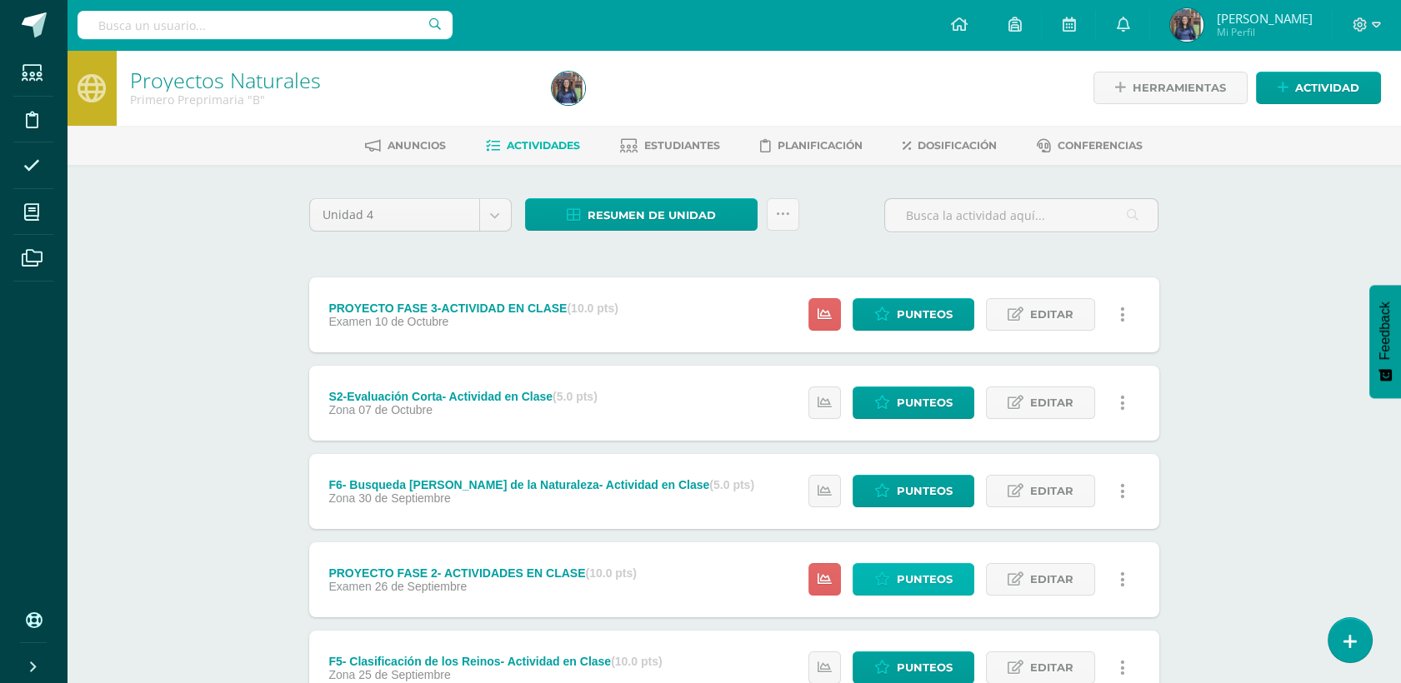
click at [897, 583] on link "Punteos" at bounding box center [914, 579] width 122 height 33
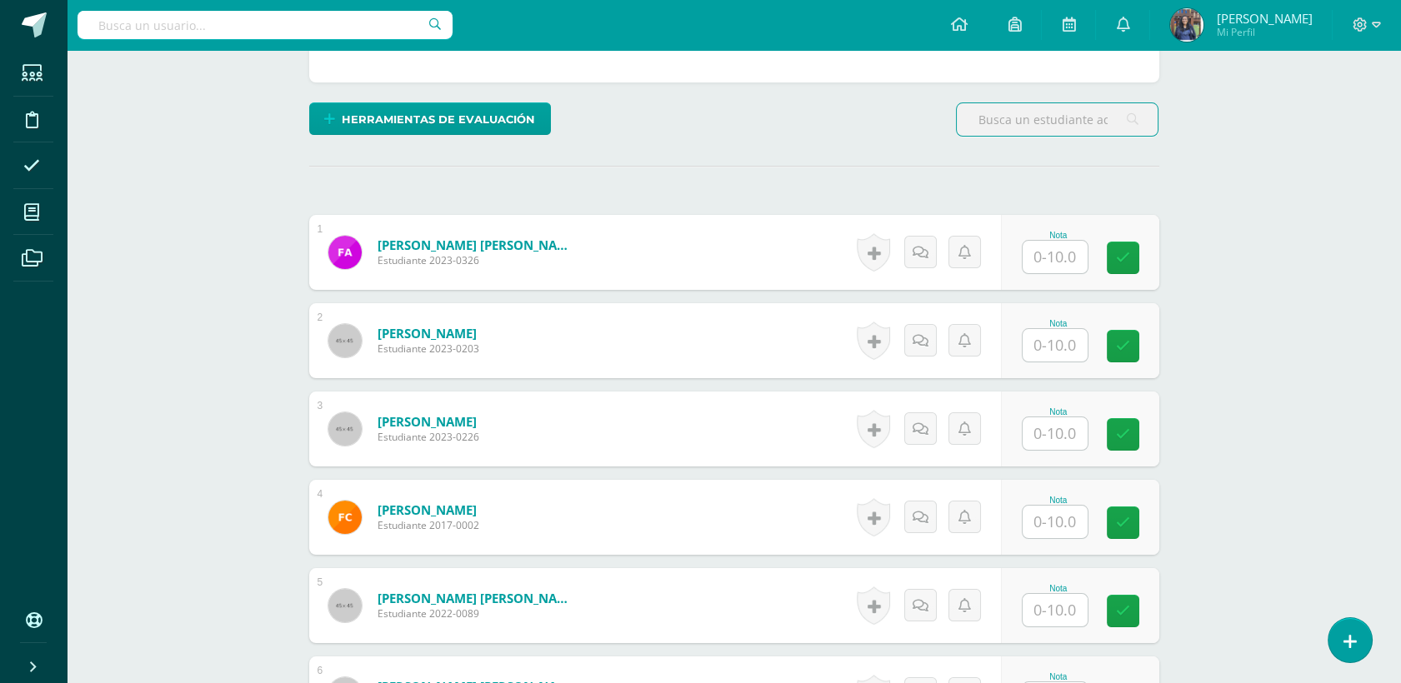
scroll to position [370, 0]
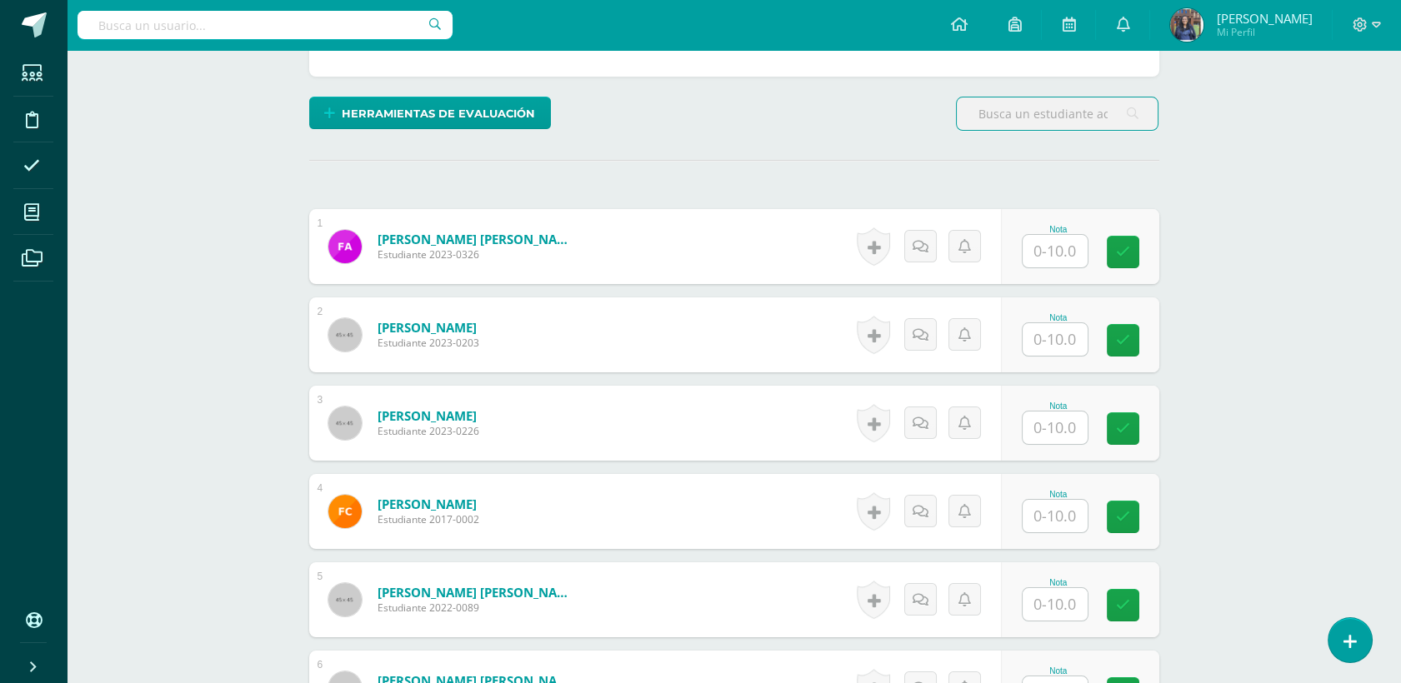
click at [1051, 248] on input "text" at bounding box center [1055, 251] width 65 height 33
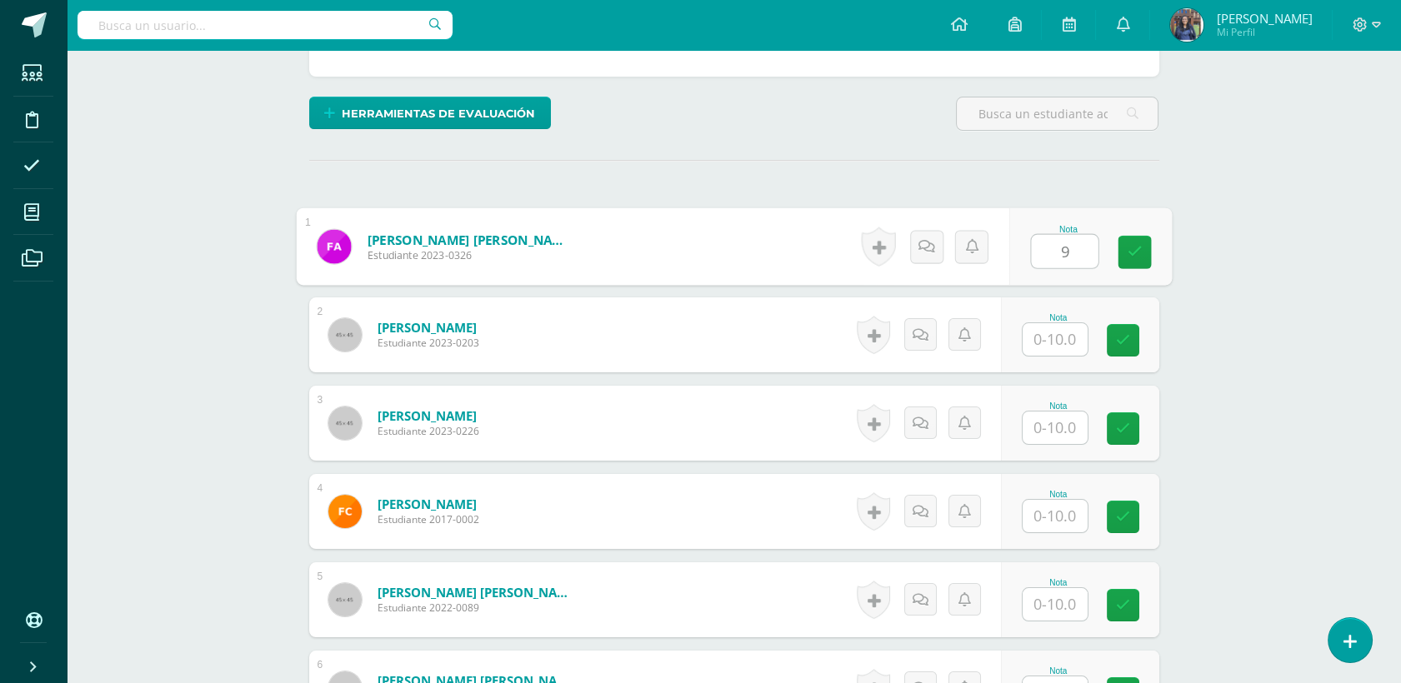
type input "9"
click at [1053, 357] on div "Nota" at bounding box center [1080, 335] width 158 height 75
click at [1051, 345] on input "text" at bounding box center [1055, 339] width 65 height 33
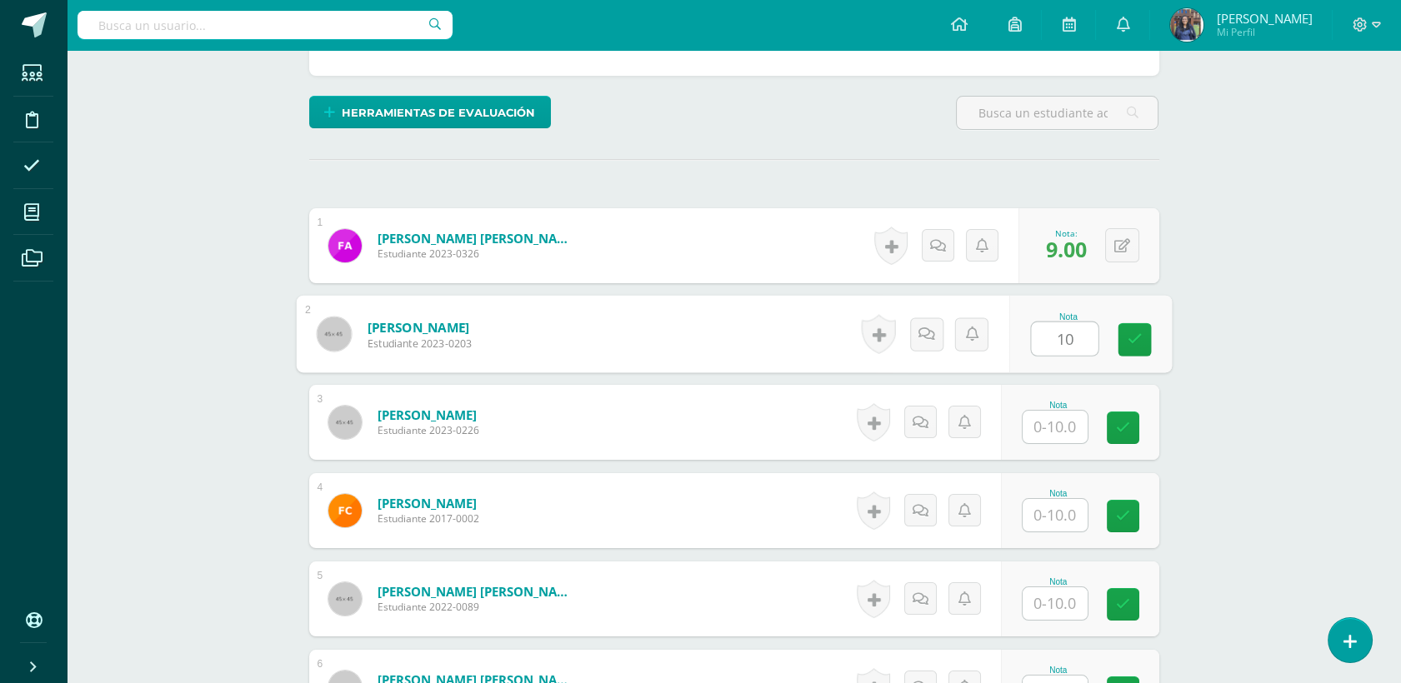
type input "10"
click at [1072, 421] on input "text" at bounding box center [1064, 427] width 67 height 33
type input "10"
click at [1077, 499] on input "text" at bounding box center [1055, 515] width 65 height 33
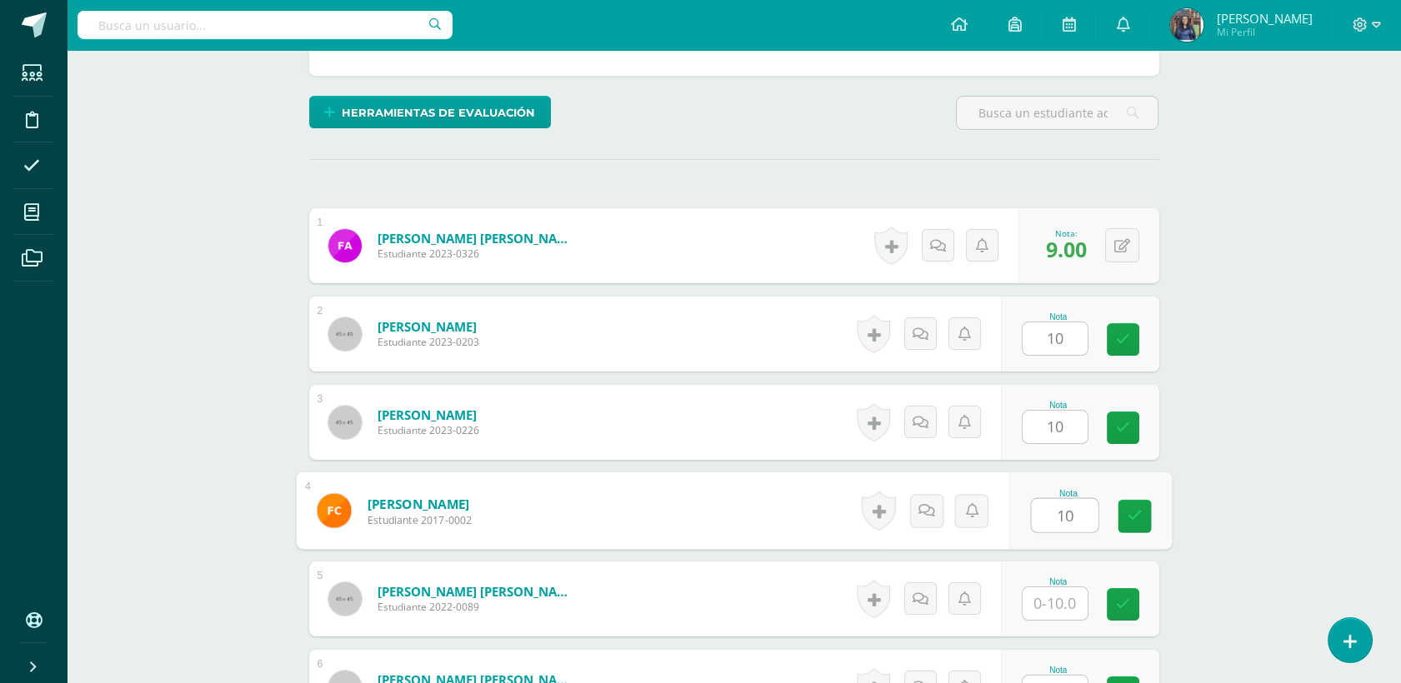
type input "10"
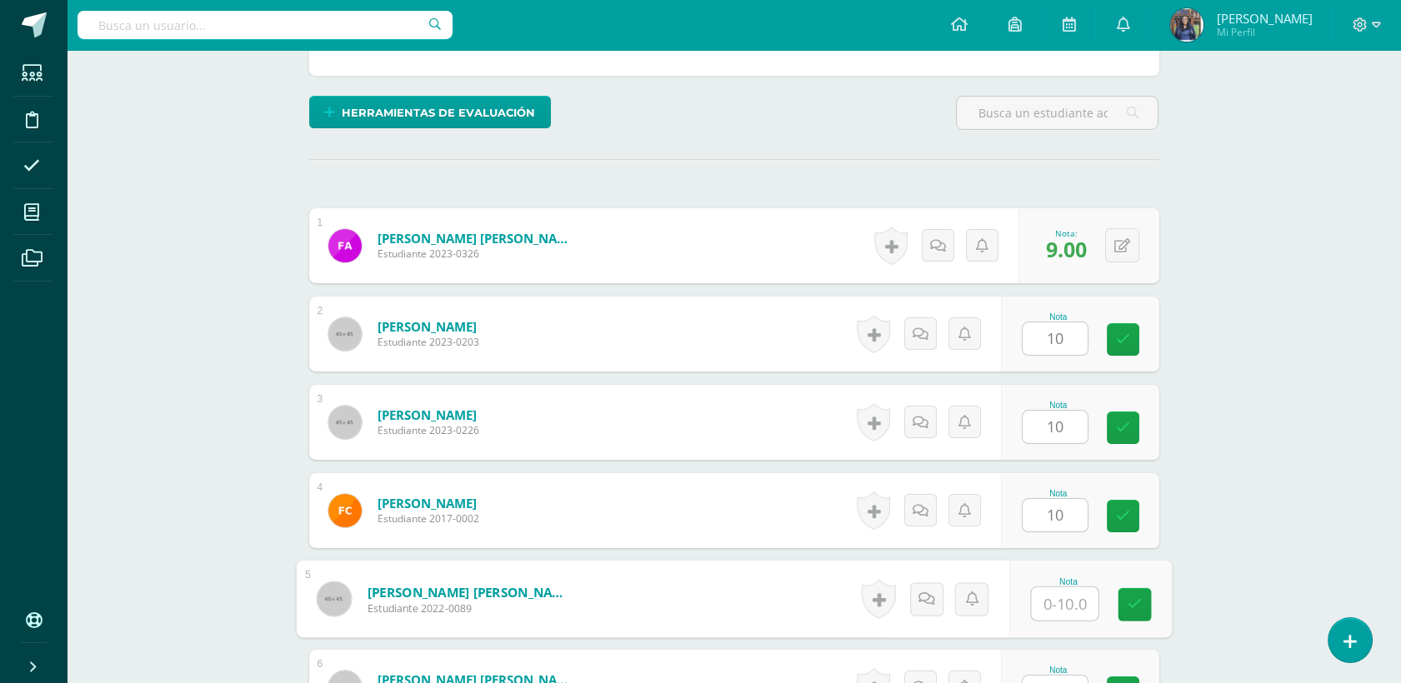
click at [1058, 610] on input "text" at bounding box center [1064, 604] width 67 height 33
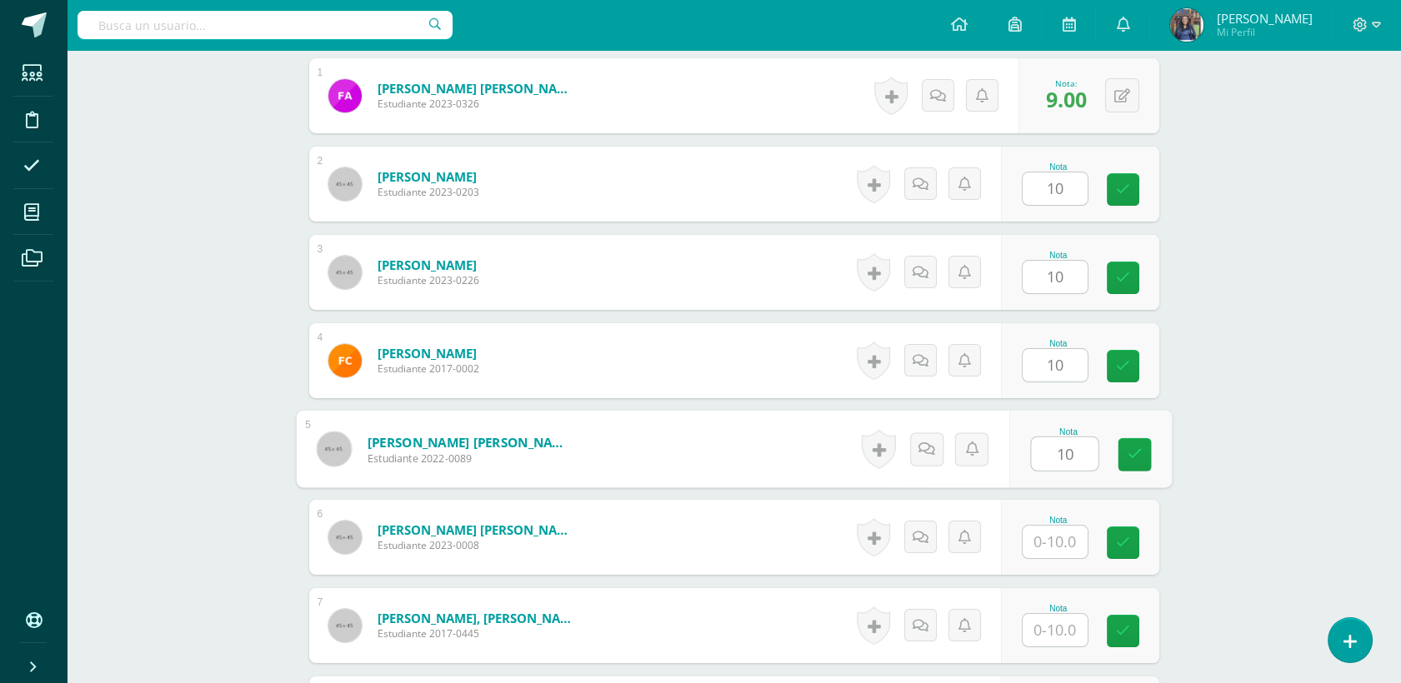
scroll to position [612, 0]
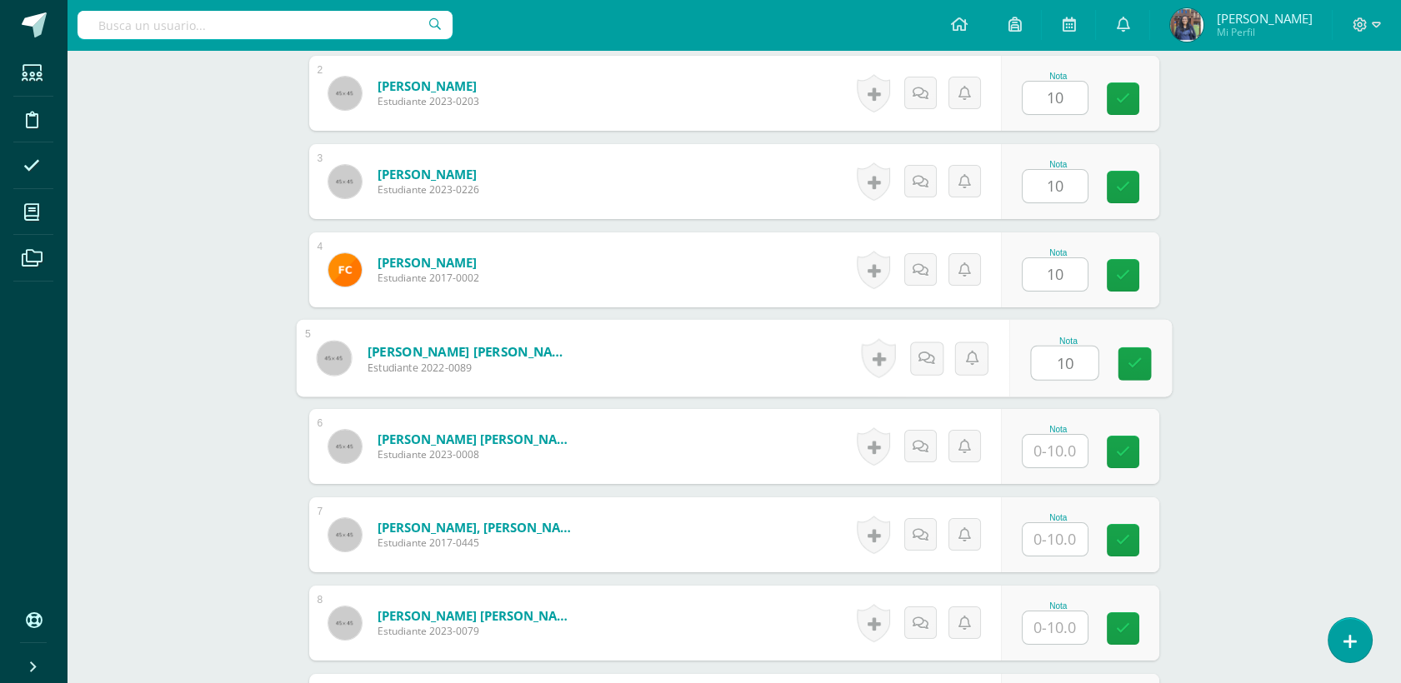
type input "10"
click at [1060, 463] on input "text" at bounding box center [1055, 451] width 65 height 33
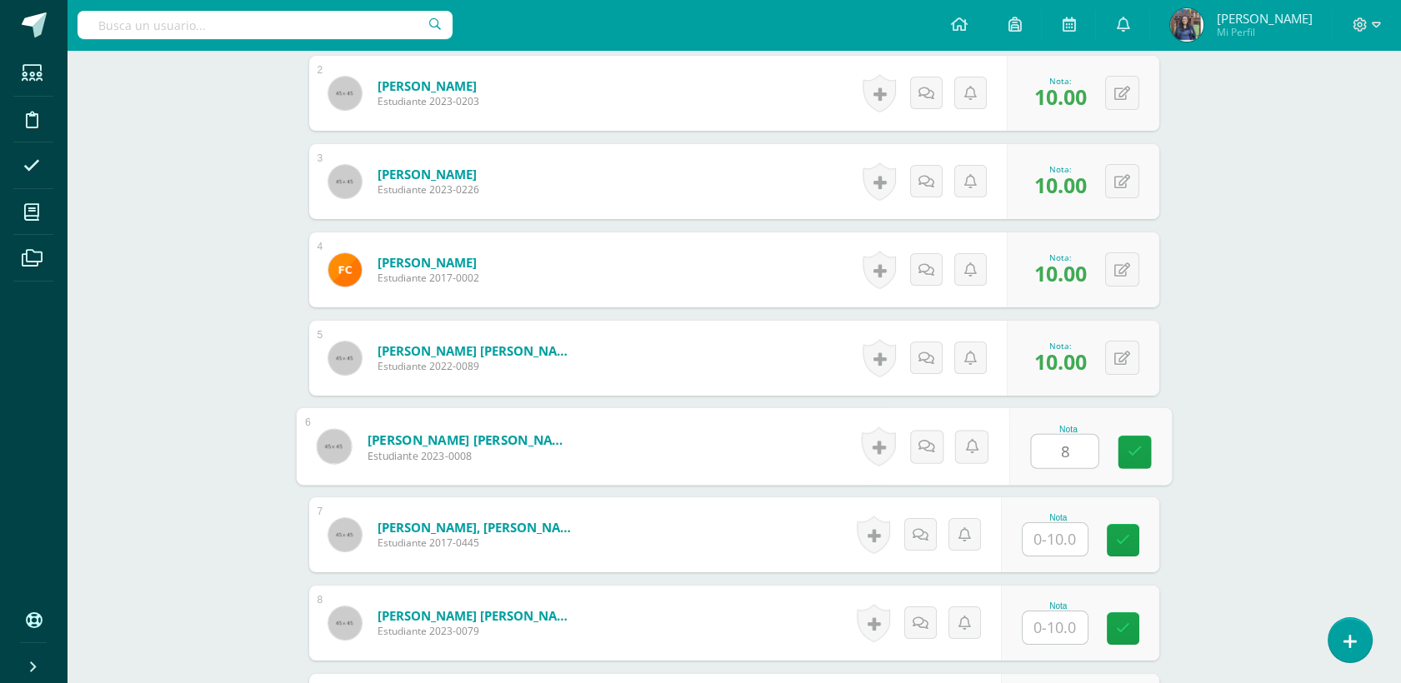
type input "8"
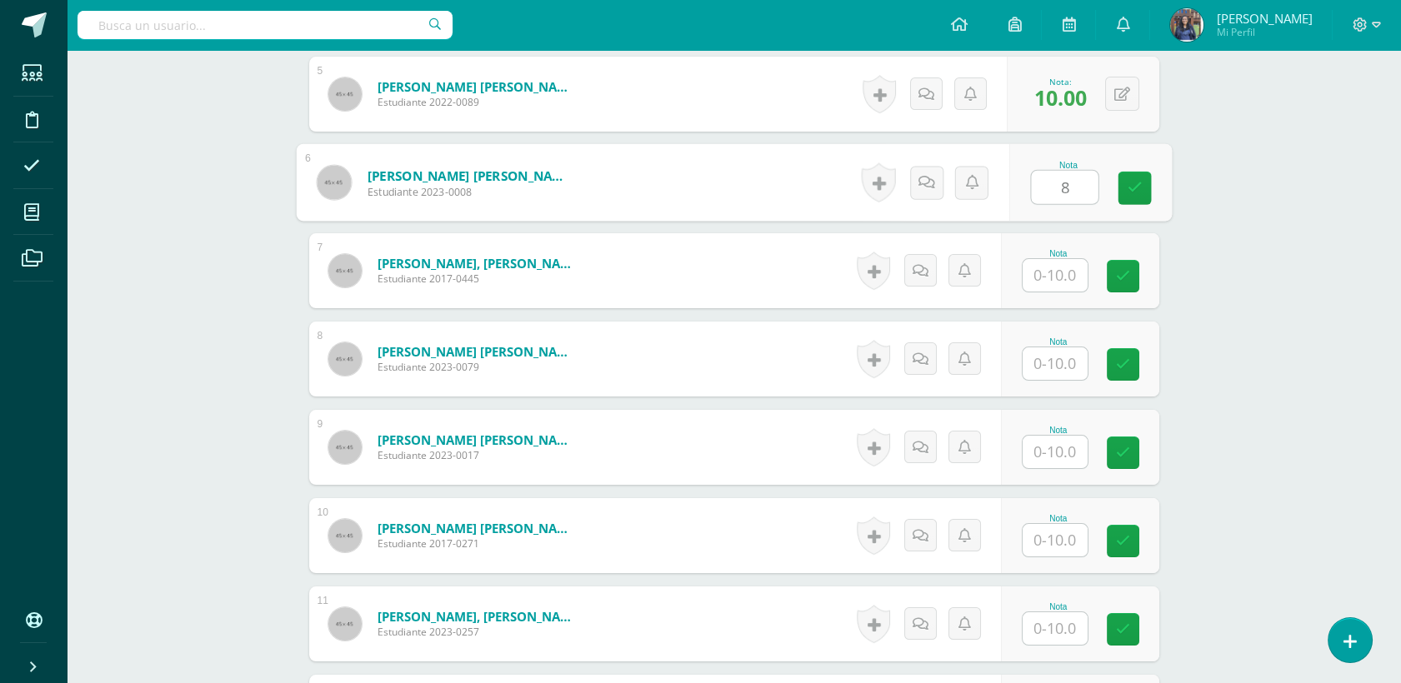
scroll to position [973, 0]
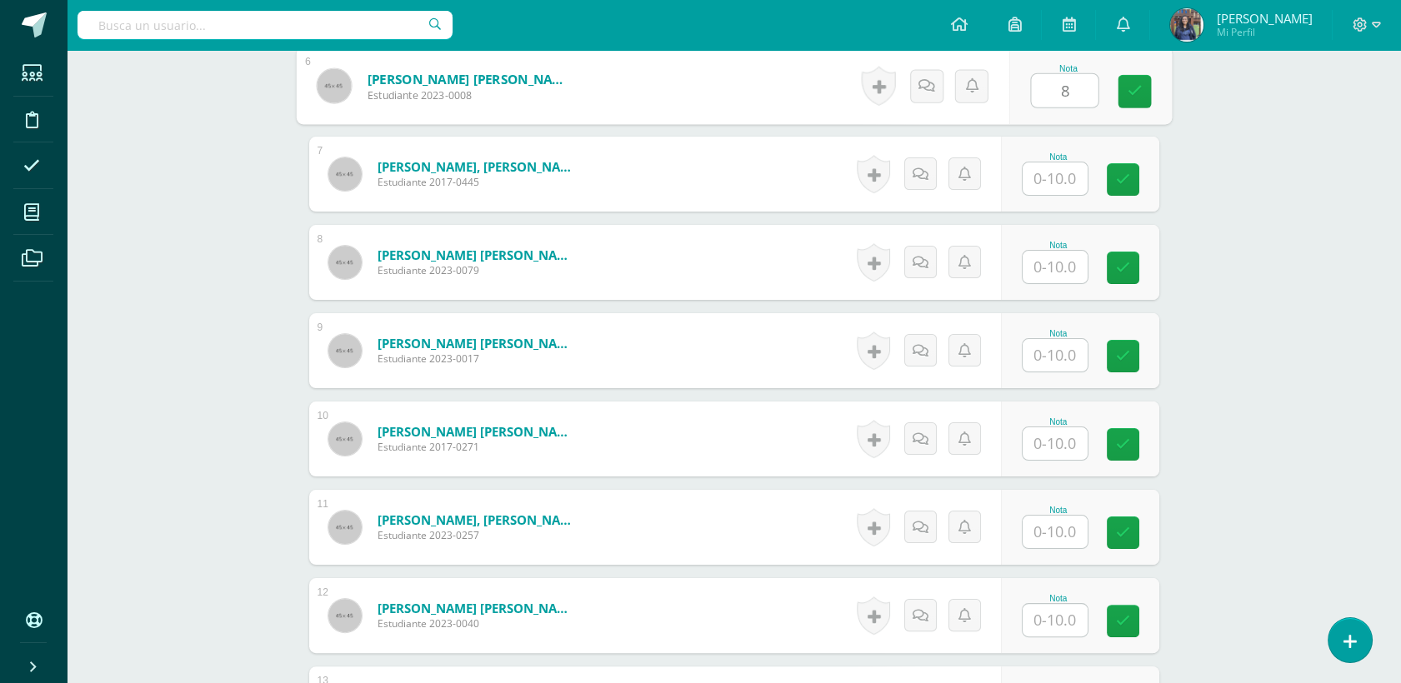
click at [1054, 181] on input "text" at bounding box center [1055, 179] width 65 height 33
type input "10"
click at [1058, 274] on input "text" at bounding box center [1055, 267] width 65 height 33
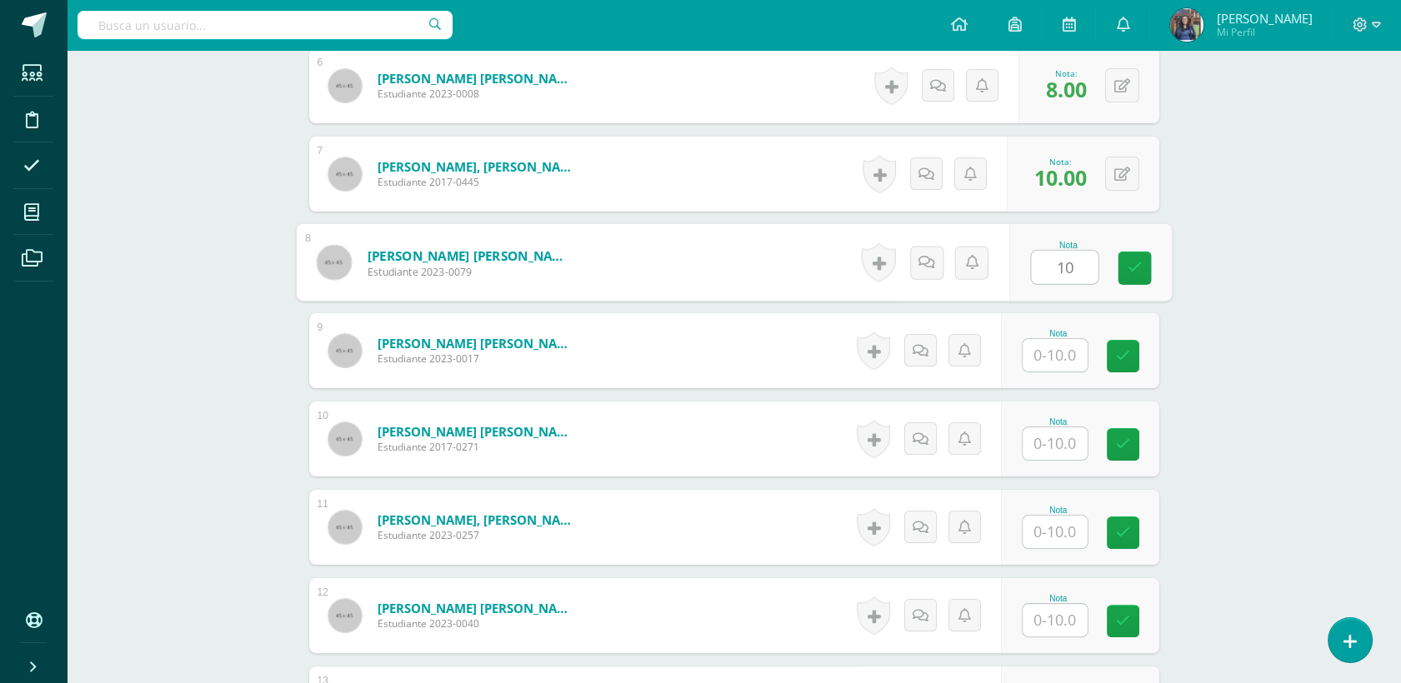
type input "10"
click at [1058, 363] on input "1" at bounding box center [1055, 355] width 65 height 33
type input "10"
click at [1037, 453] on input "text" at bounding box center [1055, 444] width 65 height 33
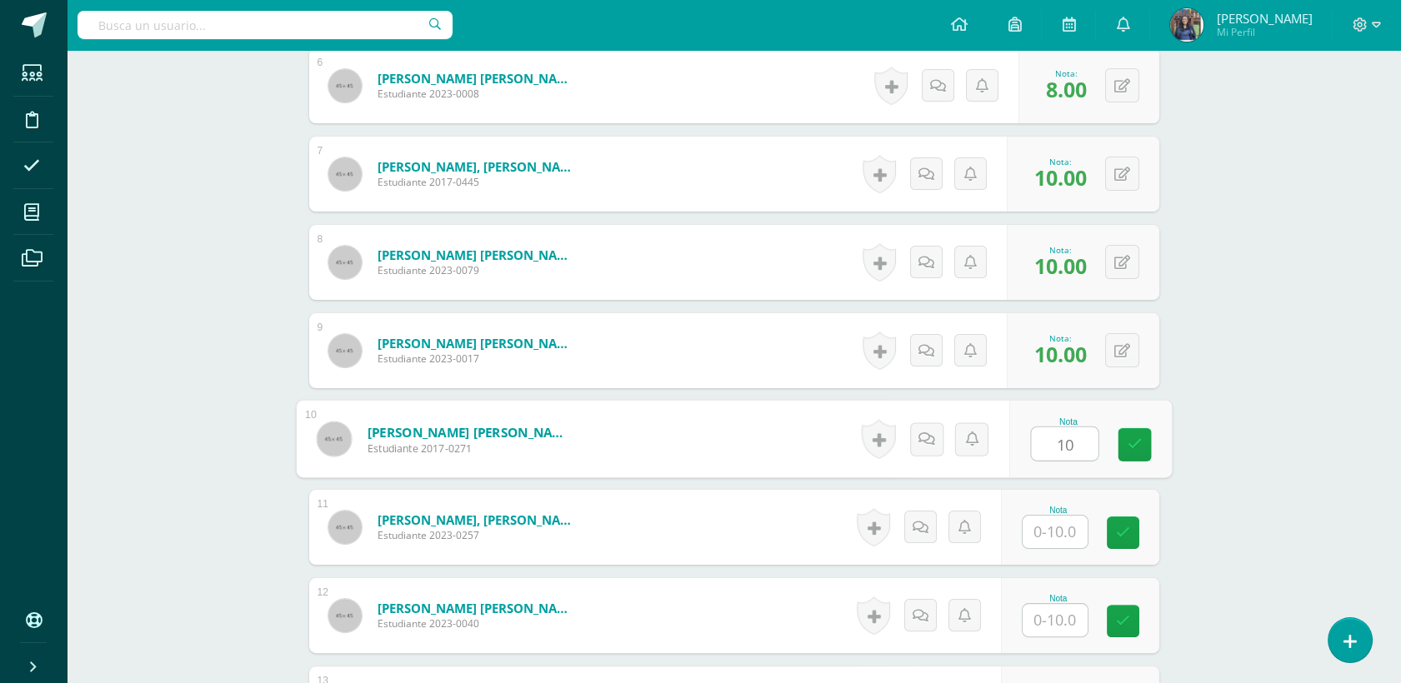
type input "10"
click at [1073, 543] on input "text" at bounding box center [1055, 532] width 65 height 33
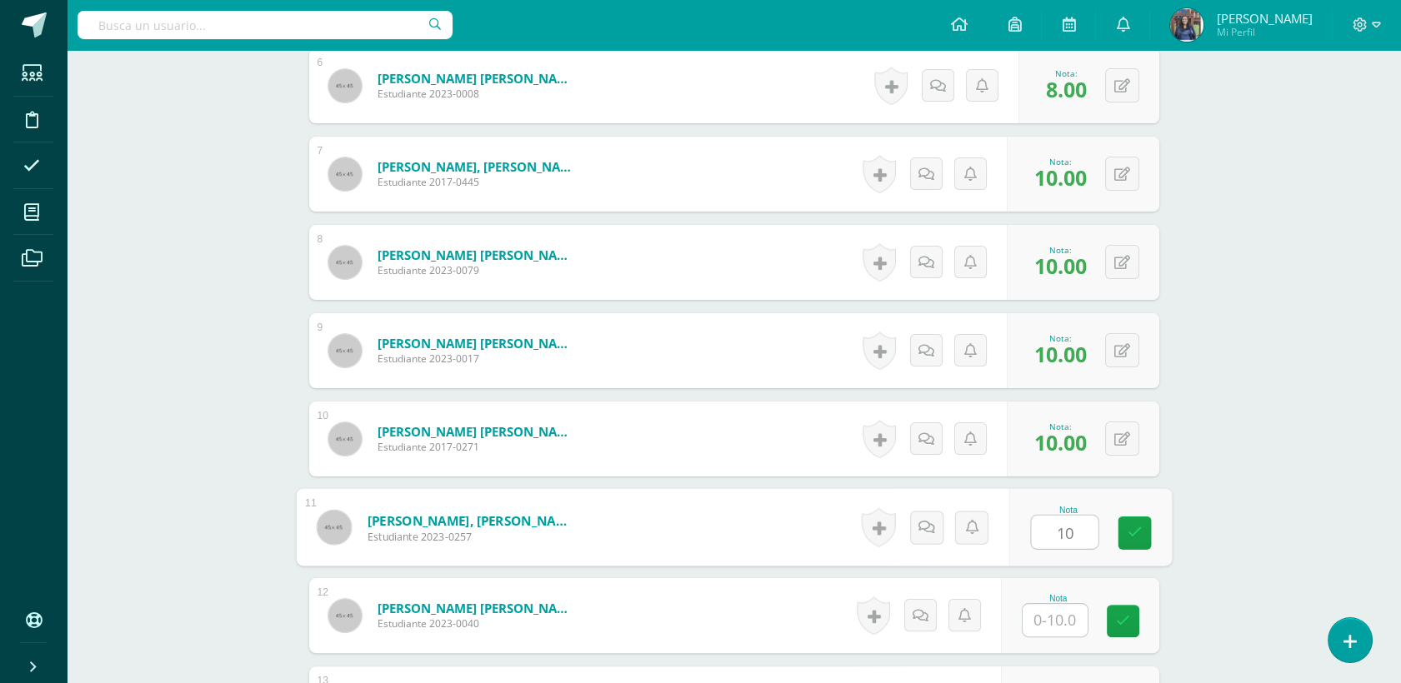
type input "10"
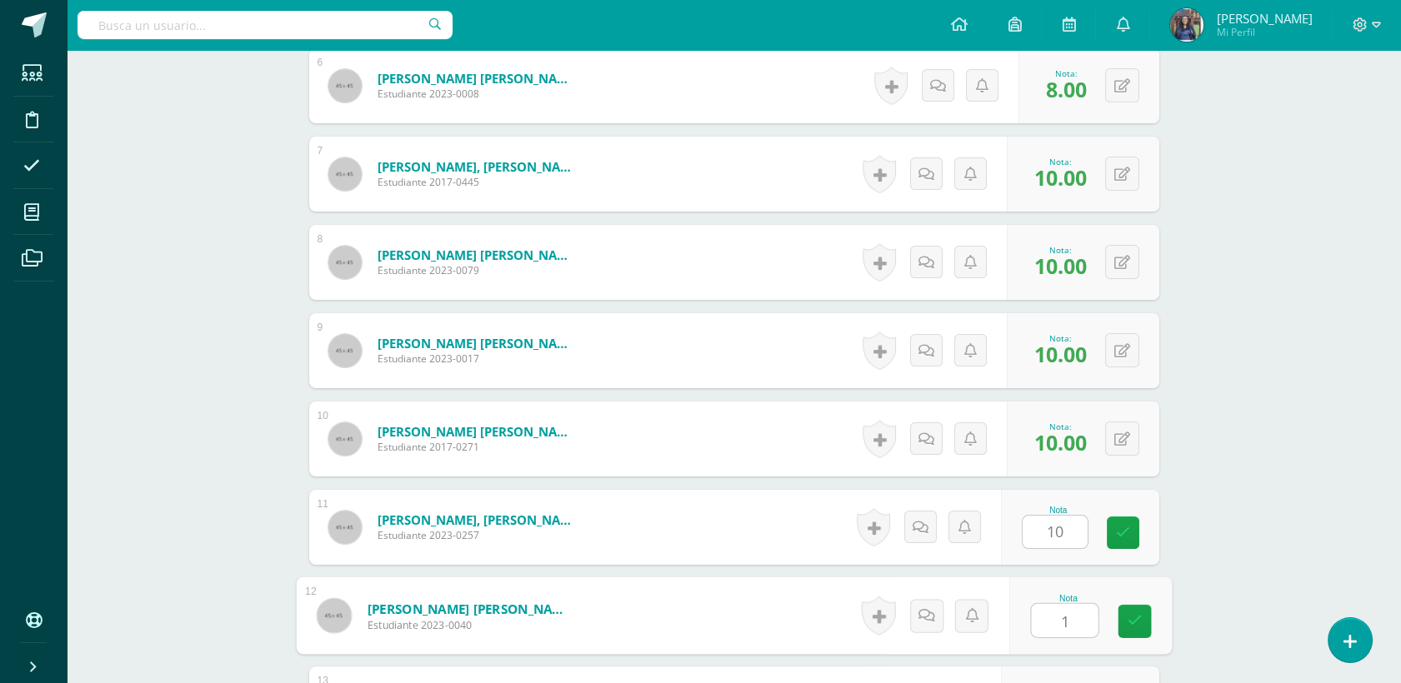
click at [1082, 623] on input "1" at bounding box center [1064, 620] width 67 height 33
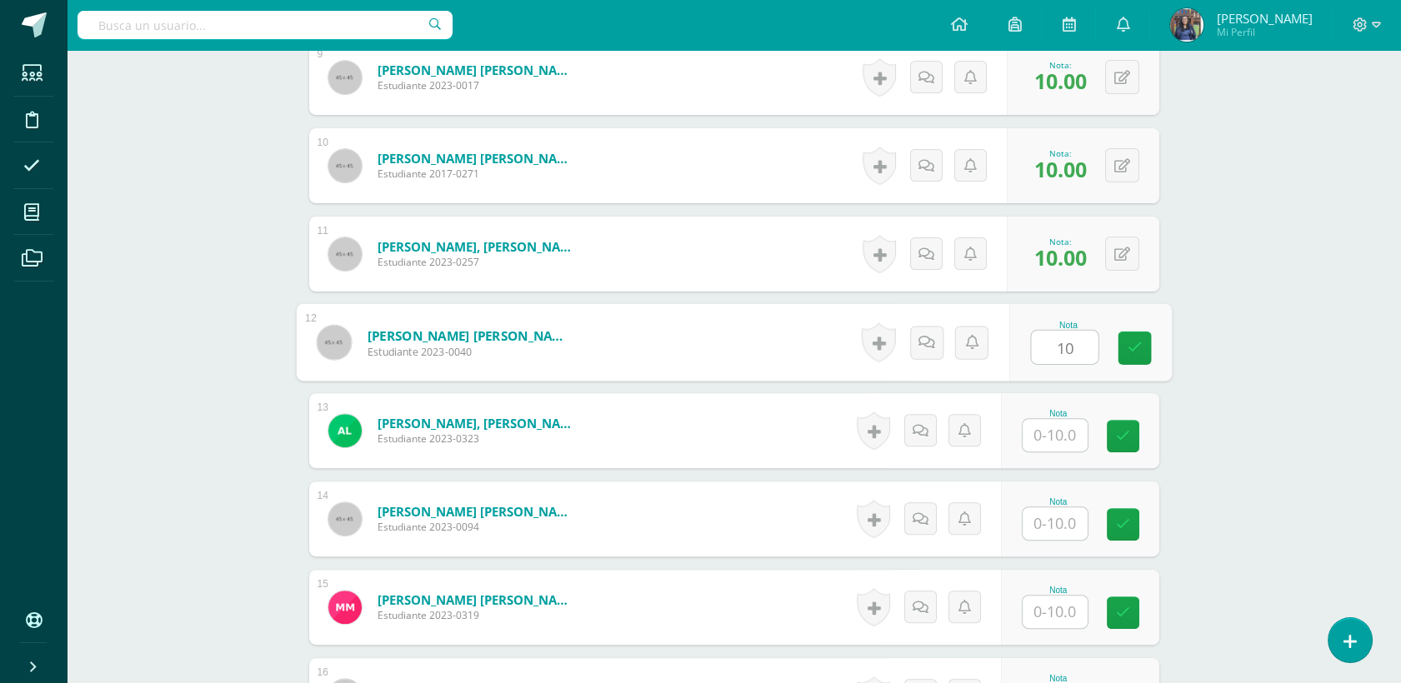
scroll to position [1257, 0]
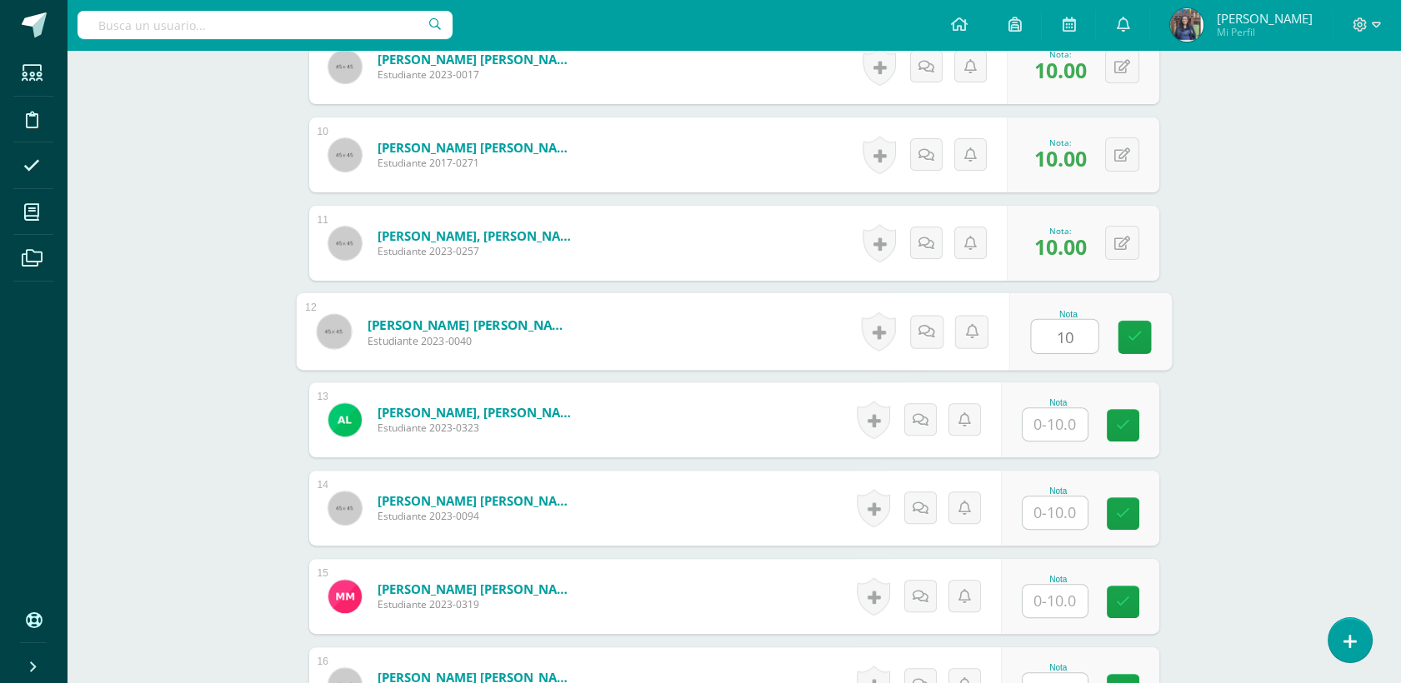
type input "10"
click at [1052, 427] on input "text" at bounding box center [1055, 424] width 65 height 33
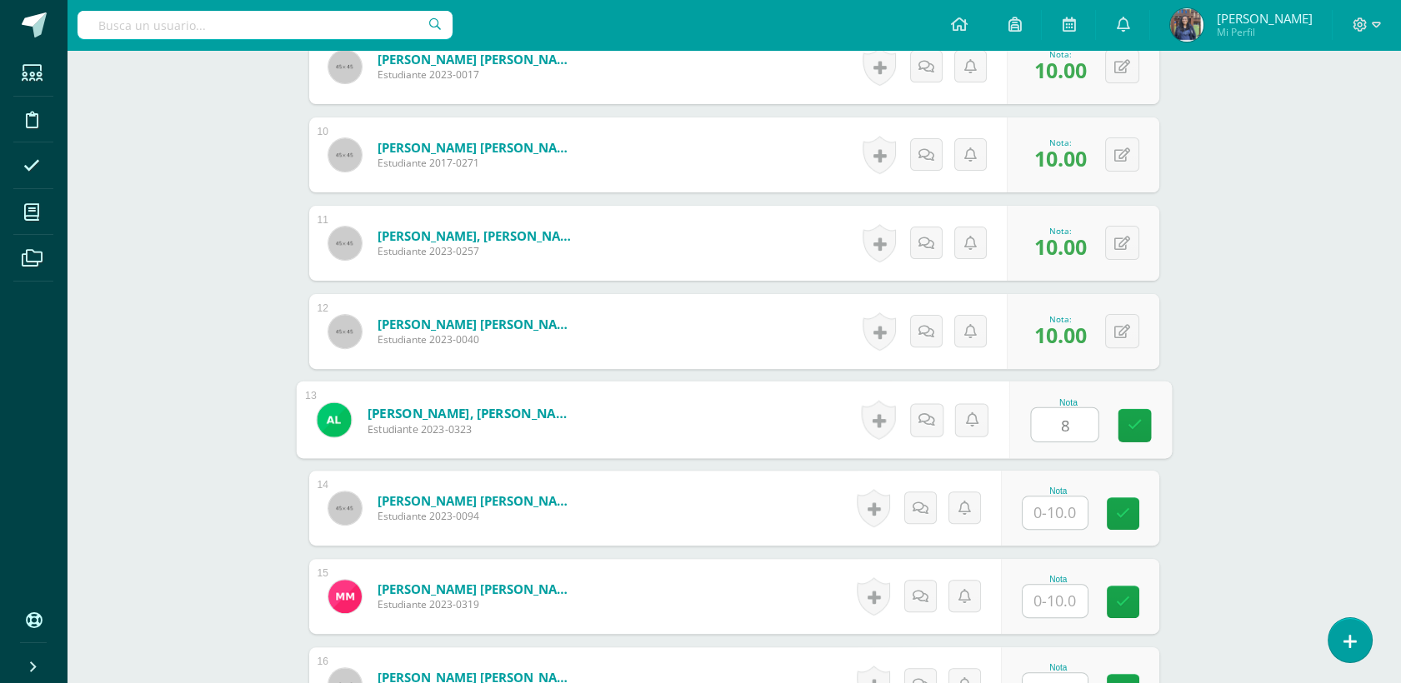
type input "8"
click at [1045, 503] on input "text" at bounding box center [1055, 513] width 65 height 33
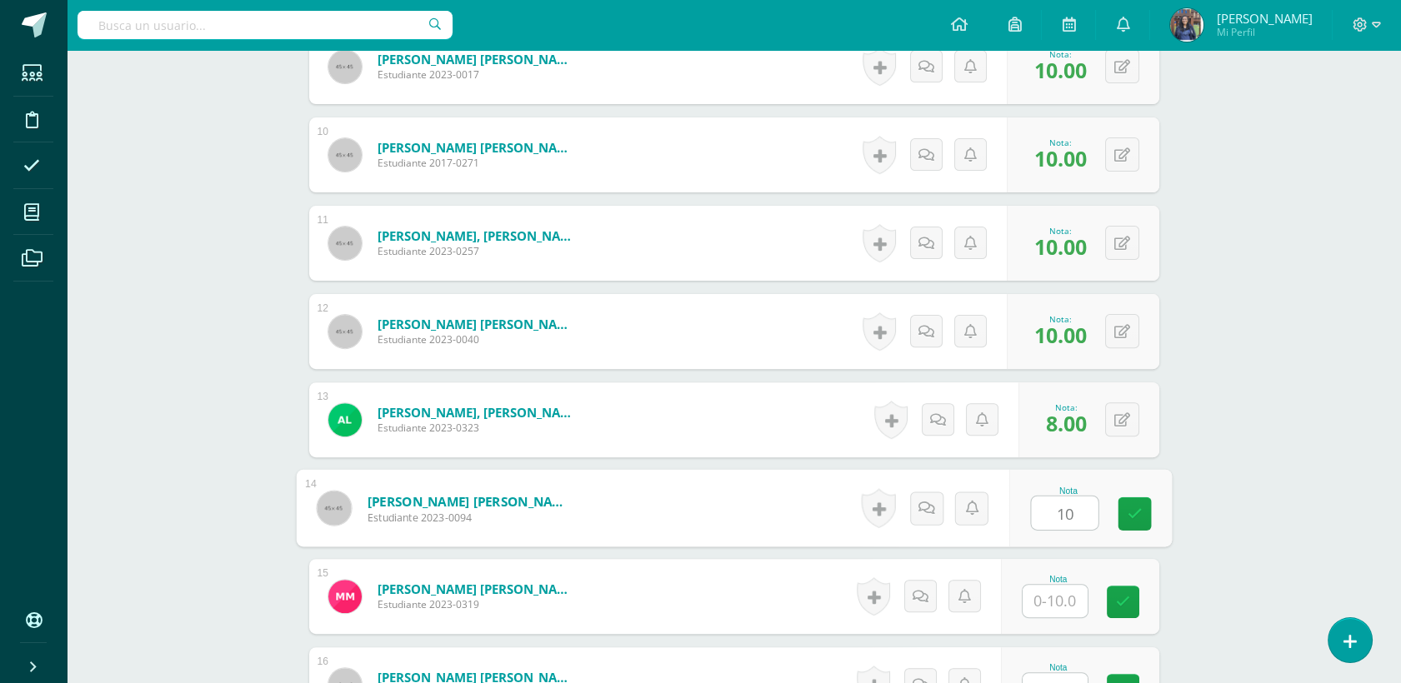
type input "10"
click at [1047, 604] on input "1" at bounding box center [1055, 601] width 65 height 33
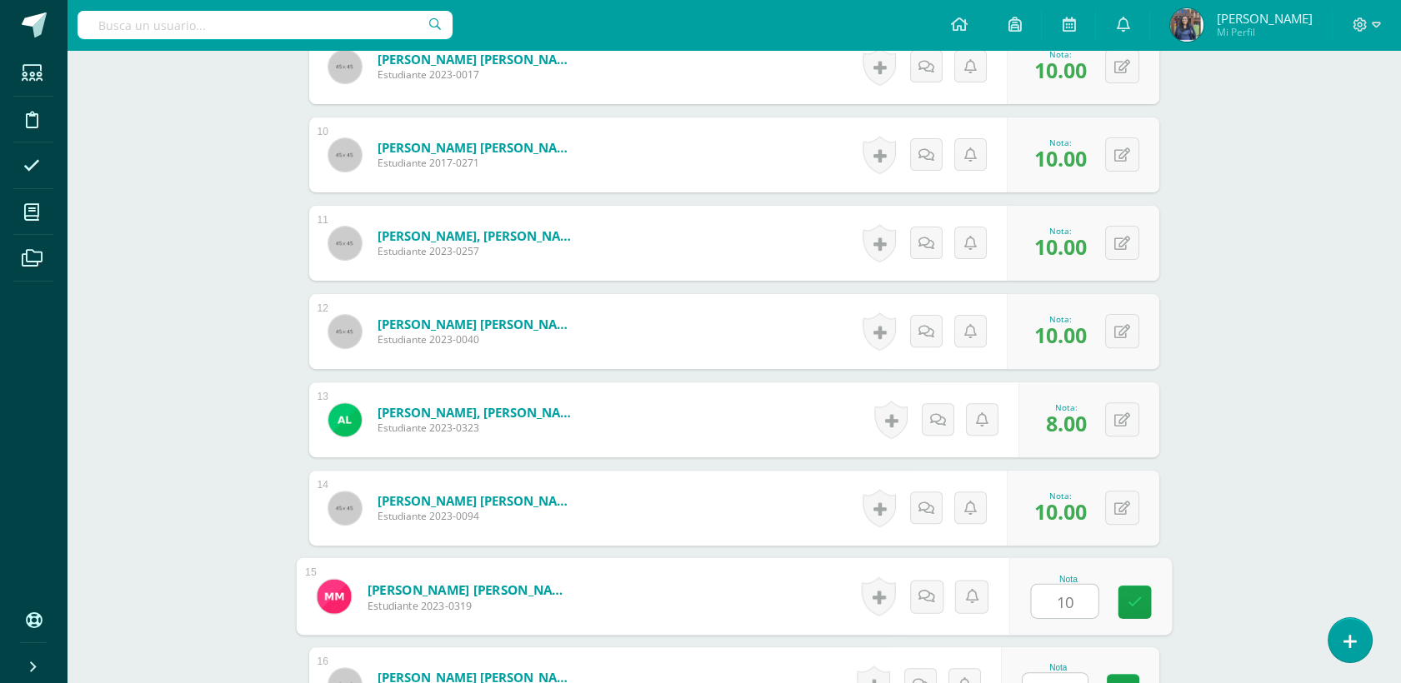
scroll to position [1536, 0]
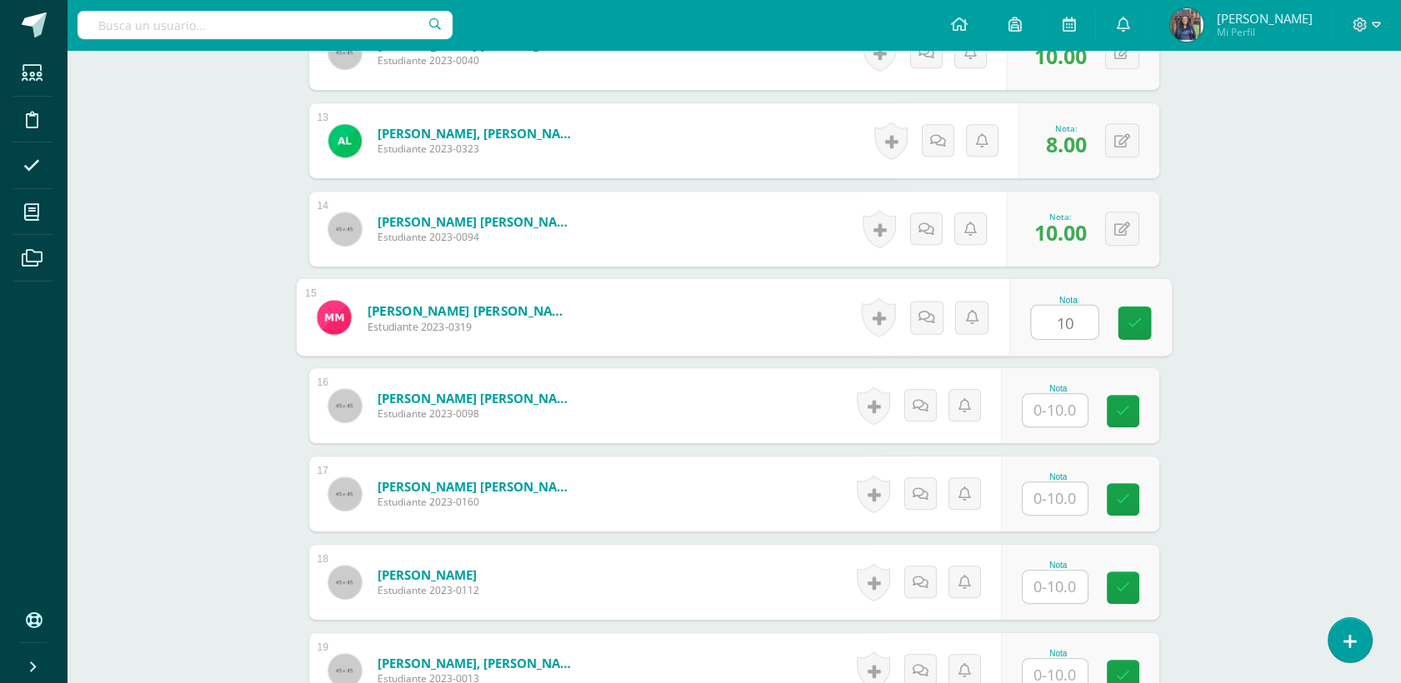
type input "10"
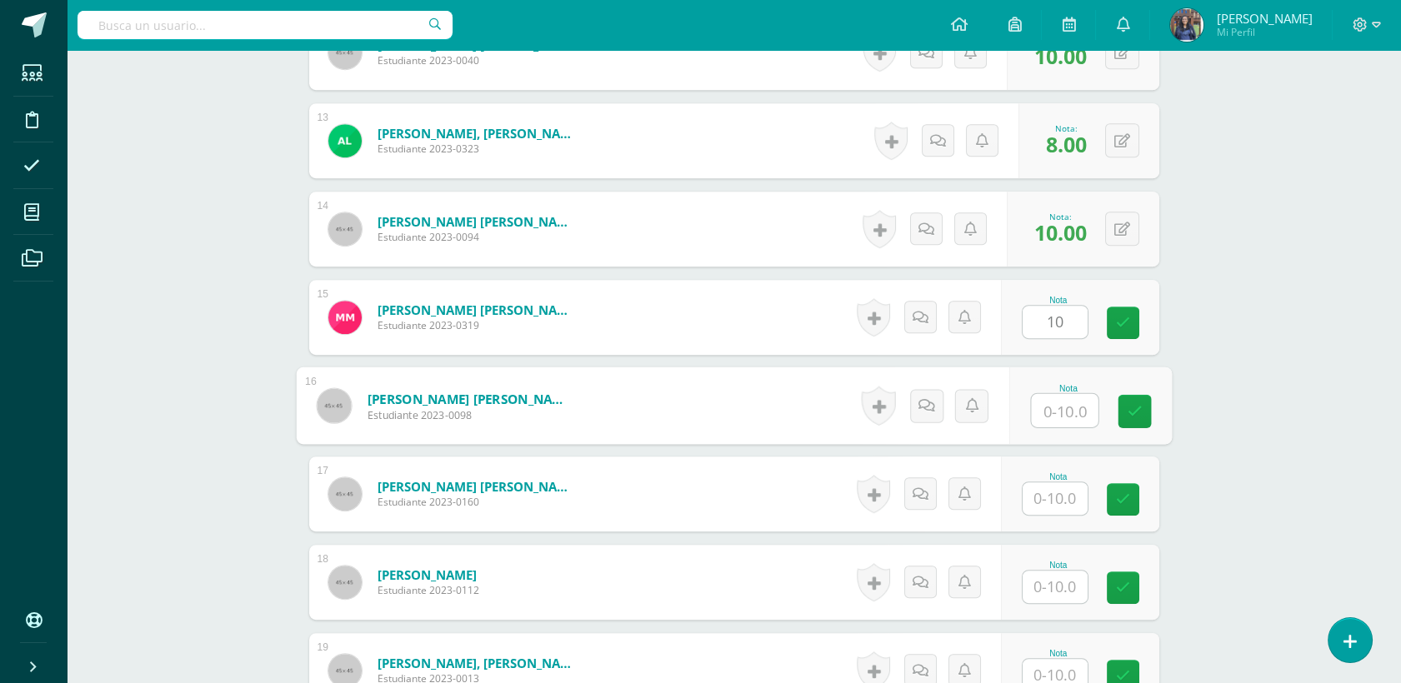
click at [1075, 408] on input "text" at bounding box center [1064, 410] width 67 height 33
type input "10"
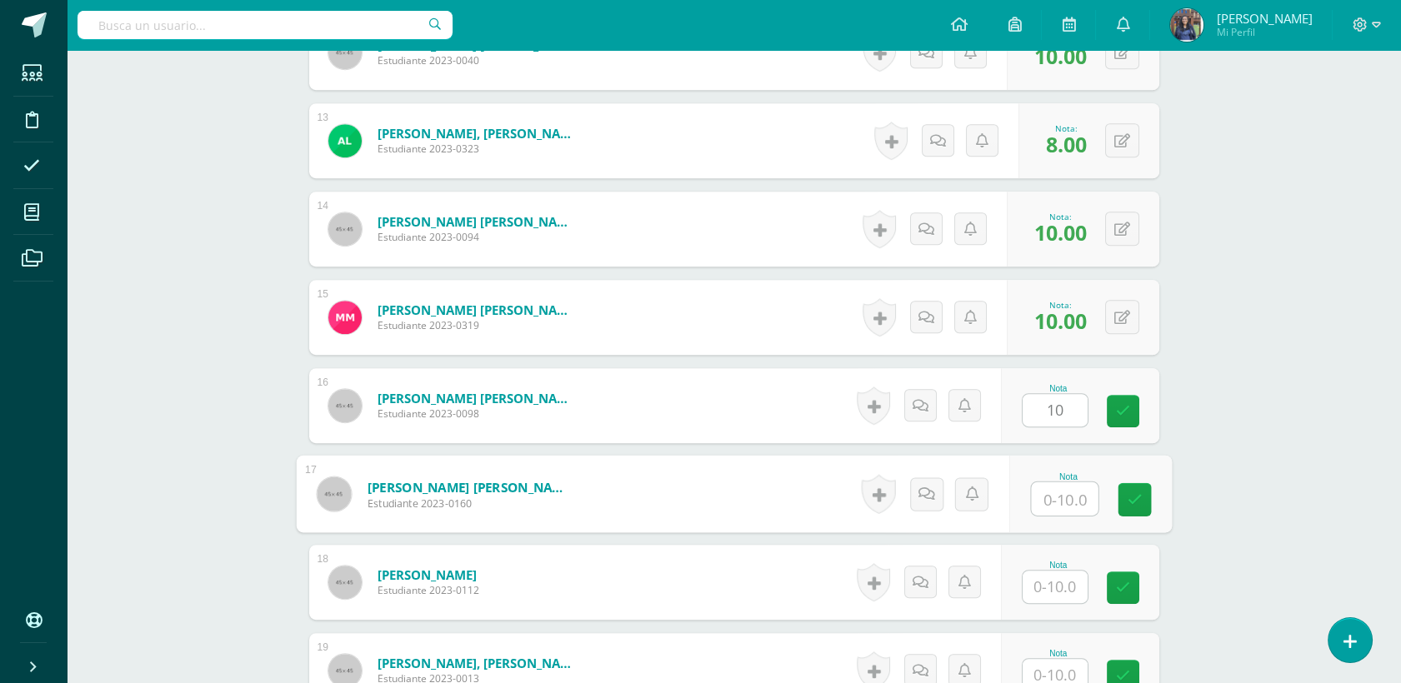
click at [1044, 500] on input "text" at bounding box center [1064, 499] width 67 height 33
type input "5"
click at [1058, 580] on input "text" at bounding box center [1055, 587] width 65 height 33
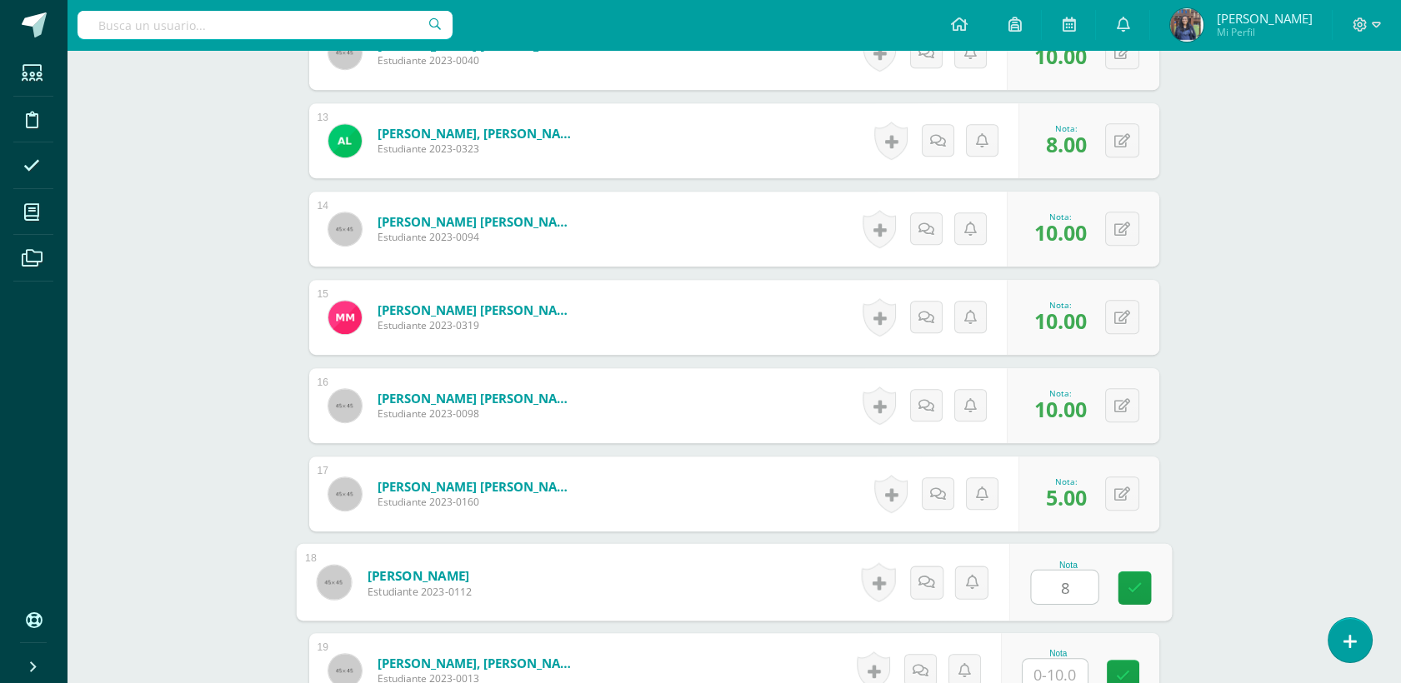
type input "8"
click at [1043, 669] on input "text" at bounding box center [1055, 675] width 65 height 33
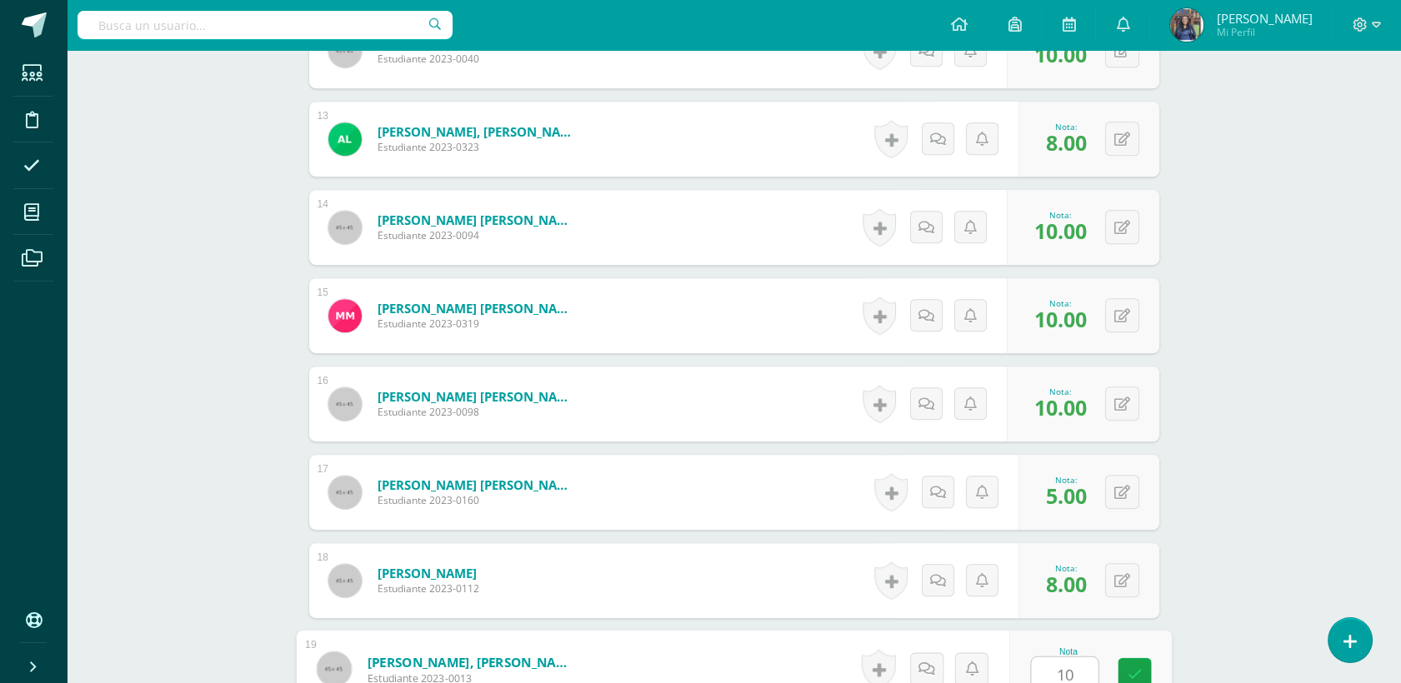
scroll to position [1796, 0]
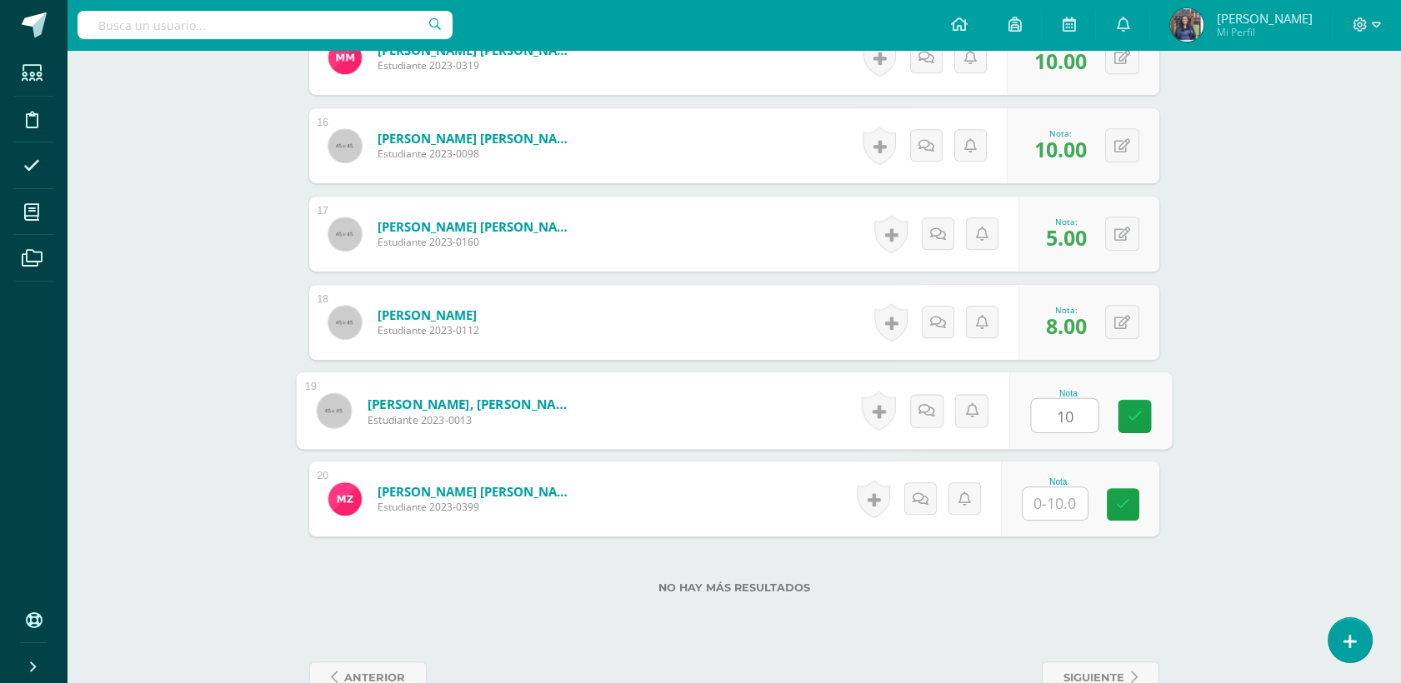
type input "10"
click at [1070, 503] on input "text" at bounding box center [1055, 504] width 65 height 33
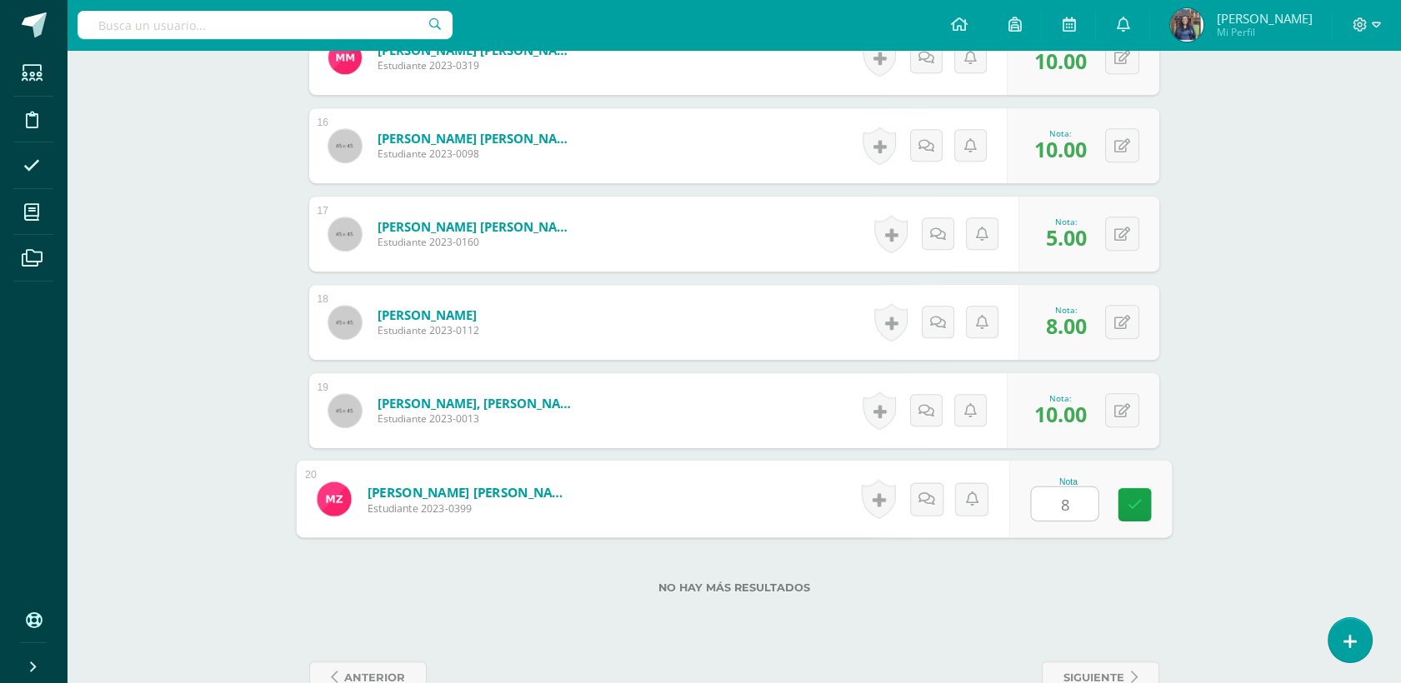
type input "8"
click at [1159, 480] on div "Nota 8" at bounding box center [1080, 499] width 158 height 75
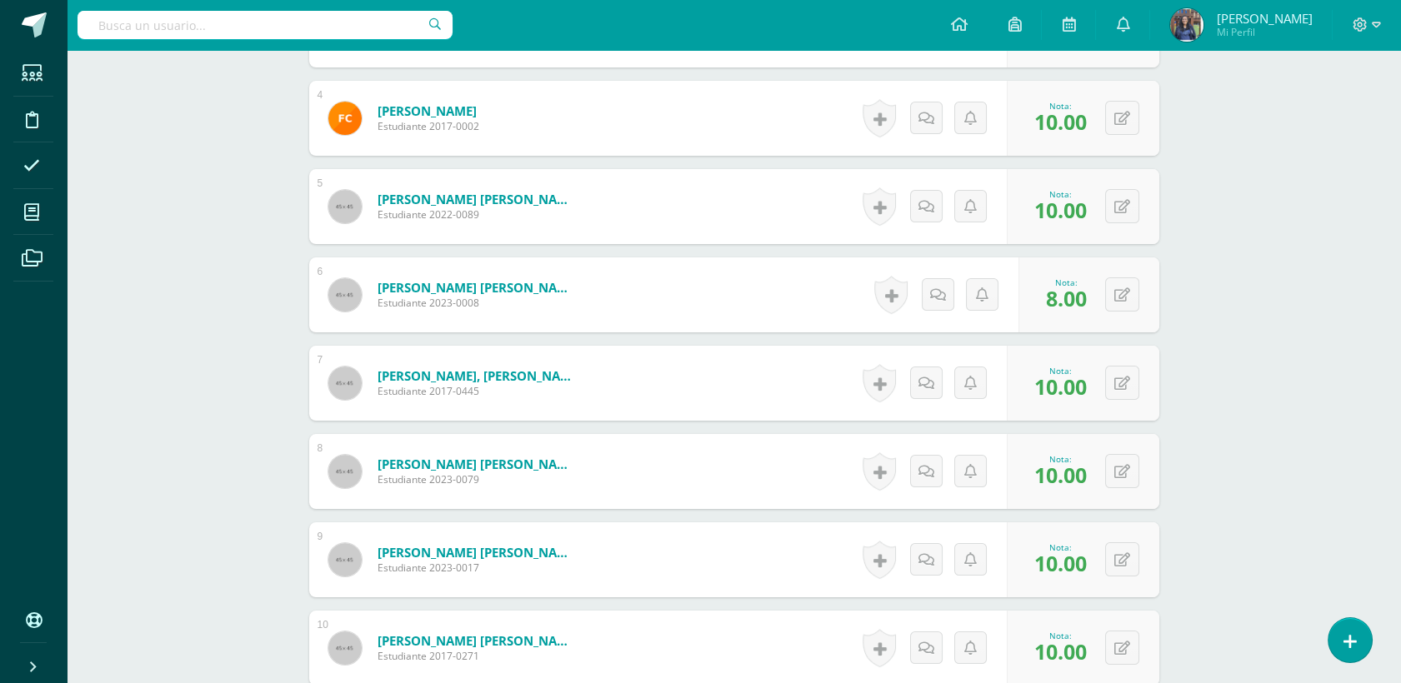
scroll to position [0, 0]
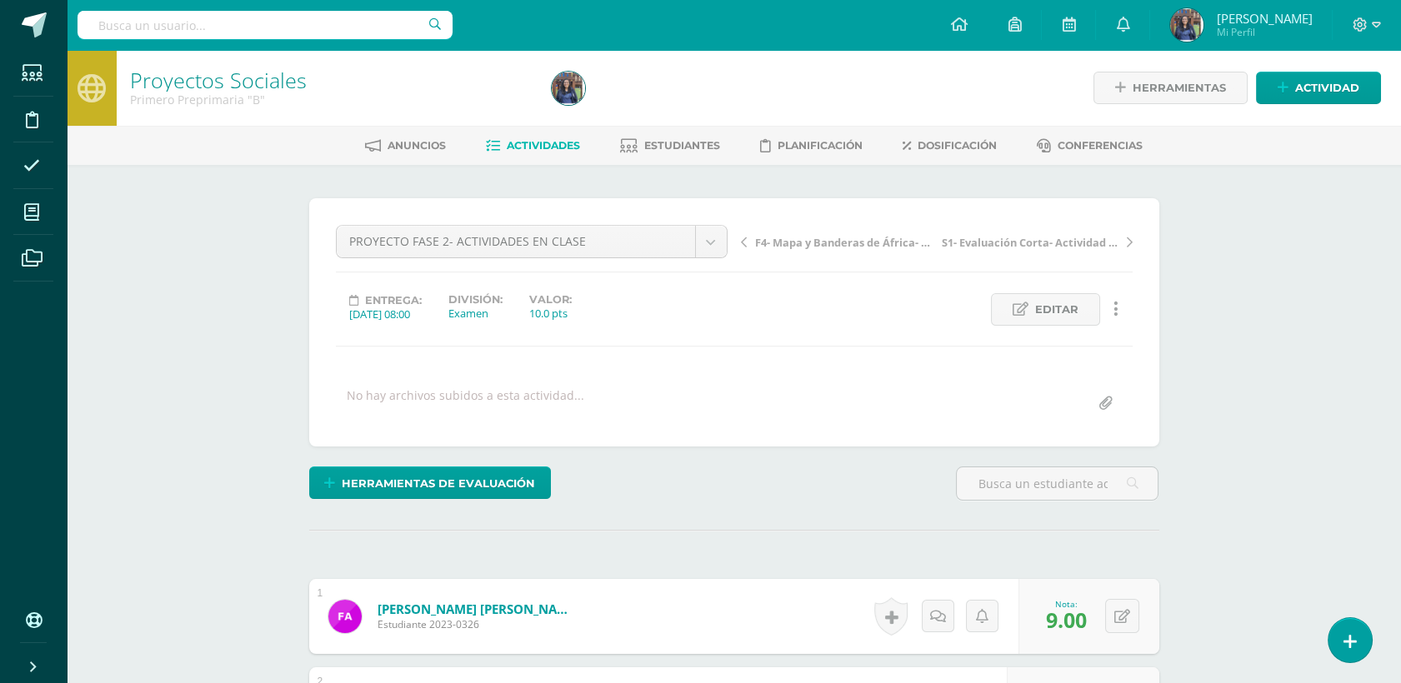
click at [565, 148] on span "Actividades" at bounding box center [543, 145] width 73 height 13
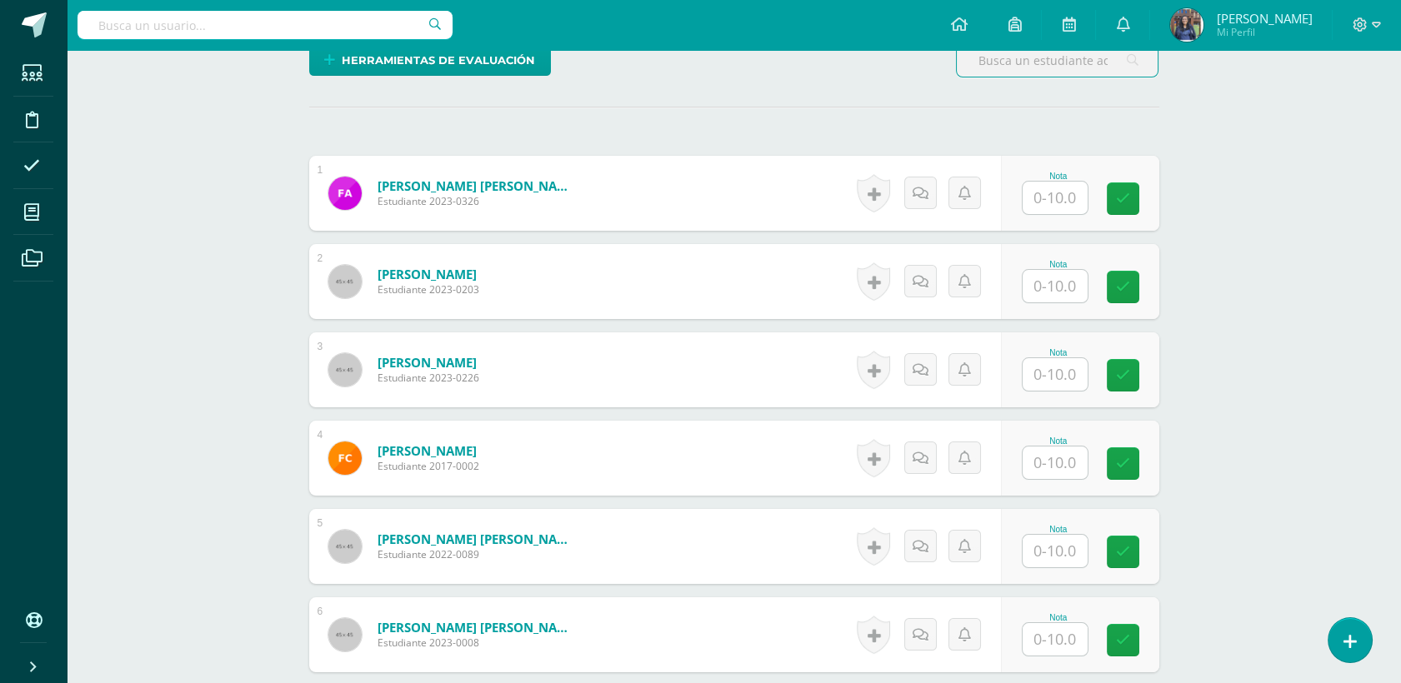
scroll to position [424, 0]
click at [1063, 213] on div at bounding box center [1055, 197] width 67 height 34
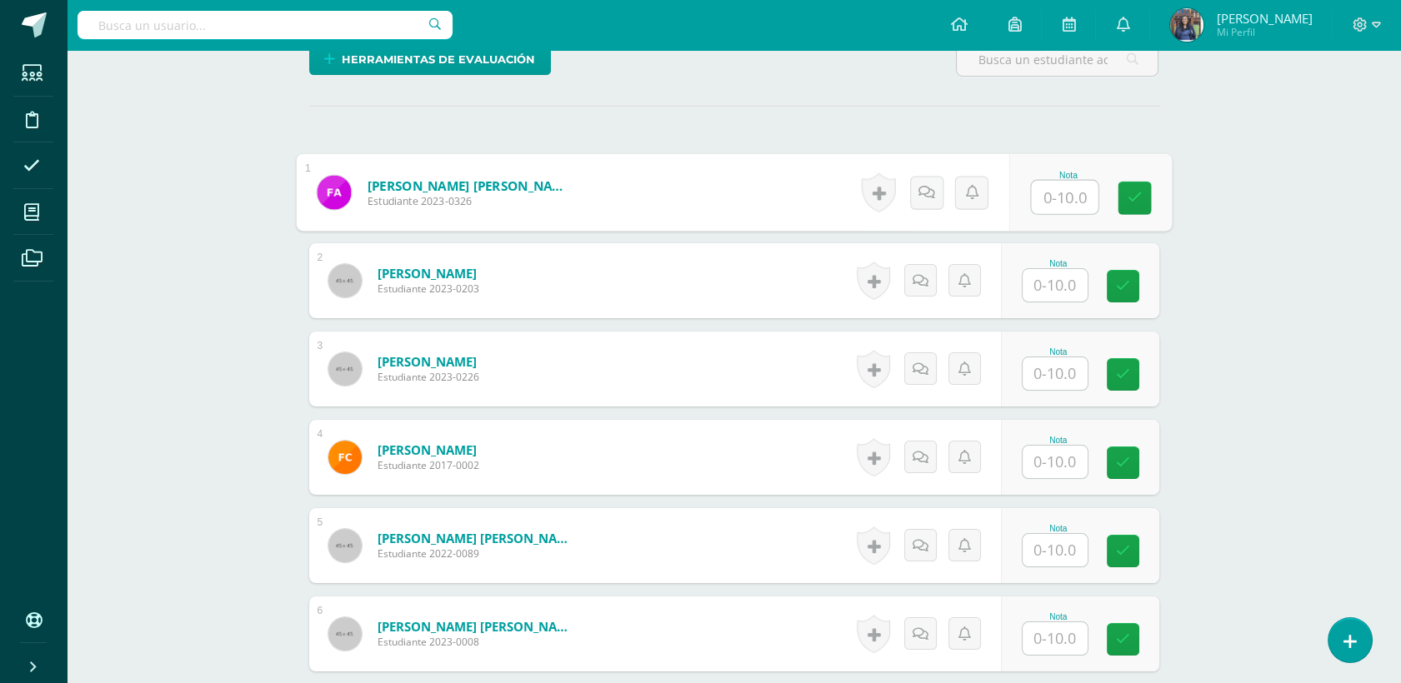
click at [1047, 193] on input "text" at bounding box center [1064, 197] width 67 height 33
type input "9"
click at [1055, 288] on input "text" at bounding box center [1055, 285] width 65 height 33
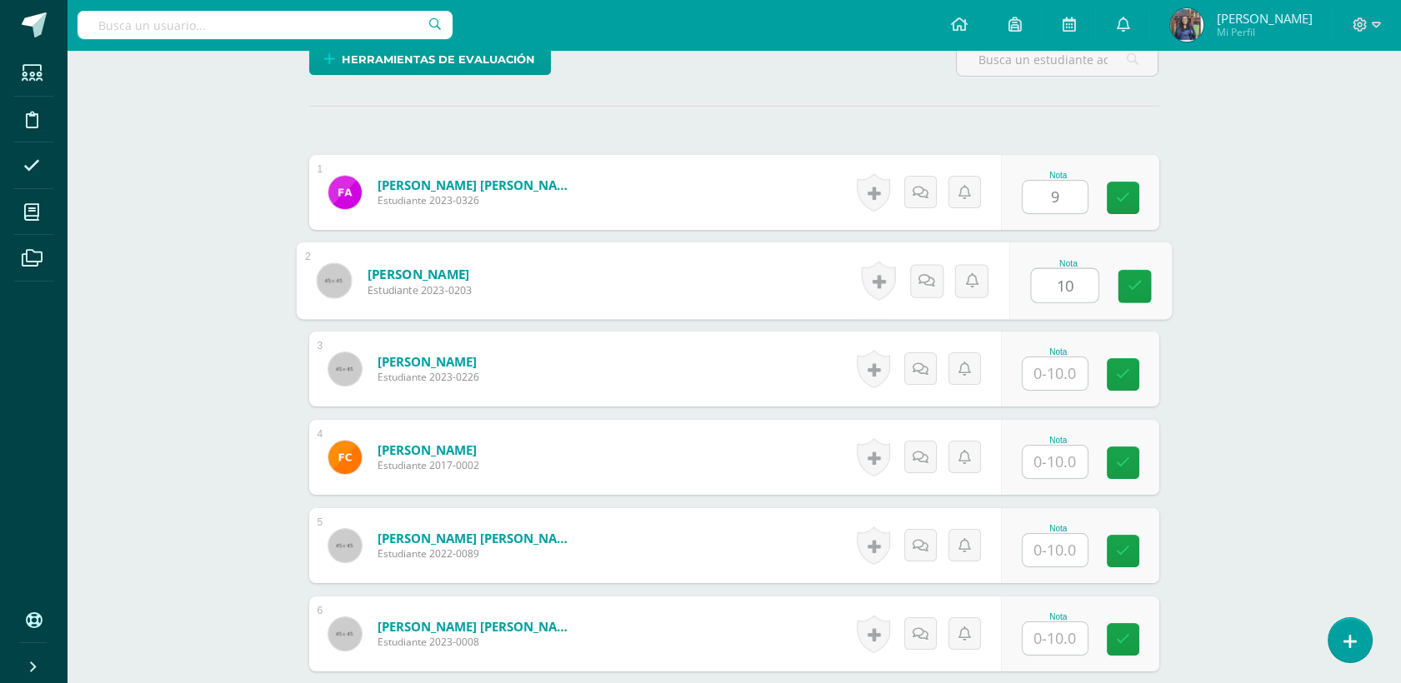
type input "10"
click at [1053, 369] on input "1" at bounding box center [1055, 374] width 65 height 33
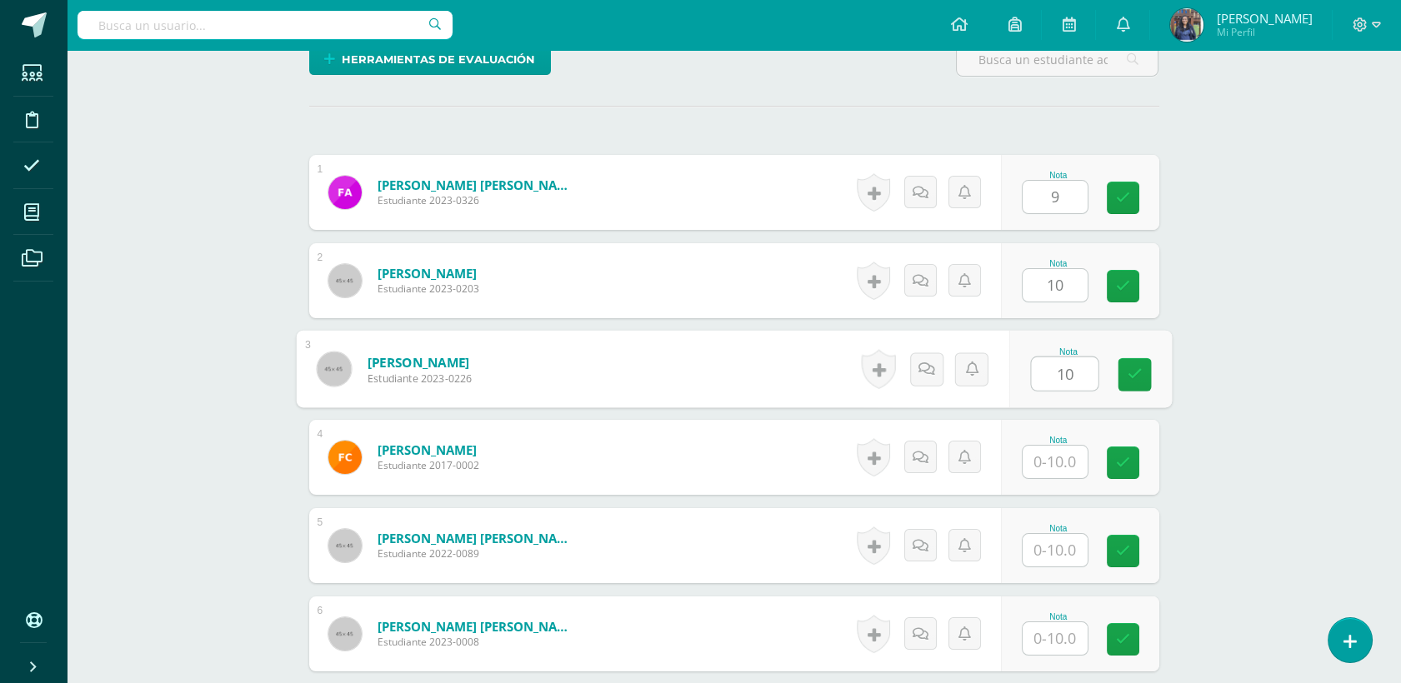
type input "10"
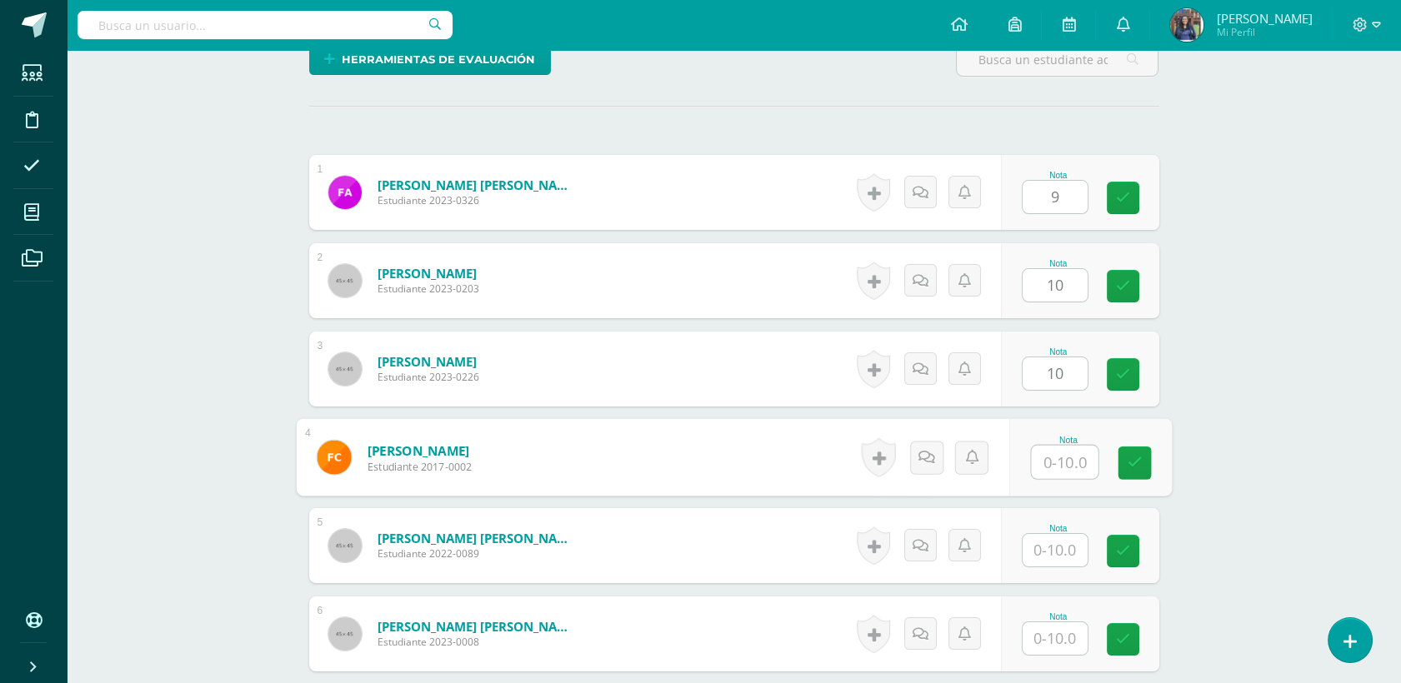
click at [1064, 471] on input "text" at bounding box center [1064, 462] width 67 height 33
type input "10"
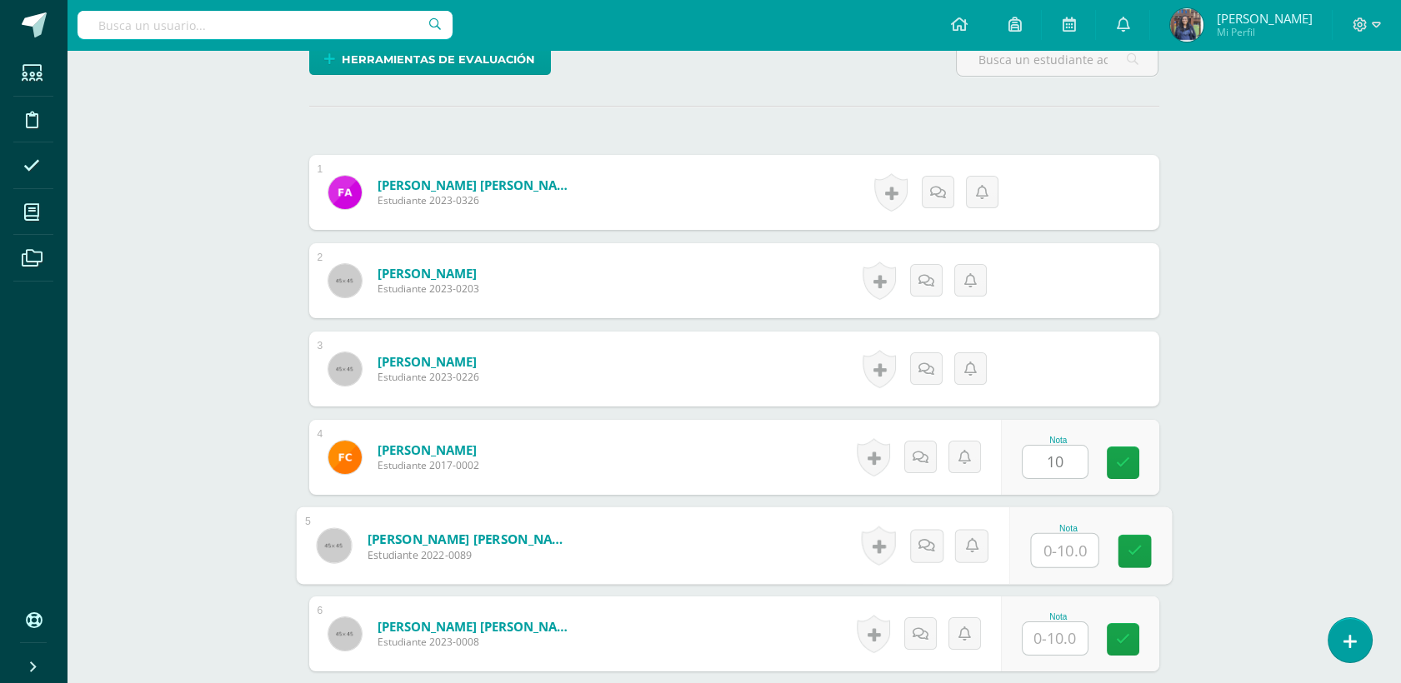
click at [1064, 550] on input "text" at bounding box center [1064, 550] width 67 height 33
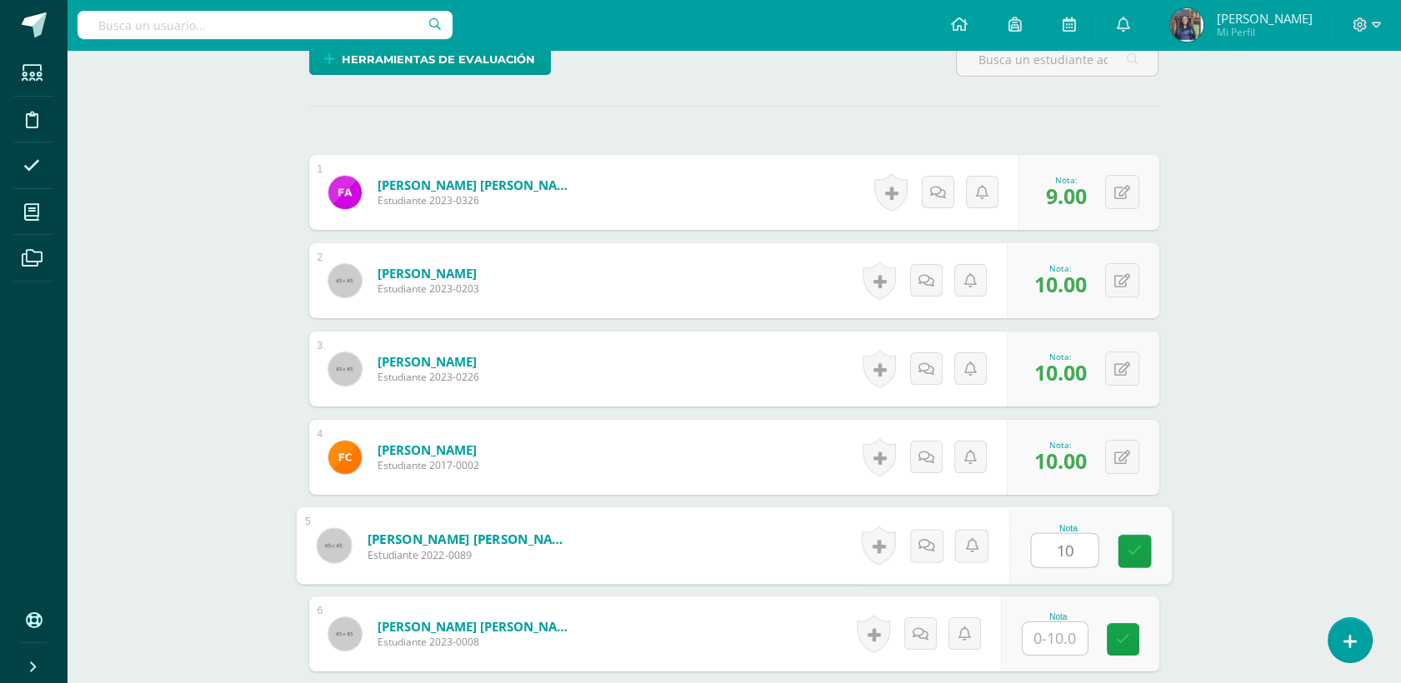
type input "10"
click at [1053, 630] on input "text" at bounding box center [1055, 639] width 65 height 33
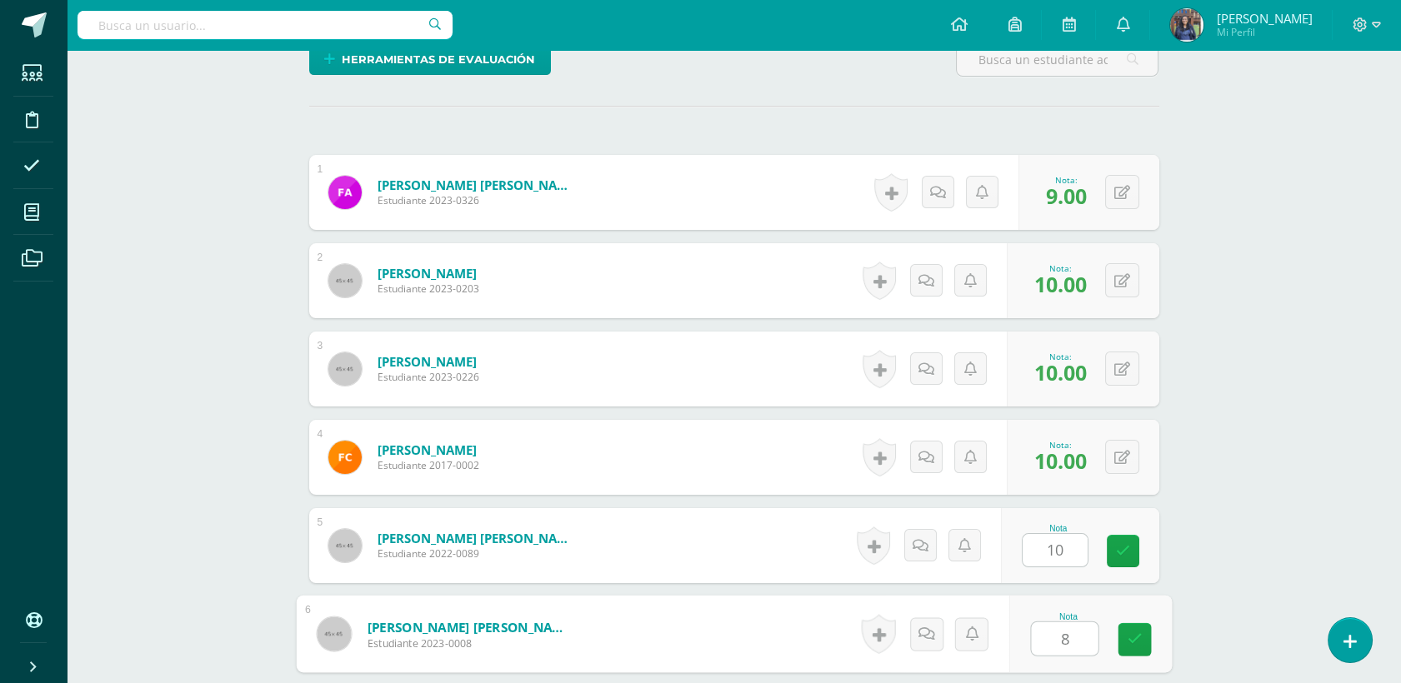
type input "8"
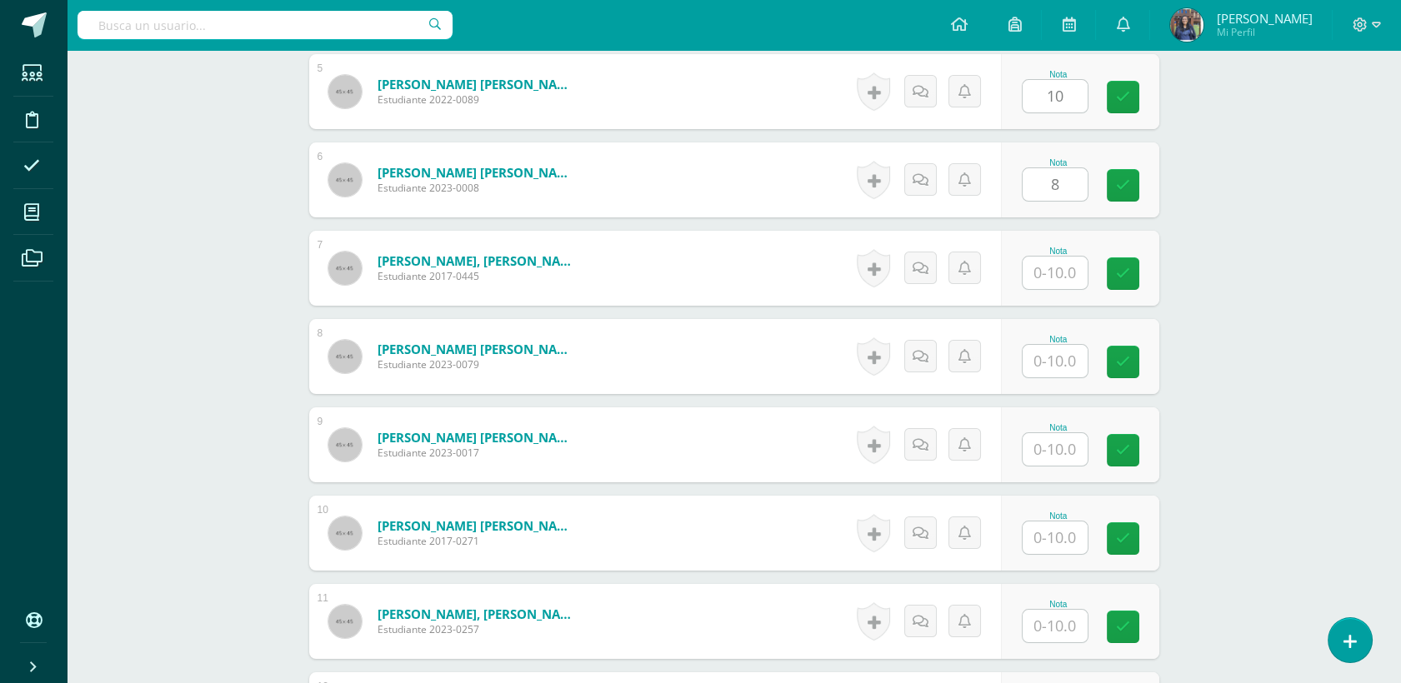
scroll to position [873, 0]
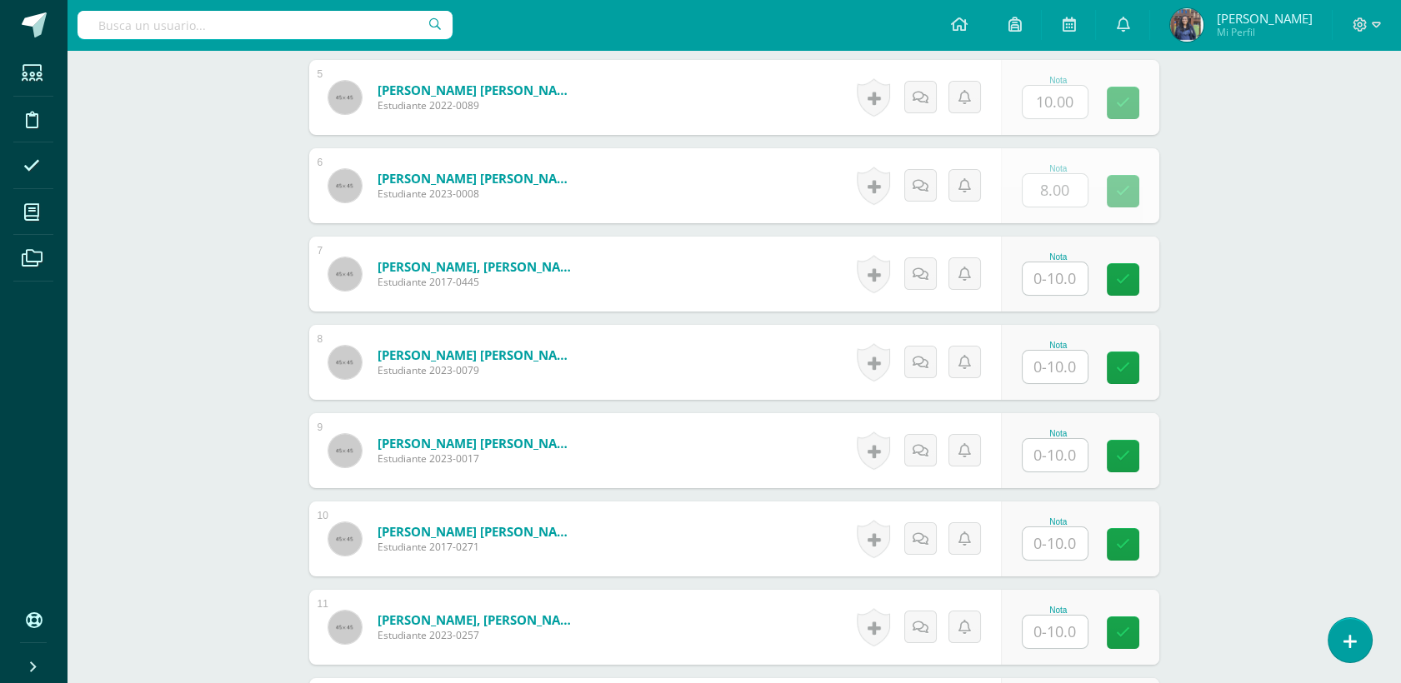
click at [1058, 284] on input "text" at bounding box center [1055, 279] width 65 height 33
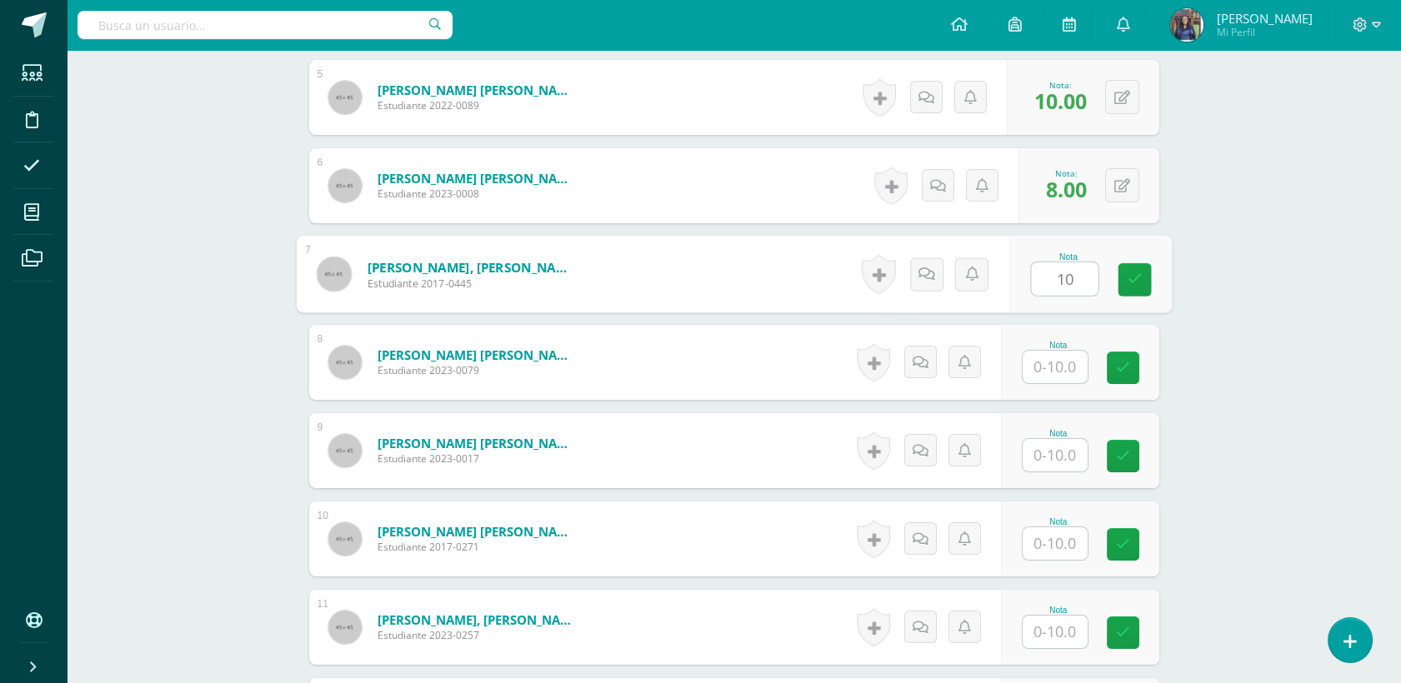
type input "10"
click at [1062, 373] on input "text" at bounding box center [1064, 367] width 67 height 33
type input "10"
click at [1074, 456] on input "text" at bounding box center [1055, 455] width 65 height 33
type input "10"
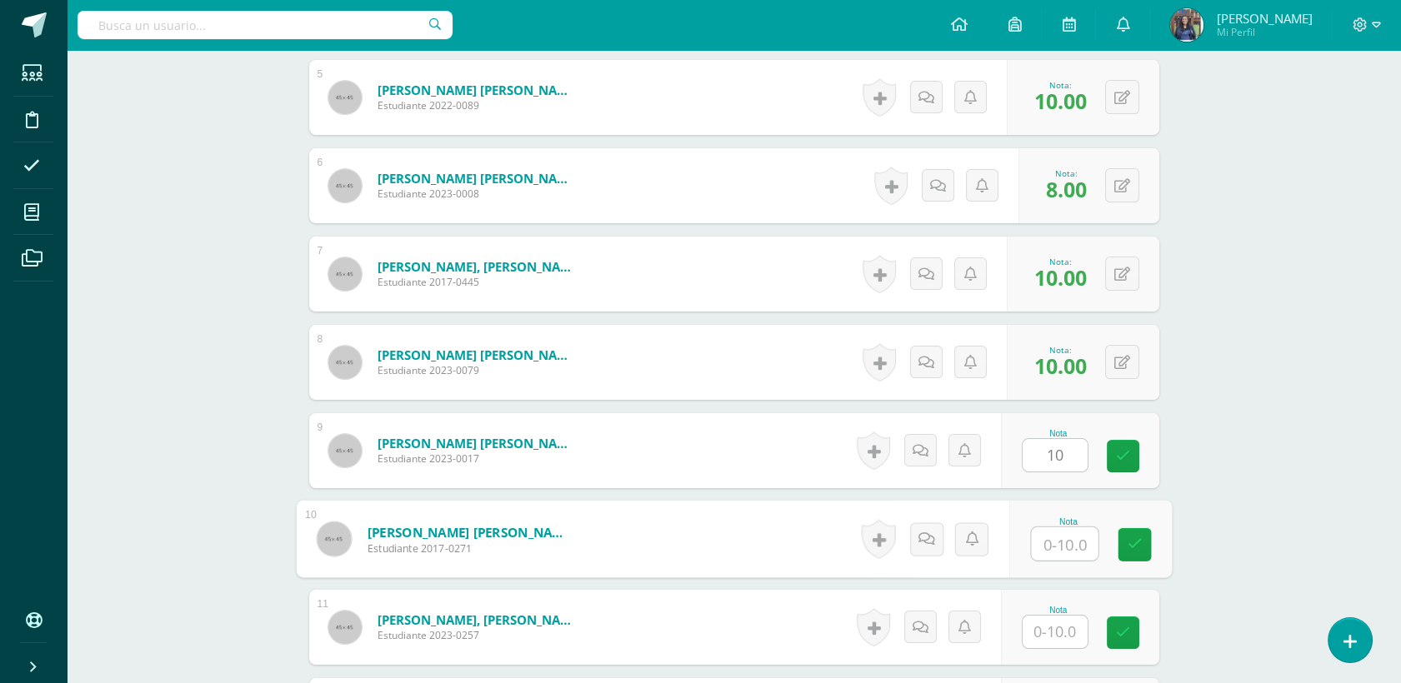
click at [1053, 546] on input "text" at bounding box center [1064, 544] width 67 height 33
type input "10"
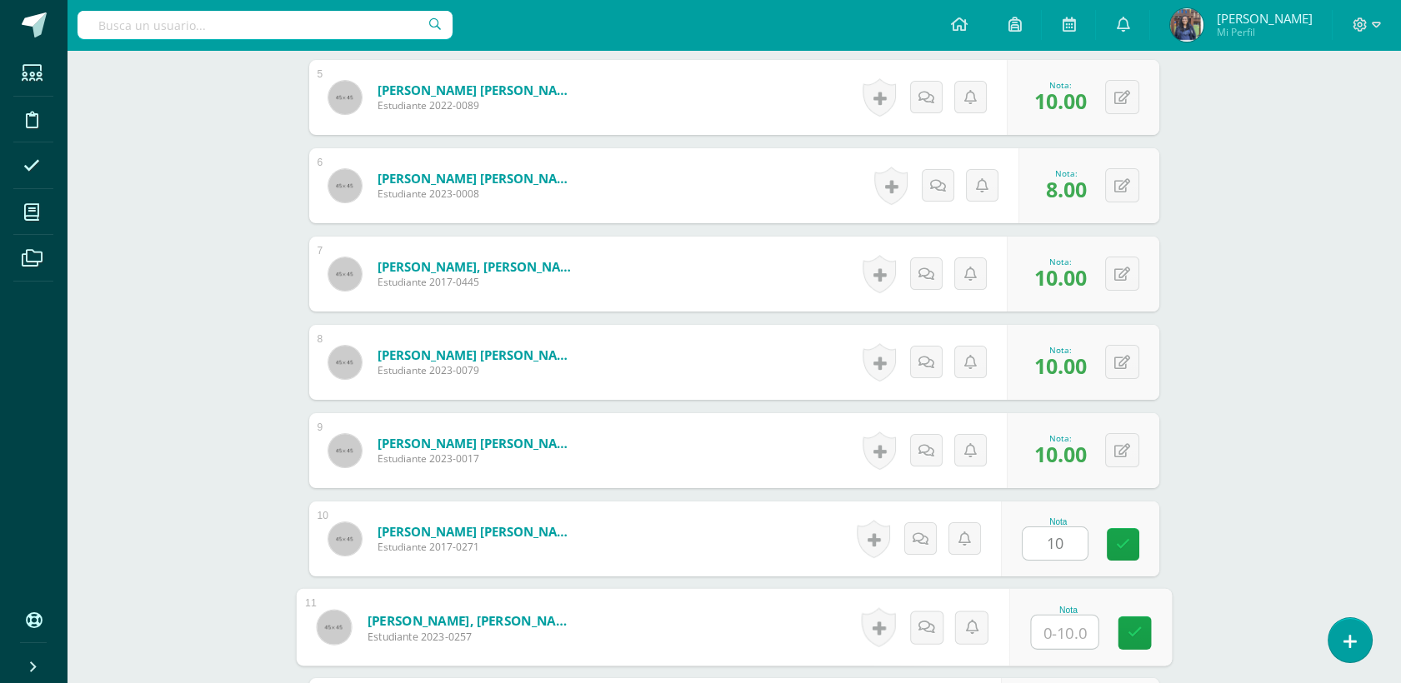
click at [1053, 622] on input "text" at bounding box center [1064, 632] width 67 height 33
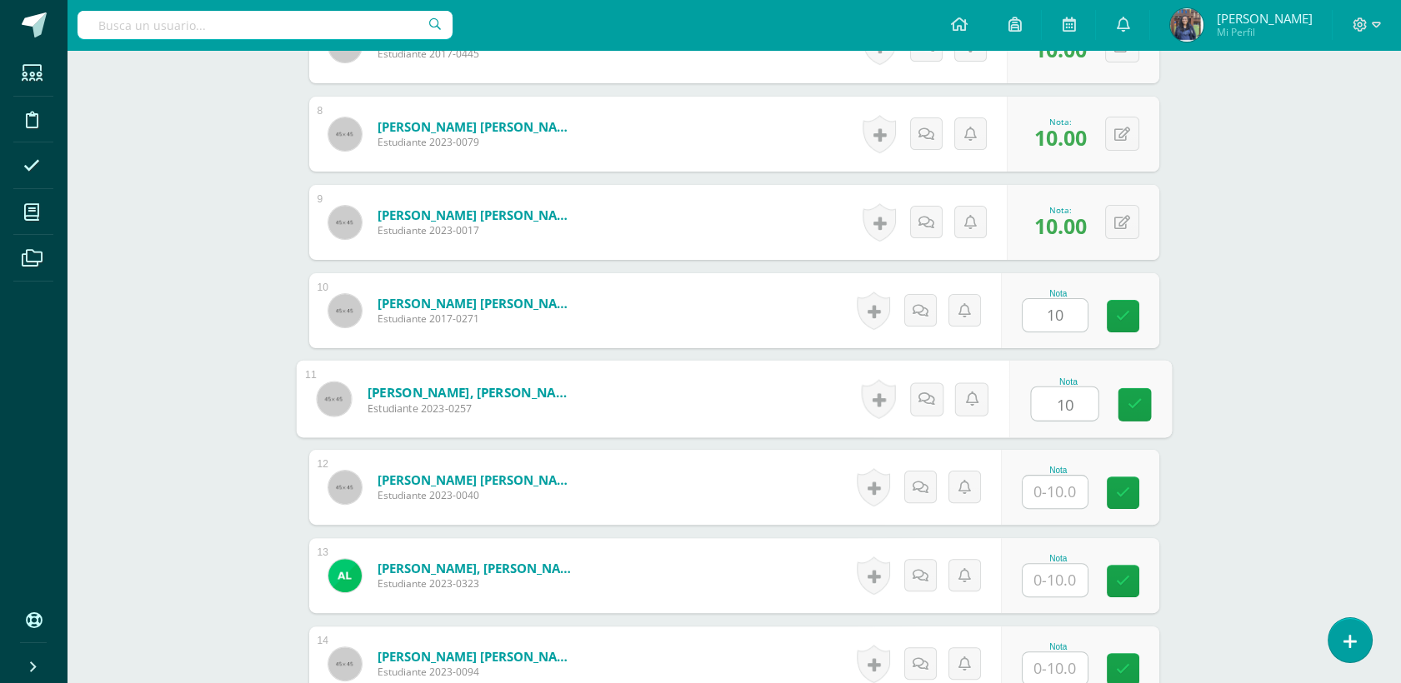
scroll to position [1153, 0]
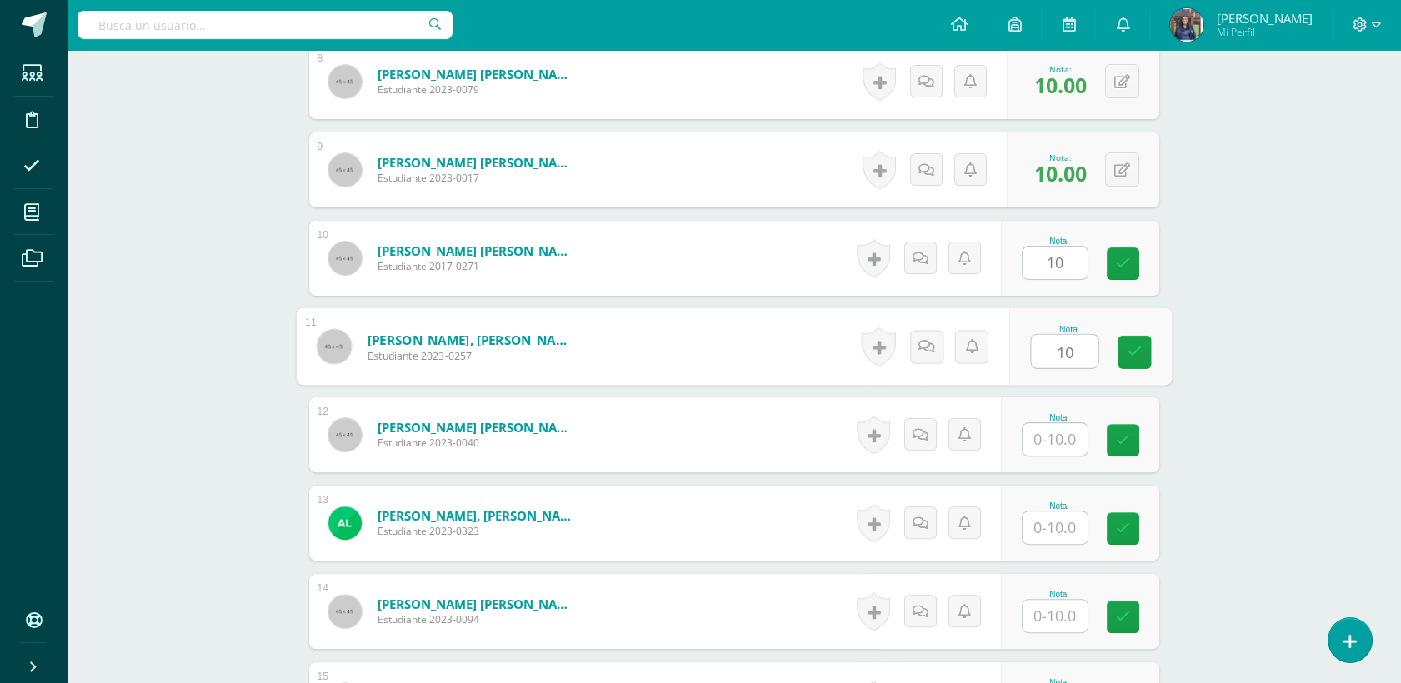
type input "10"
click at [1018, 437] on div "Nota" at bounding box center [1080, 435] width 158 height 75
click at [1079, 443] on input "text" at bounding box center [1055, 439] width 65 height 33
type input "10"
click at [1067, 544] on div "Nota" at bounding box center [1080, 523] width 158 height 75
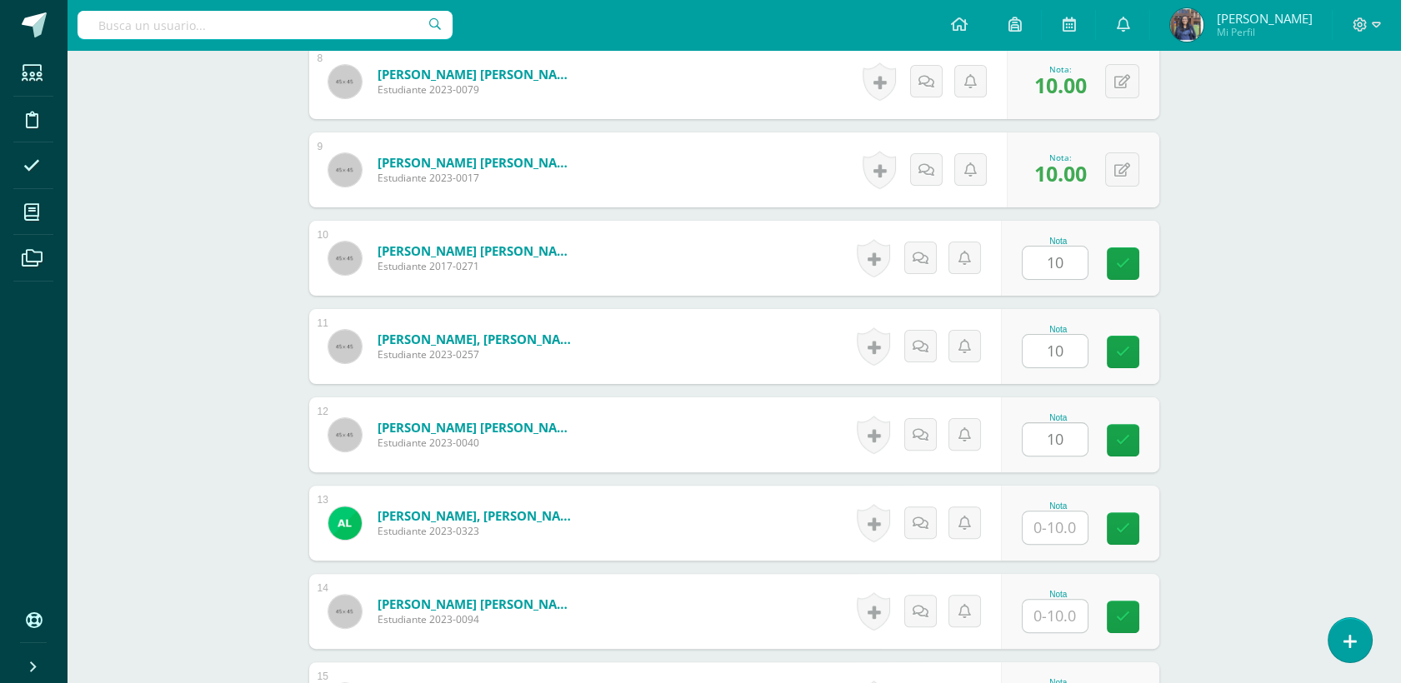
click at [1067, 538] on input "text" at bounding box center [1055, 528] width 65 height 33
click at [1133, 438] on link at bounding box center [1123, 440] width 33 height 33
click at [1130, 346] on link at bounding box center [1123, 352] width 33 height 33
type input "8"
click at [1124, 253] on icon at bounding box center [1122, 259] width 16 height 14
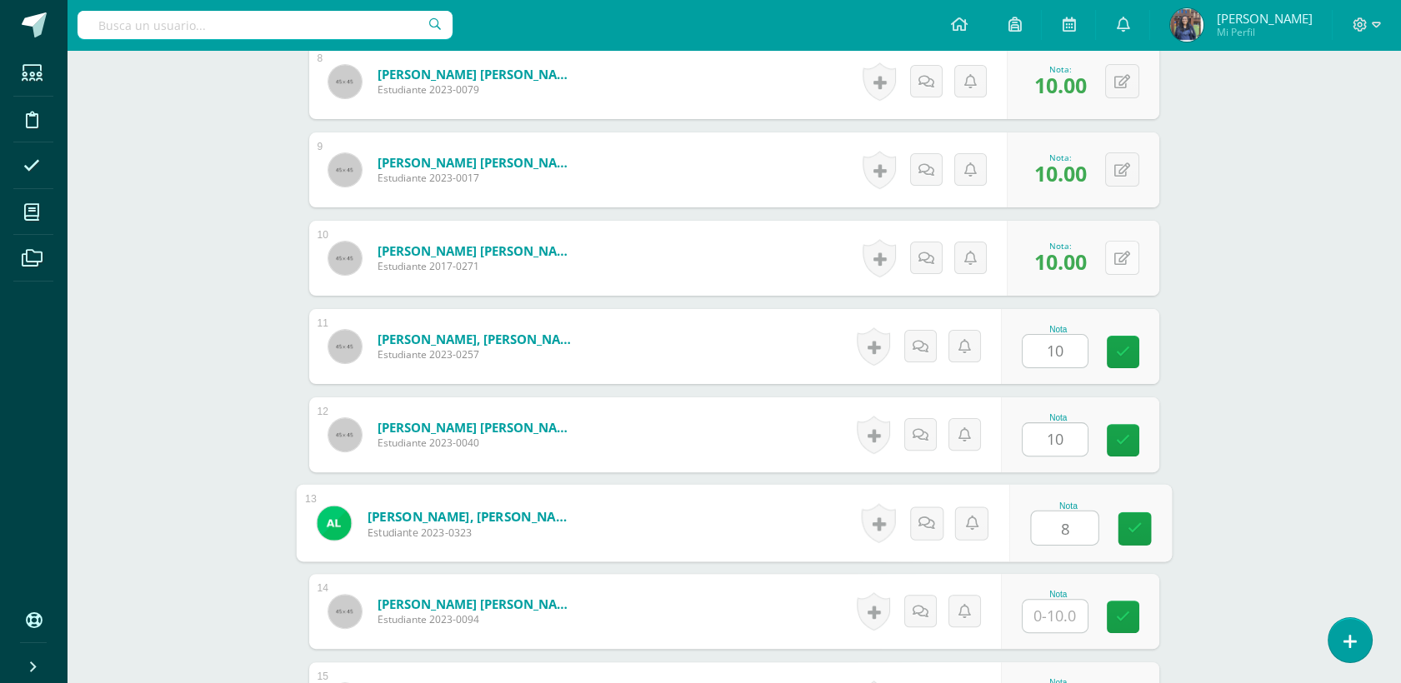
type input "0"
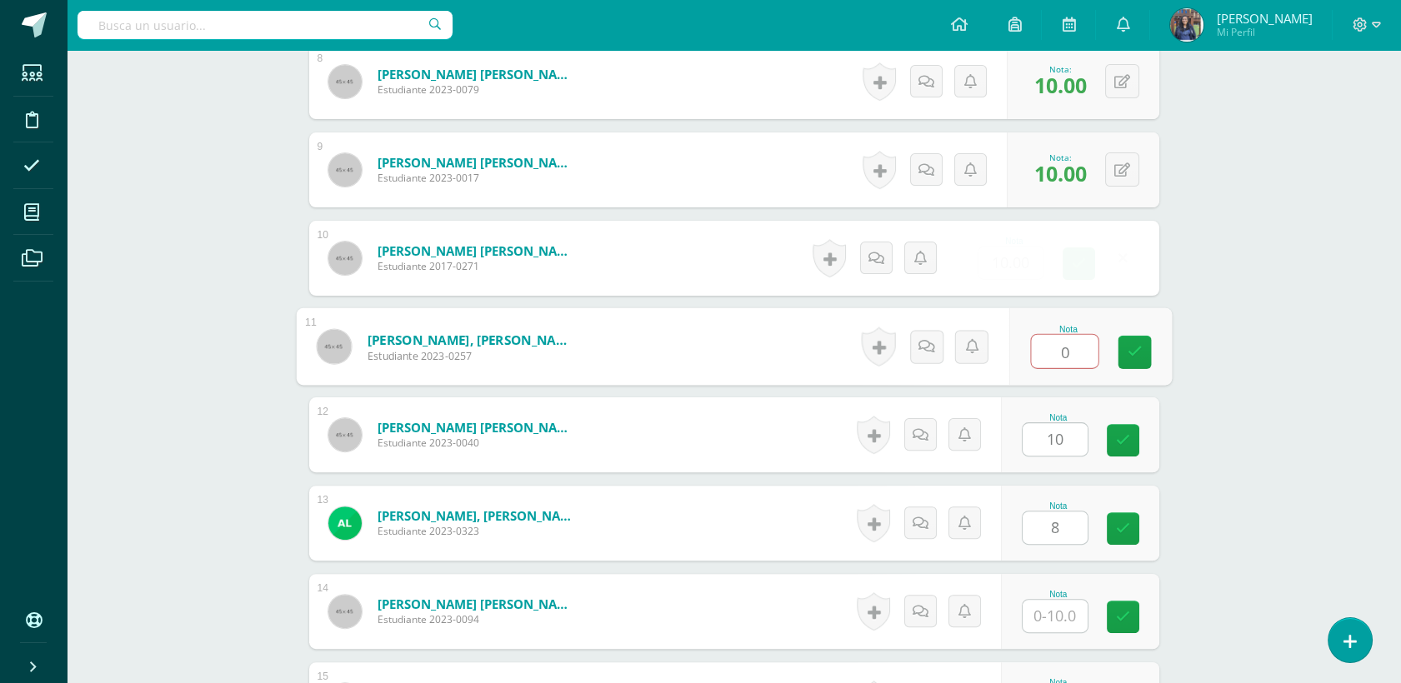
type input "0"
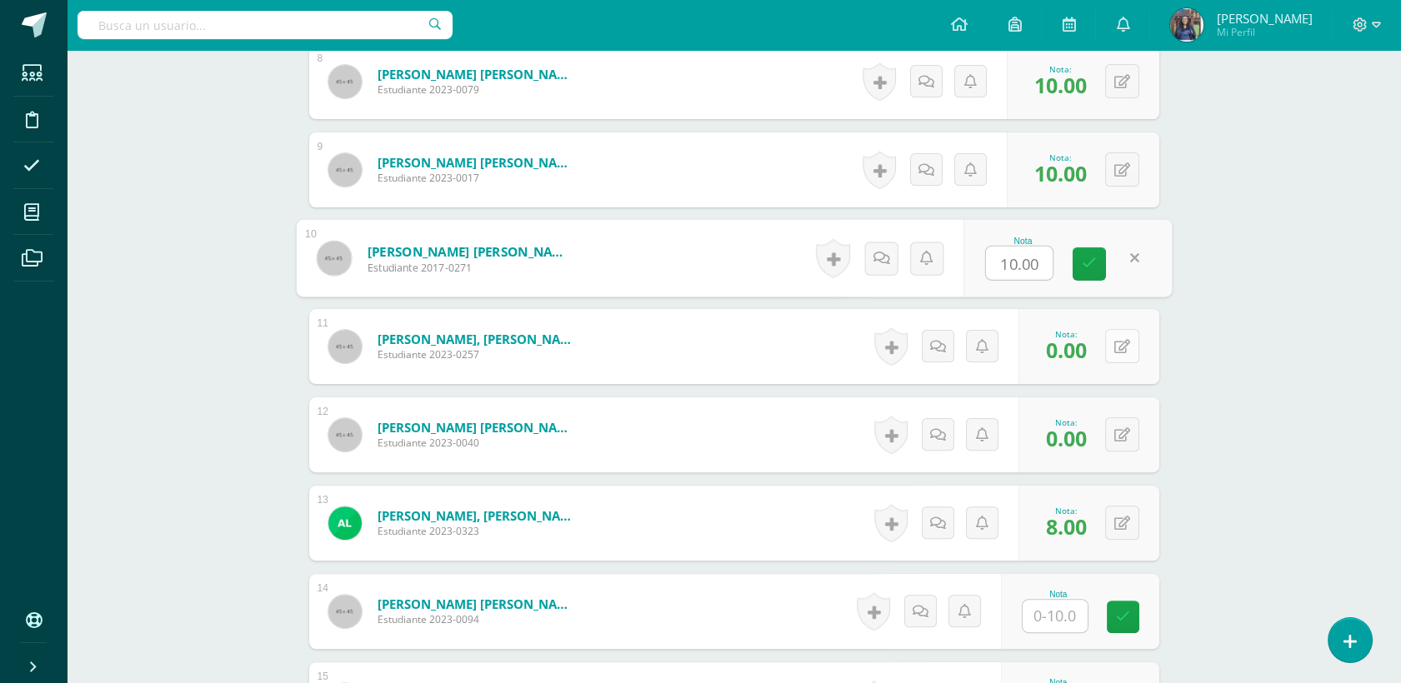
click at [1122, 356] on button at bounding box center [1122, 346] width 34 height 34
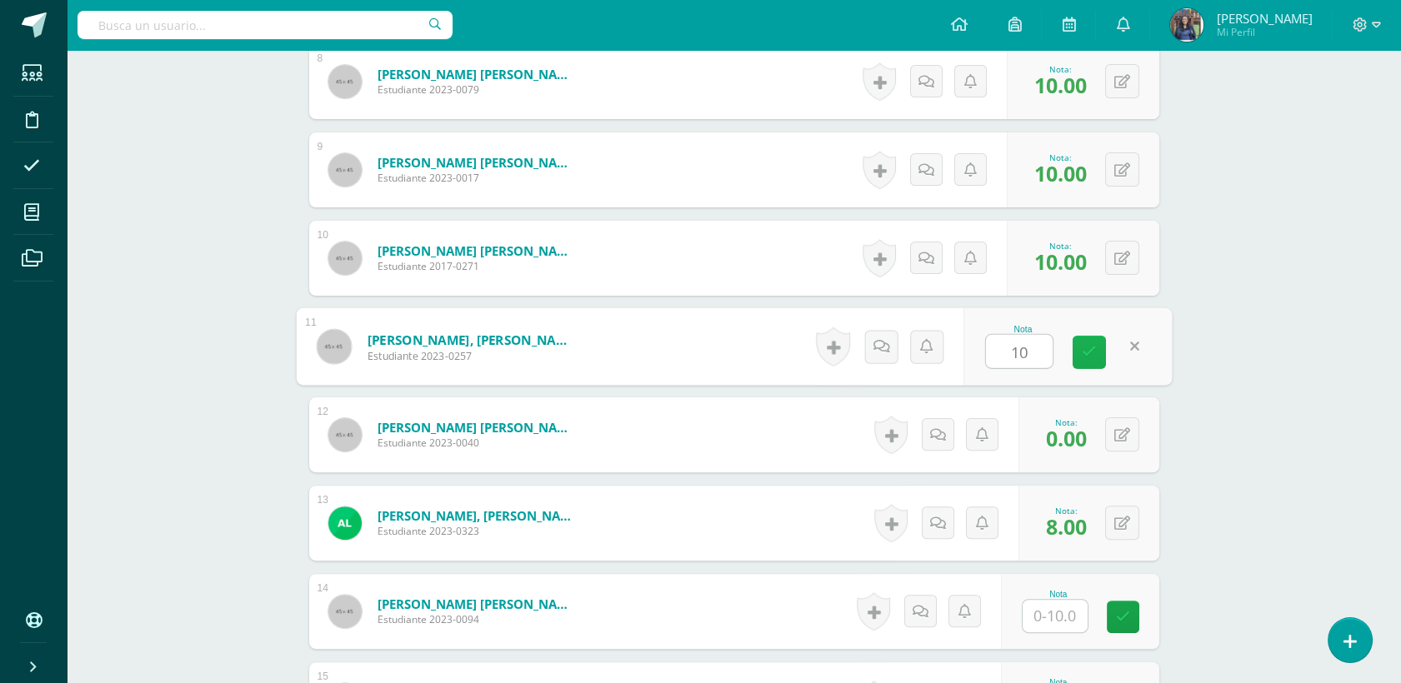
click at [1088, 358] on icon at bounding box center [1089, 352] width 15 height 14
type input "10"
click at [1125, 428] on icon at bounding box center [1122, 435] width 16 height 14
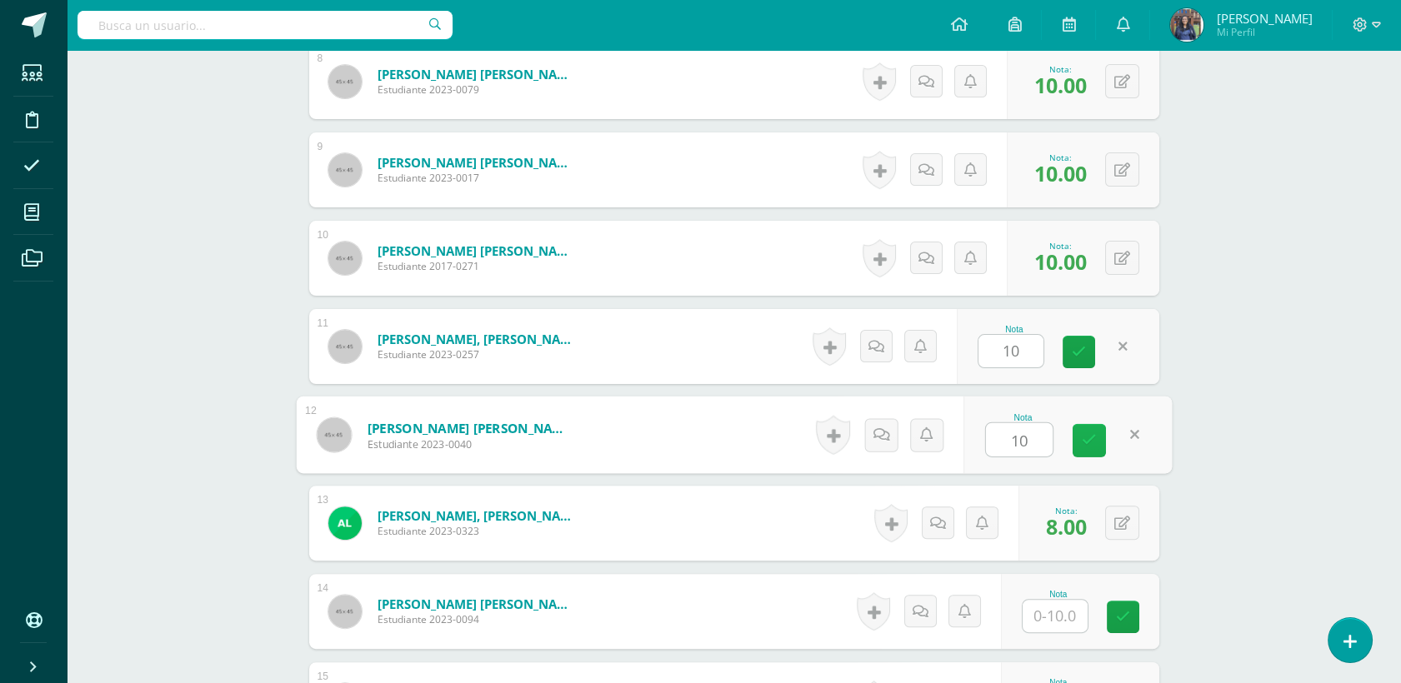
click at [1086, 452] on link at bounding box center [1089, 440] width 33 height 33
click at [1073, 356] on icon at bounding box center [1079, 352] width 14 height 14
type input "10"
click at [1188, 413] on div "¿Estás seguro que quieres eliminar esta actividad? Esto borrará la actividad y …" at bounding box center [734, 191] width 917 height 2359
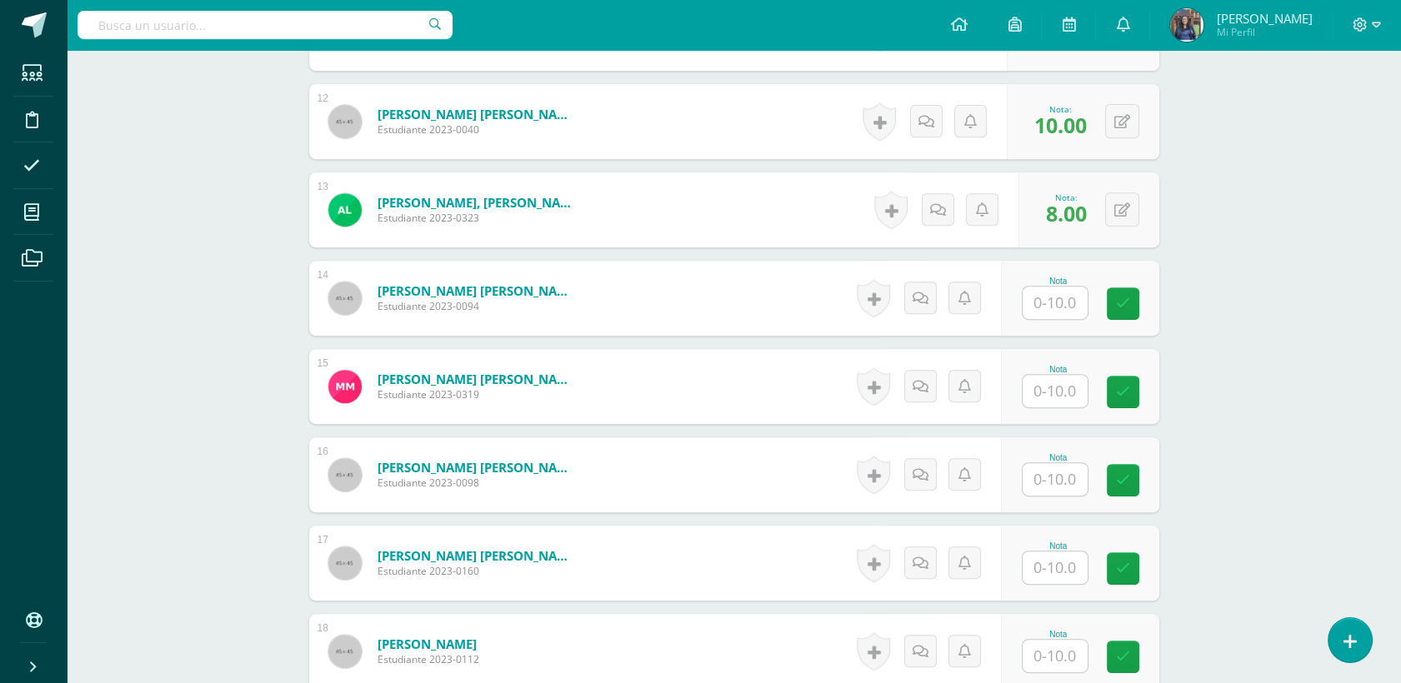
scroll to position [1473, 0]
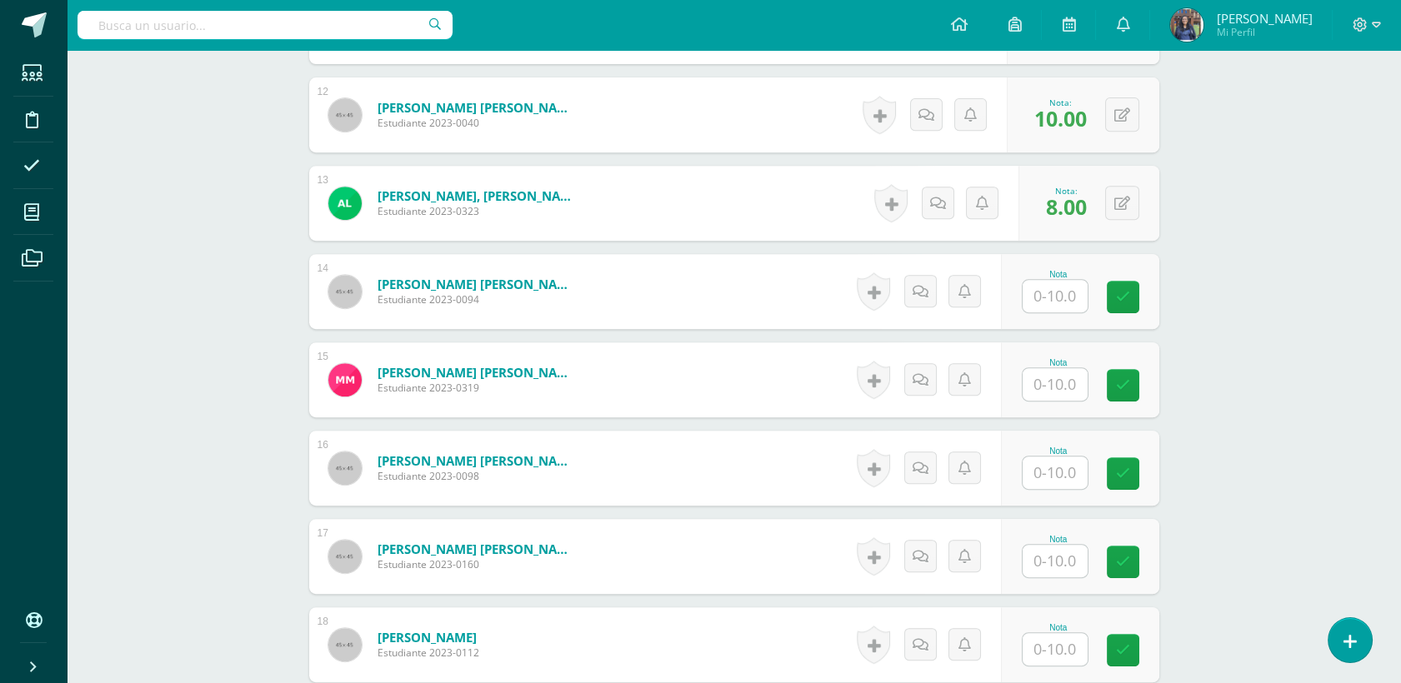
click at [1068, 271] on div "Nota" at bounding box center [1058, 274] width 73 height 9
click at [1068, 282] on input "text" at bounding box center [1055, 296] width 65 height 33
type input "10"
click at [1050, 389] on input "text" at bounding box center [1064, 384] width 67 height 33
type input "10"
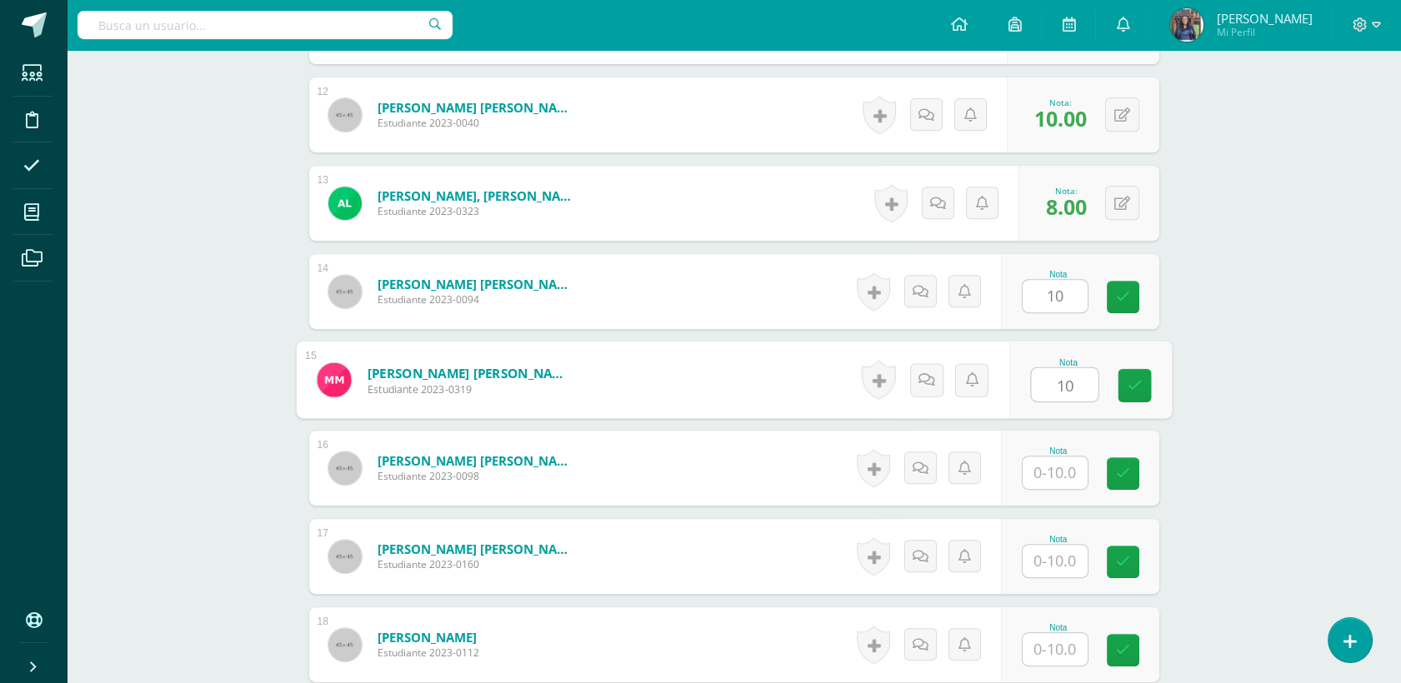
click at [1057, 474] on input "text" at bounding box center [1055, 473] width 65 height 33
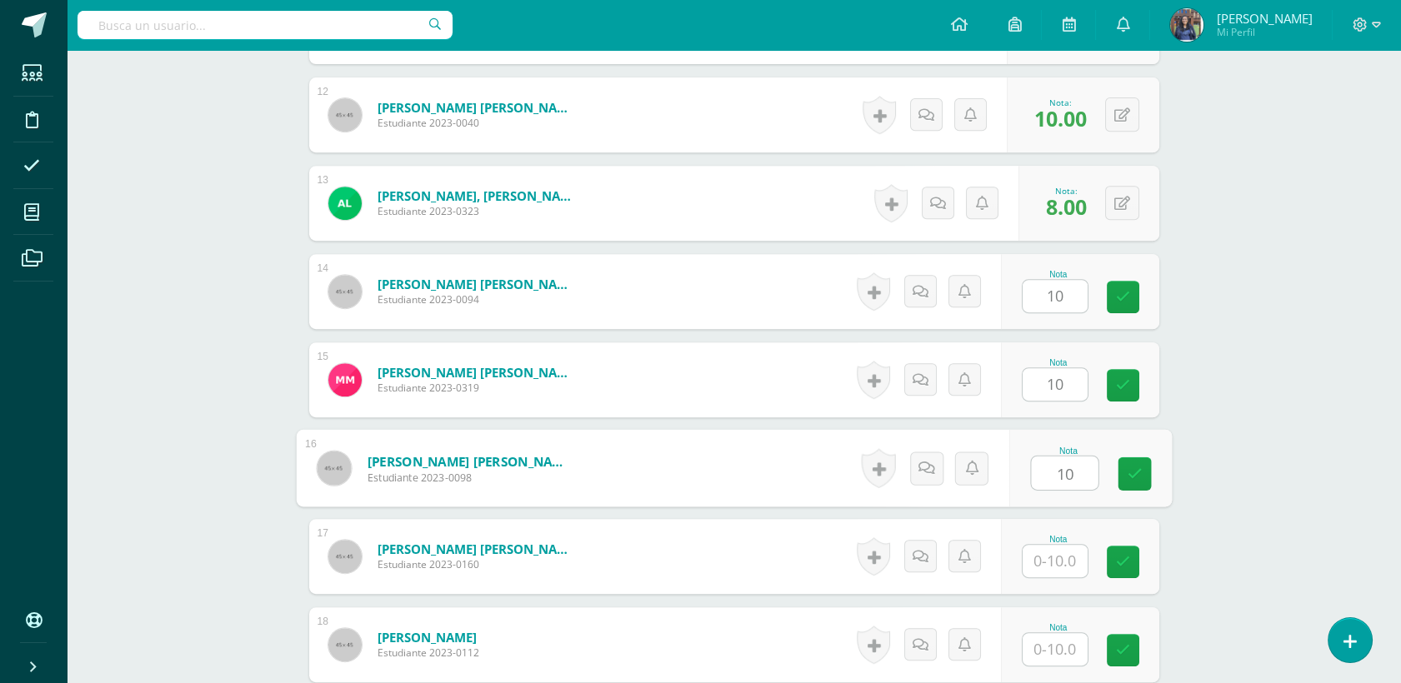
type input "10"
click at [1062, 563] on input "text" at bounding box center [1055, 561] width 65 height 33
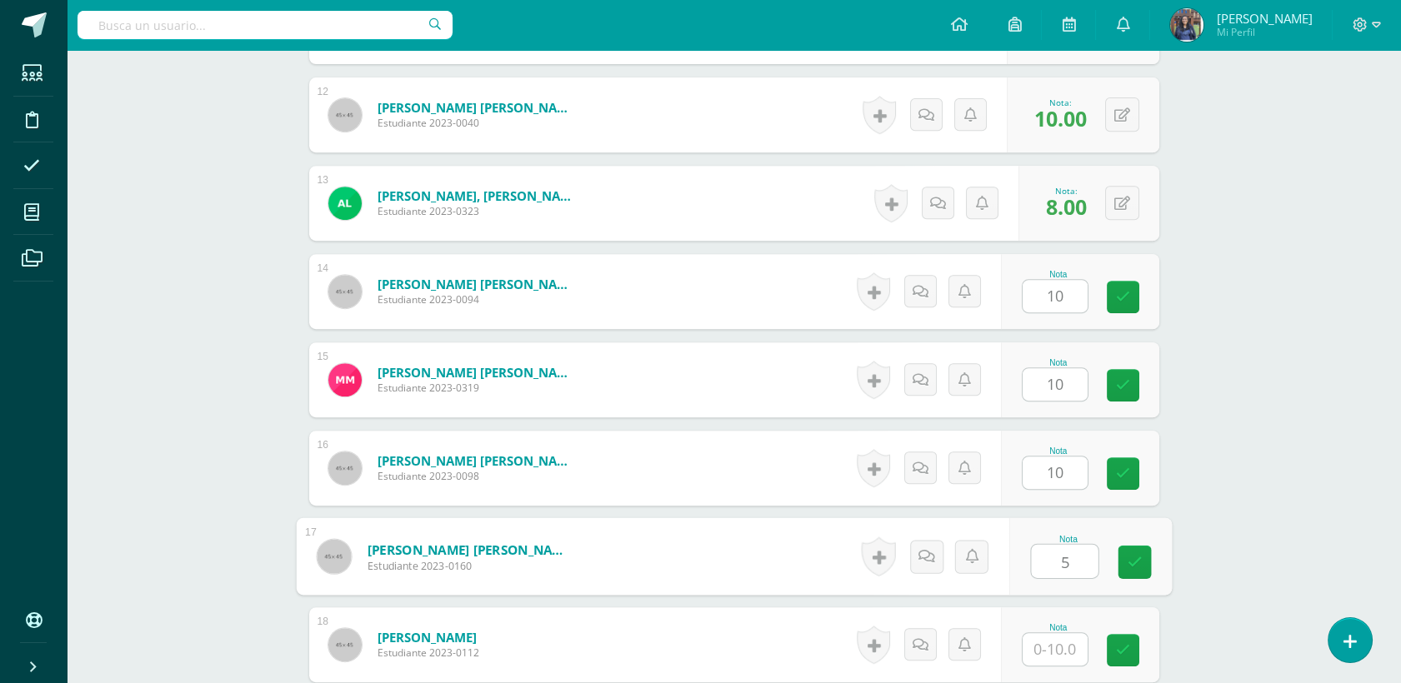
type input "5"
click at [1063, 653] on input "text" at bounding box center [1055, 649] width 65 height 33
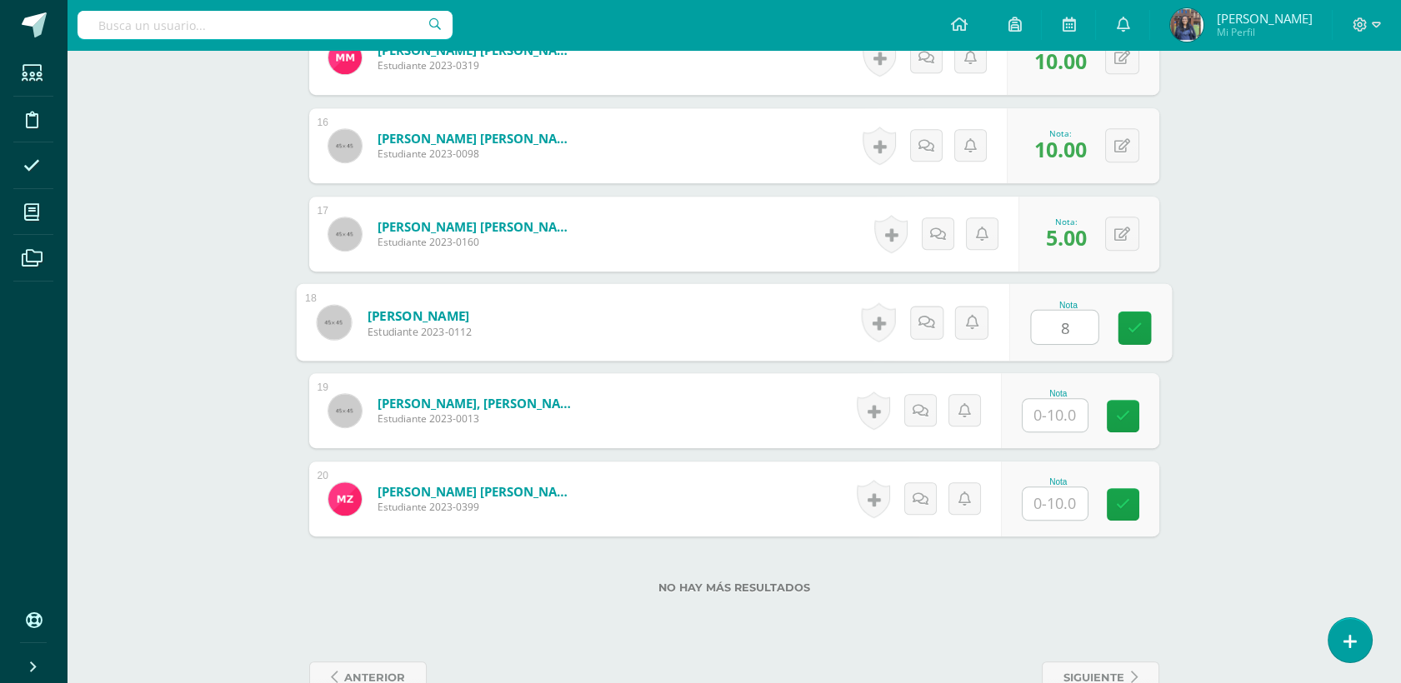
scroll to position [1837, 0]
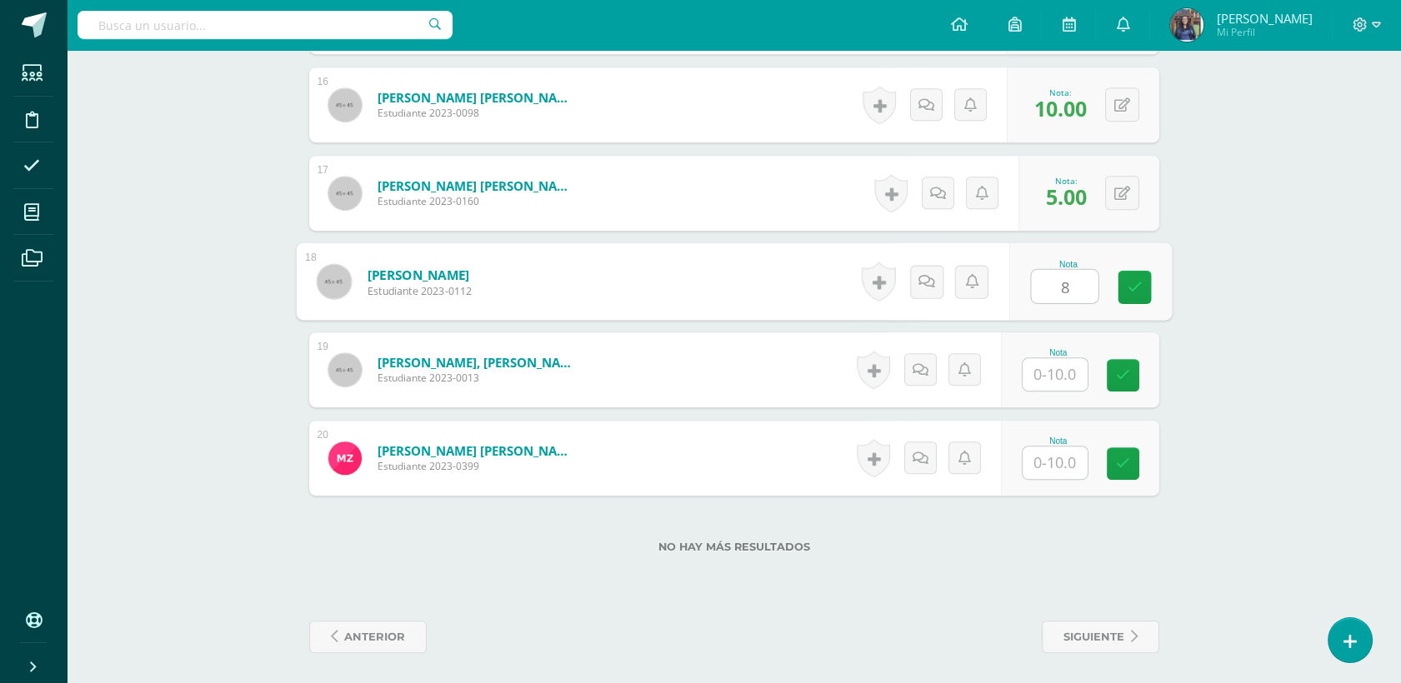
type input "8"
click at [1071, 366] on input "text" at bounding box center [1055, 374] width 65 height 33
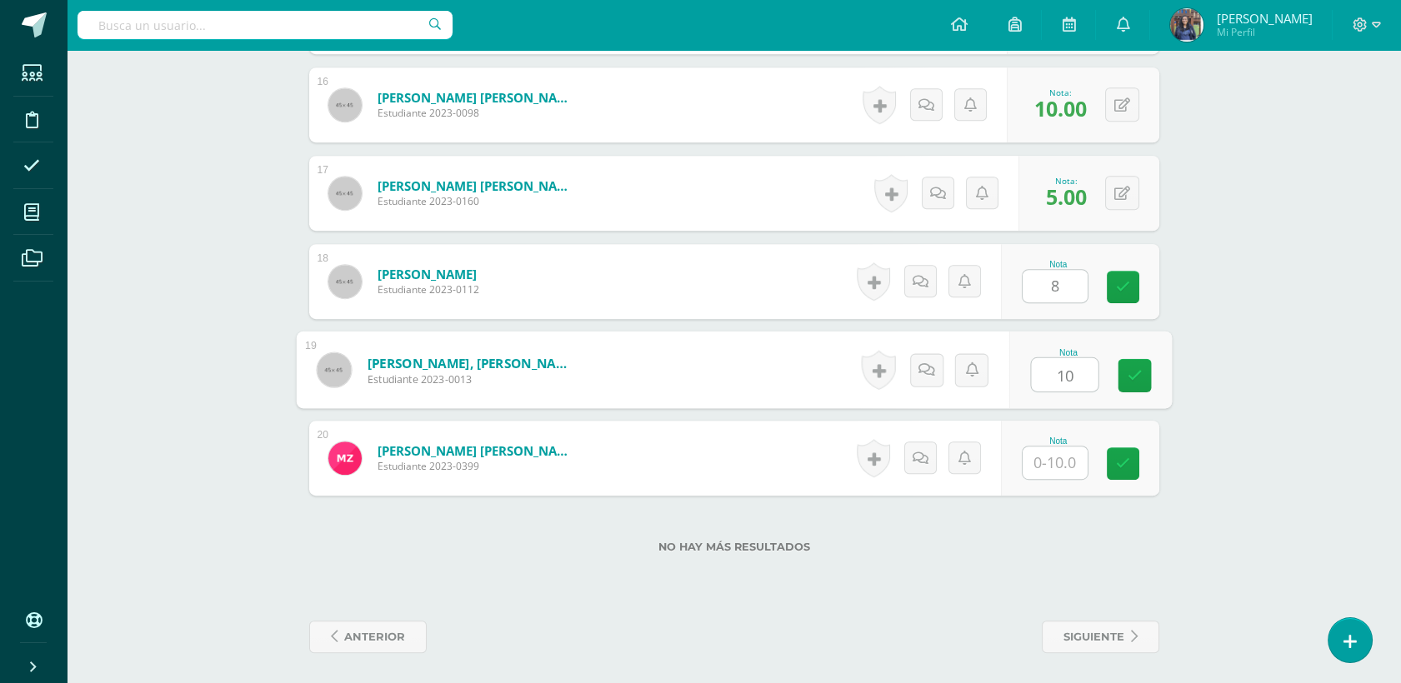
type input "10"
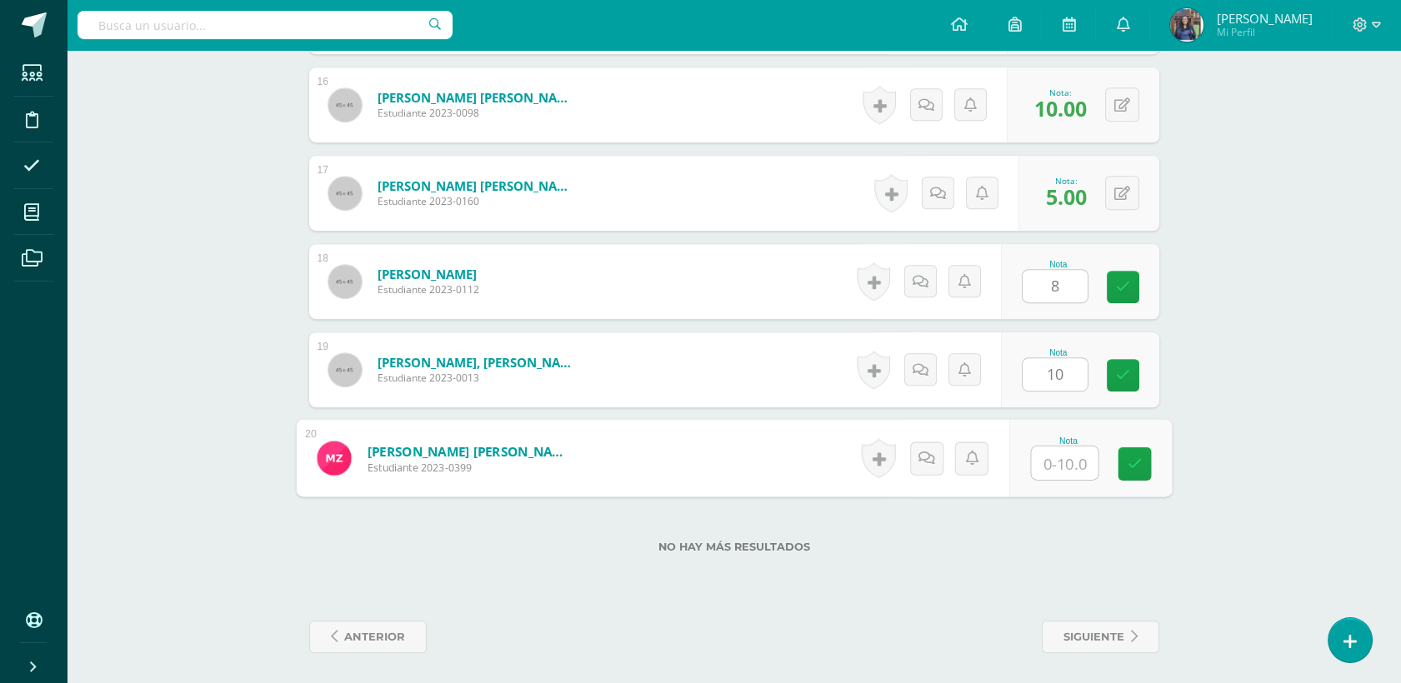
click at [1066, 464] on input "text" at bounding box center [1064, 463] width 67 height 33
type input "8"
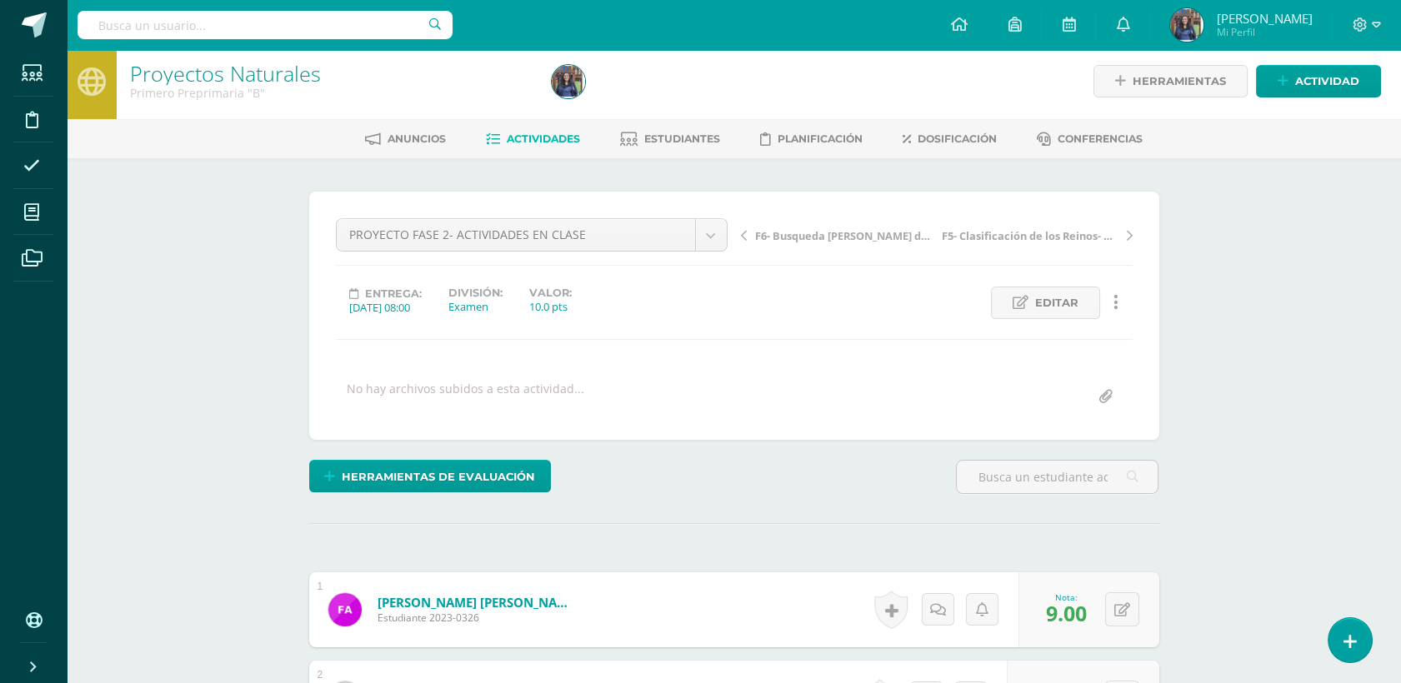
scroll to position [0, 0]
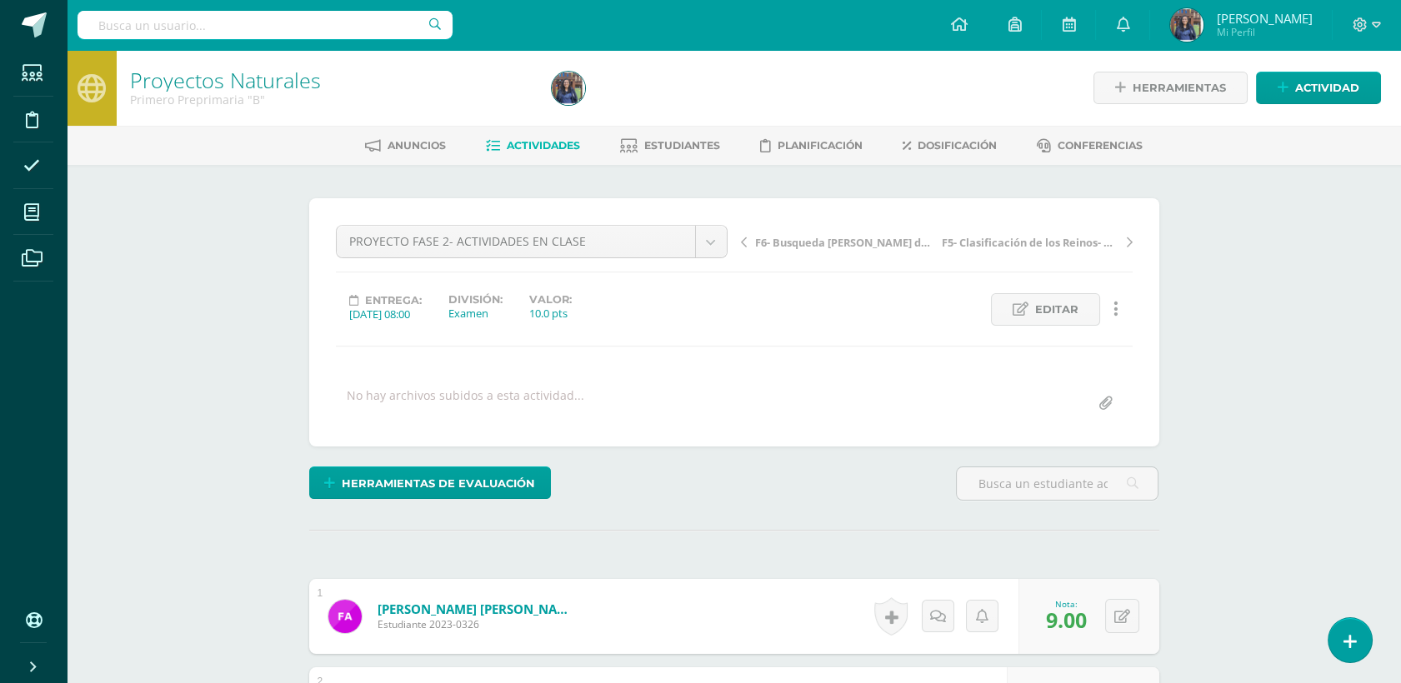
click at [528, 136] on link "Actividades" at bounding box center [533, 146] width 94 height 27
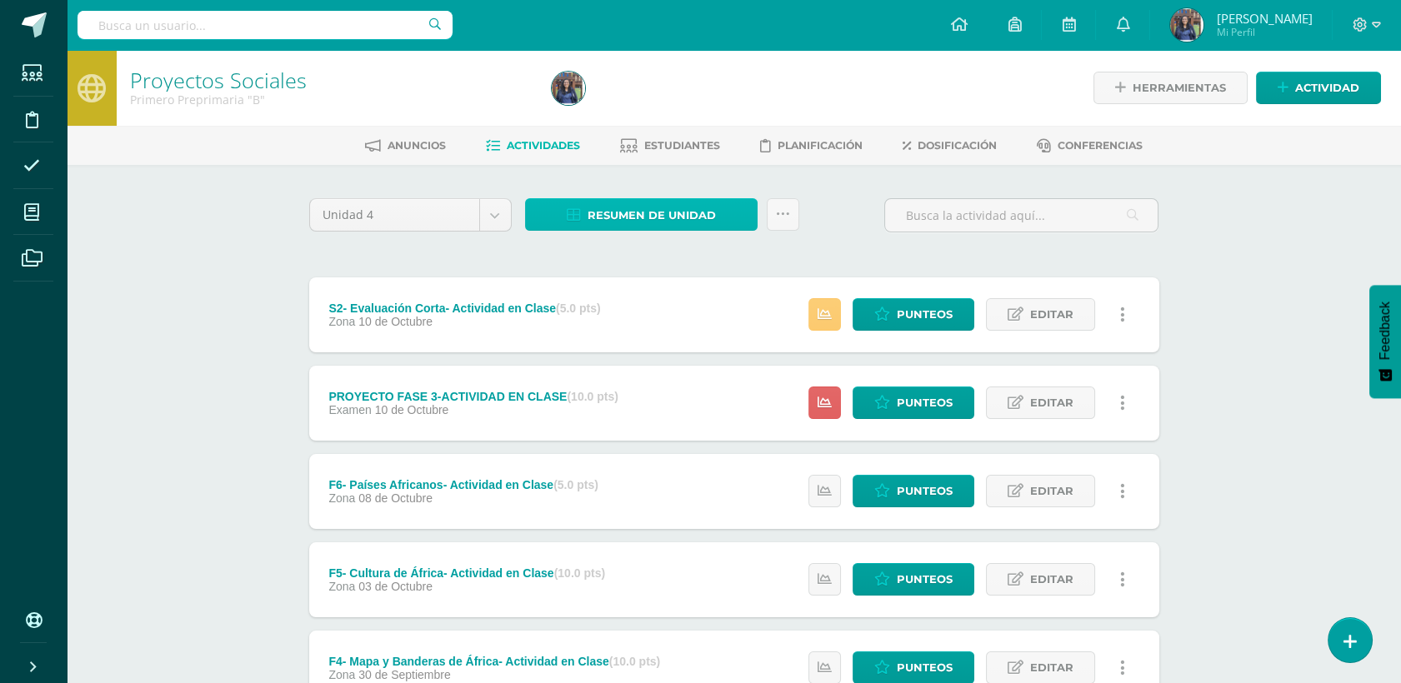
click at [615, 215] on span "Resumen de unidad" at bounding box center [652, 215] width 128 height 31
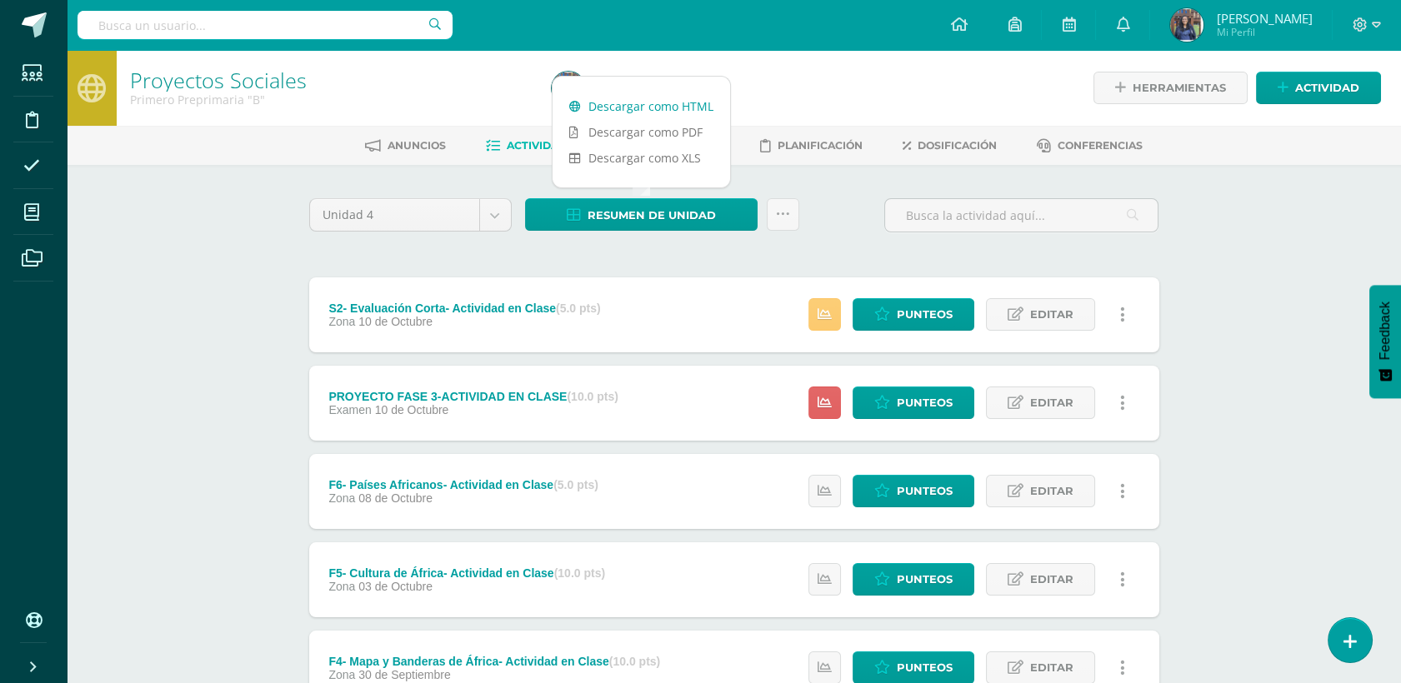
click at [641, 103] on link "Descargar como HTML" at bounding box center [642, 106] width 178 height 26
click at [922, 408] on span "Punteos" at bounding box center [925, 403] width 56 height 31
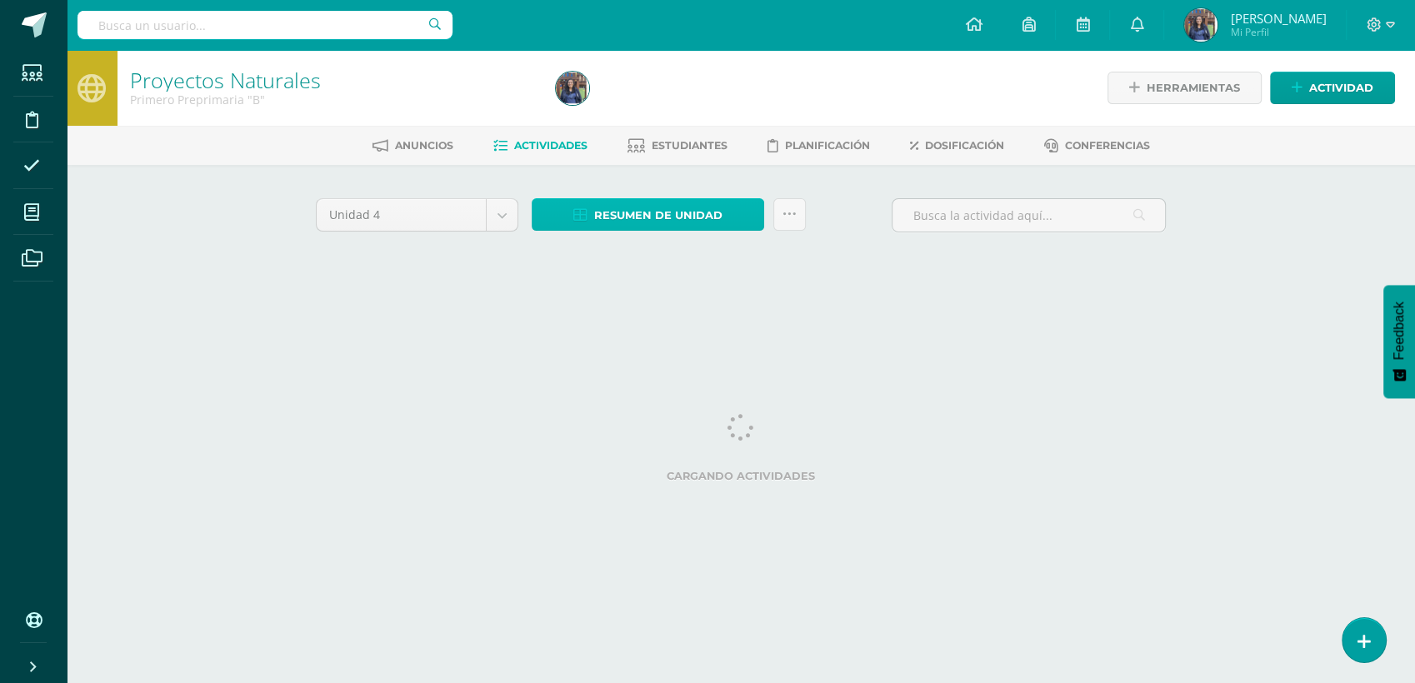
click at [623, 201] on span "Resumen de unidad" at bounding box center [658, 215] width 128 height 31
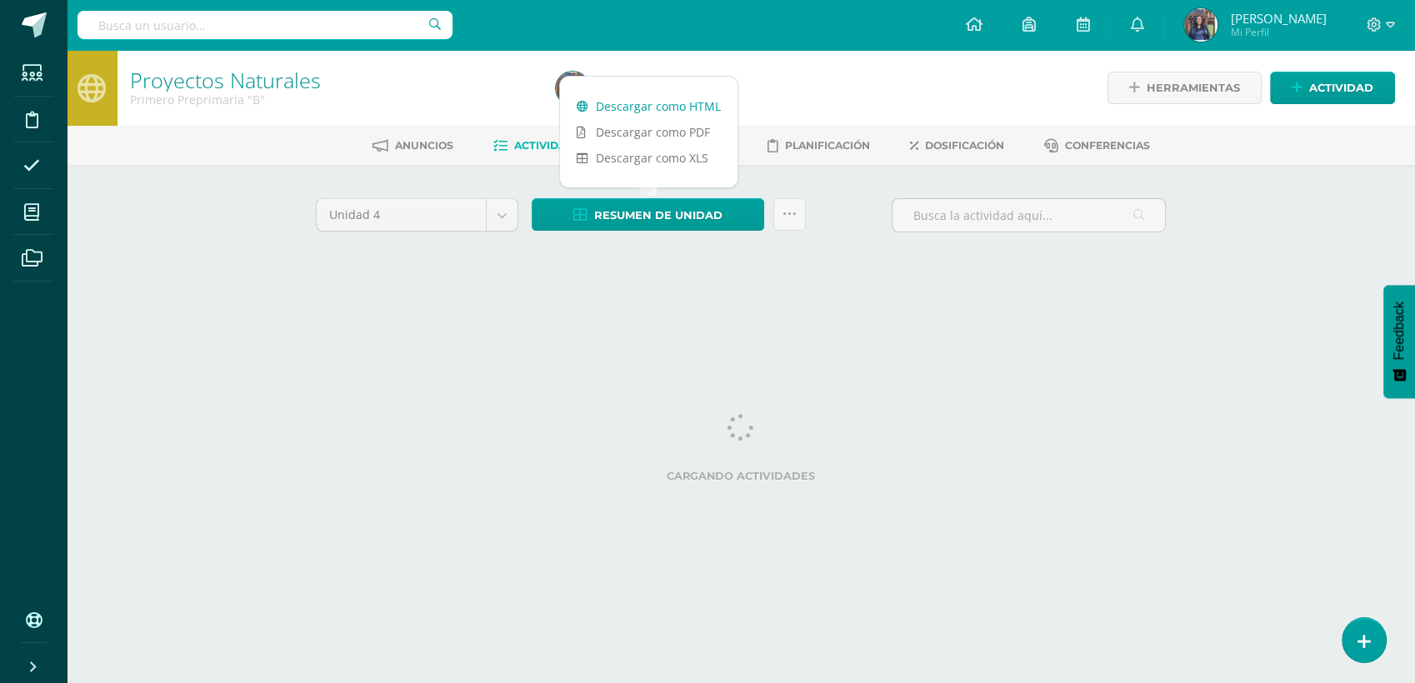
click at [633, 109] on link "Descargar como HTML" at bounding box center [649, 106] width 178 height 26
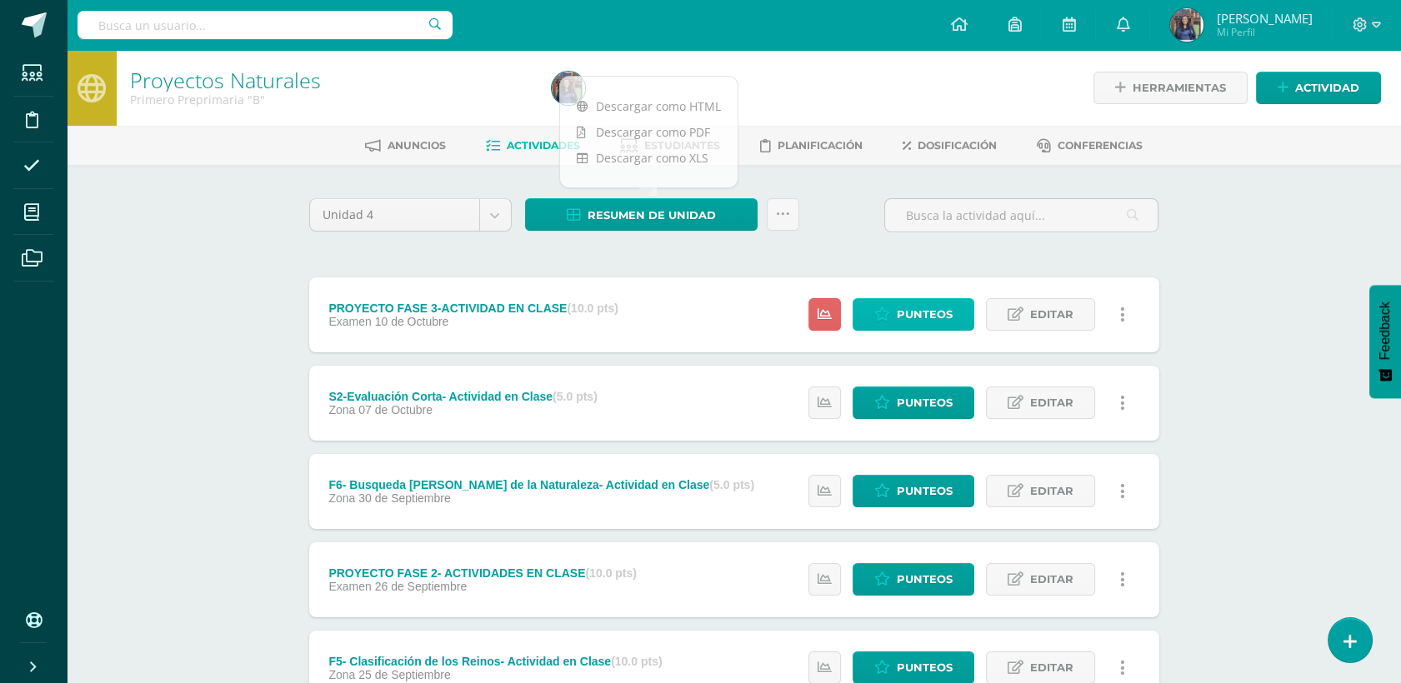
click at [903, 322] on span "Punteos" at bounding box center [925, 314] width 56 height 31
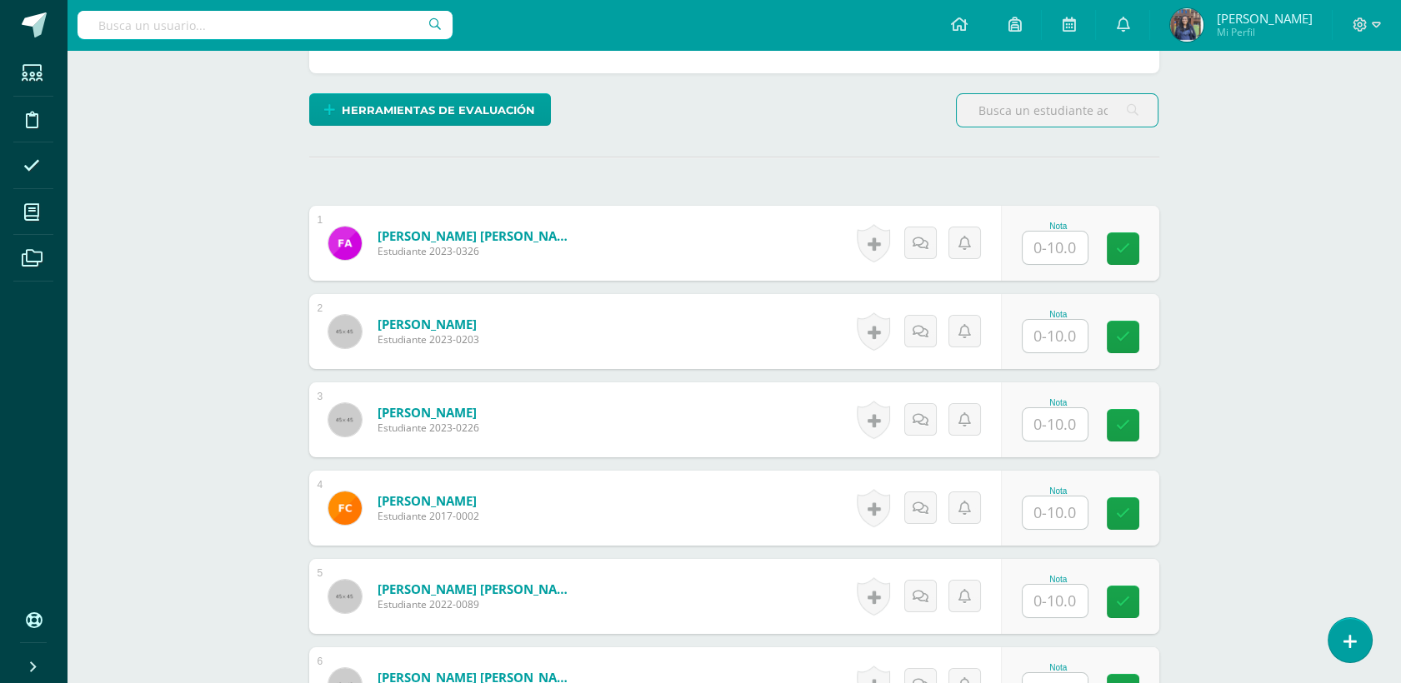
click at [1055, 245] on input "text" at bounding box center [1055, 248] width 65 height 33
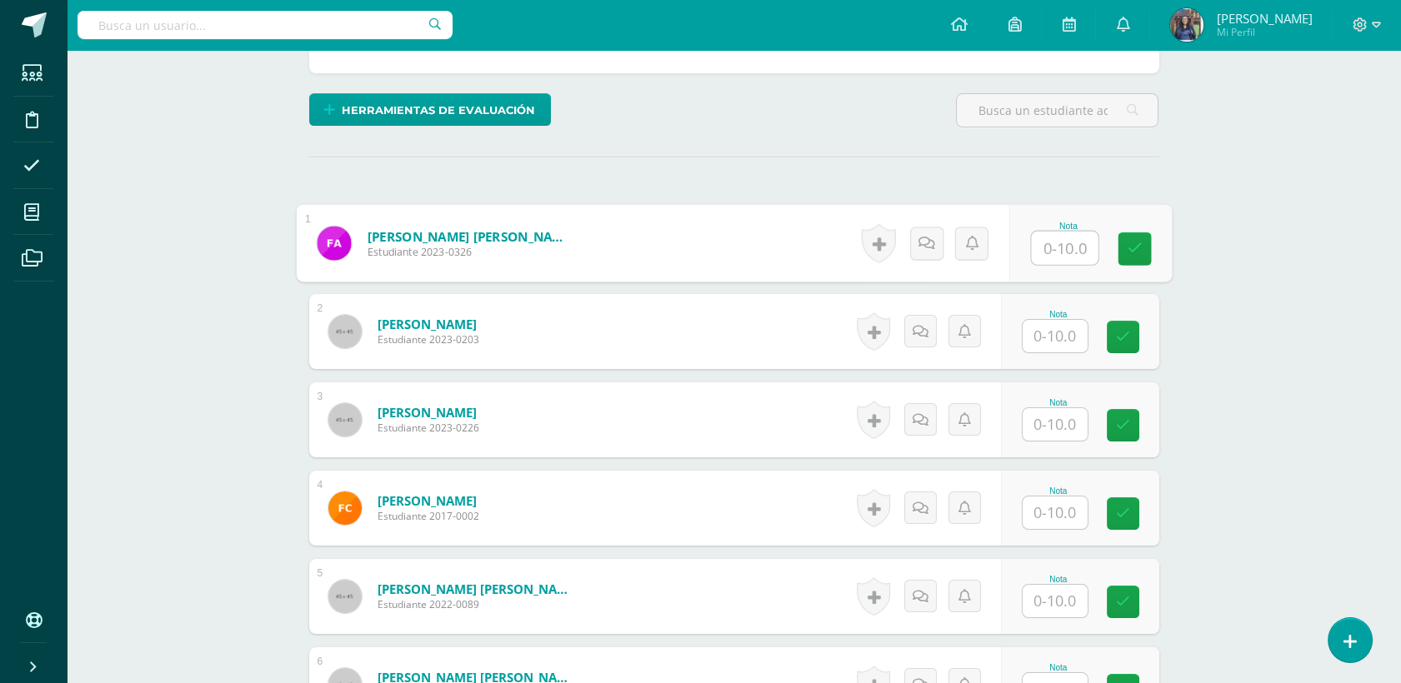
scroll to position [373, 0]
type input "7"
click at [1053, 336] on input "text" at bounding box center [1055, 336] width 65 height 33
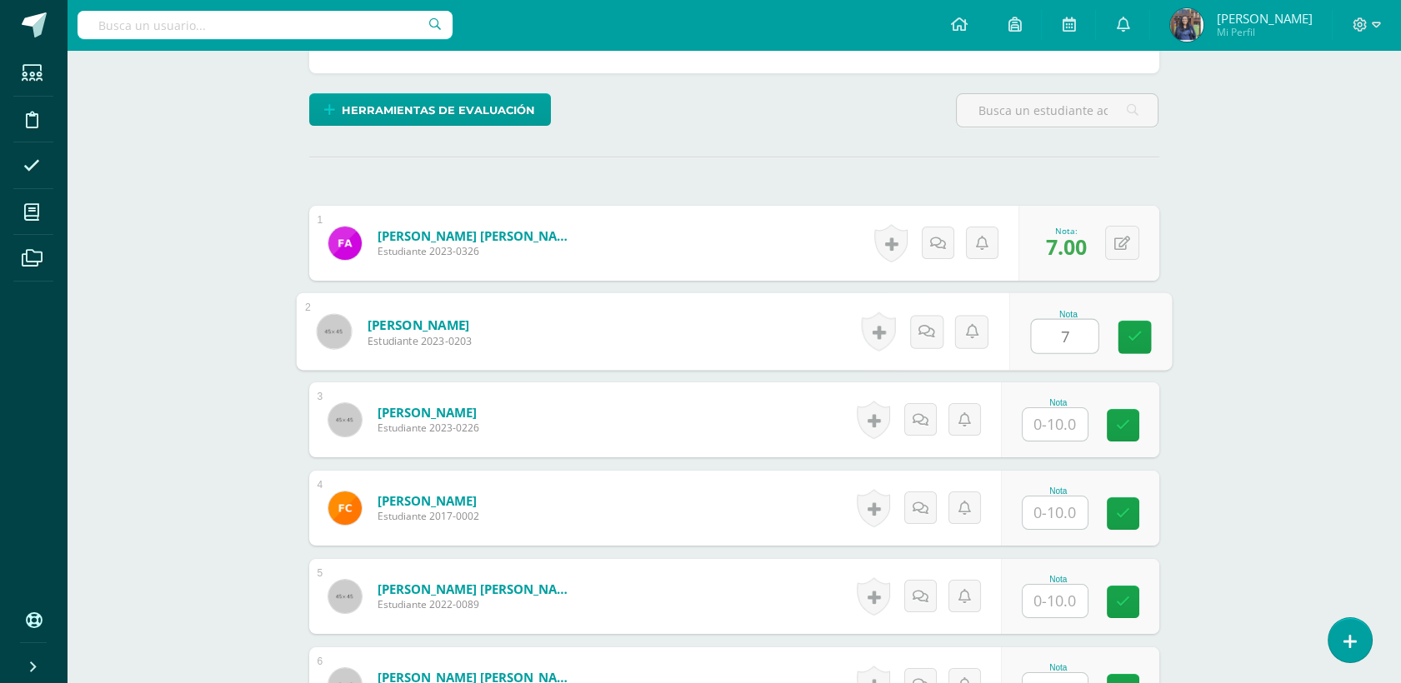
type input "7"
click at [1059, 432] on input "text" at bounding box center [1055, 424] width 65 height 33
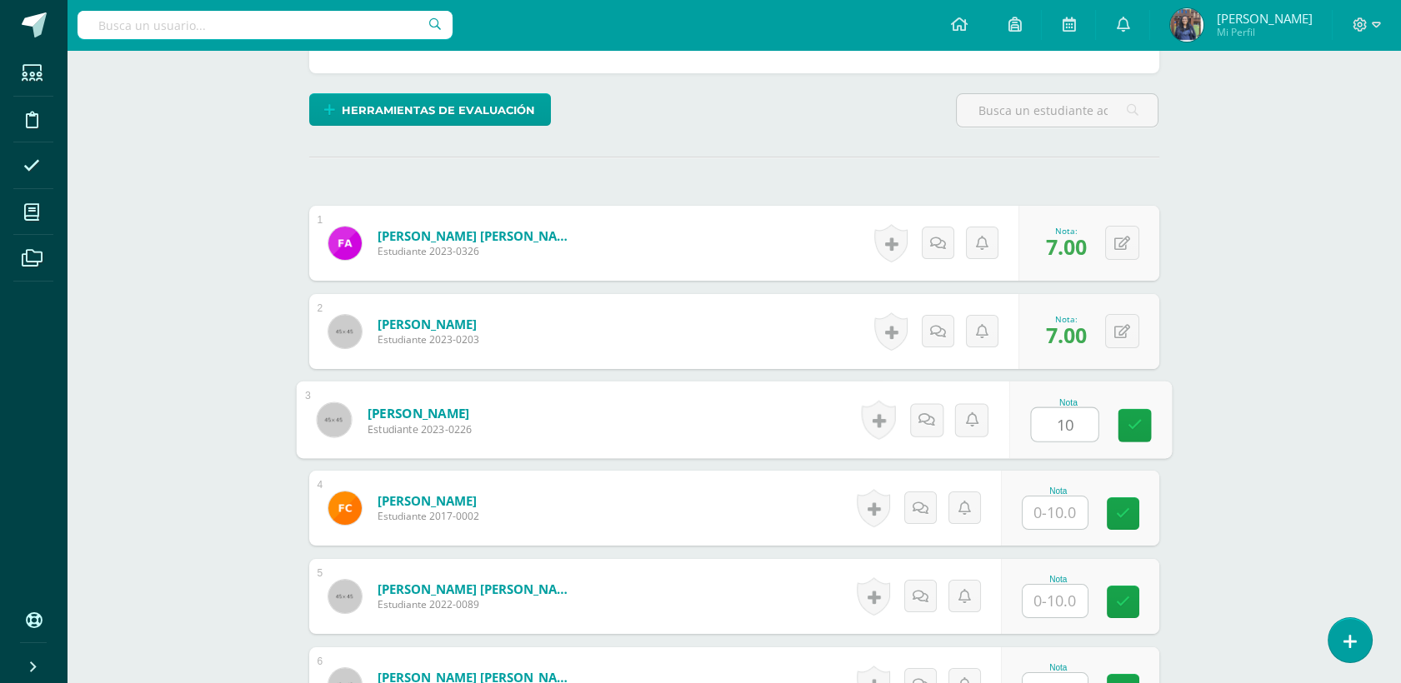
type input "10"
click at [1057, 518] on input "text" at bounding box center [1055, 513] width 65 height 33
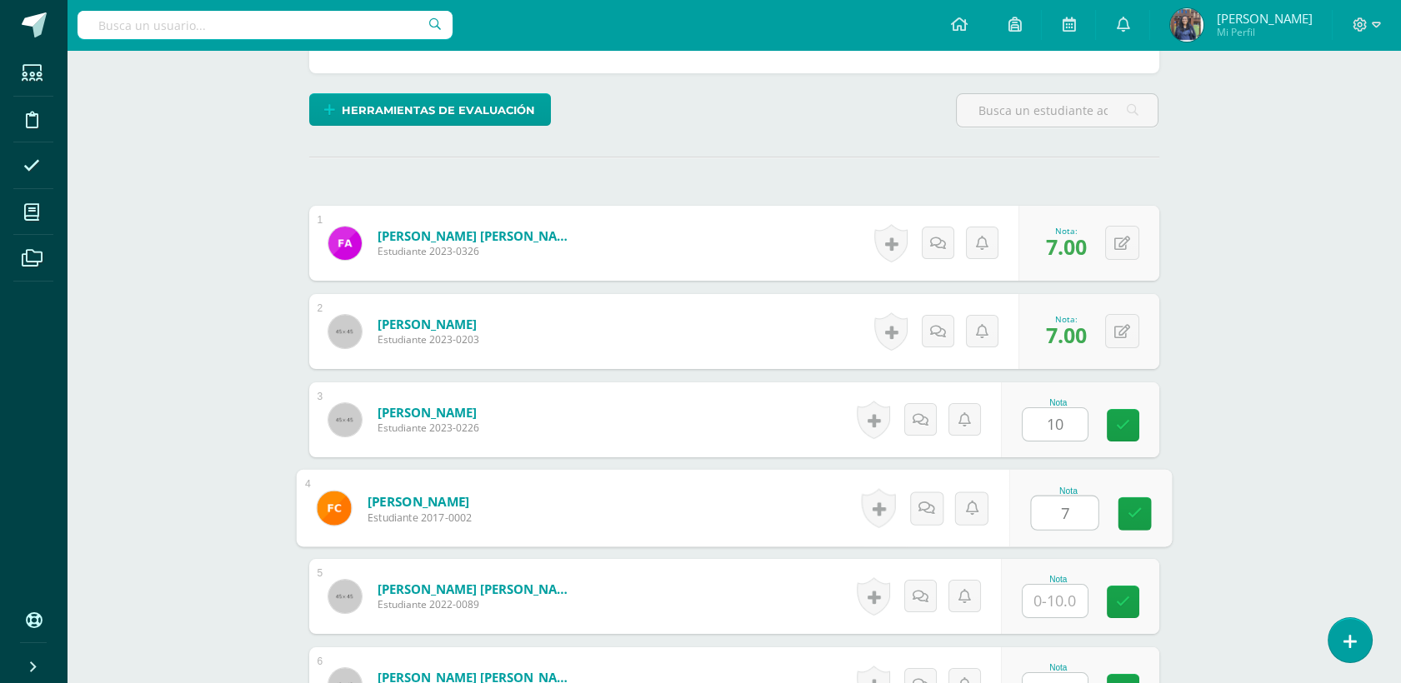
type input "7"
click at [1039, 608] on input "text" at bounding box center [1055, 601] width 65 height 33
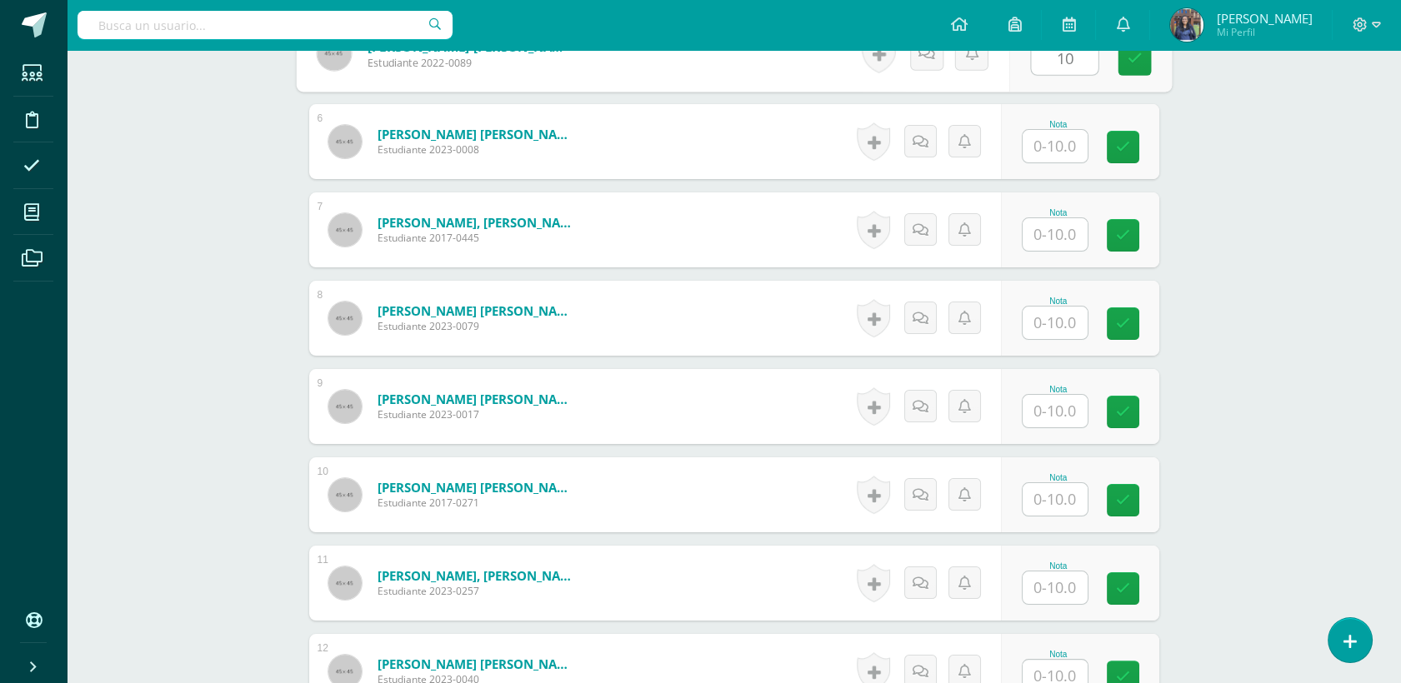
scroll to position [820, 0]
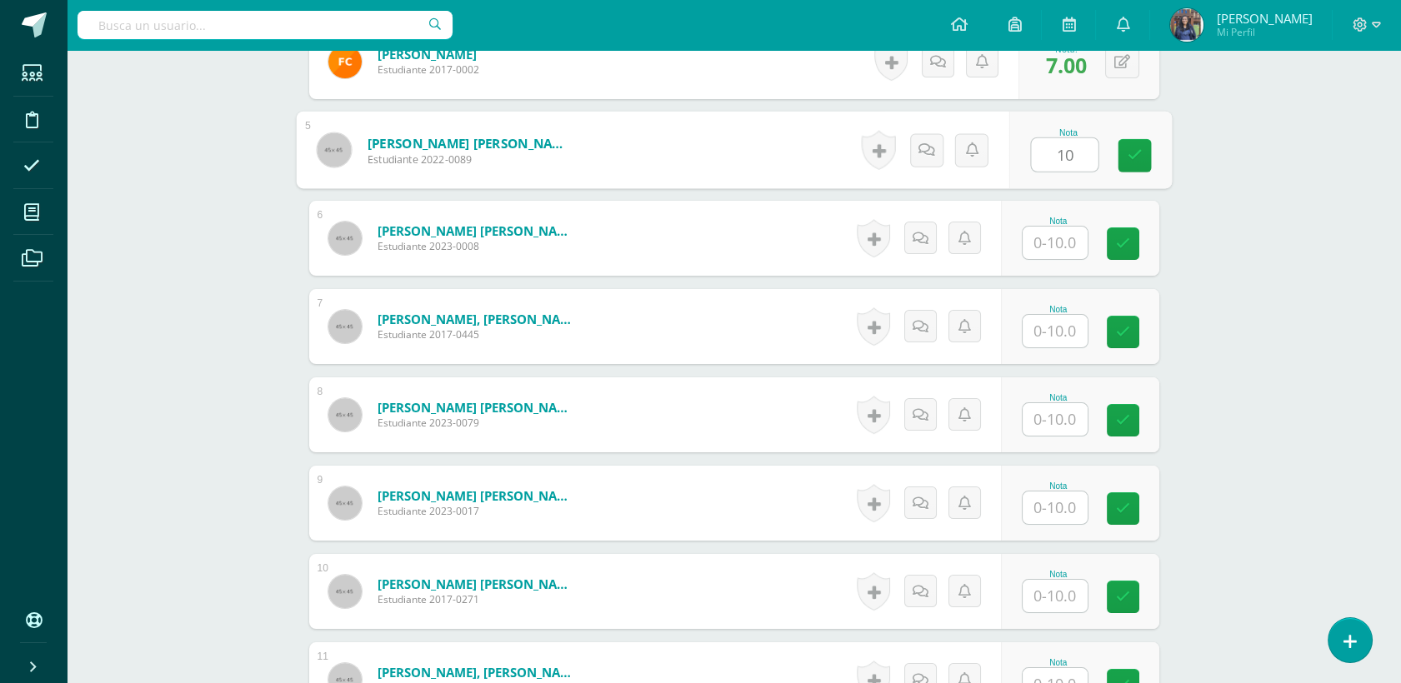
type input "10"
click at [1072, 236] on input "text" at bounding box center [1055, 243] width 65 height 33
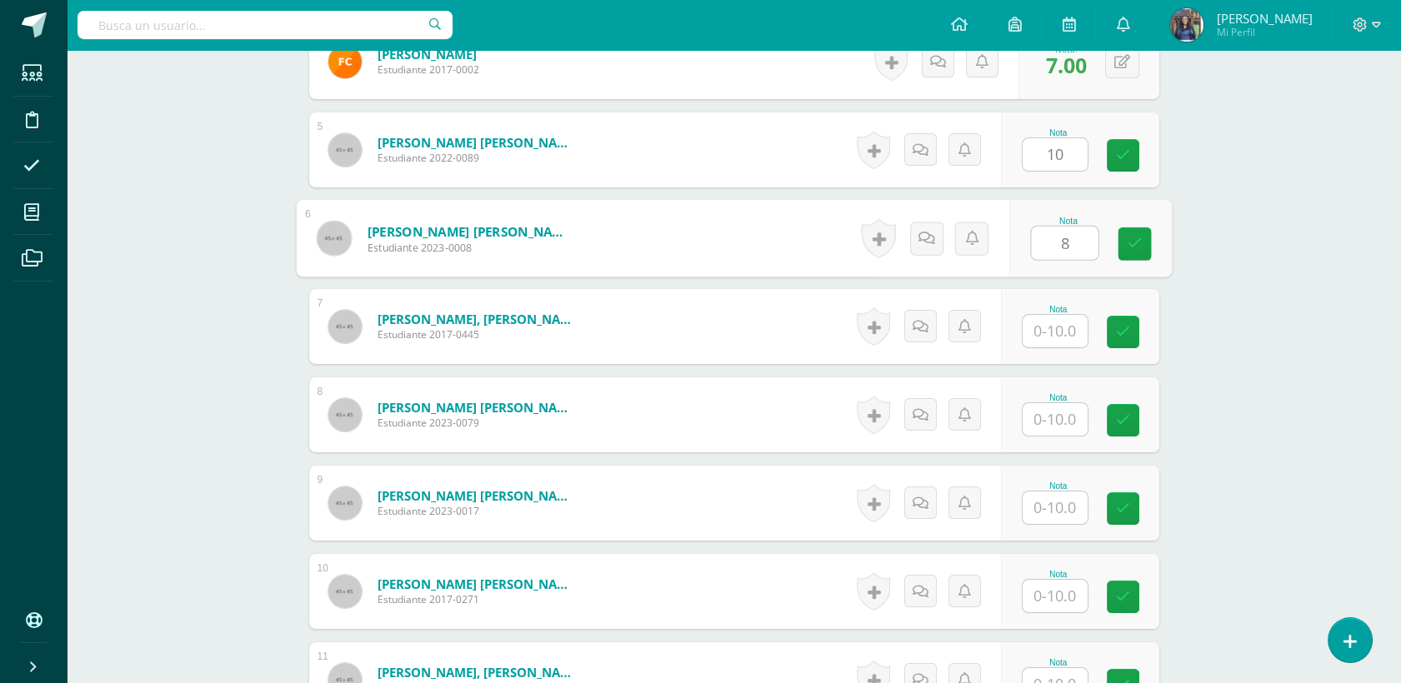
type input "8"
click at [1047, 321] on input "text" at bounding box center [1055, 331] width 65 height 33
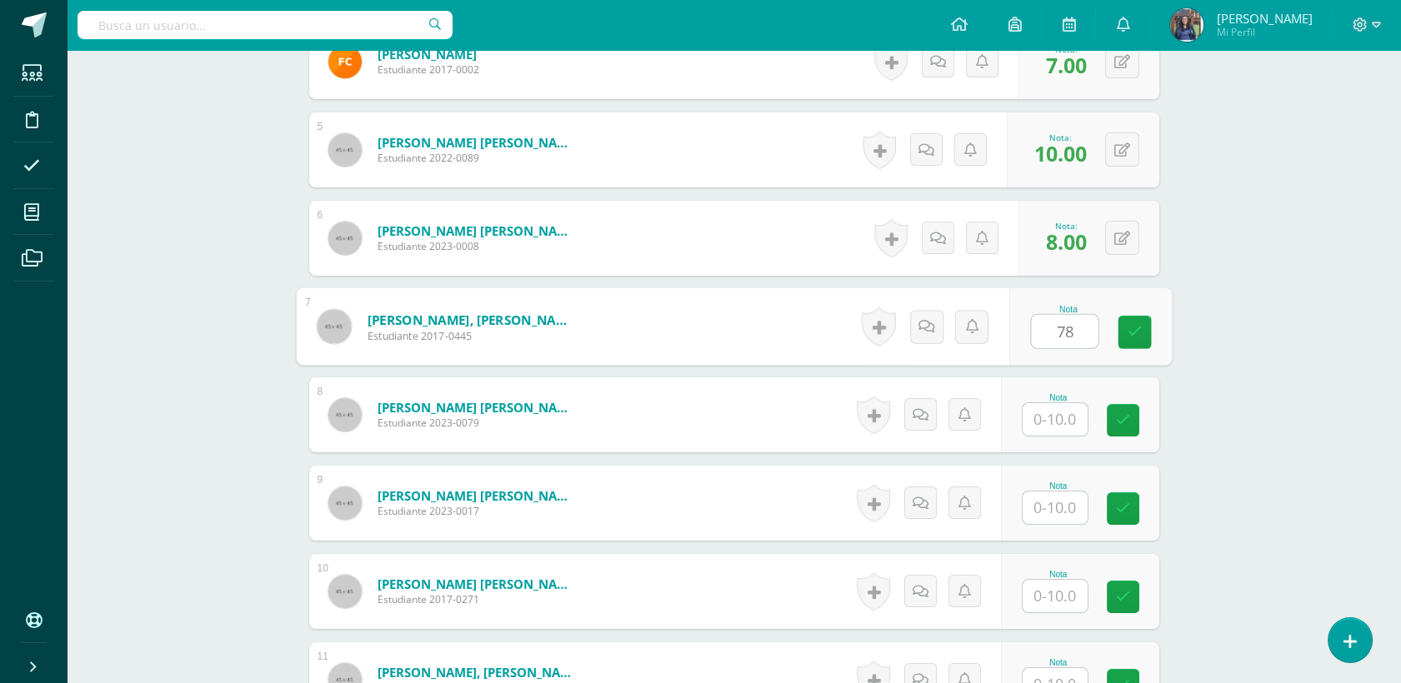
type input "7"
type input "8"
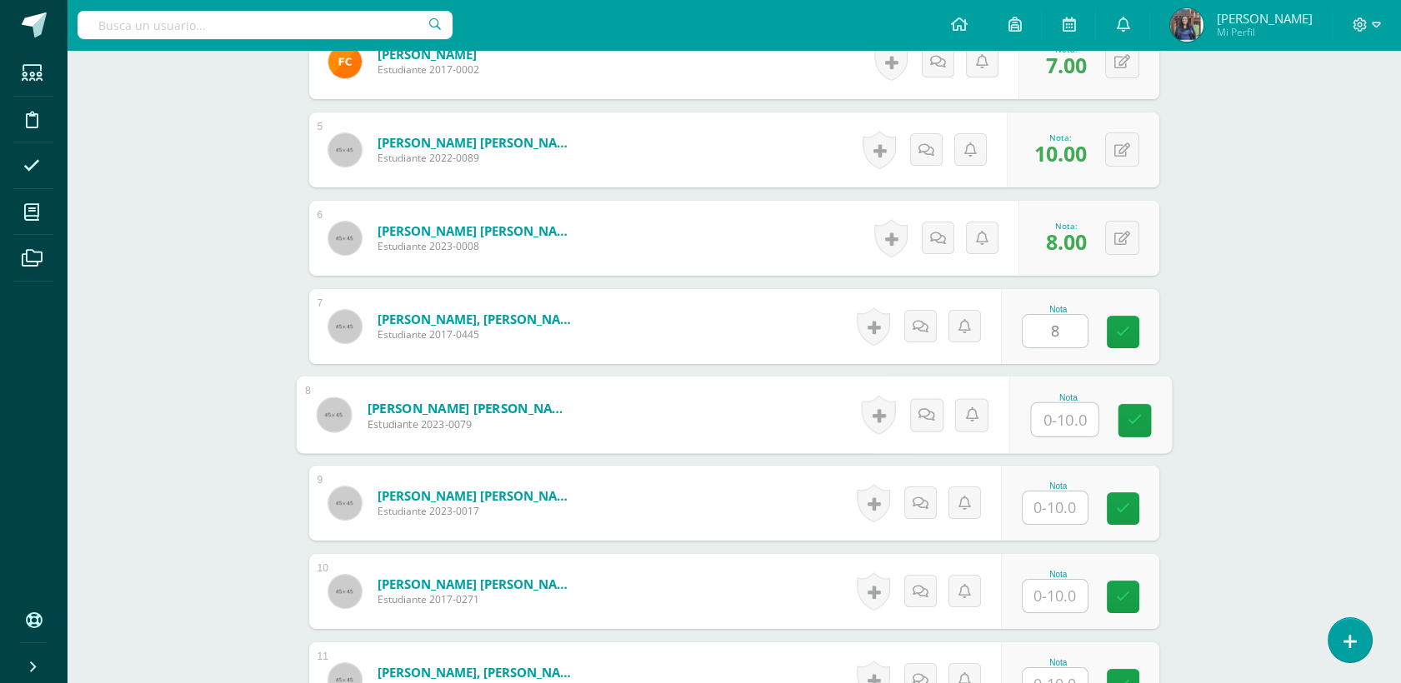
click at [1060, 403] on input "text" at bounding box center [1064, 419] width 67 height 33
type input "9"
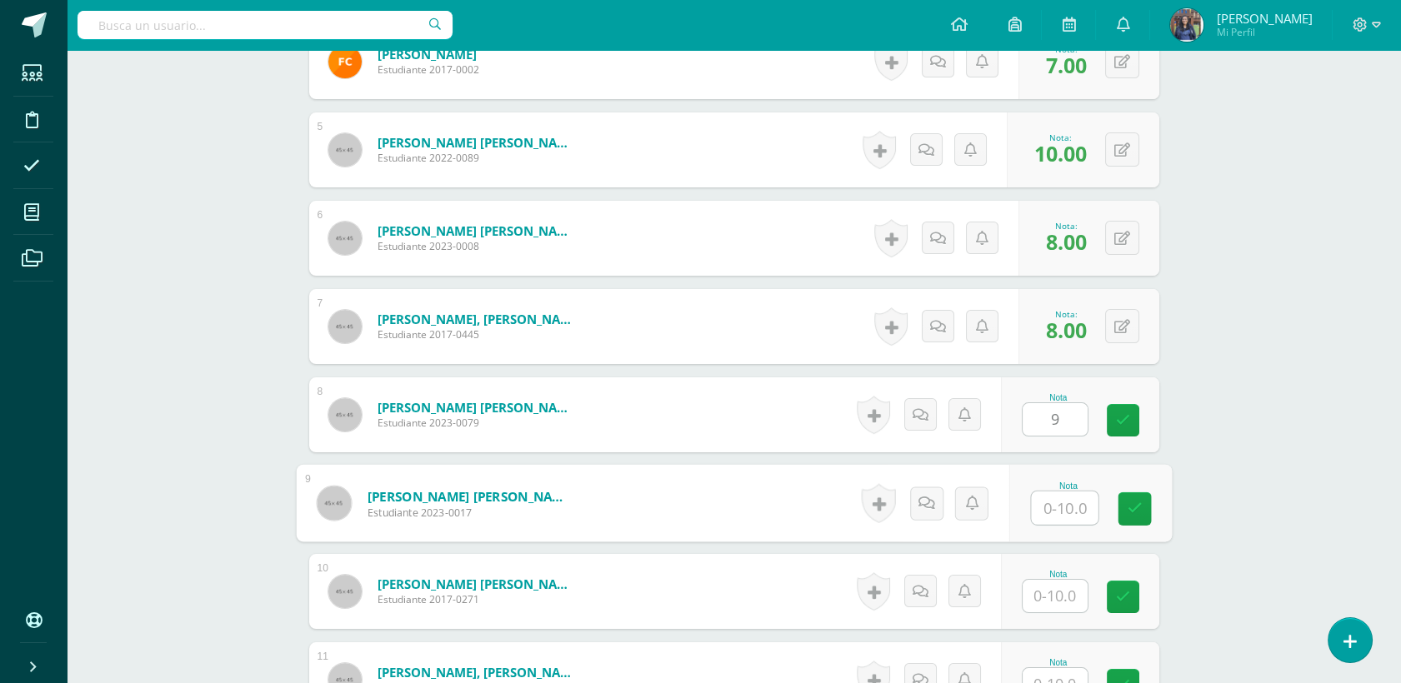
click at [1062, 506] on input "text" at bounding box center [1064, 508] width 67 height 33
type input "8"
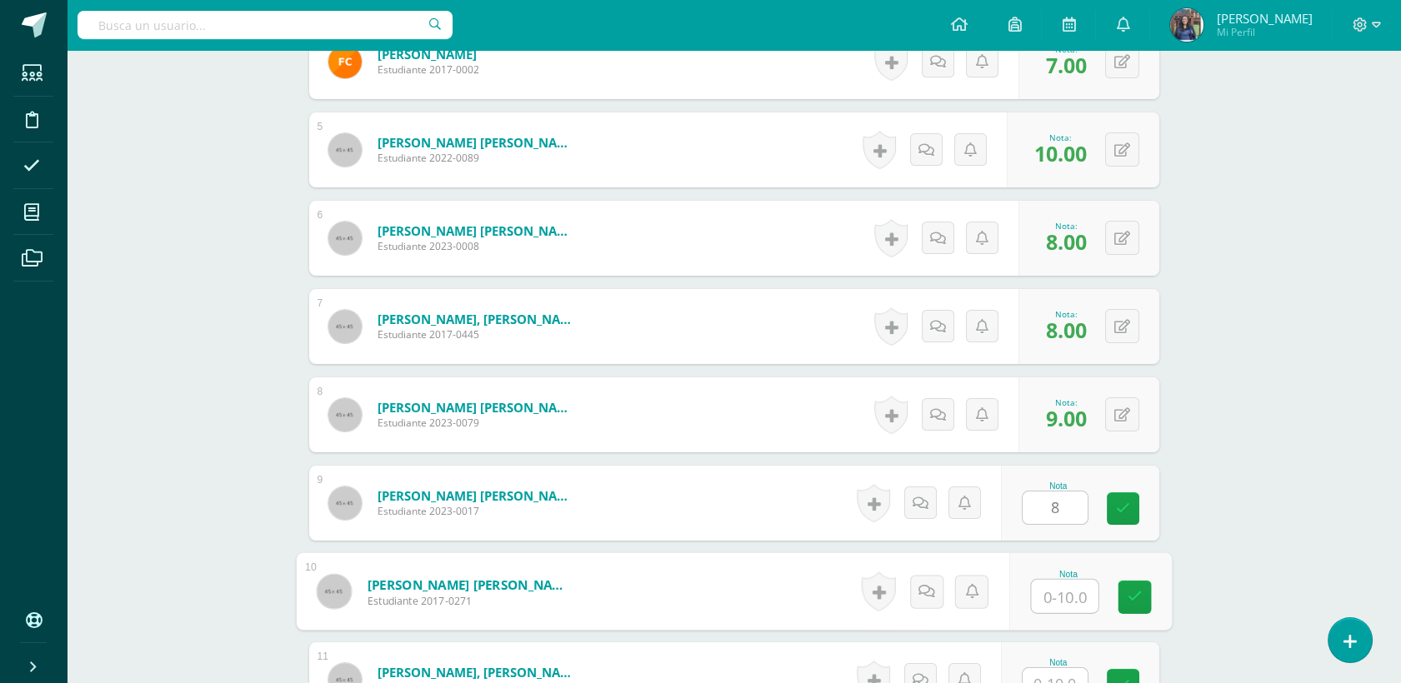
click at [1069, 580] on input "text" at bounding box center [1064, 596] width 67 height 33
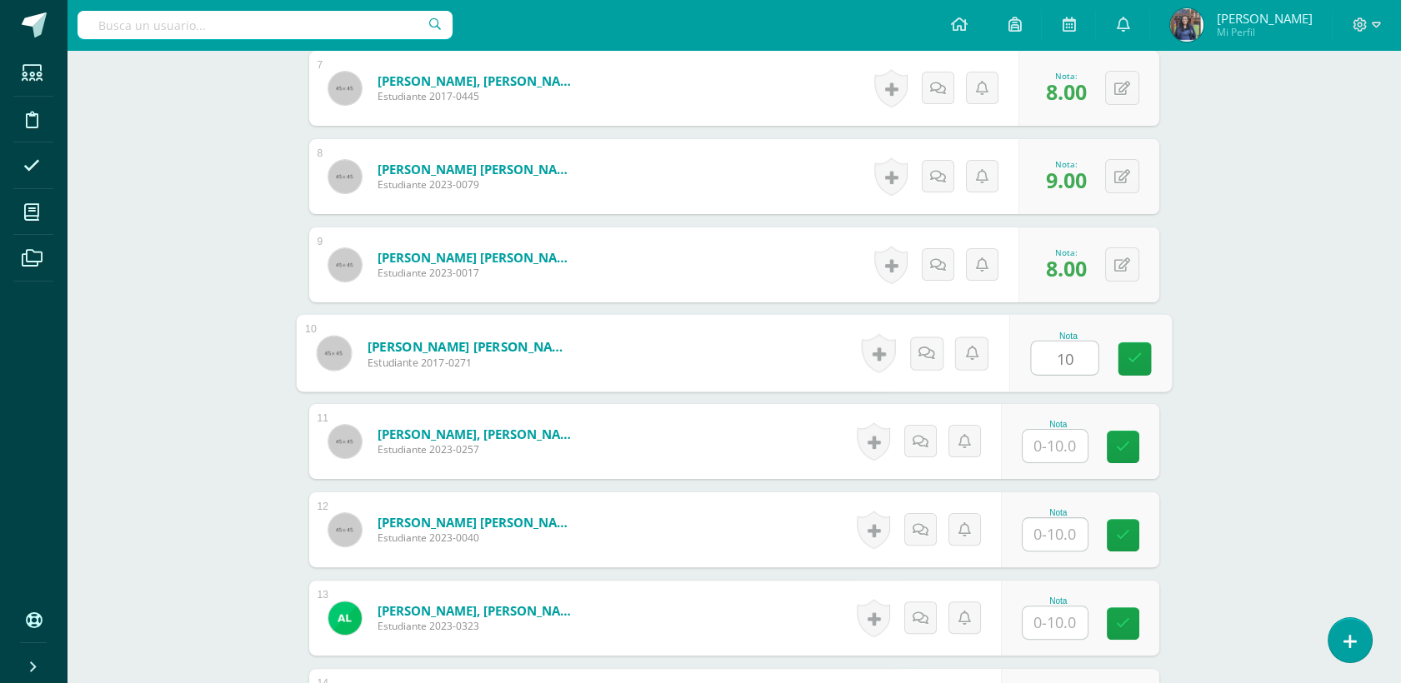
scroll to position [1081, 0]
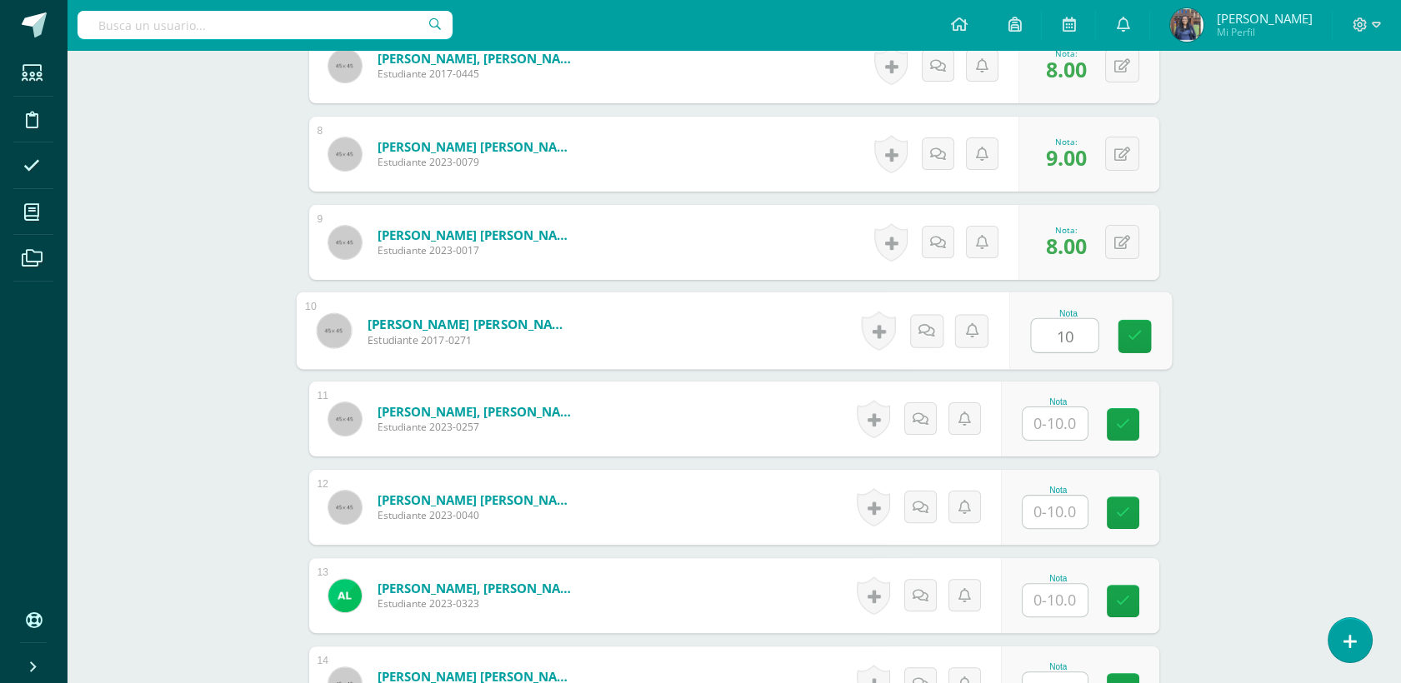
type input "10"
click at [1048, 418] on input "text" at bounding box center [1055, 424] width 65 height 33
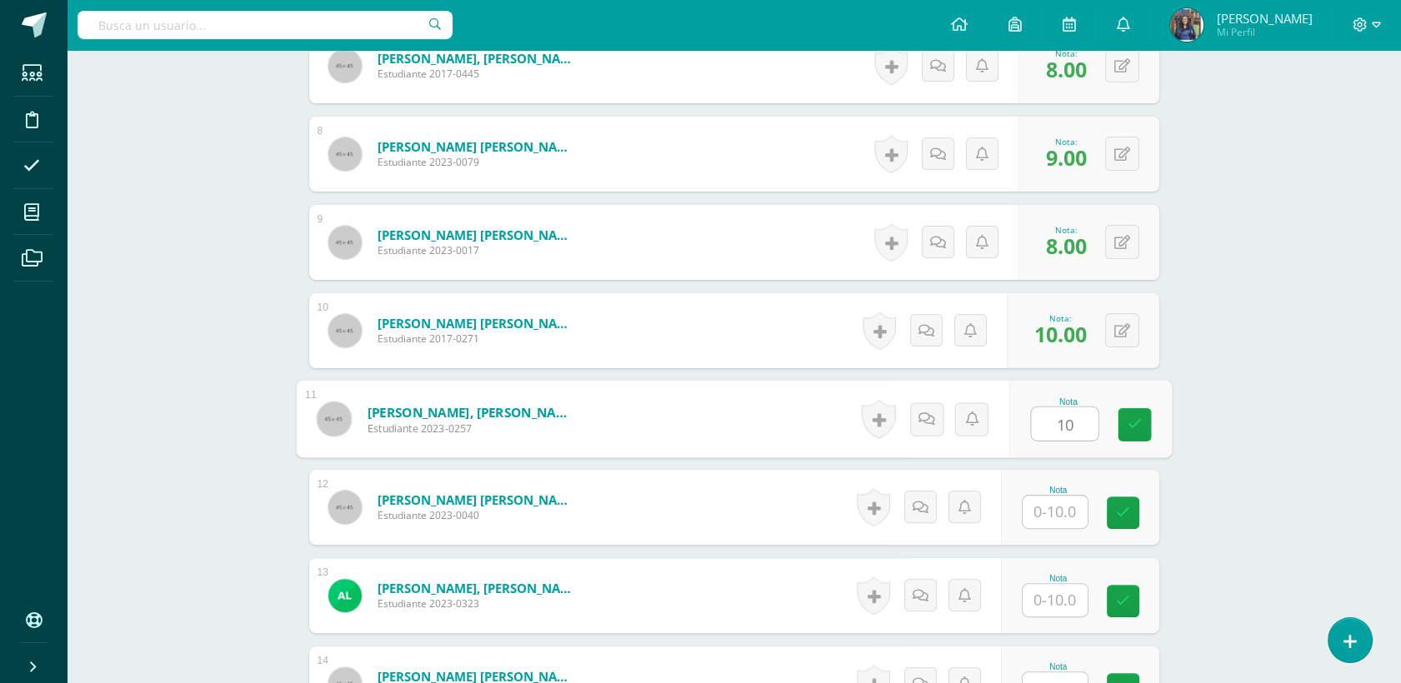
type input "10"
click at [1045, 519] on input "text" at bounding box center [1064, 512] width 67 height 33
type input "8"
click at [1073, 598] on input "text" at bounding box center [1055, 600] width 65 height 33
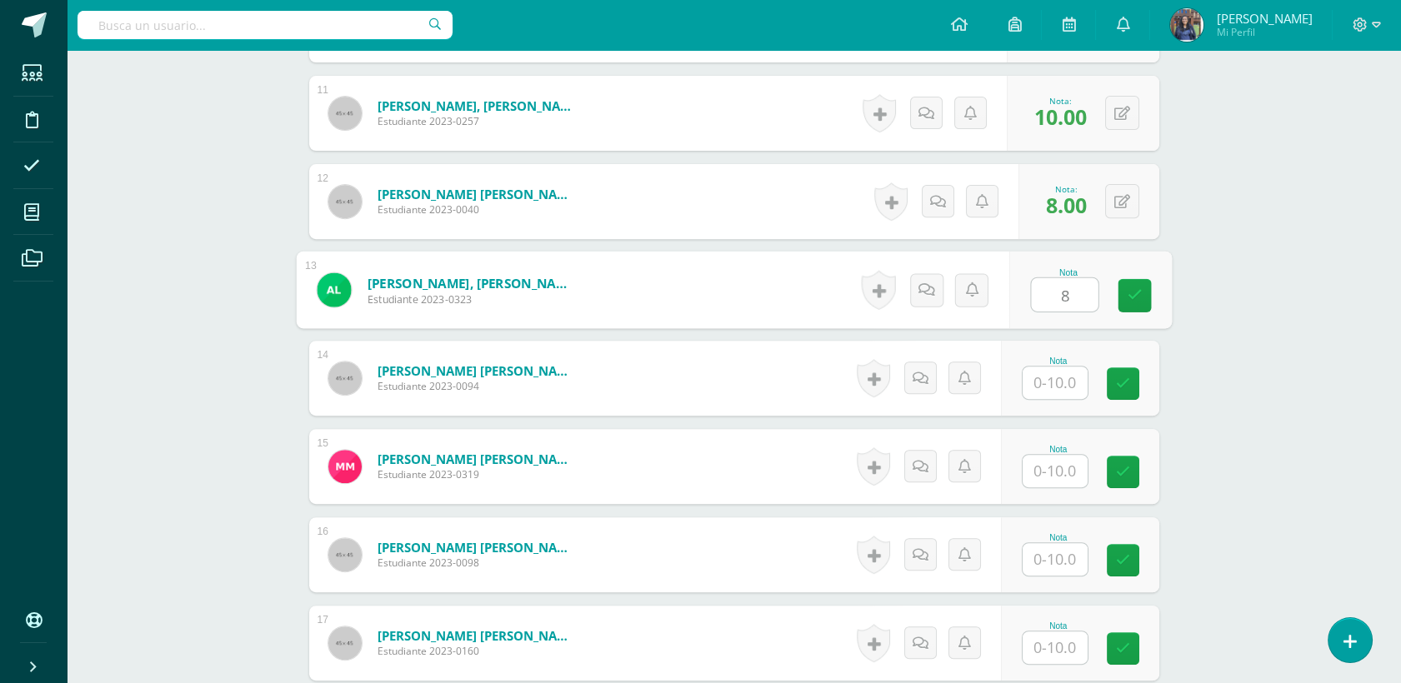
scroll to position [1407, 0]
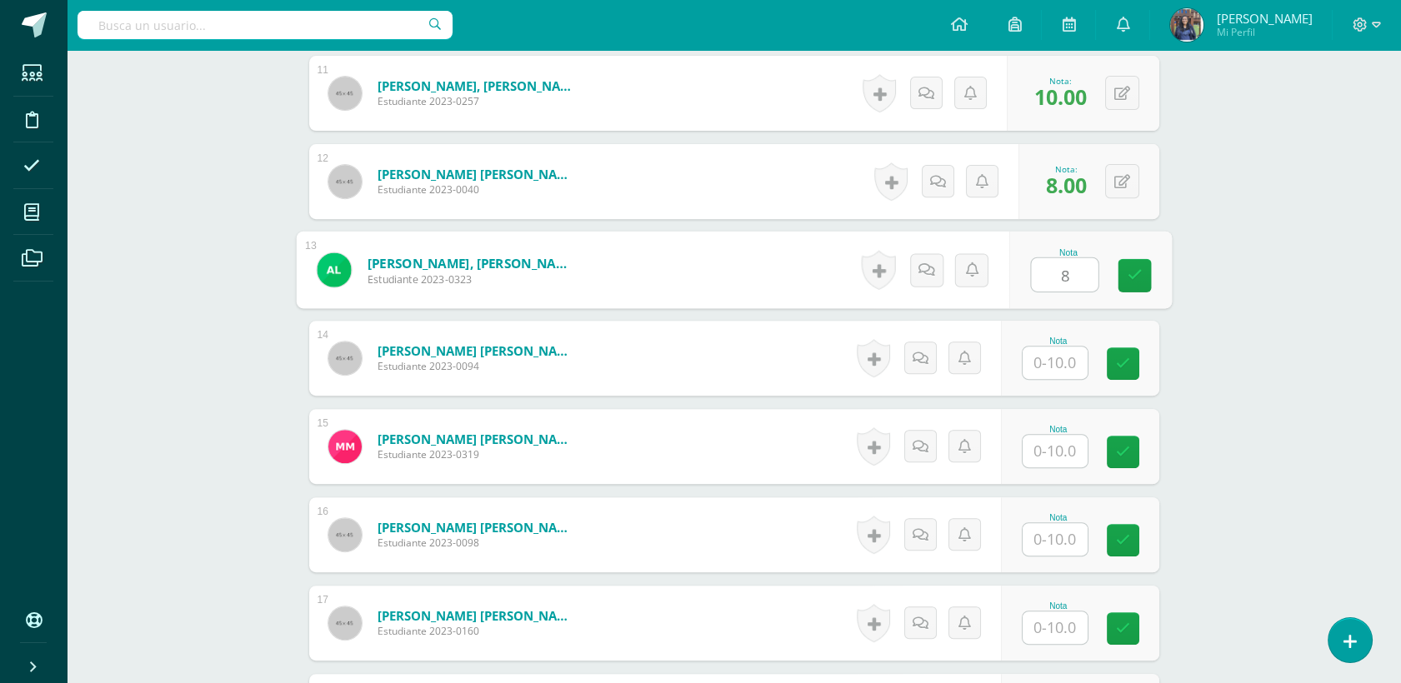
type input "8"
click at [1053, 361] on input "text" at bounding box center [1055, 363] width 65 height 33
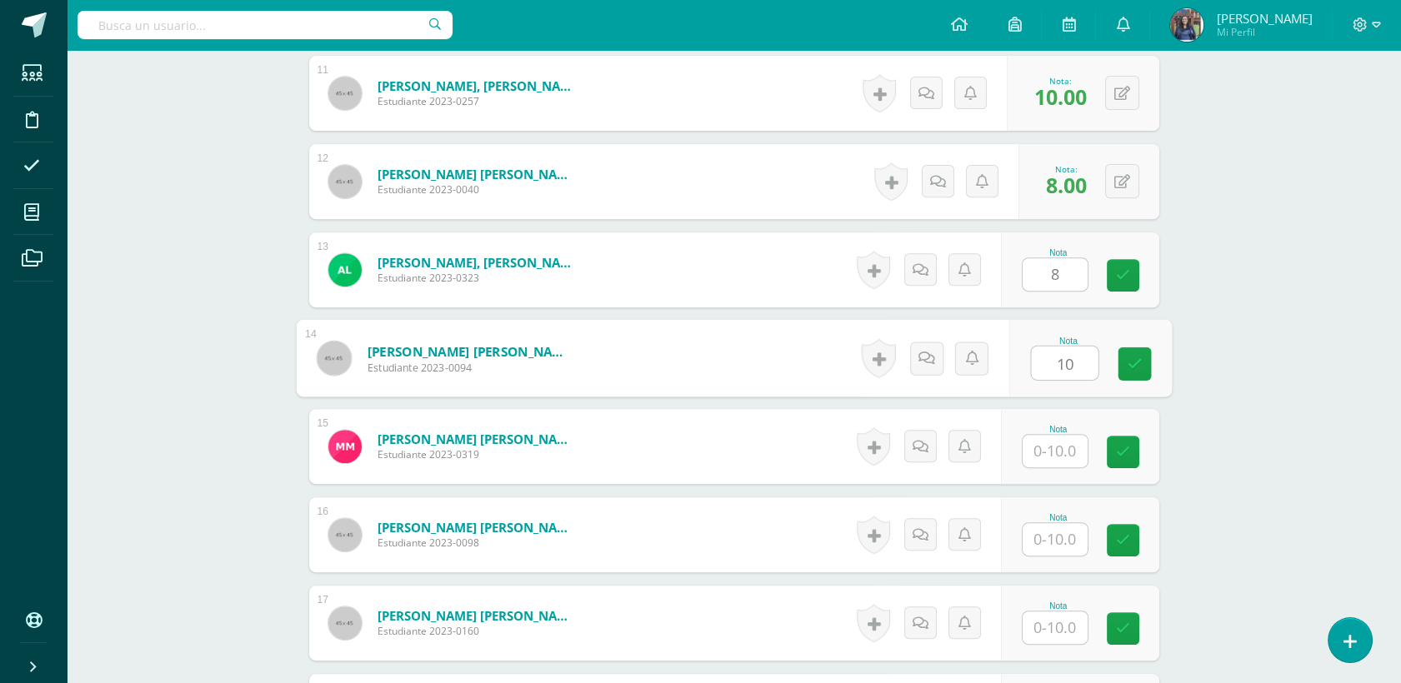
type input "10"
click at [1053, 465] on input "text" at bounding box center [1055, 451] width 65 height 33
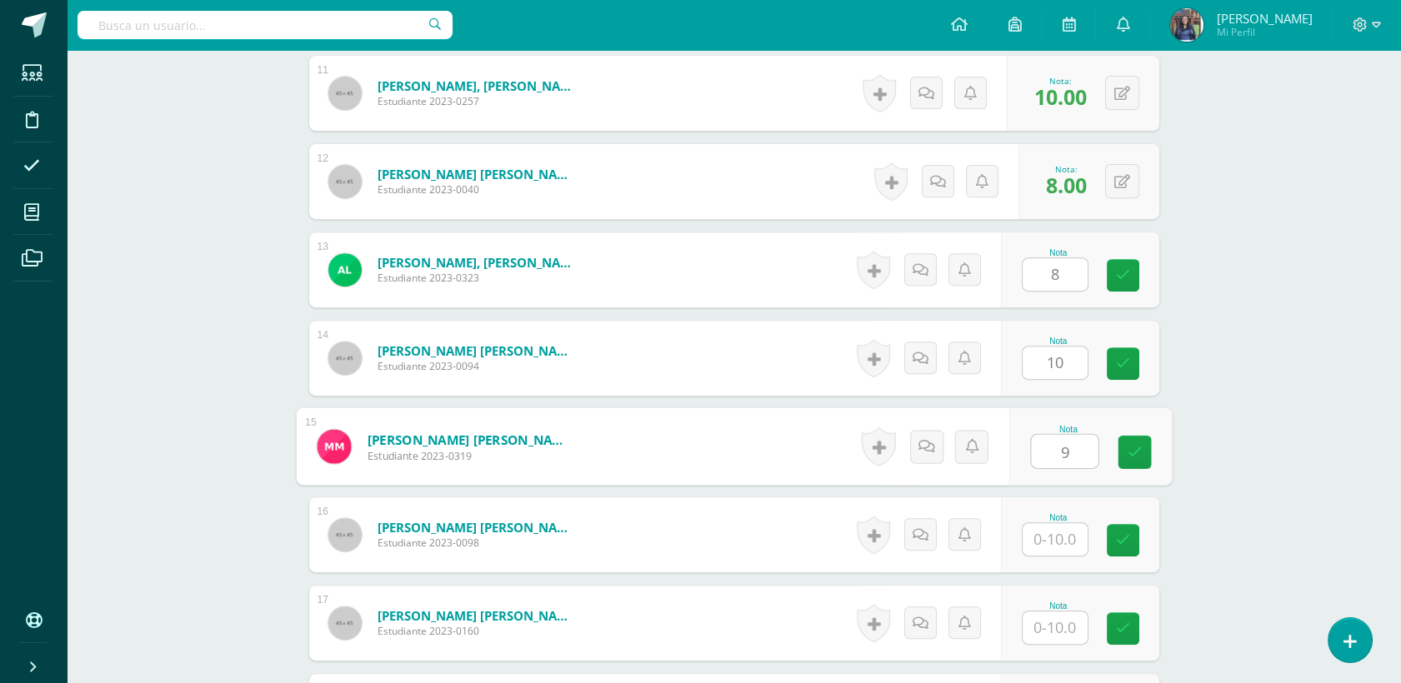
type input "9"
click at [1063, 538] on input "text" at bounding box center [1055, 539] width 65 height 33
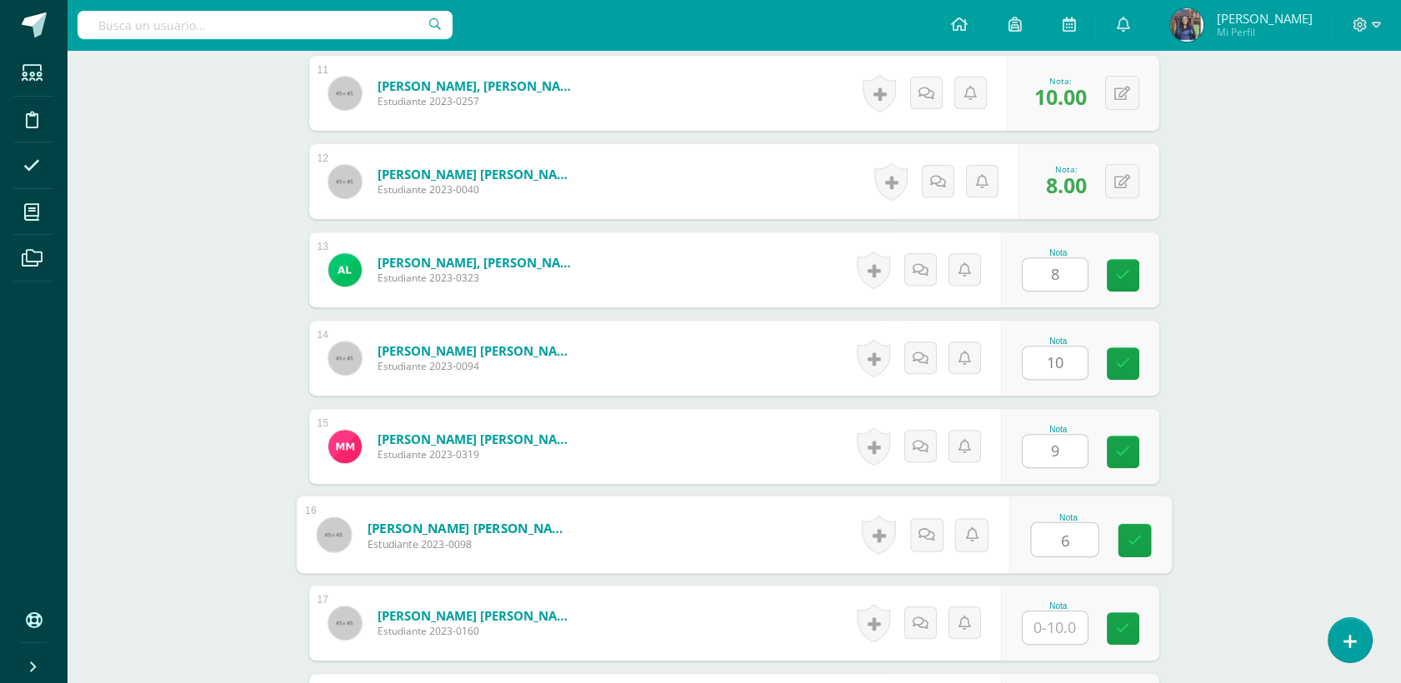
type input "6"
click at [1061, 620] on input "text" at bounding box center [1055, 628] width 65 height 33
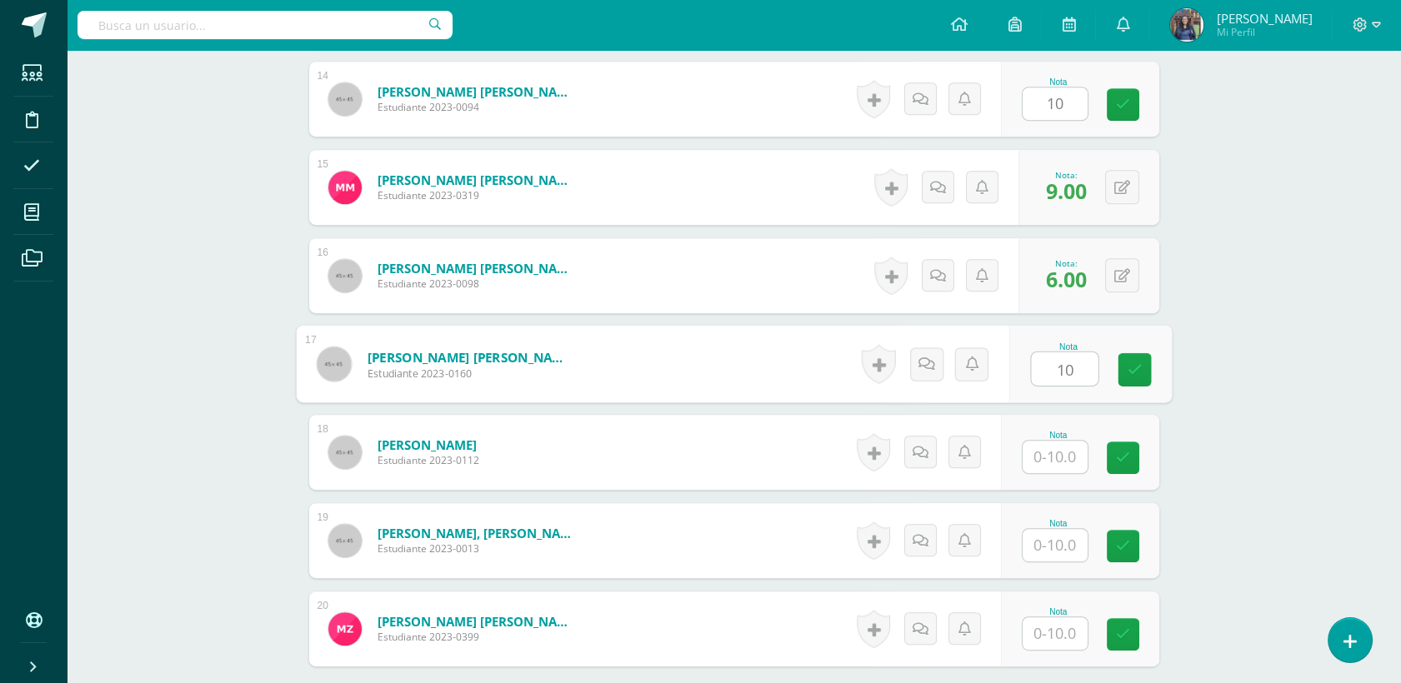
scroll to position [1683, 0]
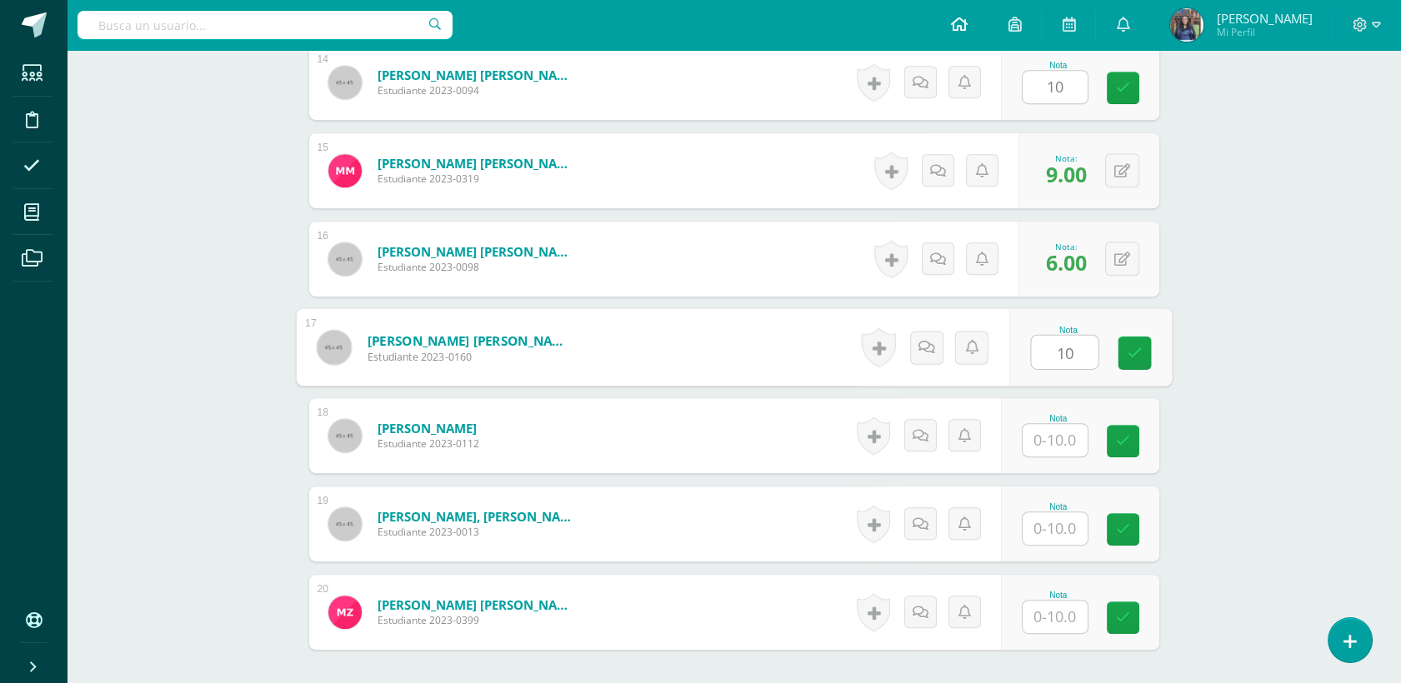
type input "10"
click at [1061, 442] on input "text" at bounding box center [1055, 440] width 65 height 33
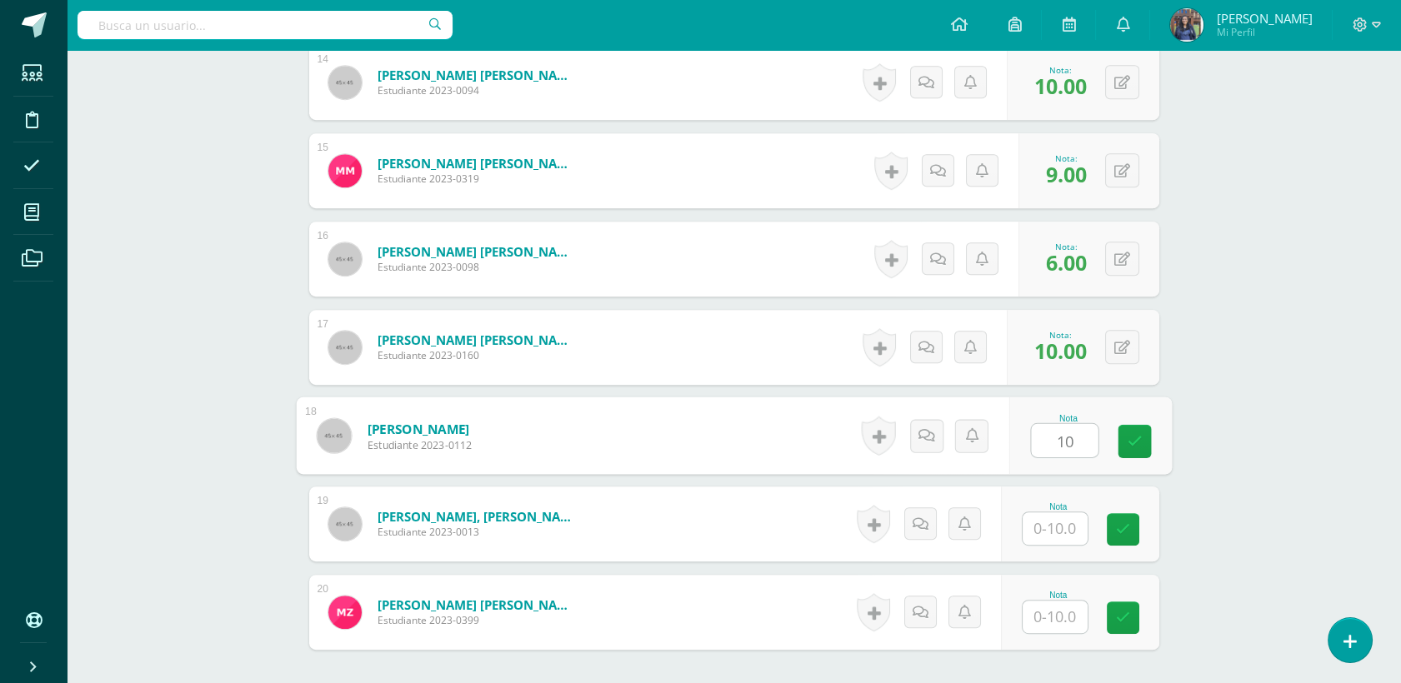
type input "10"
click at [1060, 517] on input "text" at bounding box center [1055, 529] width 65 height 33
type input "8"
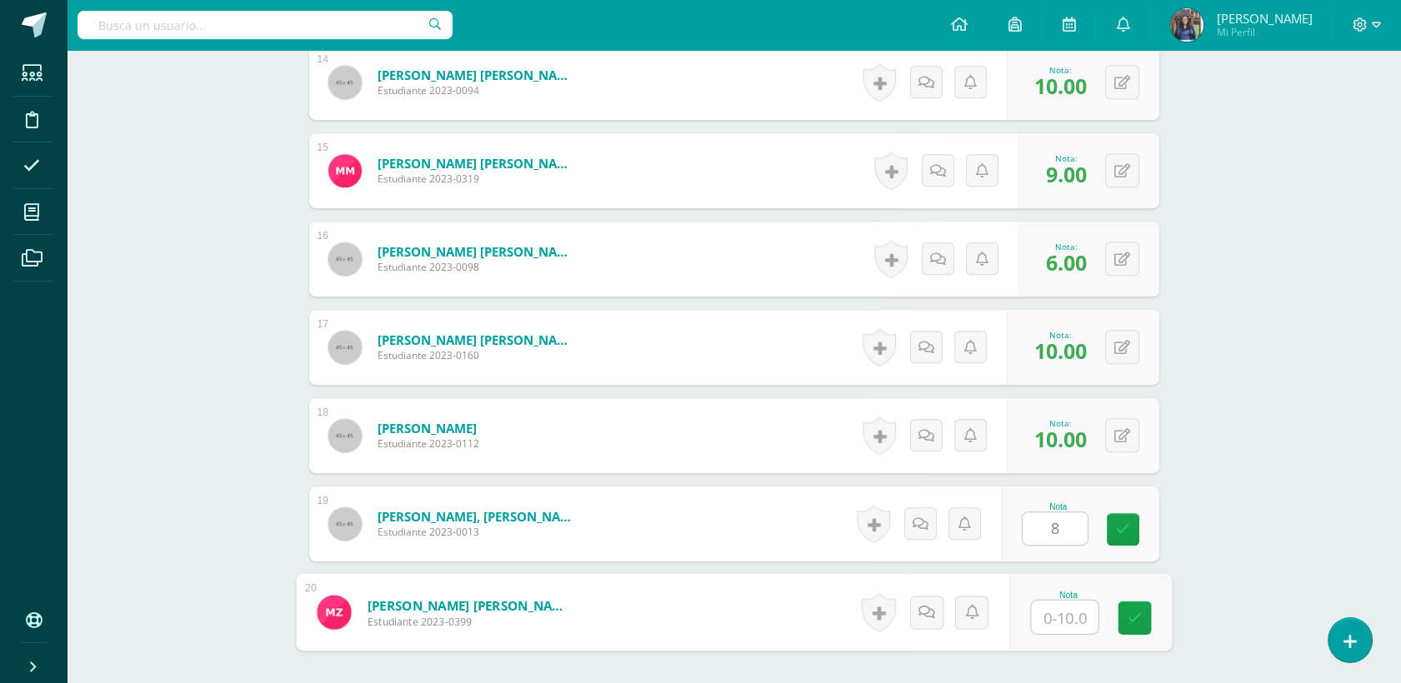
click at [1048, 621] on input "text" at bounding box center [1064, 617] width 67 height 33
type input "8"
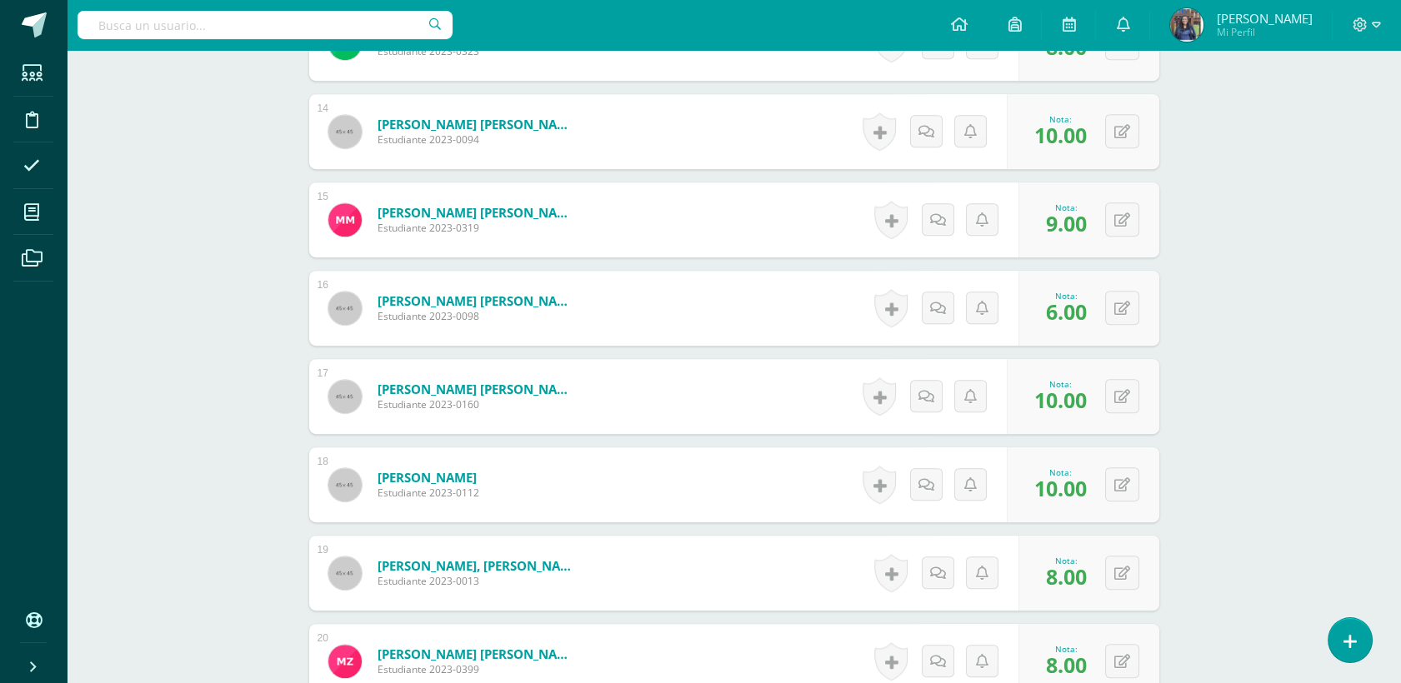
scroll to position [1624, 0]
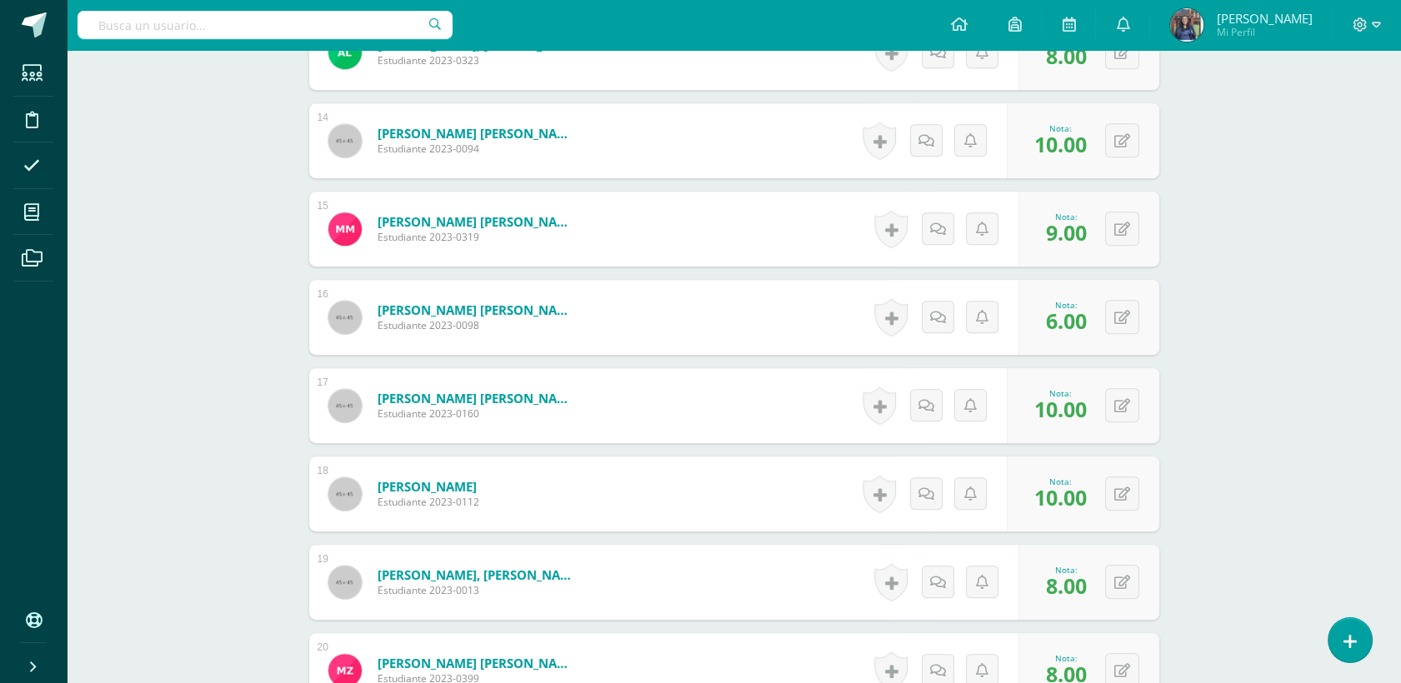
drag, startPoint x: 1399, startPoint y: 538, endPoint x: 1418, endPoint y: 603, distance: 68.3
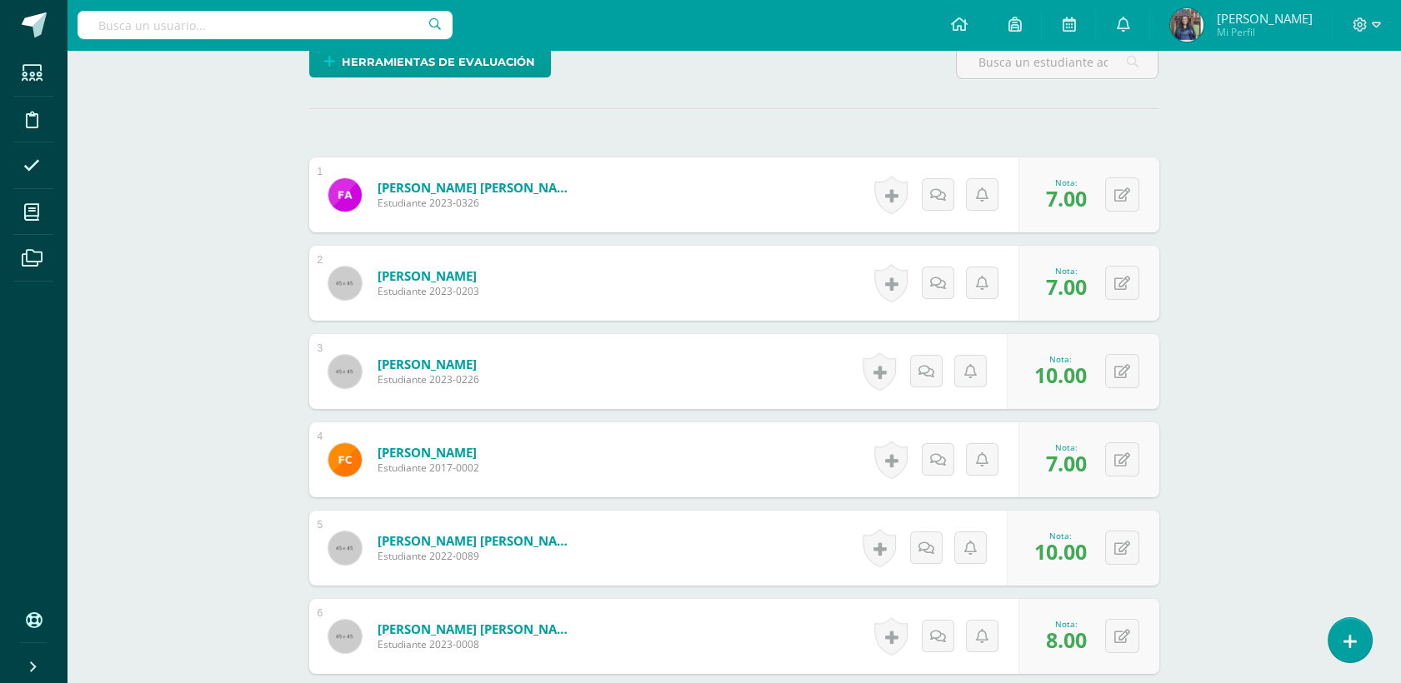
scroll to position [0, 0]
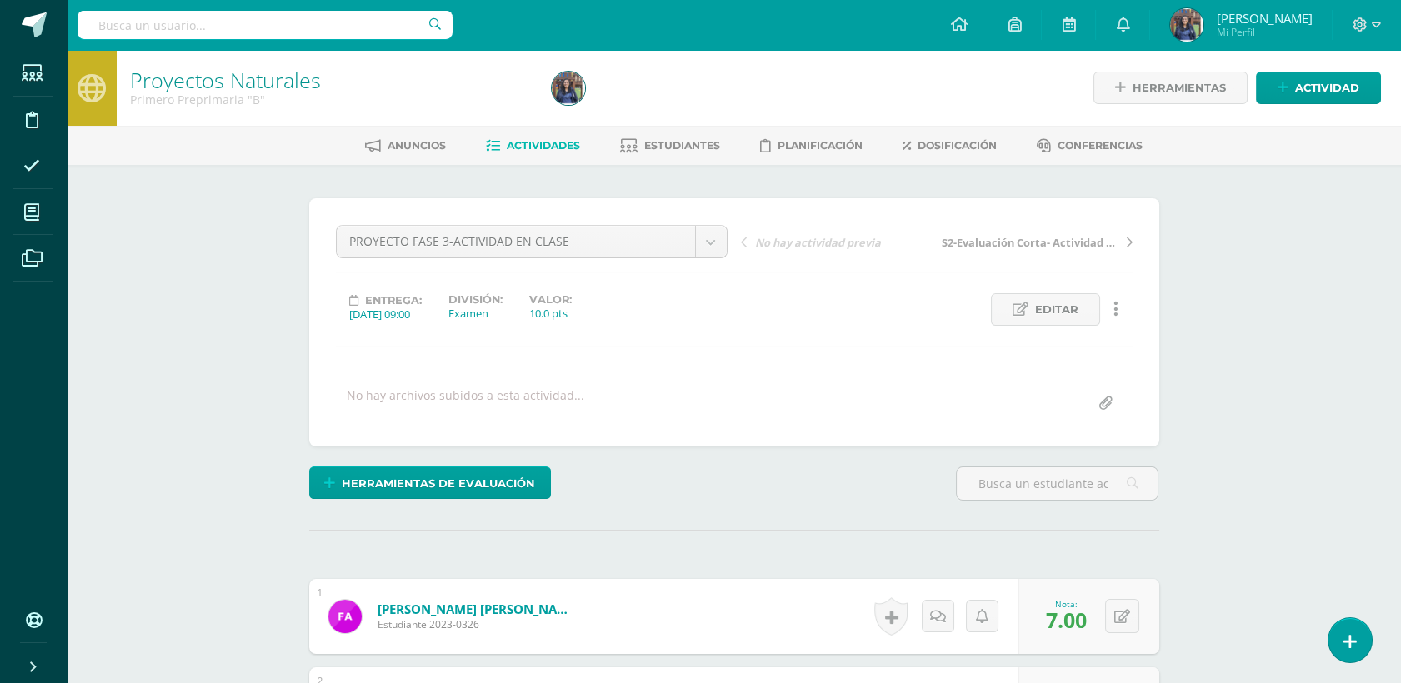
click at [545, 149] on span "Actividades" at bounding box center [543, 145] width 73 height 13
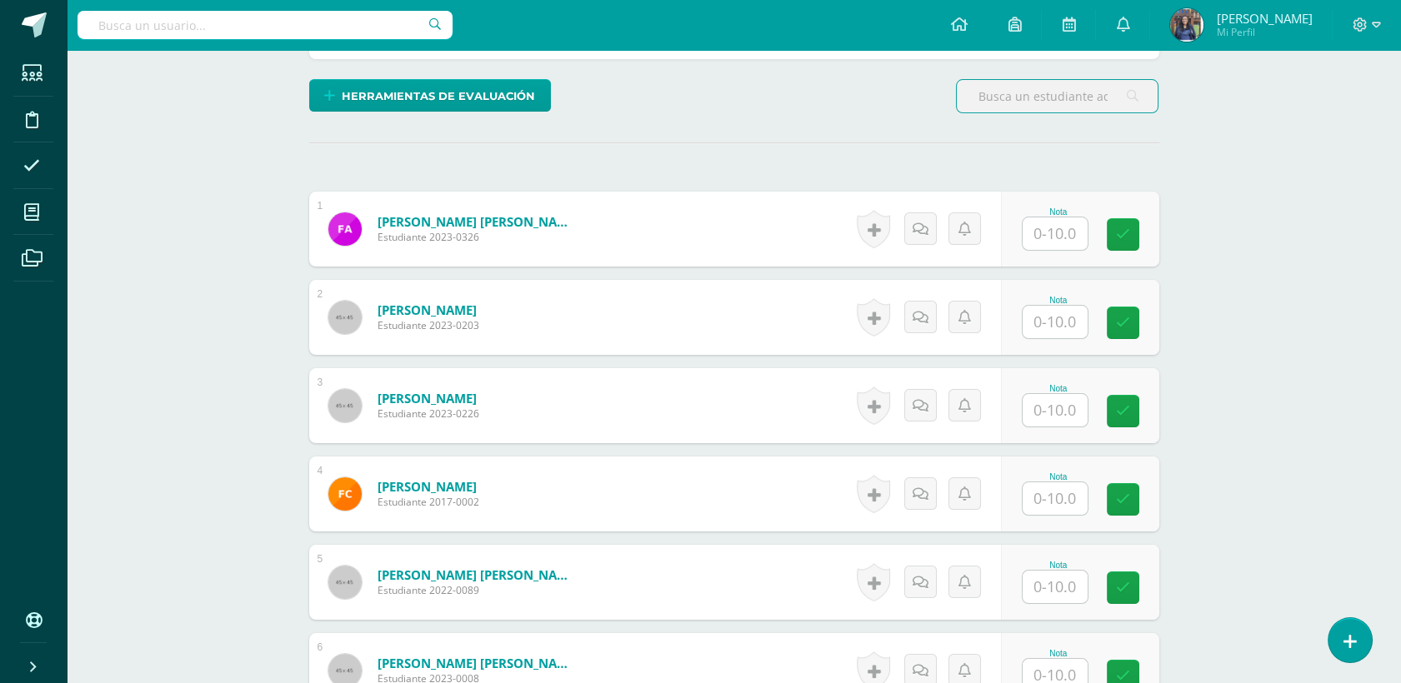
scroll to position [388, 0]
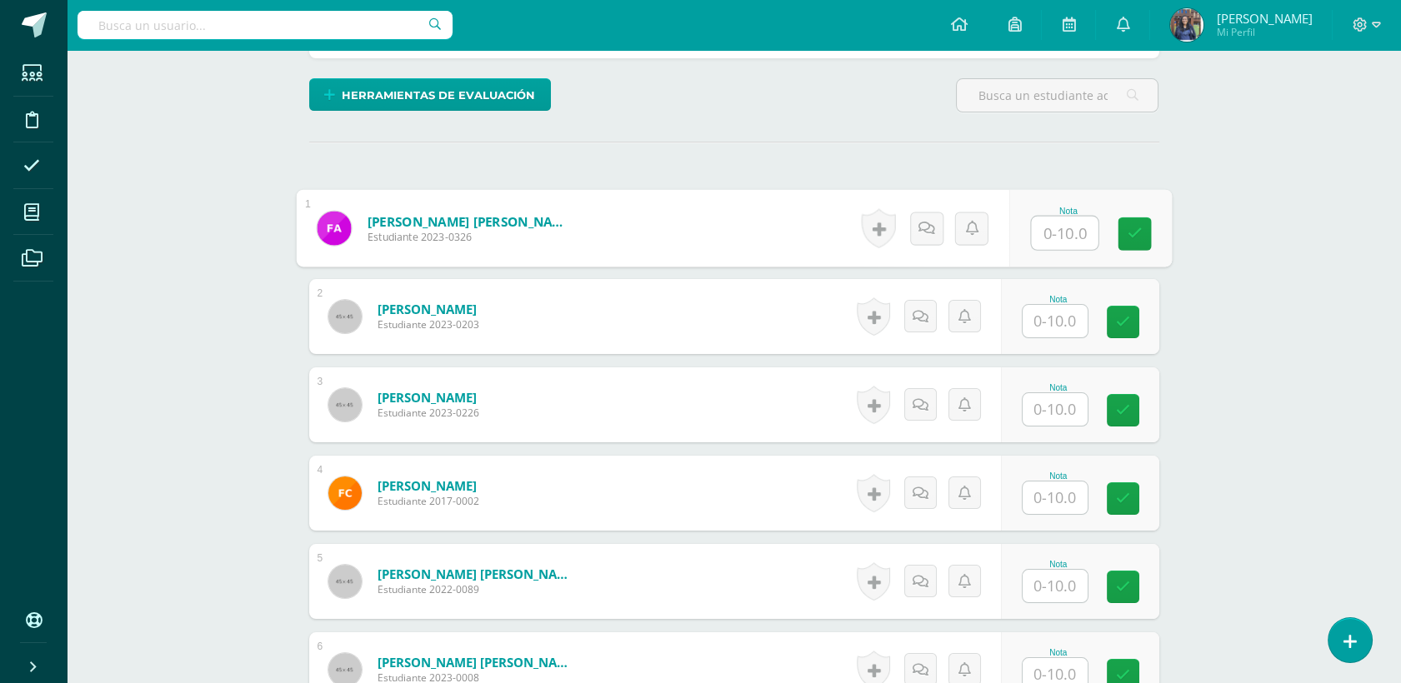
click at [1048, 227] on input "text" at bounding box center [1064, 233] width 67 height 33
type input "7"
click at [1054, 325] on input "text" at bounding box center [1055, 321] width 65 height 33
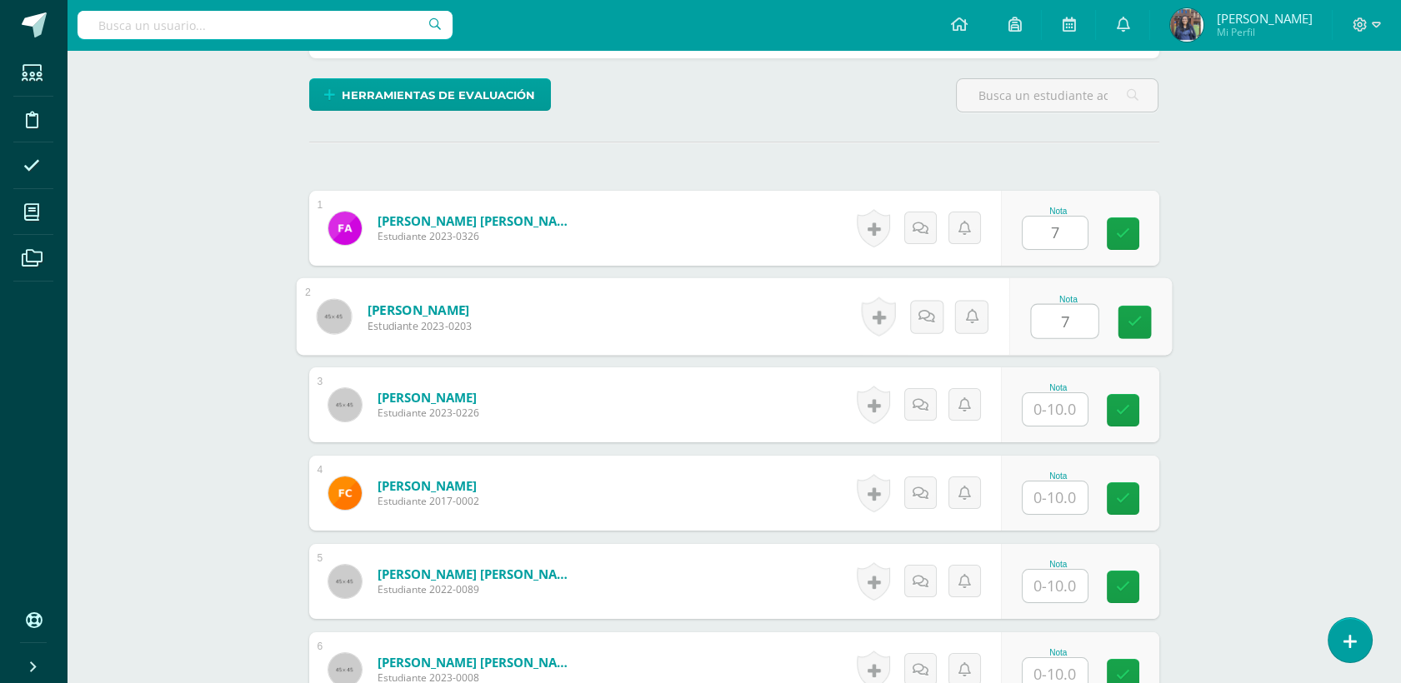
type input "7"
click at [1060, 399] on input "text" at bounding box center [1055, 409] width 65 height 33
type input "10"
click at [1069, 493] on input "text" at bounding box center [1055, 498] width 65 height 33
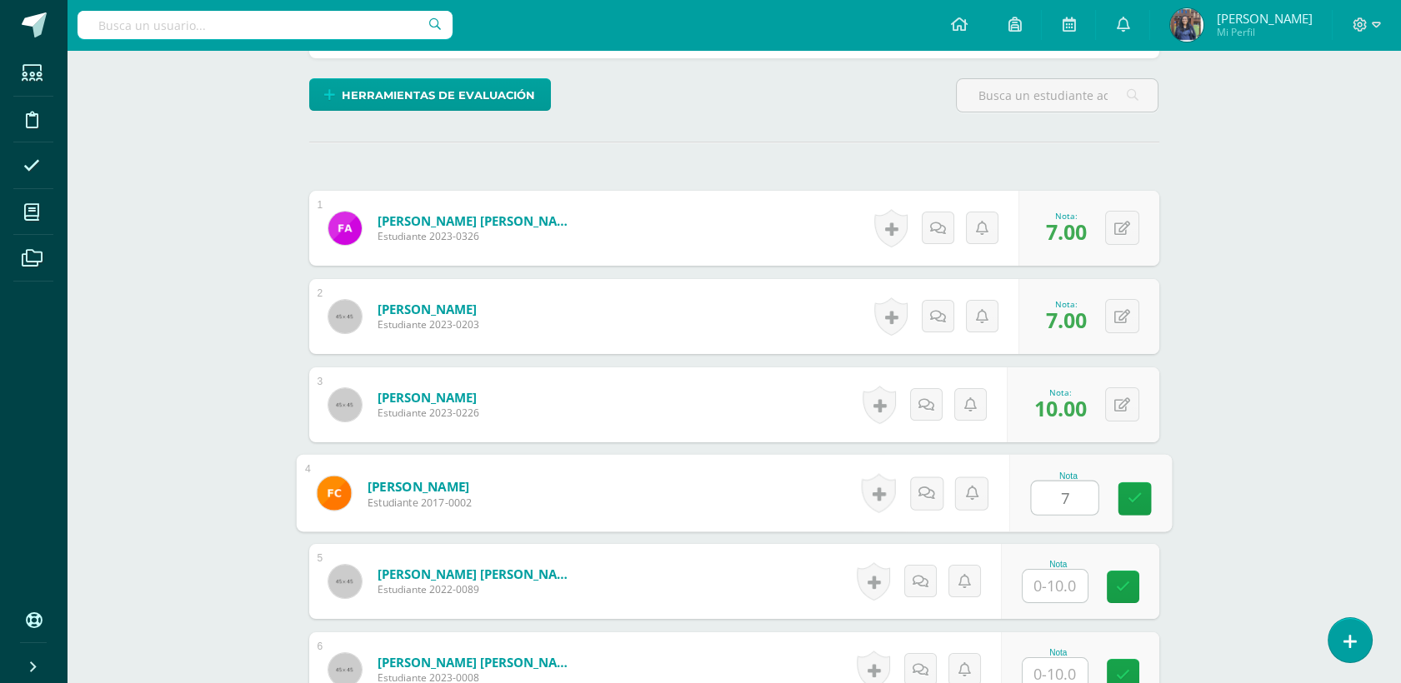
type input "7"
click at [1038, 597] on input "text" at bounding box center [1055, 586] width 65 height 33
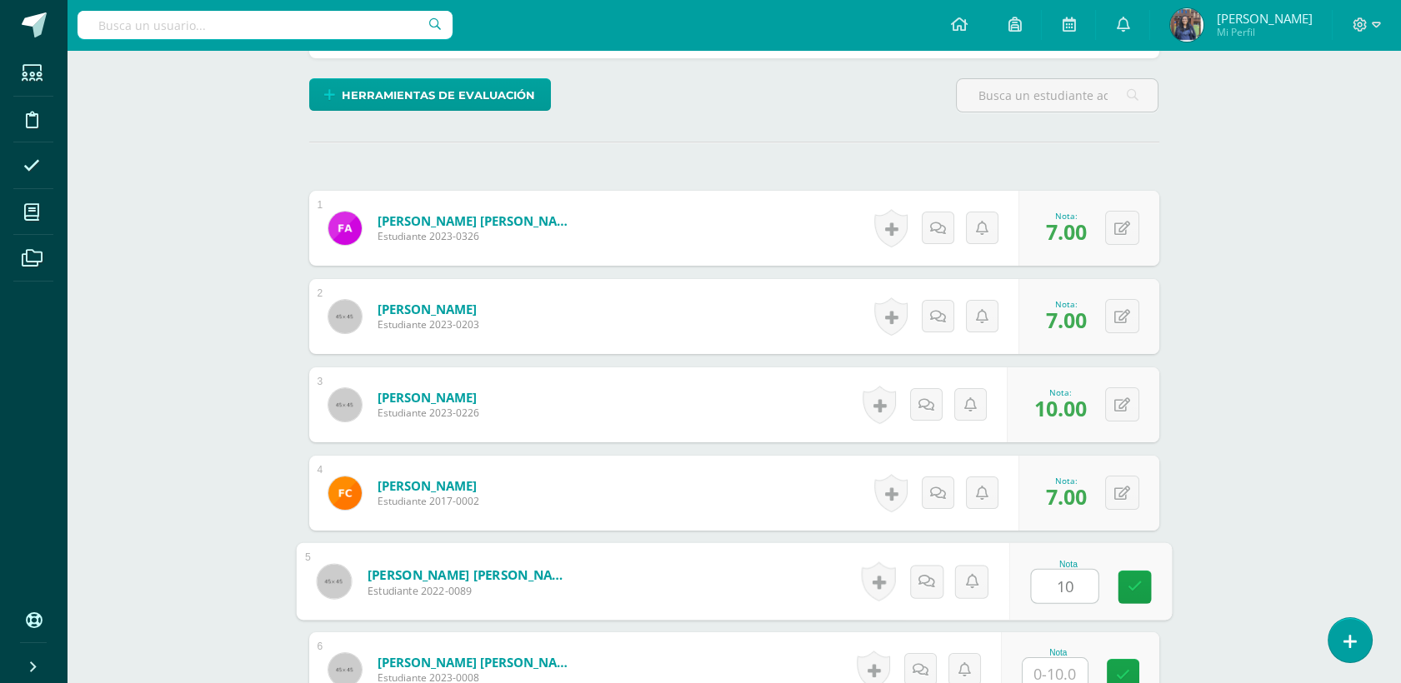
type input "10"
click at [1055, 672] on input "text" at bounding box center [1055, 674] width 65 height 33
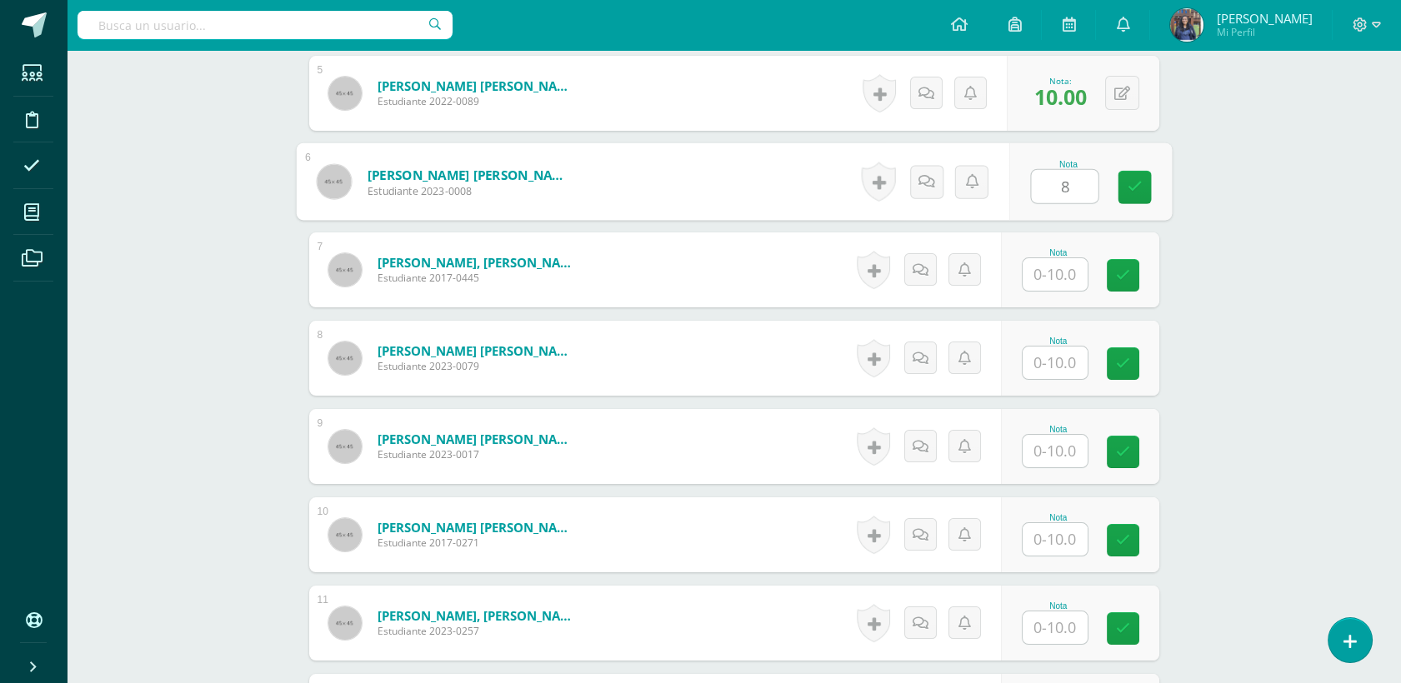
scroll to position [833, 0]
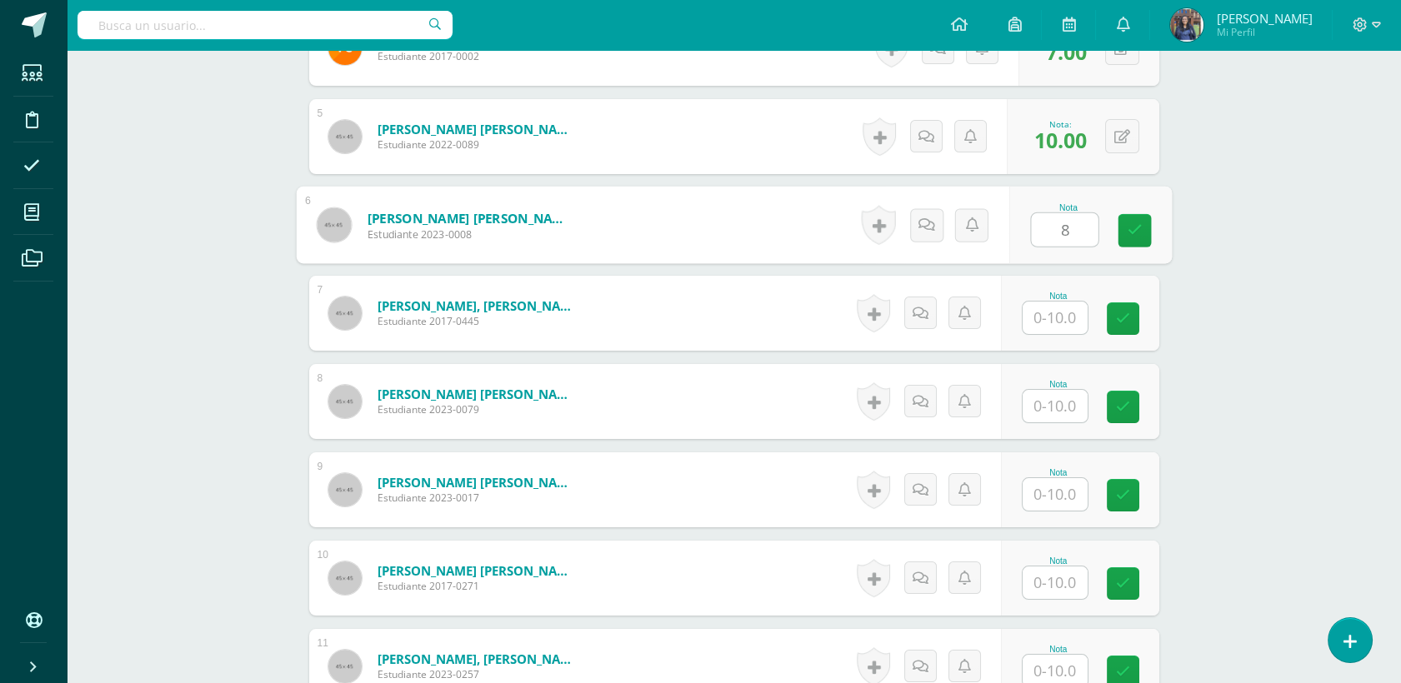
type input "8"
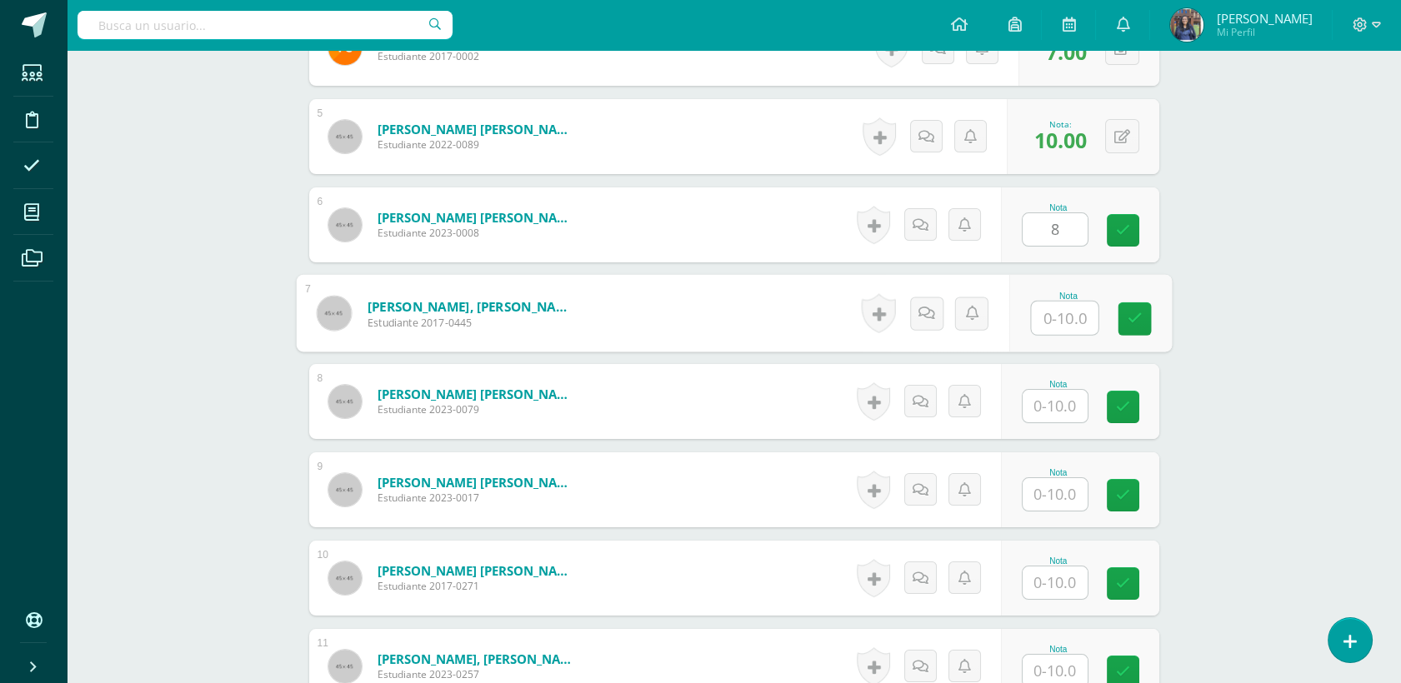
click at [1049, 310] on input "text" at bounding box center [1064, 318] width 67 height 33
click at [1041, 289] on div "Nota" at bounding box center [1080, 313] width 158 height 75
click at [1059, 323] on input "text" at bounding box center [1055, 318] width 65 height 33
type input "8"
click at [1045, 402] on input "text" at bounding box center [1055, 406] width 65 height 33
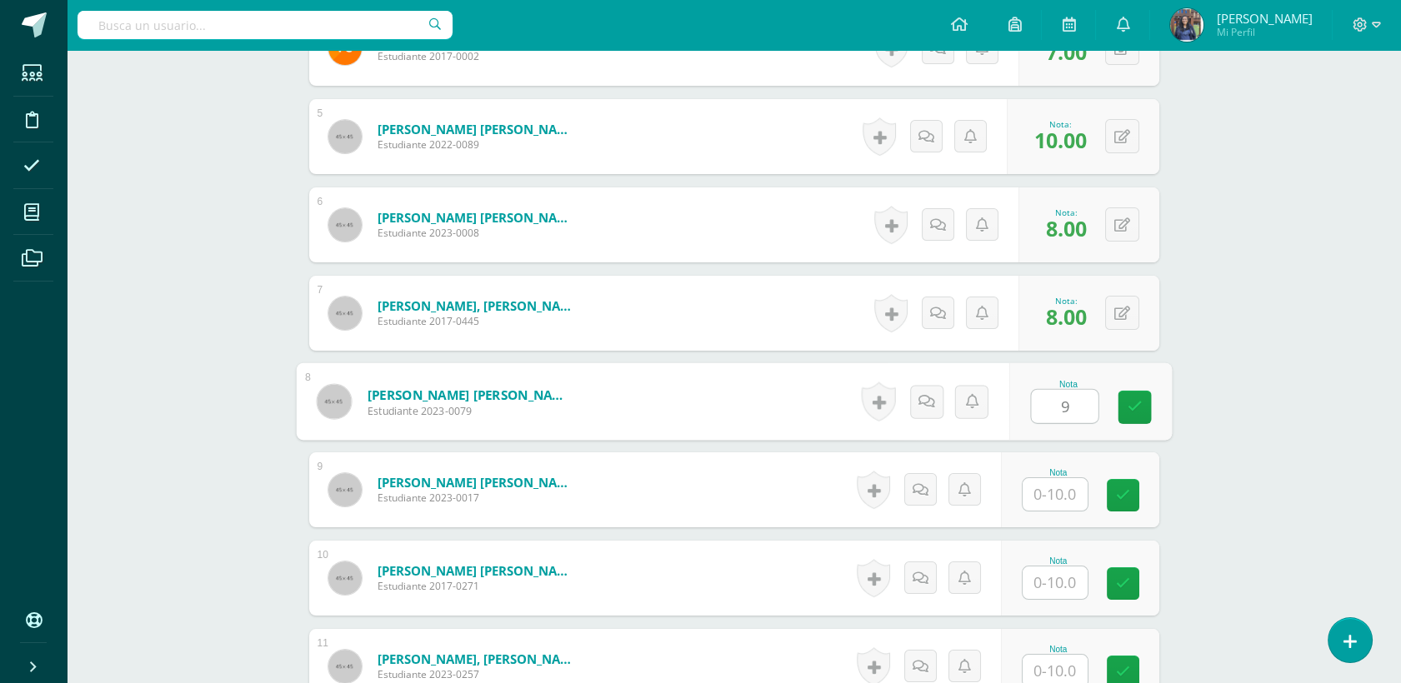
type input "9"
click at [1068, 493] on input "text" at bounding box center [1055, 494] width 65 height 33
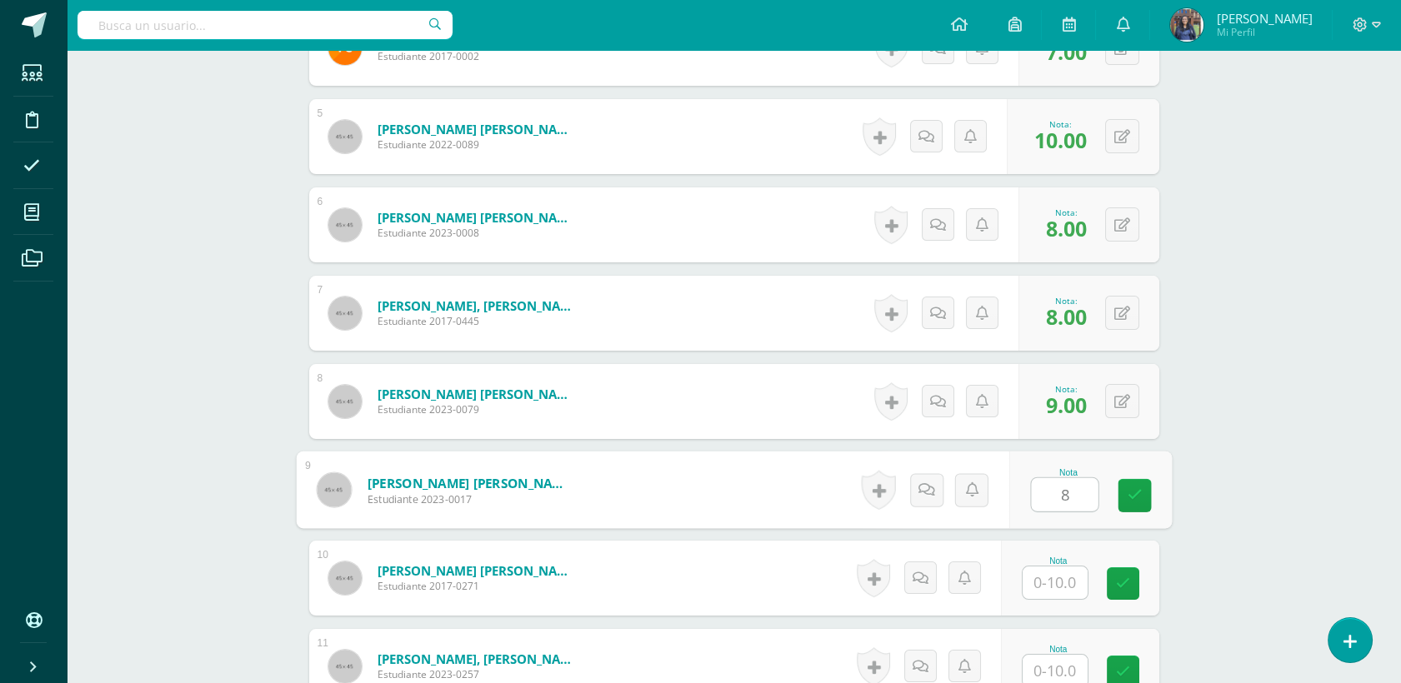
type input "8"
click at [1059, 595] on input "text" at bounding box center [1055, 583] width 65 height 33
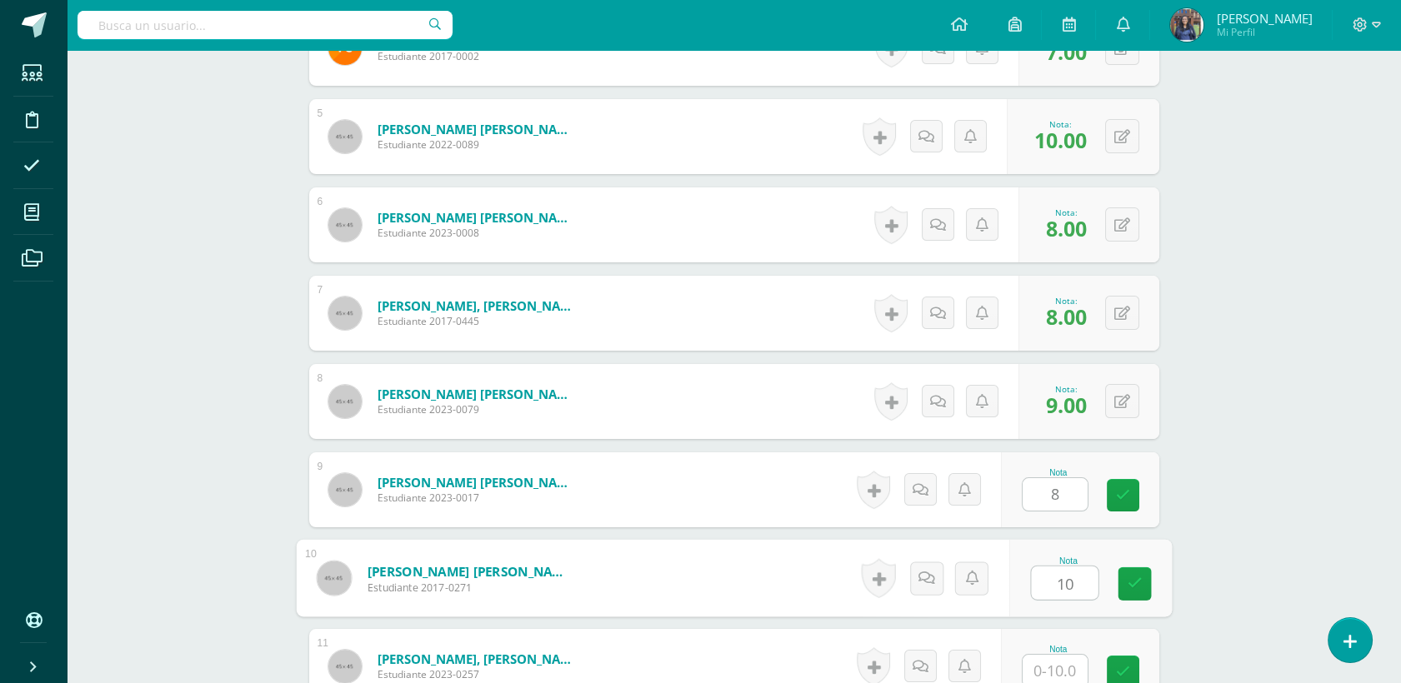
type input "10"
click at [1062, 661] on input "text" at bounding box center [1055, 671] width 65 height 33
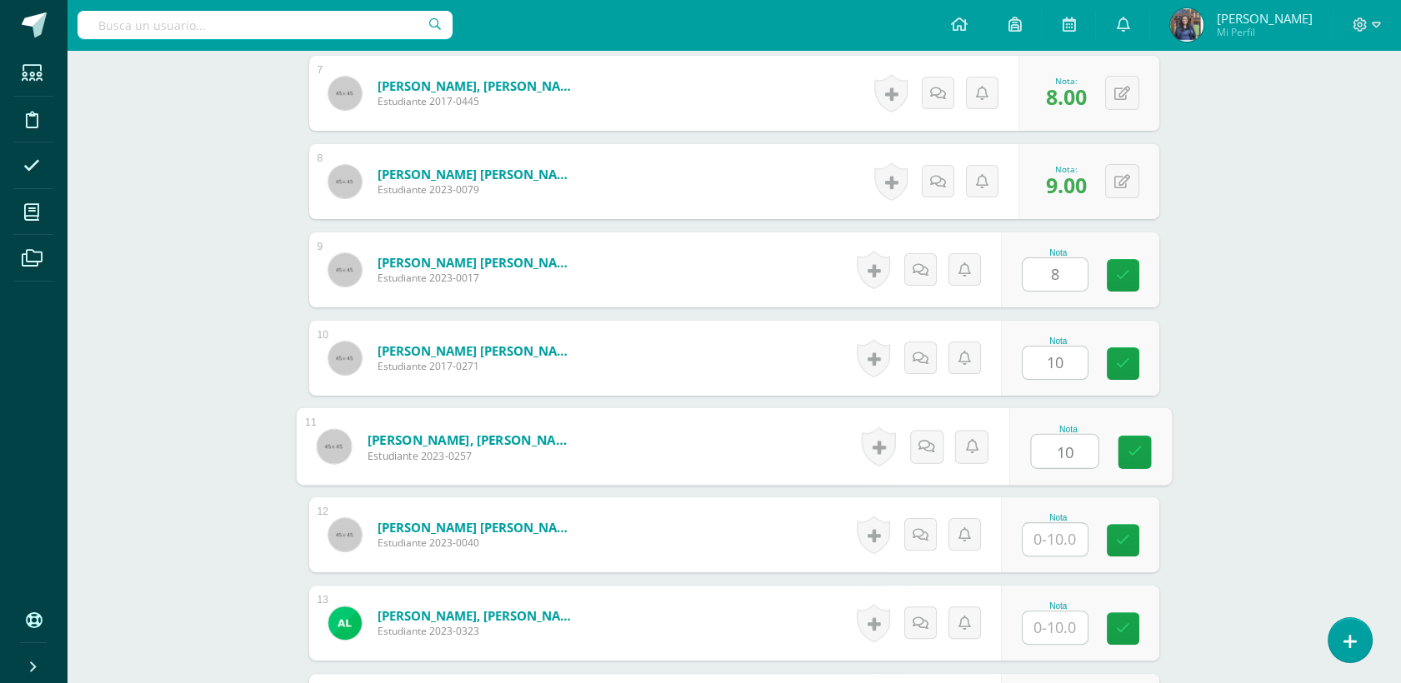
scroll to position [1311, 0]
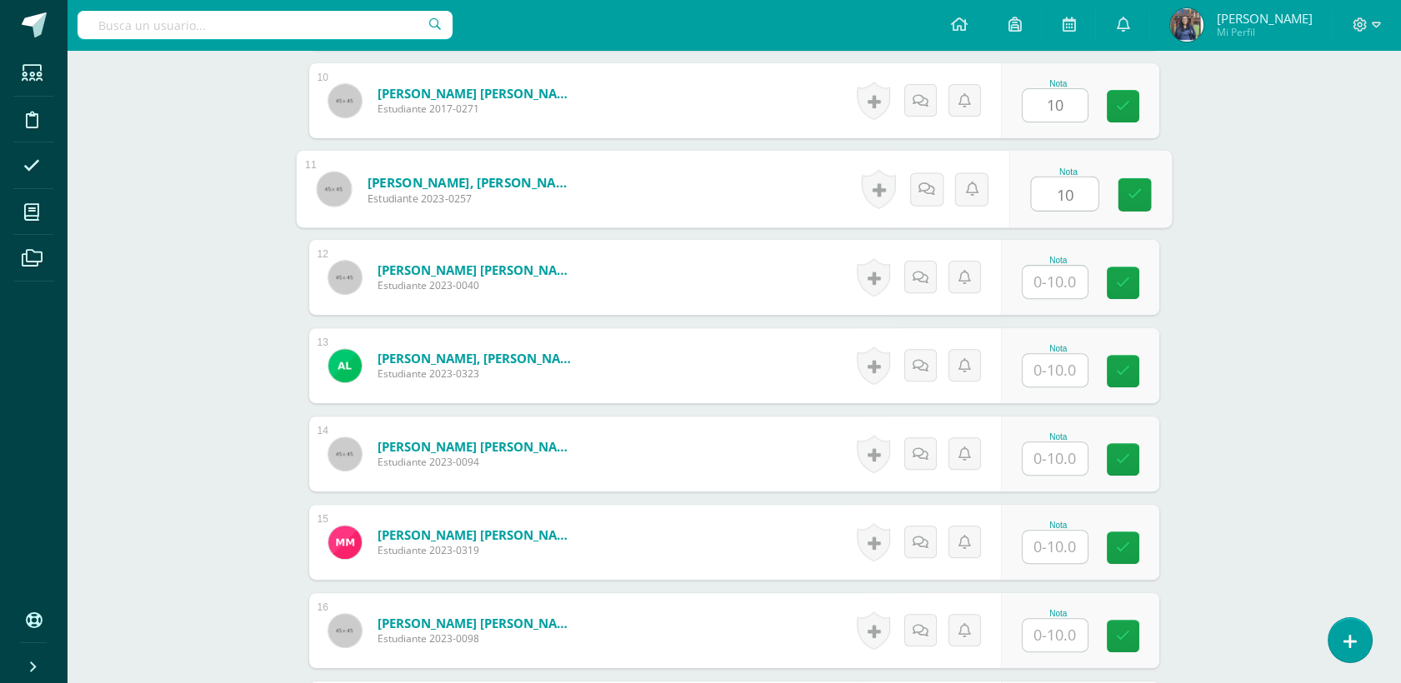
type input "10"
click at [1069, 277] on input "text" at bounding box center [1064, 282] width 67 height 33
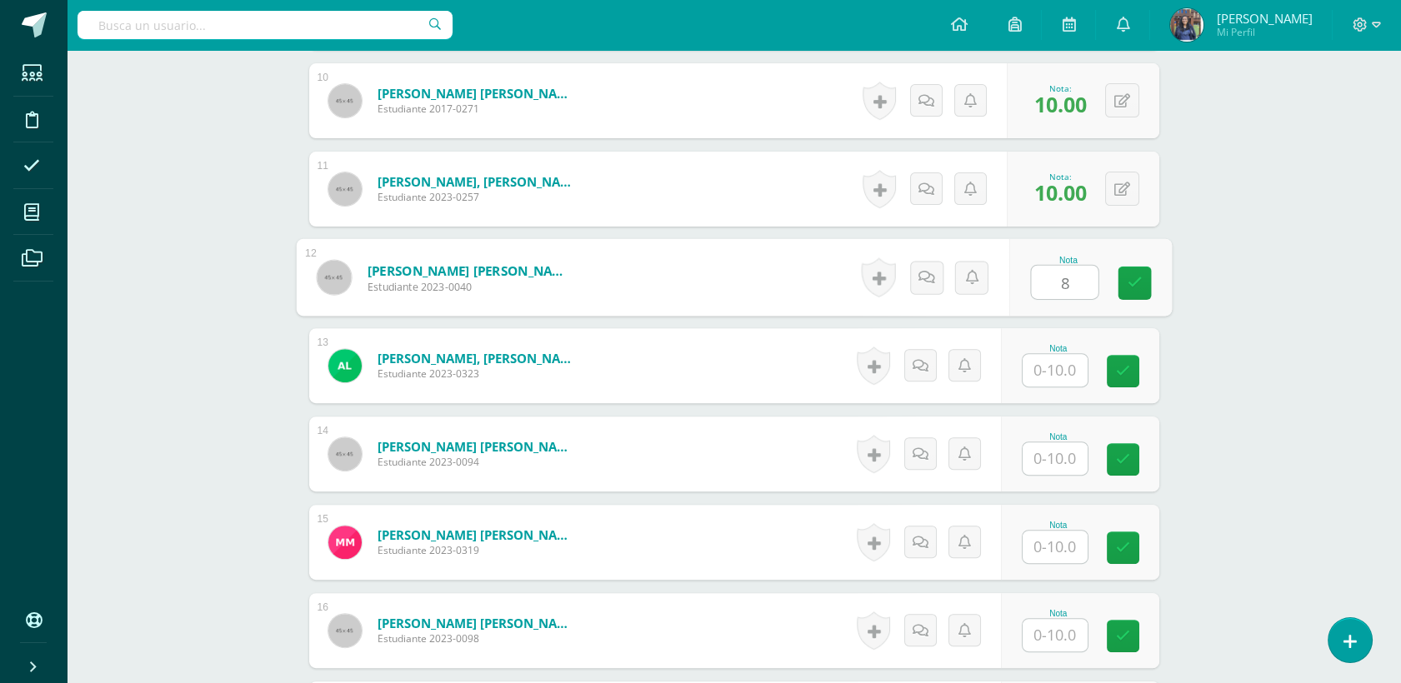
type input "8"
click at [1060, 356] on input "text" at bounding box center [1055, 370] width 65 height 33
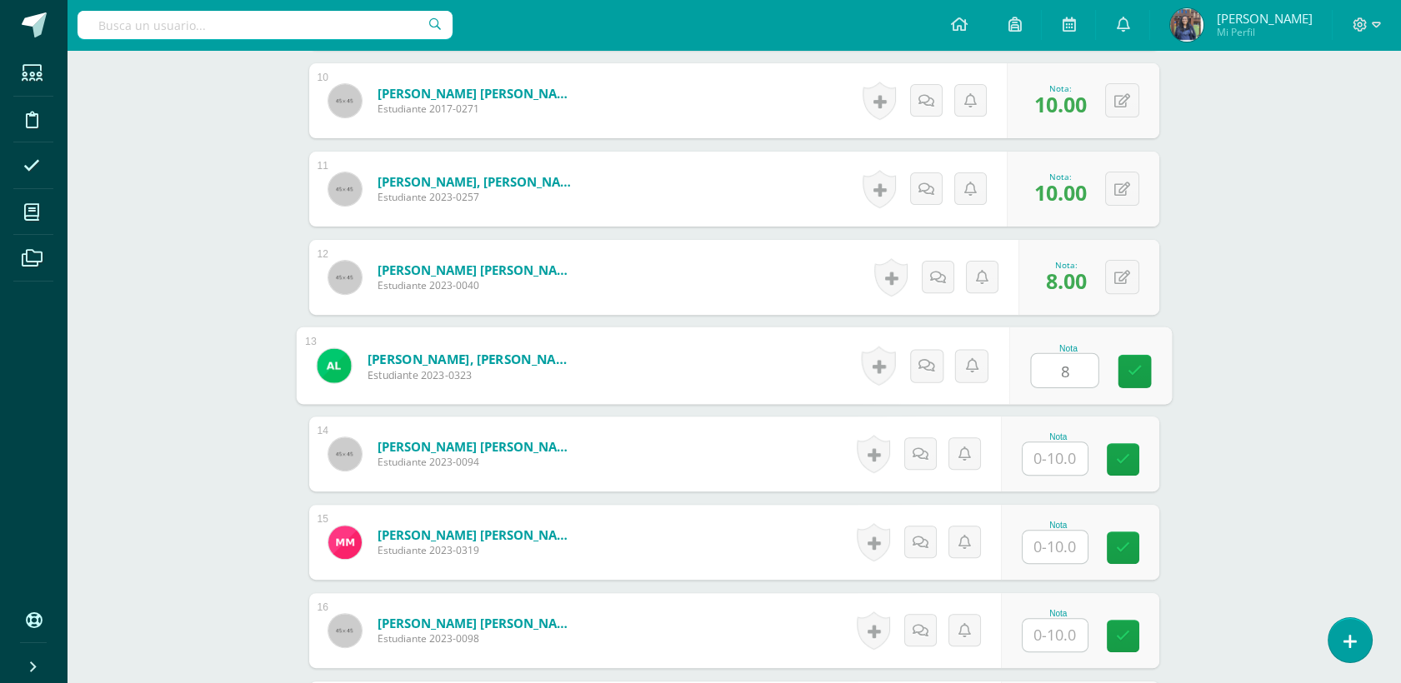
type input "8"
click at [1056, 438] on div "Nota" at bounding box center [1058, 437] width 73 height 9
click at [1050, 469] on input "text" at bounding box center [1055, 459] width 65 height 33
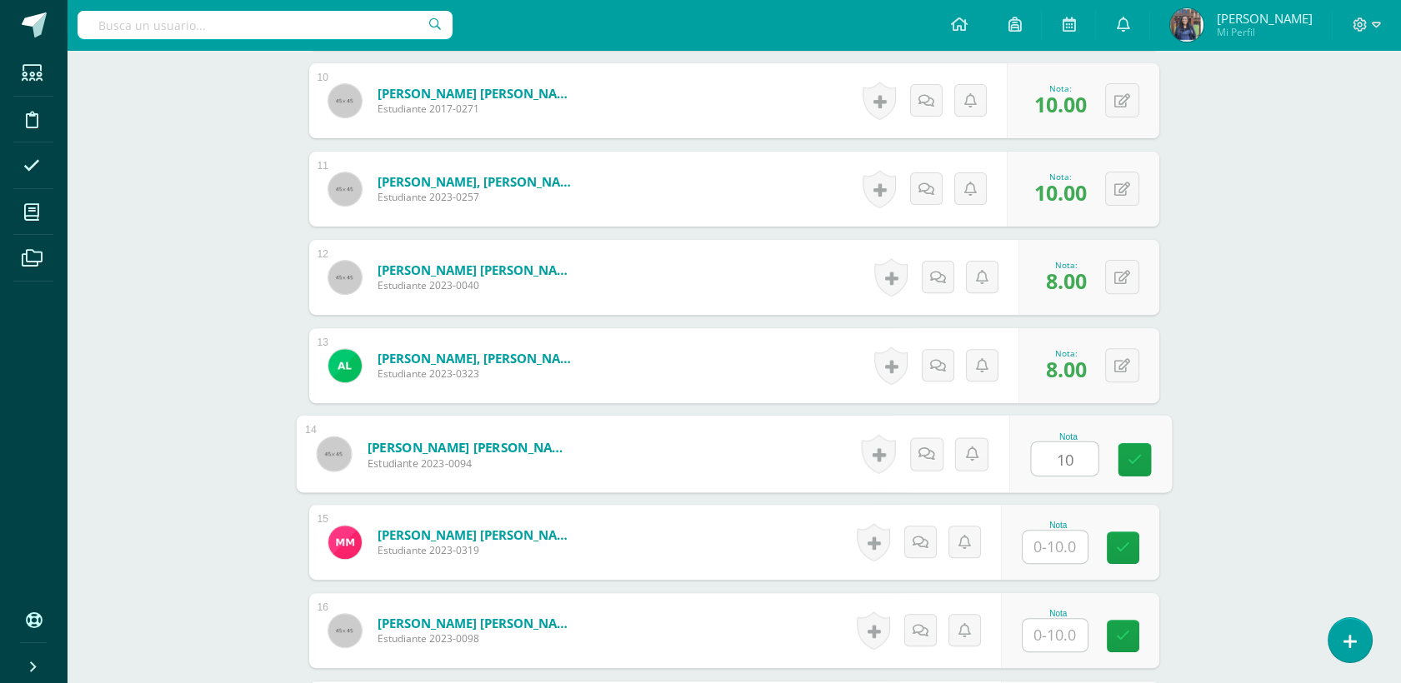
type input "10"
click at [1073, 545] on input "text" at bounding box center [1055, 547] width 65 height 33
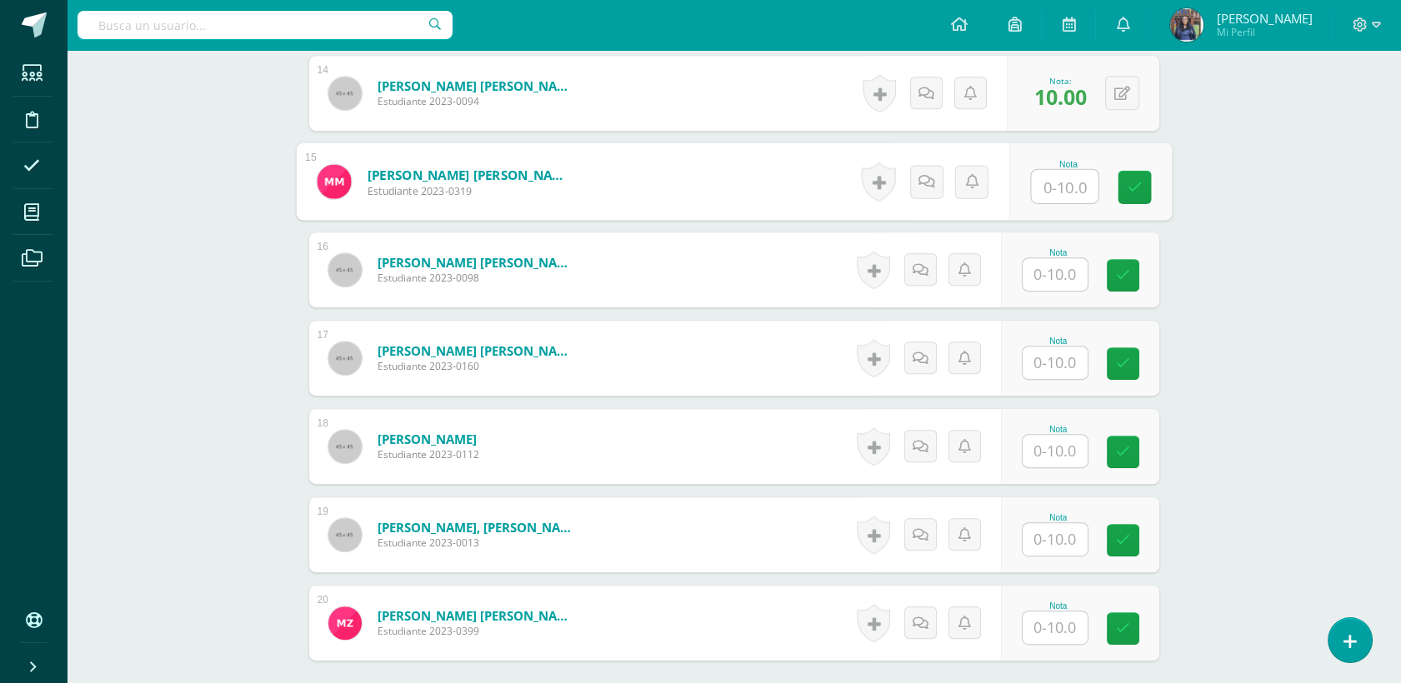
scroll to position [1674, 0]
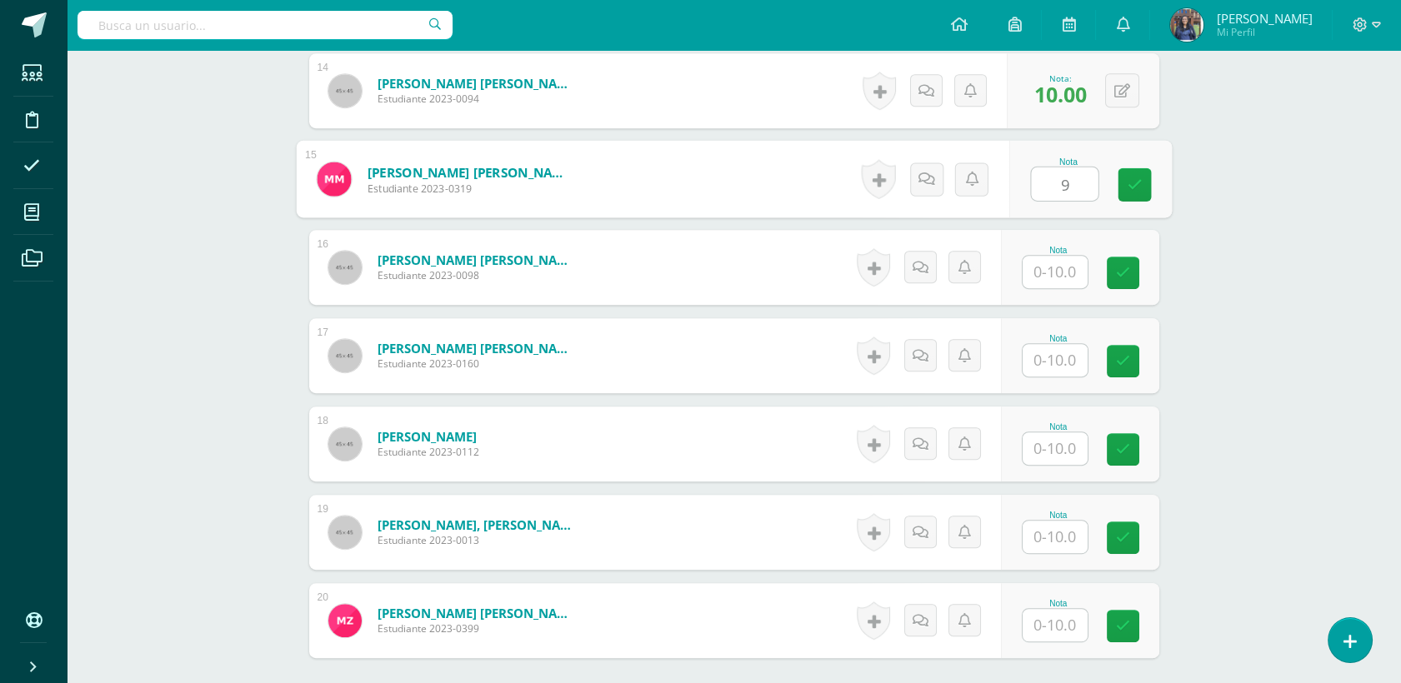
type input "9"
click at [1064, 283] on input "text" at bounding box center [1055, 272] width 65 height 33
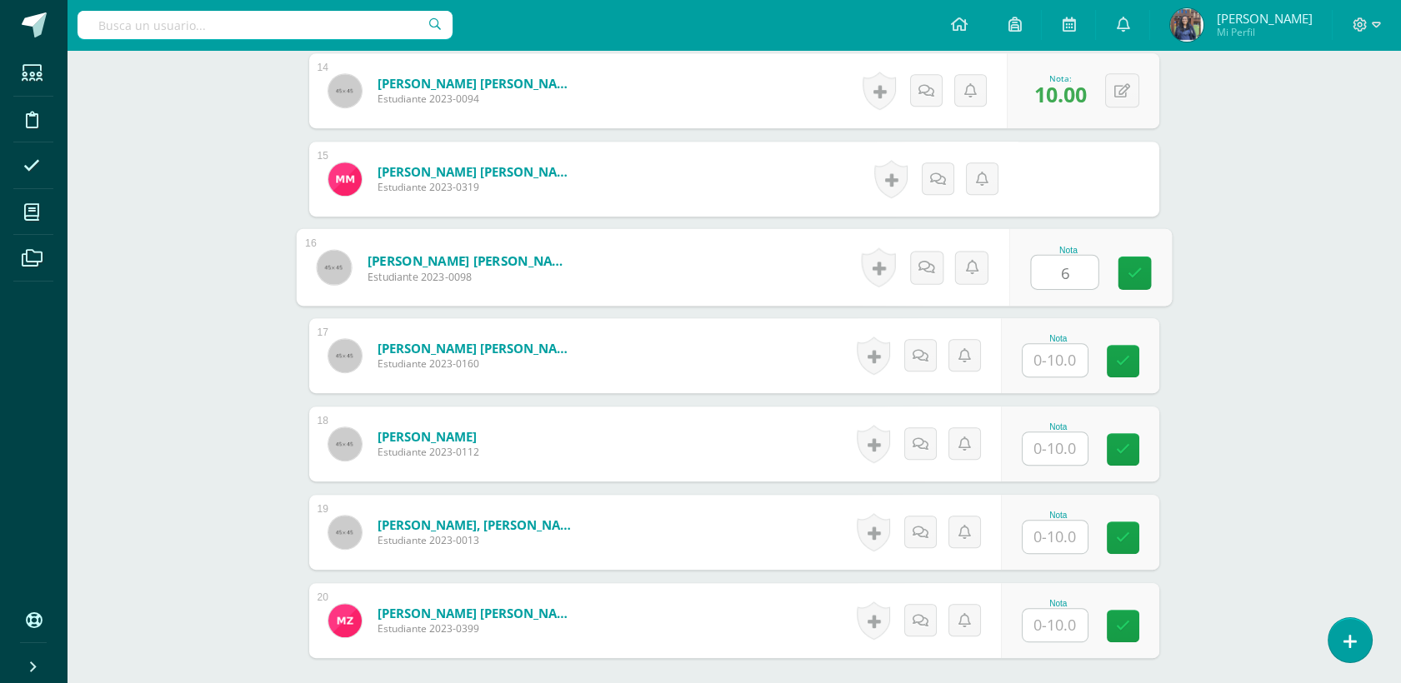
type input "6"
click at [1058, 363] on input "text" at bounding box center [1055, 360] width 65 height 33
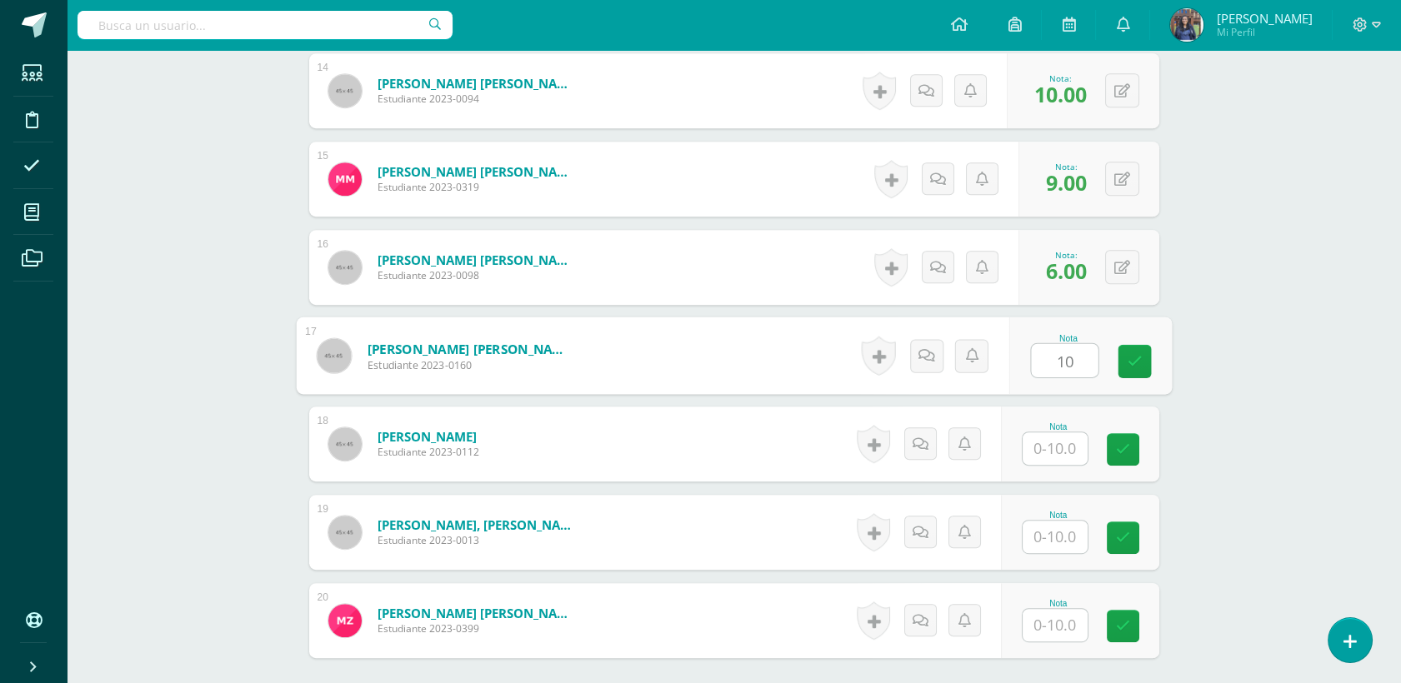
type input "10"
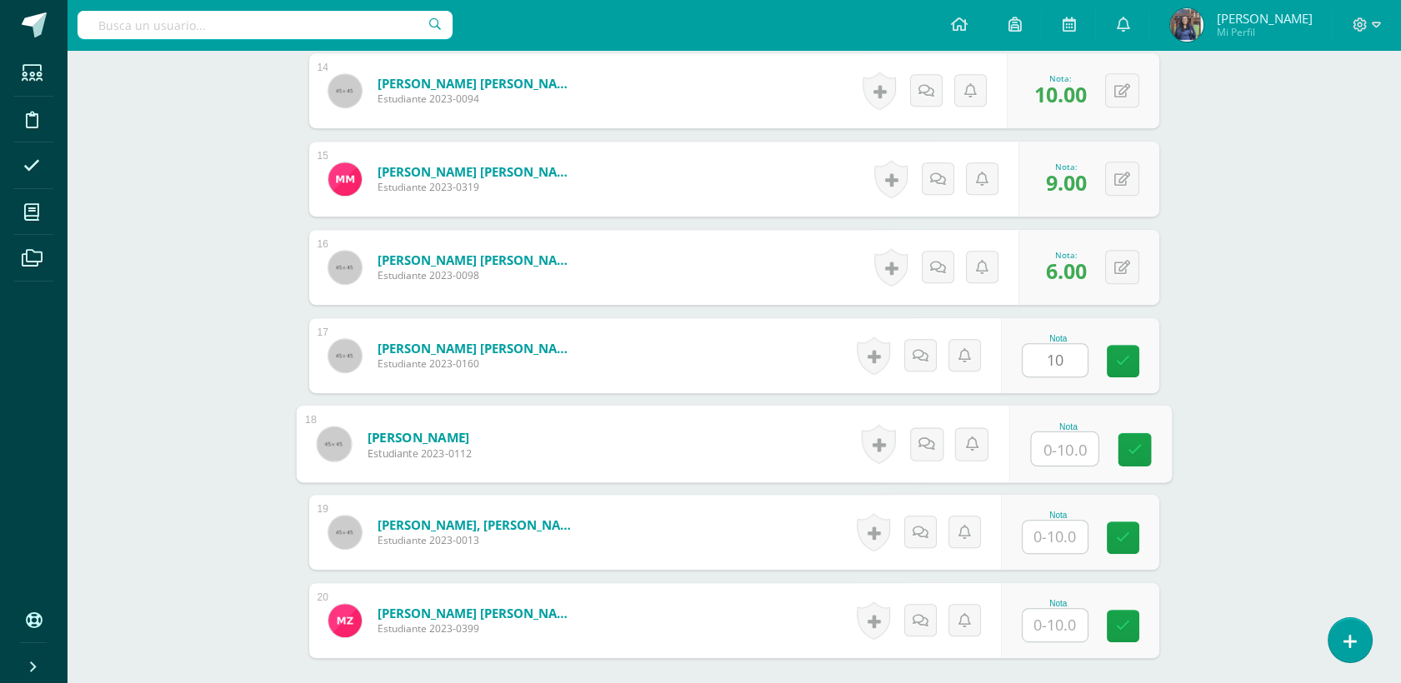
click at [1068, 445] on input "text" at bounding box center [1064, 449] width 67 height 33
type input "10"
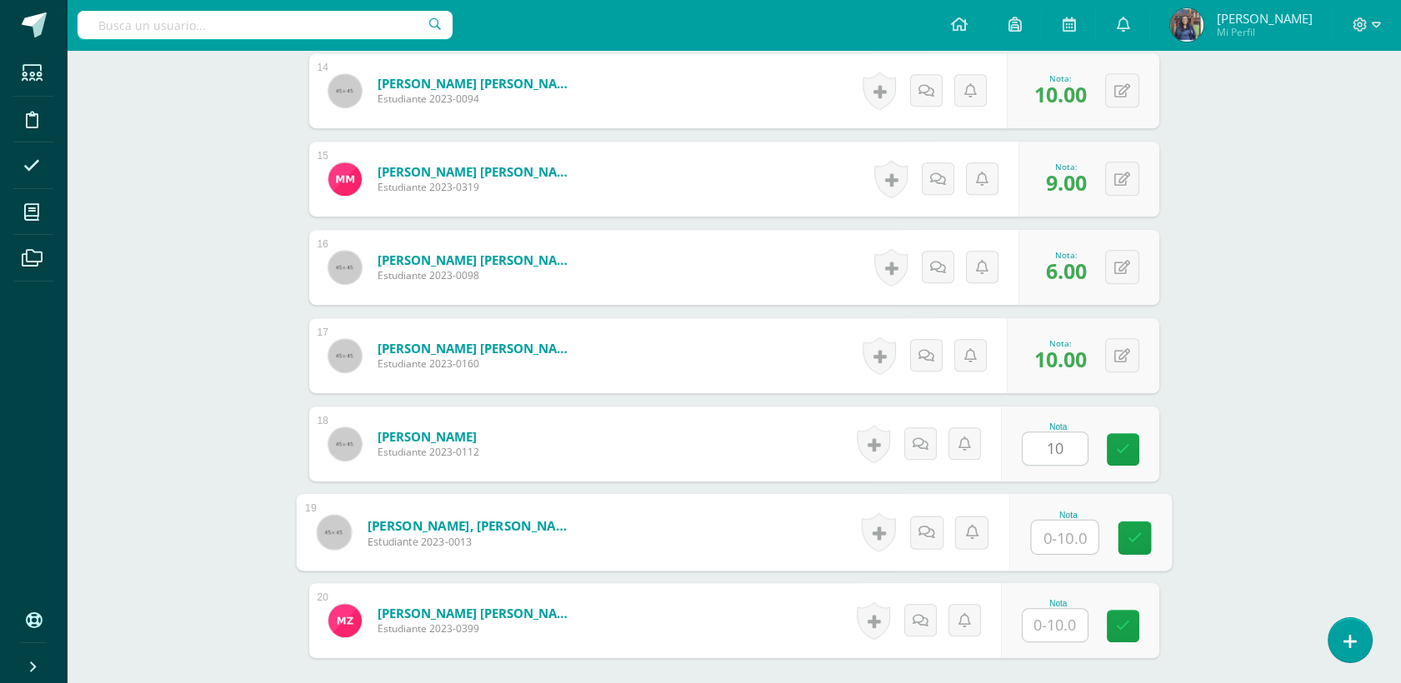
click at [1053, 543] on input "text" at bounding box center [1064, 537] width 67 height 33
type input "8"
click at [1053, 623] on input "text" at bounding box center [1055, 625] width 65 height 33
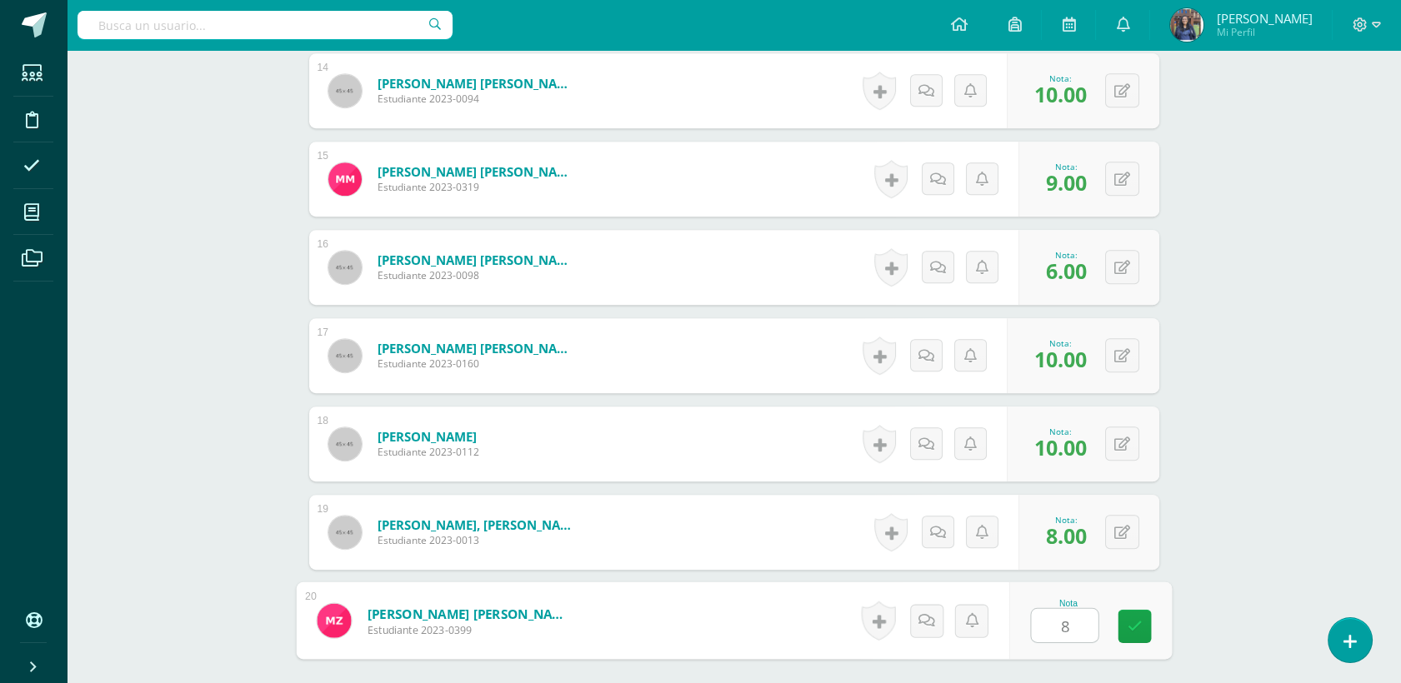
type input "8"
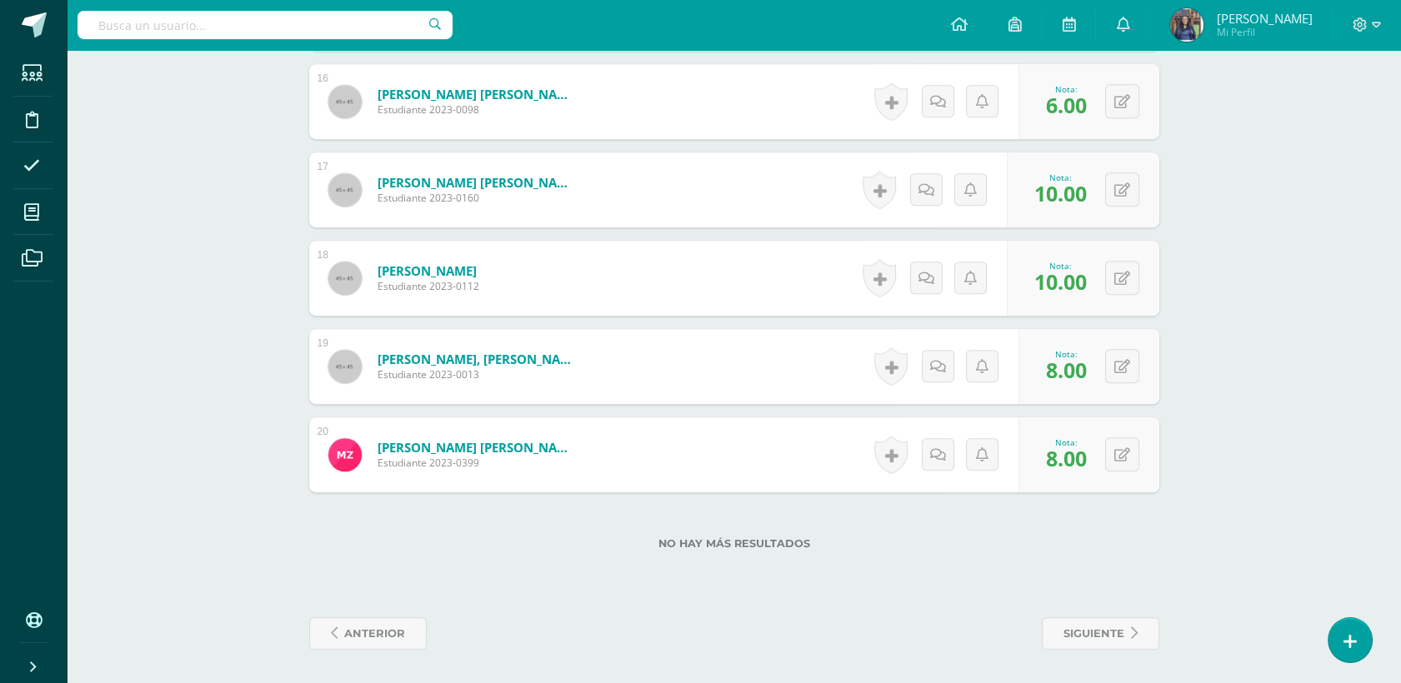
drag, startPoint x: 1408, startPoint y: 607, endPoint x: 1228, endPoint y: 588, distance: 180.1
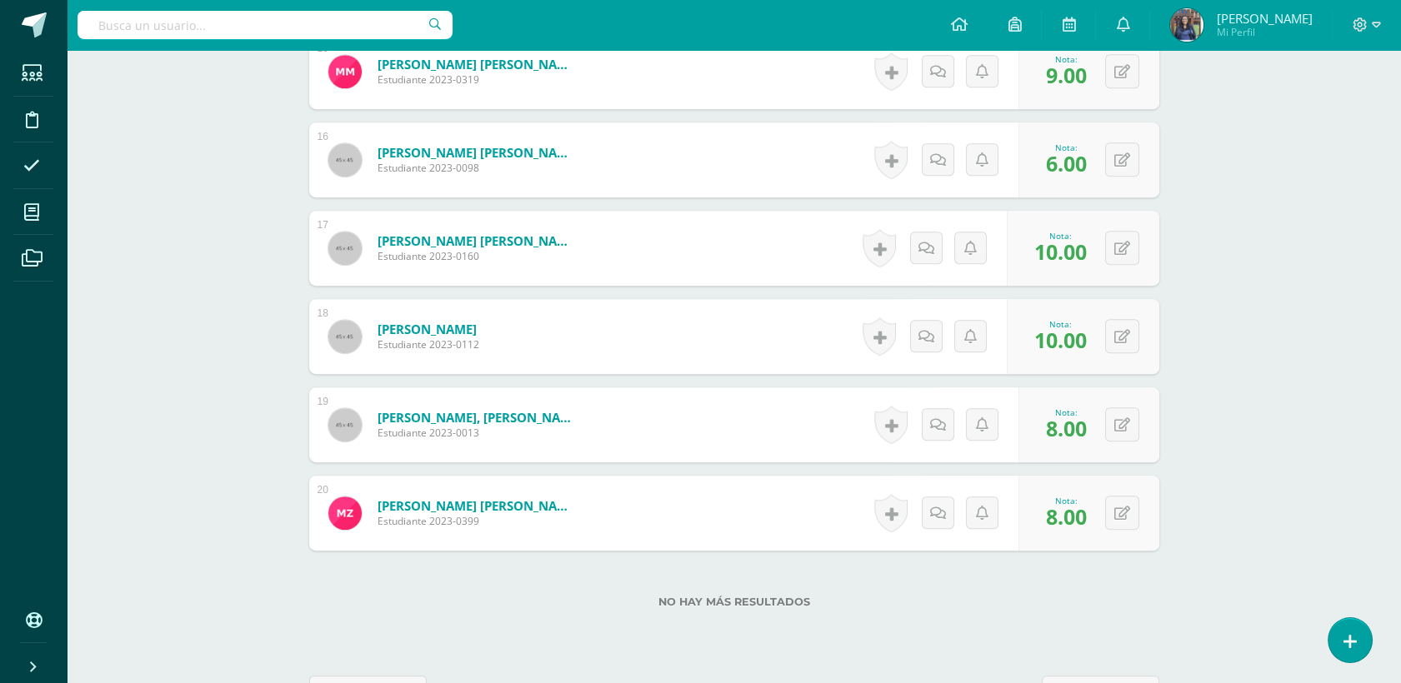
scroll to position [0, 0]
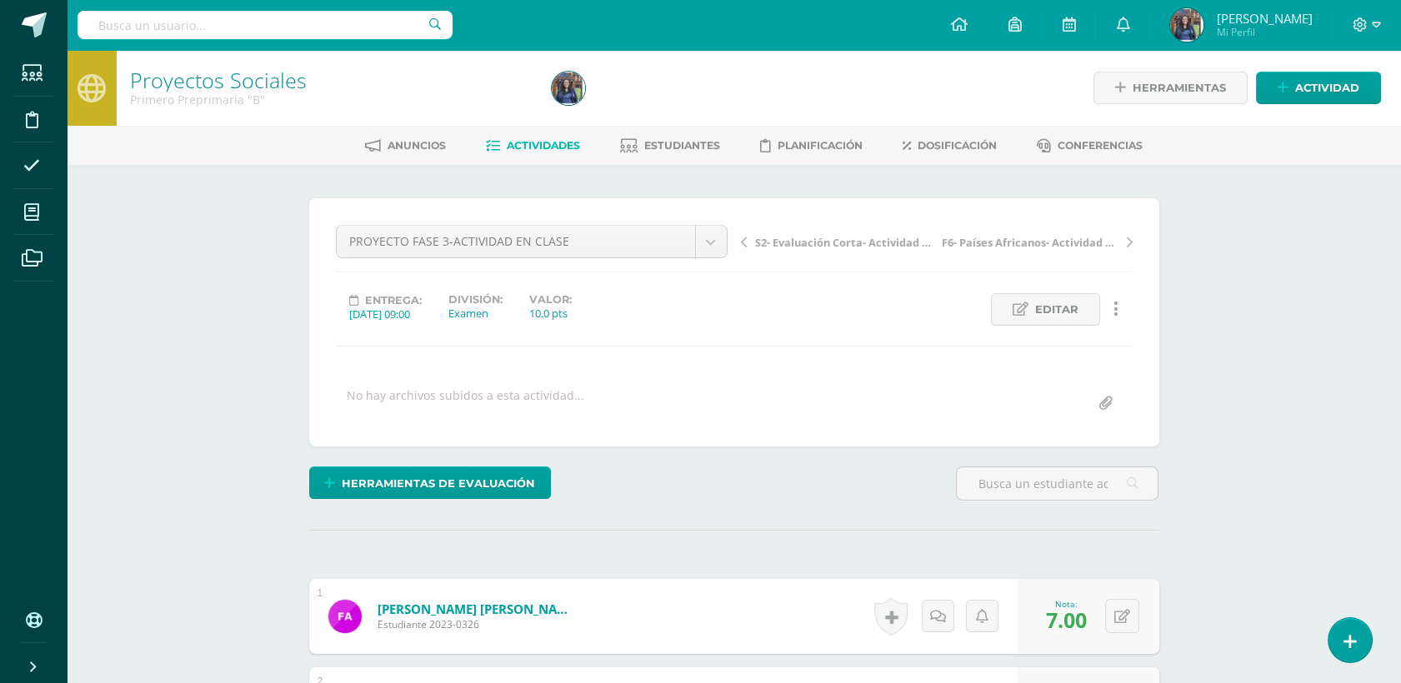
click at [541, 140] on span "Actividades" at bounding box center [543, 145] width 73 height 13
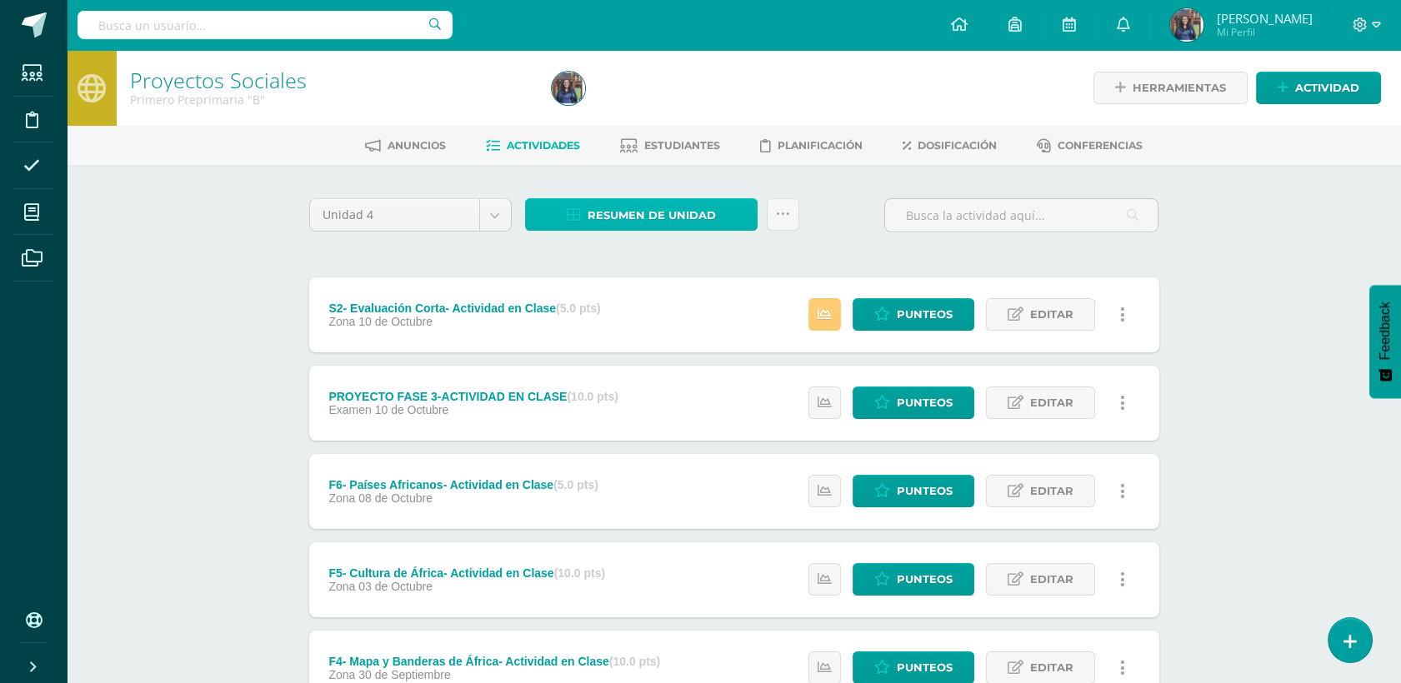
click at [649, 212] on span "Resumen de unidad" at bounding box center [652, 215] width 128 height 31
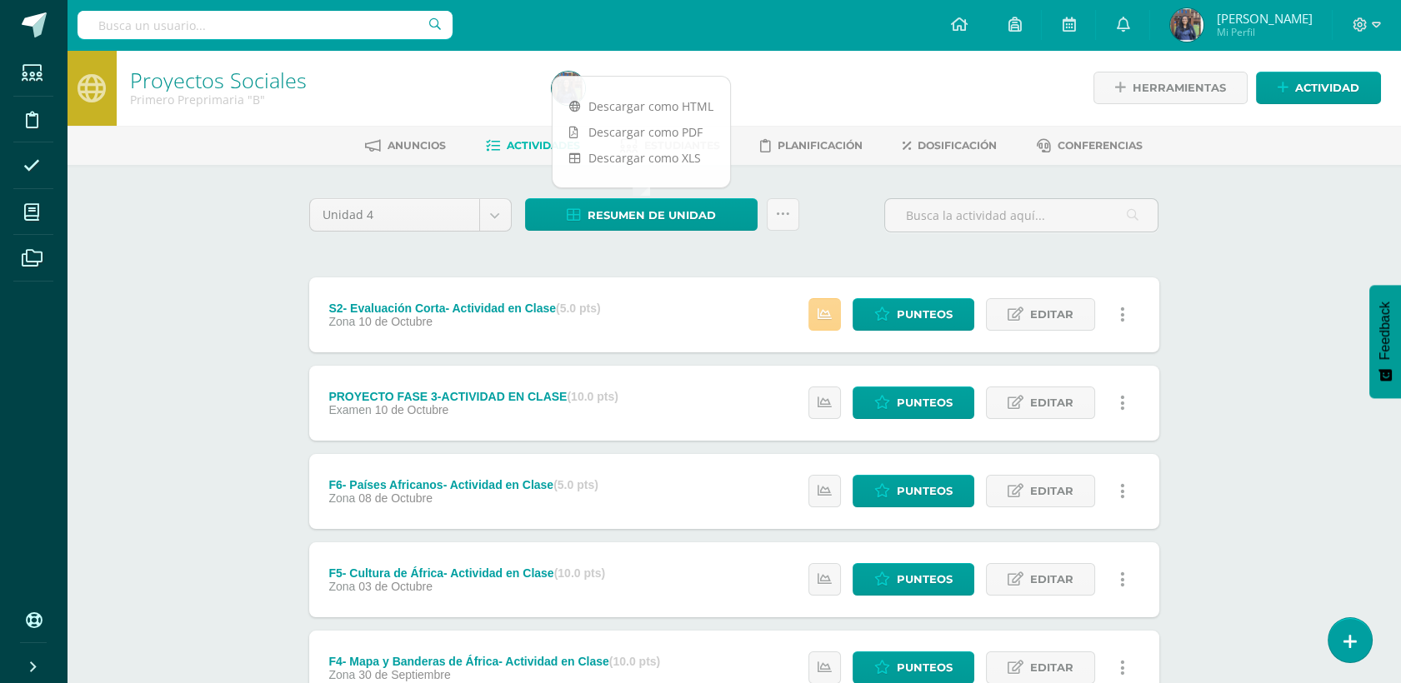
click at [828, 310] on icon at bounding box center [825, 315] width 14 height 14
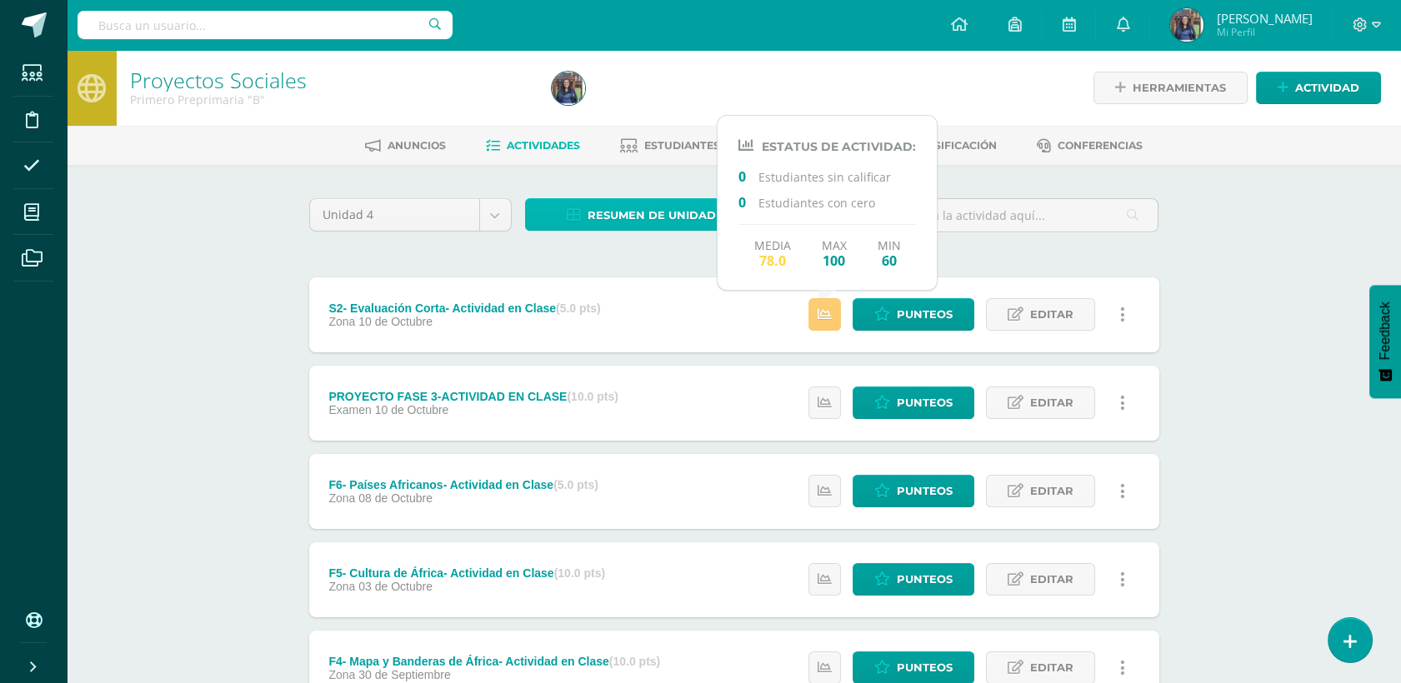
click at [621, 213] on span "Resumen de unidad" at bounding box center [652, 215] width 128 height 31
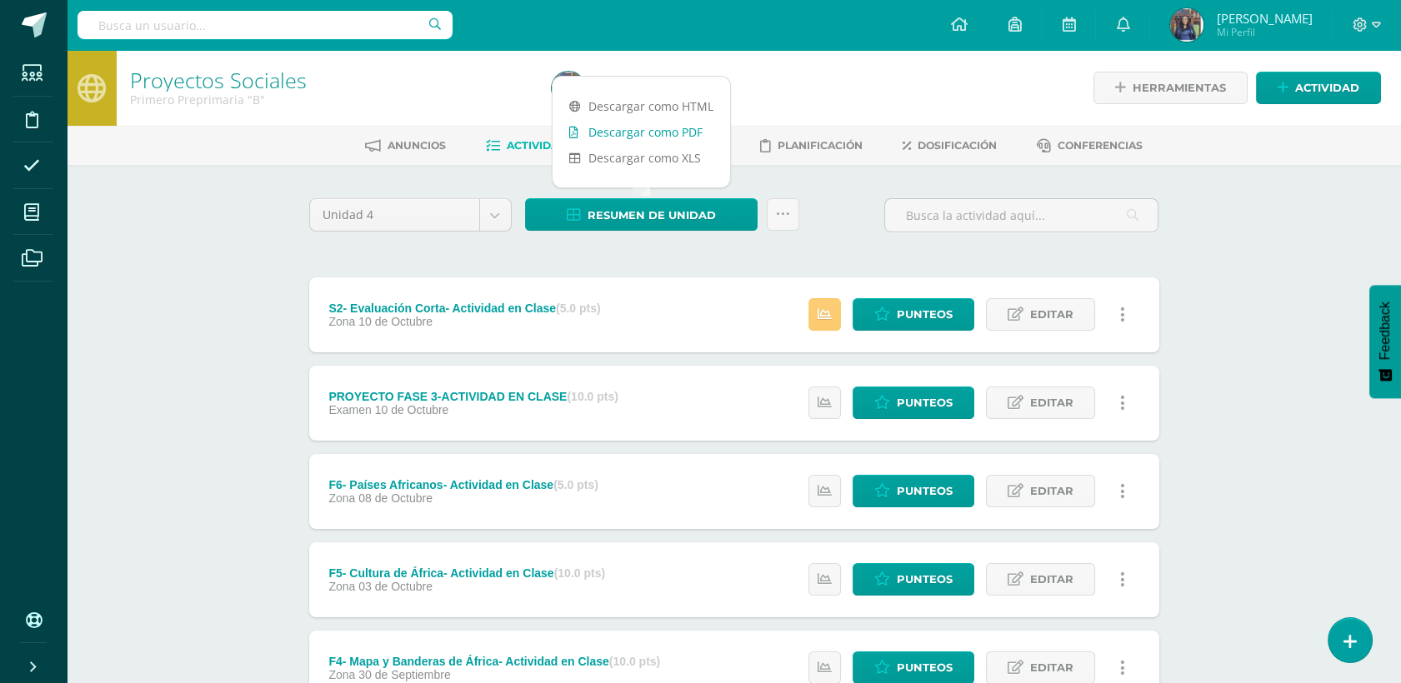
click at [673, 132] on link "Descargar como PDF" at bounding box center [642, 132] width 178 height 26
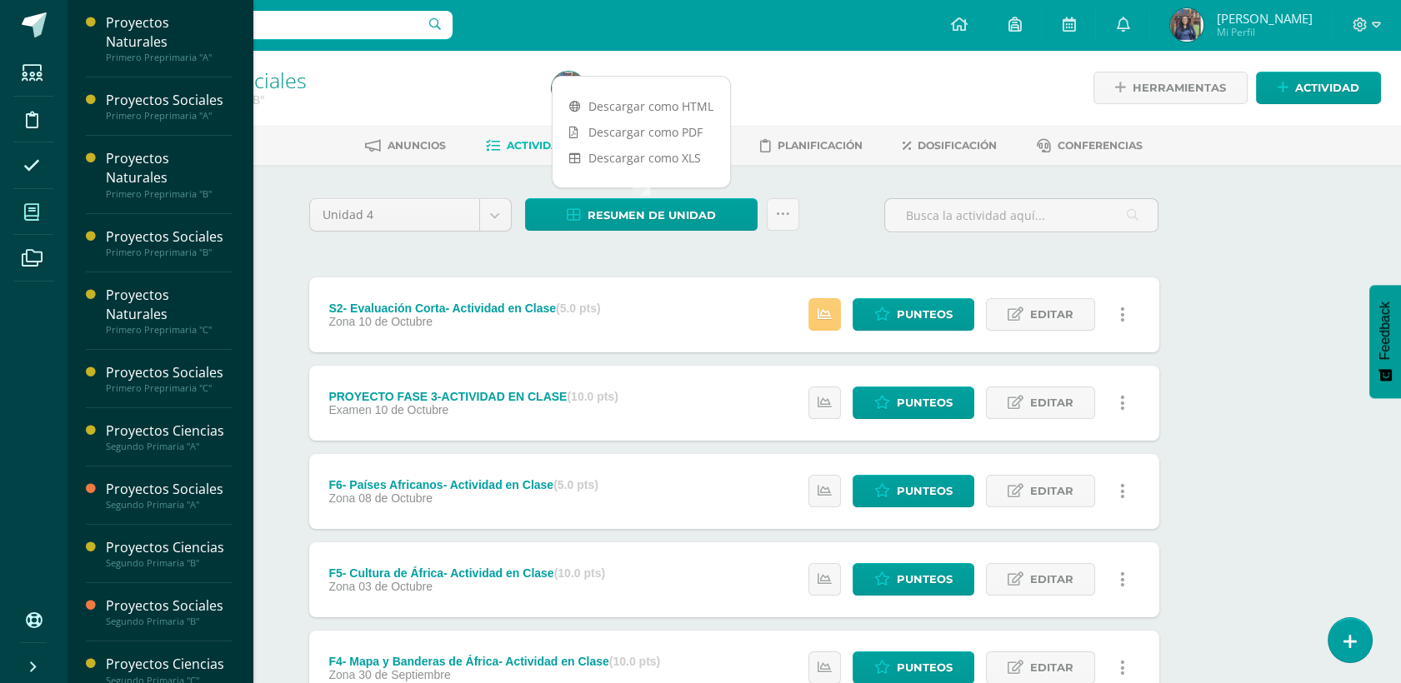
click at [33, 217] on icon at bounding box center [31, 212] width 15 height 17
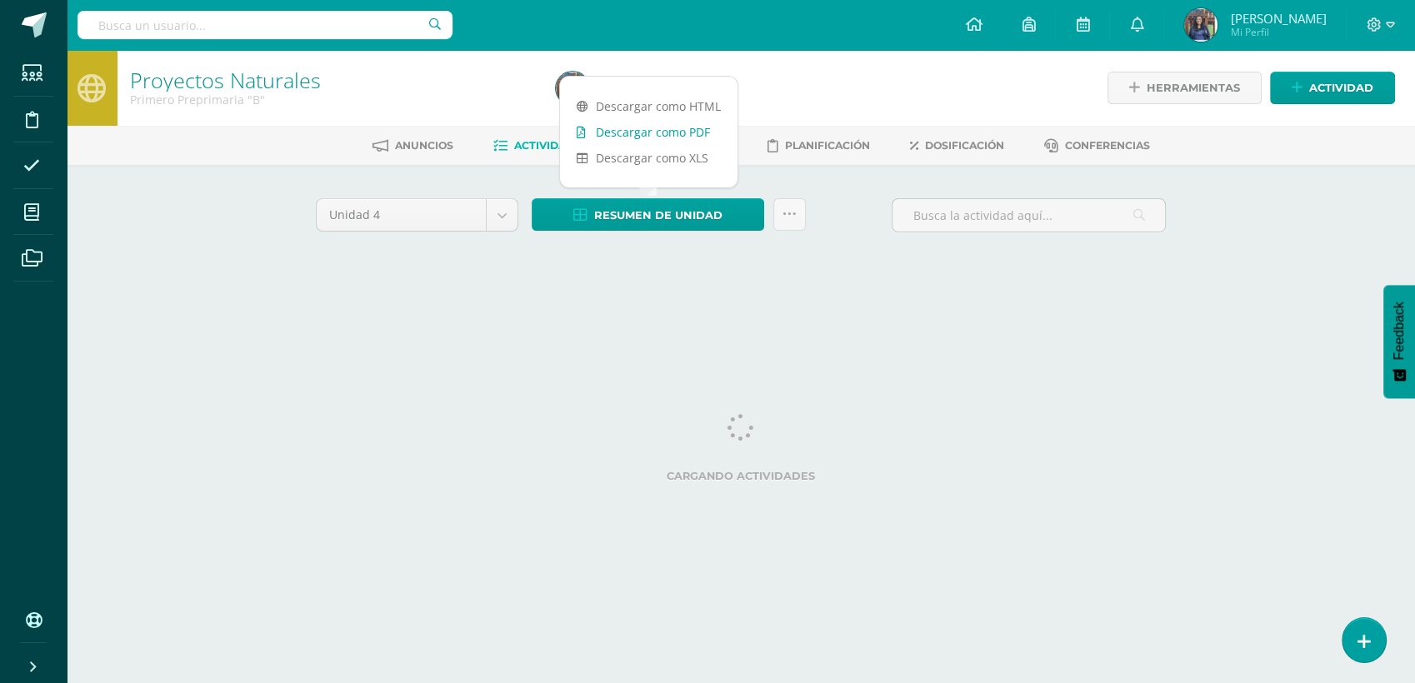
click at [658, 129] on link "Descargar como PDF" at bounding box center [649, 132] width 178 height 26
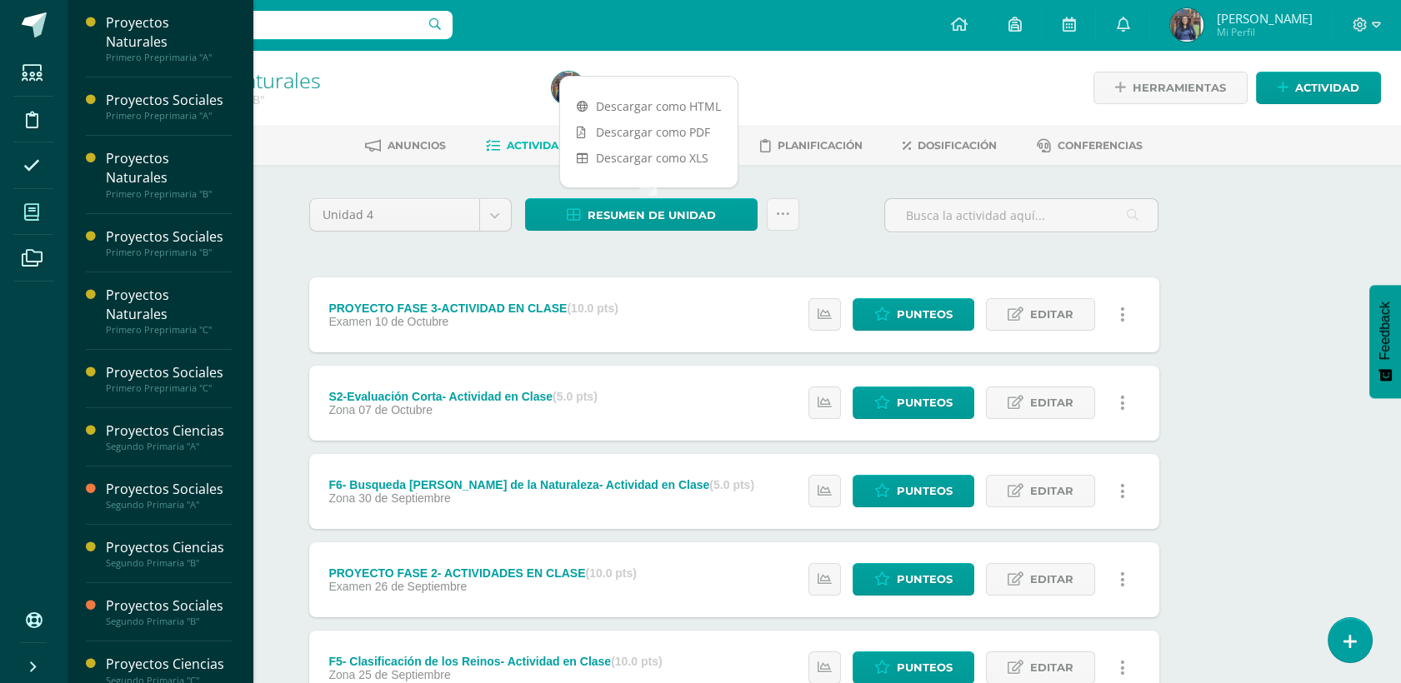
click at [28, 215] on icon at bounding box center [31, 212] width 15 height 17
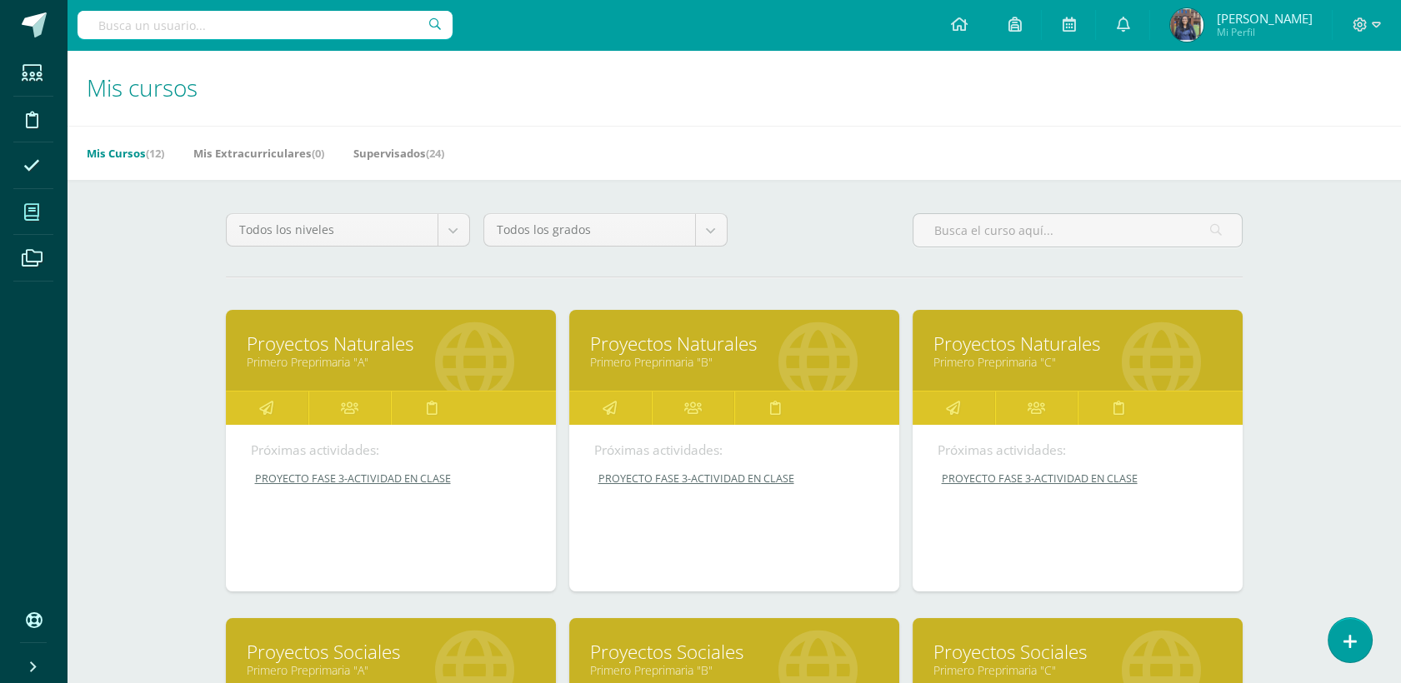
click at [984, 639] on link "Proyectos Sociales" at bounding box center [1077, 652] width 288 height 26
click at [1000, 352] on link "Proyectos Naturales" at bounding box center [1077, 344] width 288 height 26
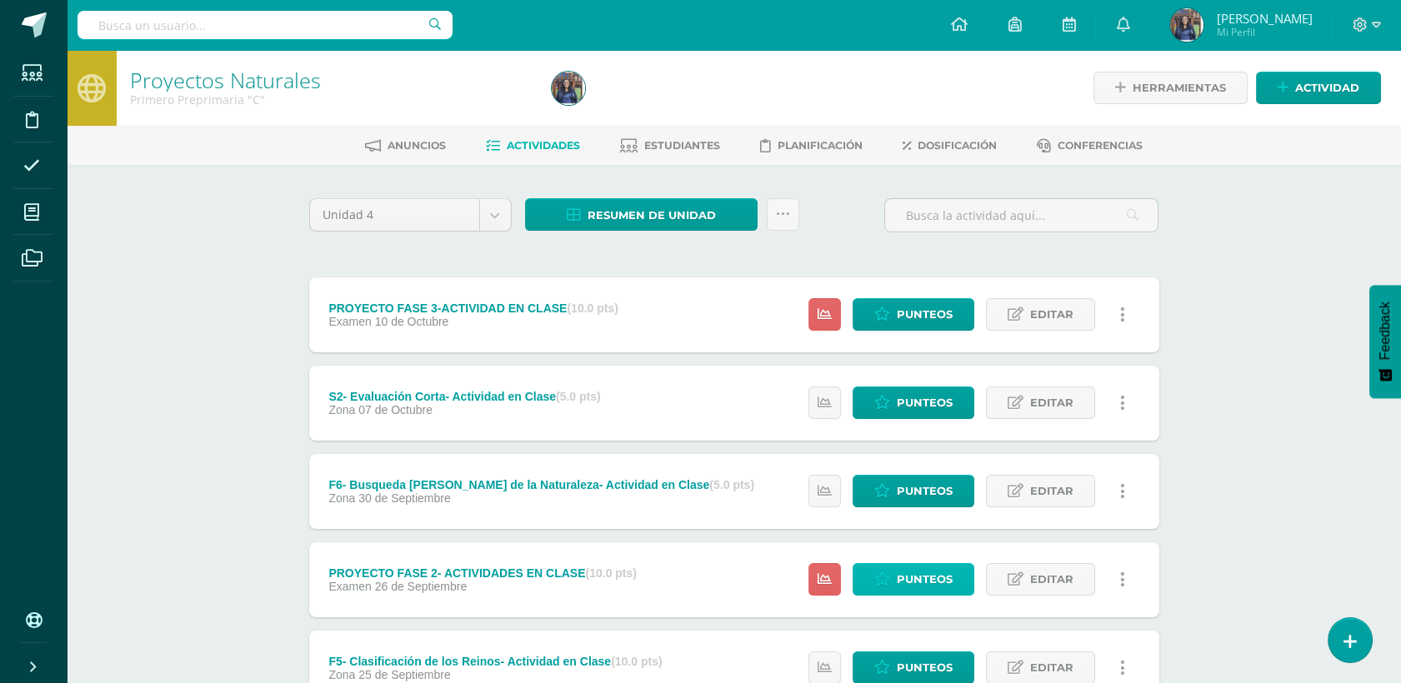
click at [905, 568] on span "Punteos" at bounding box center [925, 579] width 56 height 31
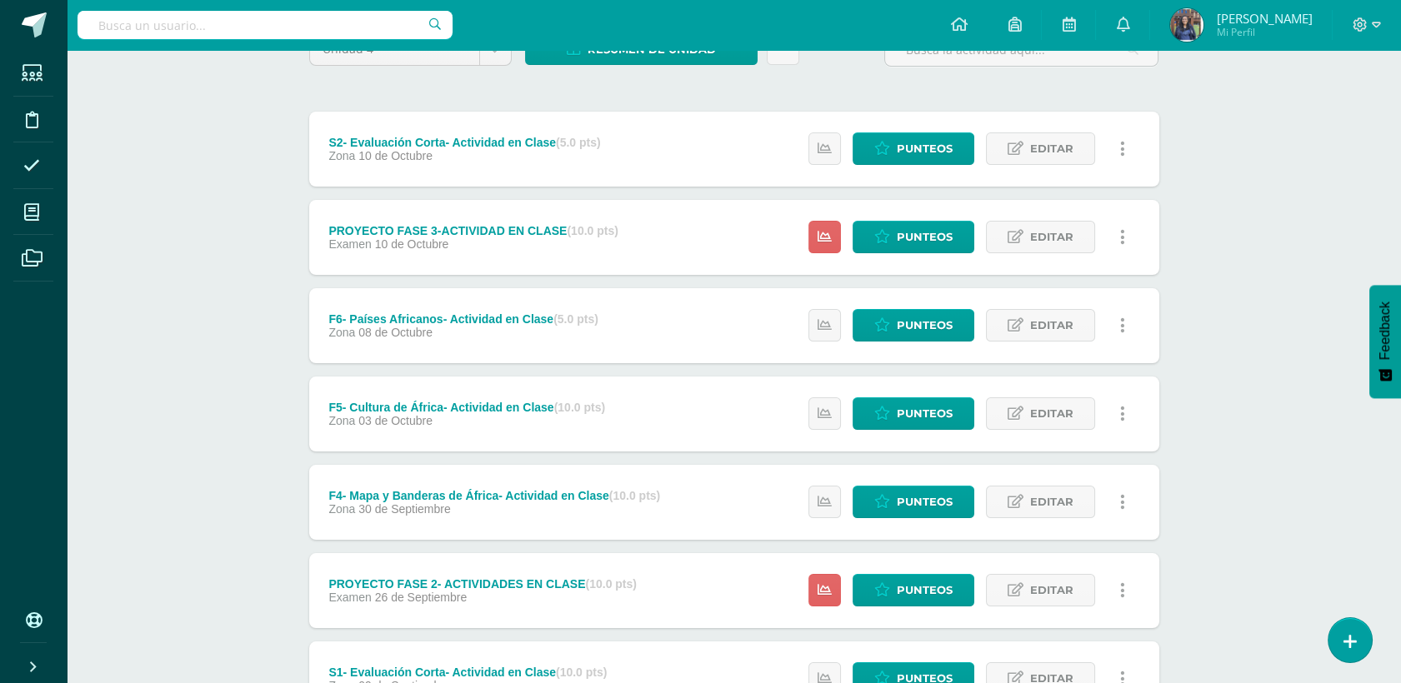
scroll to position [225, 0]
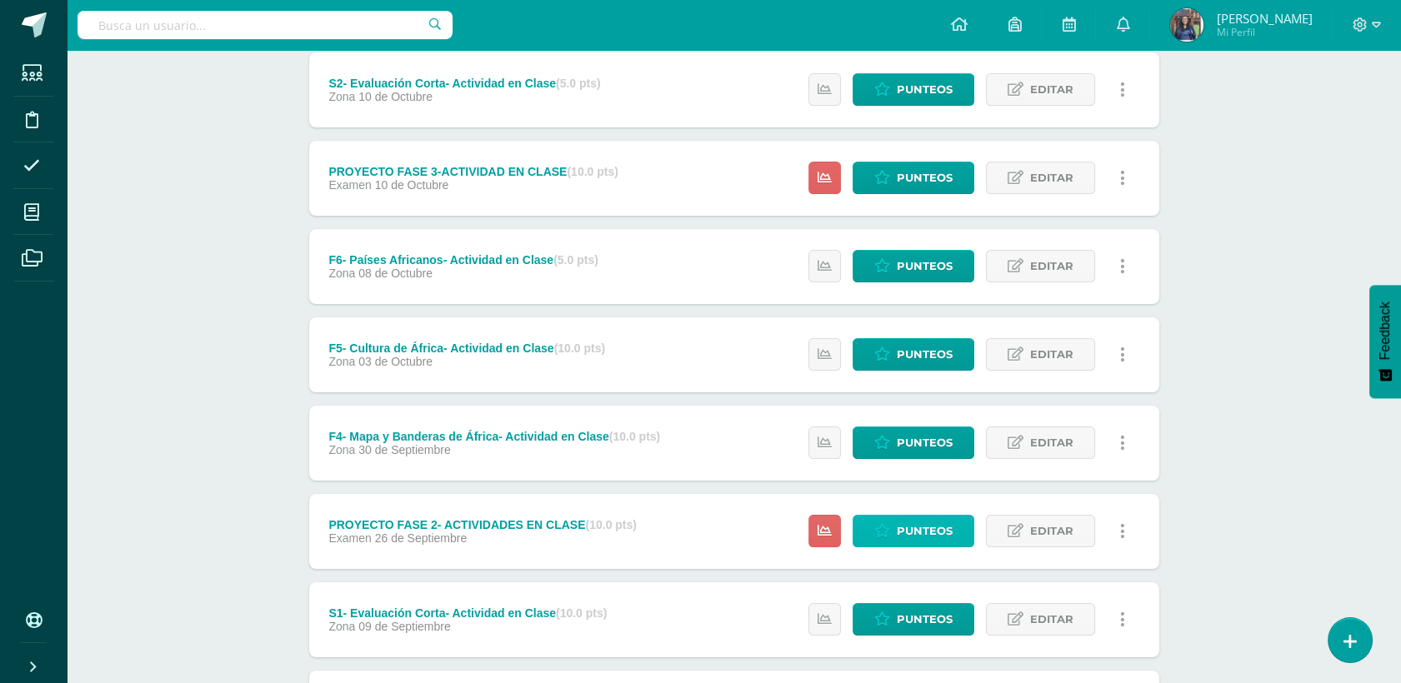
click at [888, 524] on icon at bounding box center [882, 531] width 16 height 14
